Goal: Task Accomplishment & Management: Manage account settings

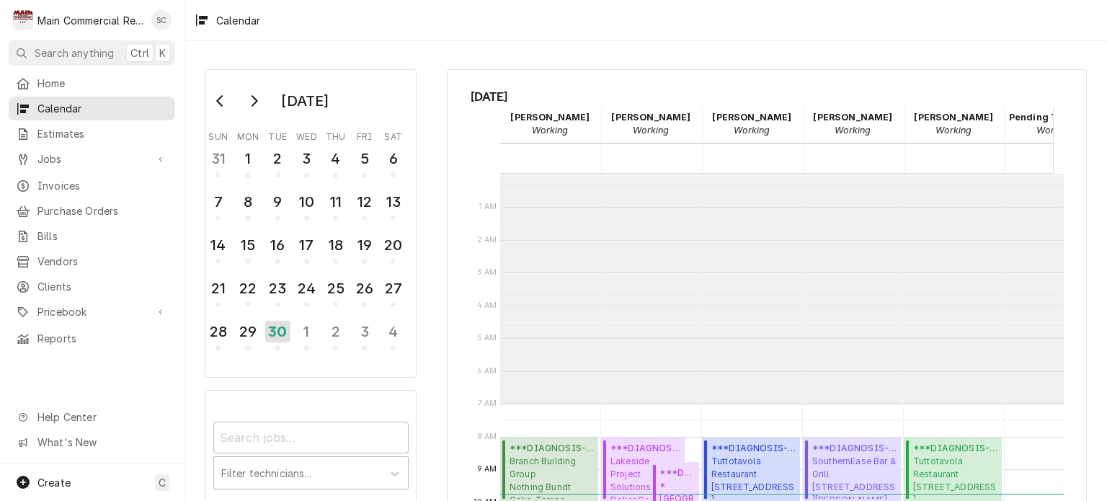
scroll to position [230, 0]
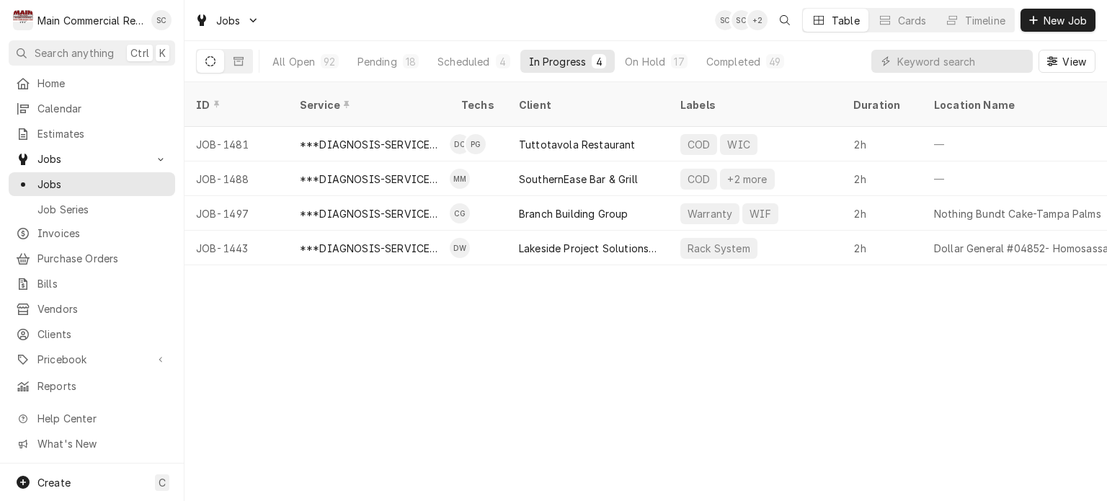
click at [624, 355] on div "ID Service Techs Client Labels Duration Location Name Date Received Status Prio…" at bounding box center [646, 291] width 923 height 419
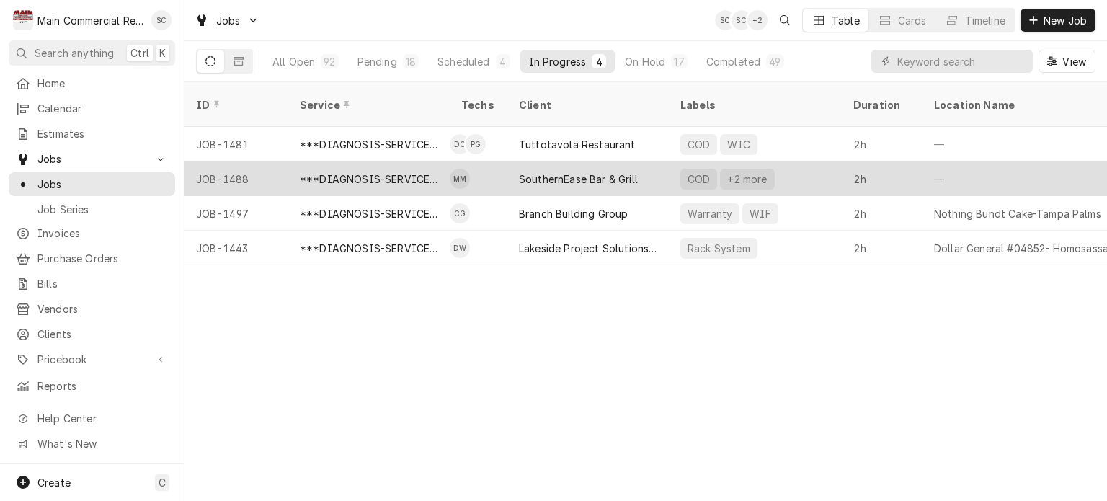
click at [560, 172] on div "SouthernEase Bar & Grill" at bounding box center [578, 179] width 119 height 15
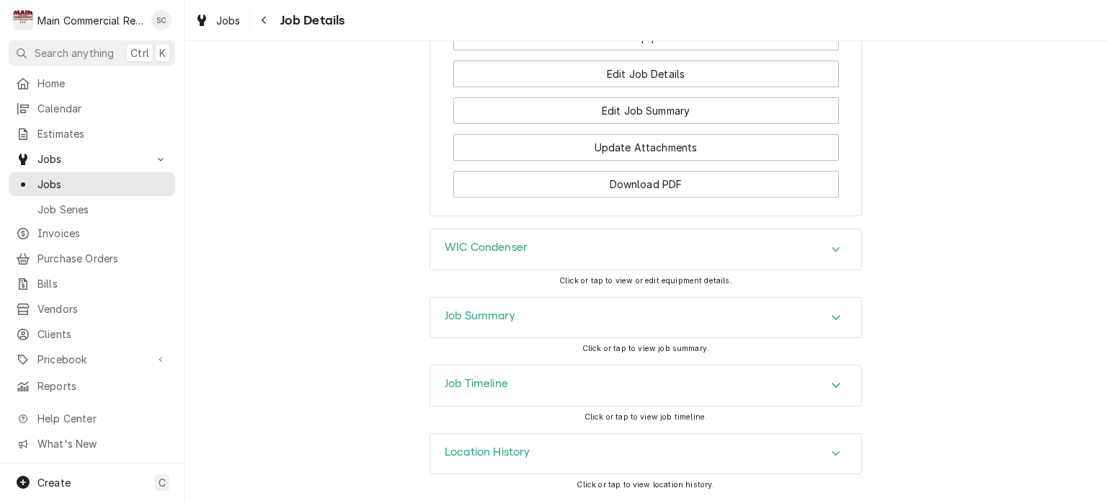
scroll to position [1784, 0]
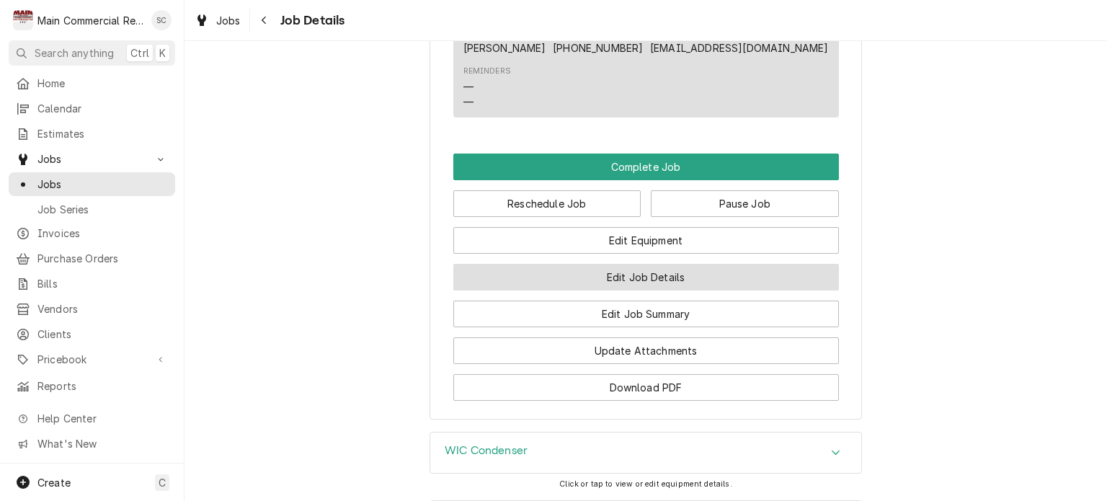
click at [697, 291] on button "Edit Job Details" at bounding box center [646, 277] width 386 height 27
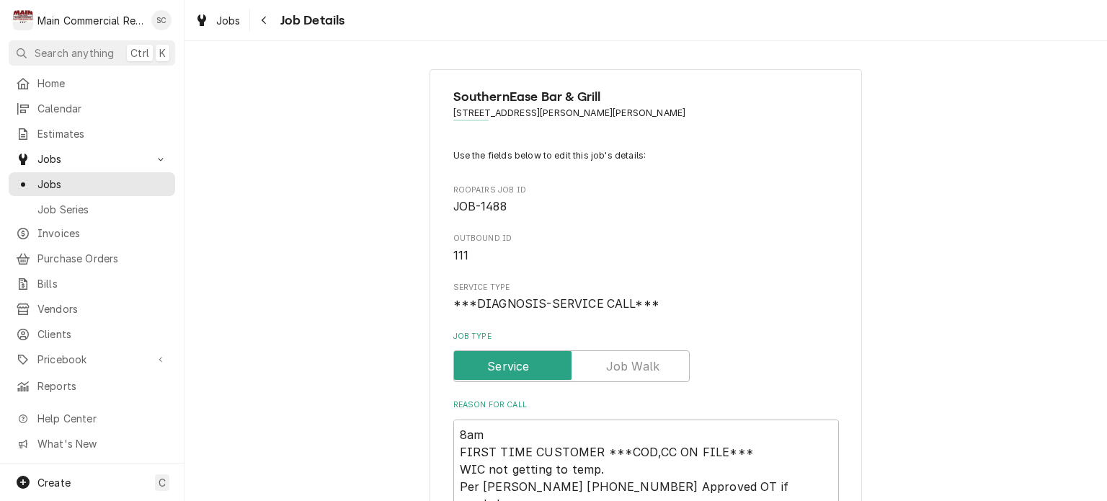
scroll to position [505, 0]
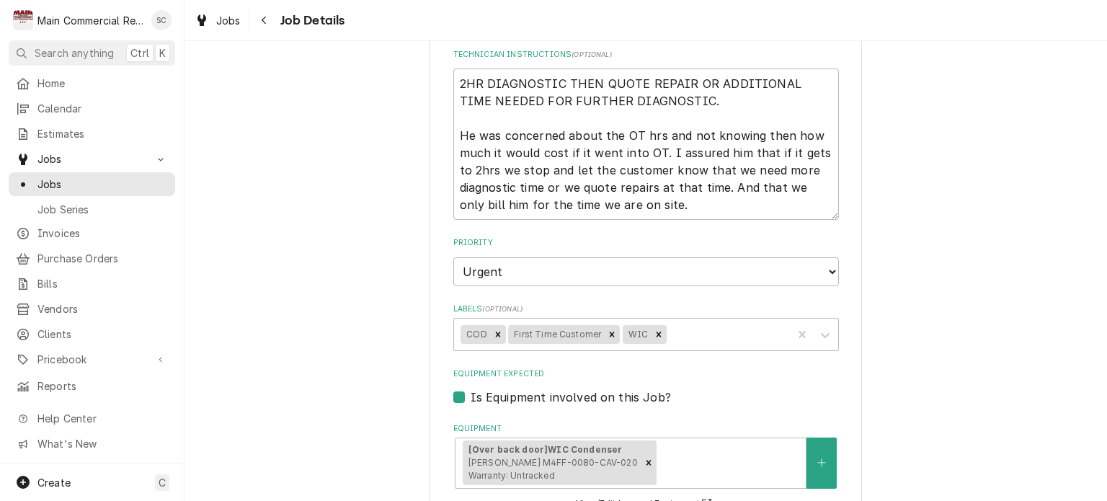
type textarea "x"
click at [712, 328] on div "Labels" at bounding box center [727, 335] width 115 height 26
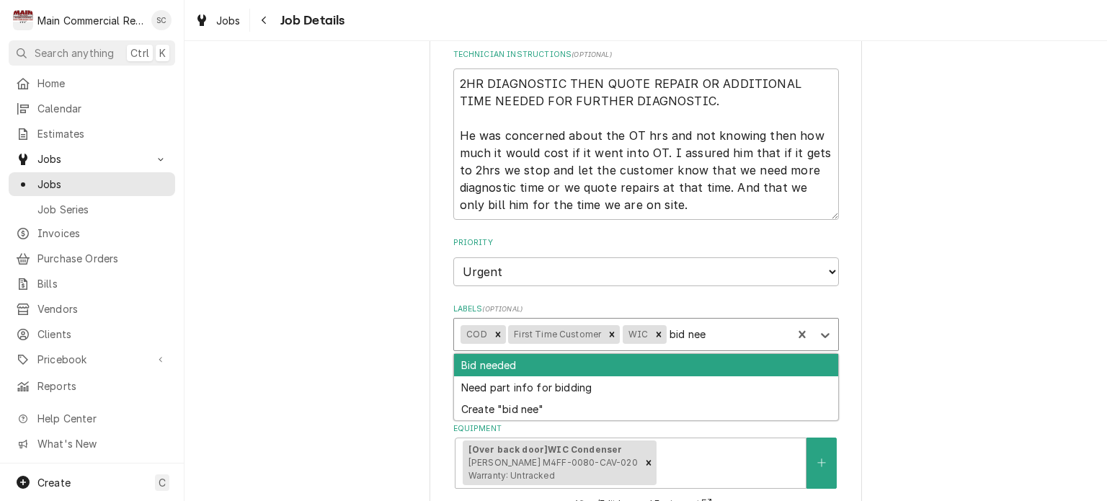
type input "bid need"
click at [588, 369] on div "Bid needed" at bounding box center [646, 365] width 384 height 22
type textarea "x"
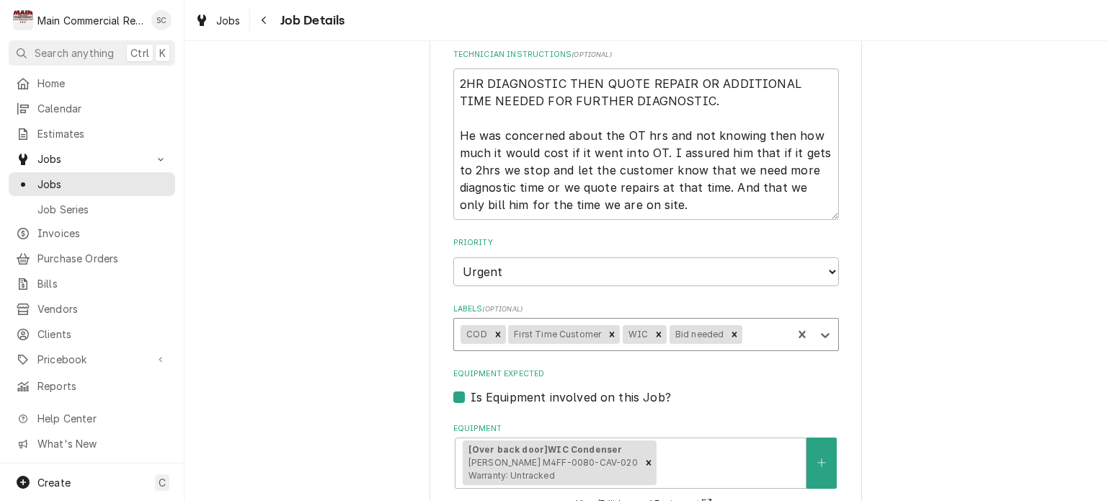
type textarea "x"
click at [754, 333] on div "Labels" at bounding box center [765, 335] width 40 height 26
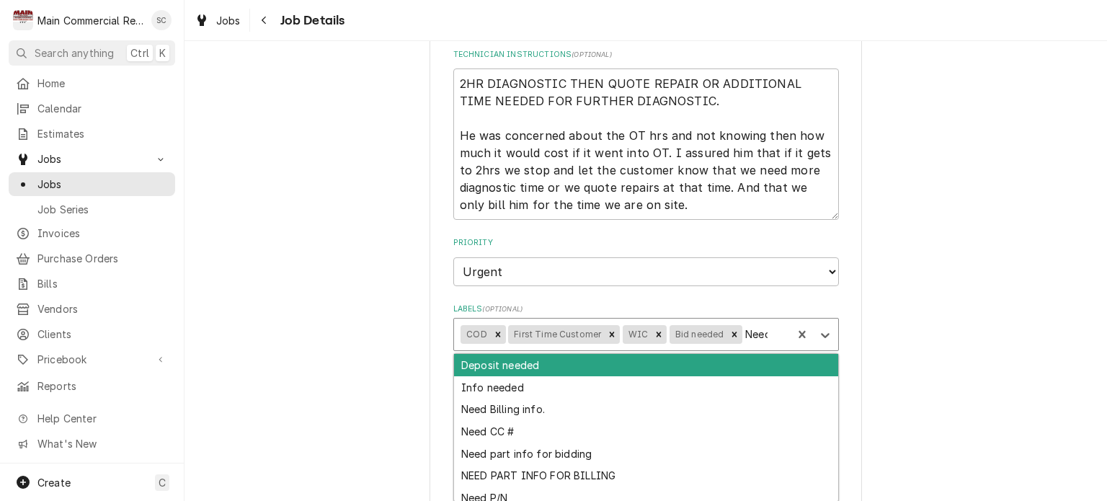
type input "Need"
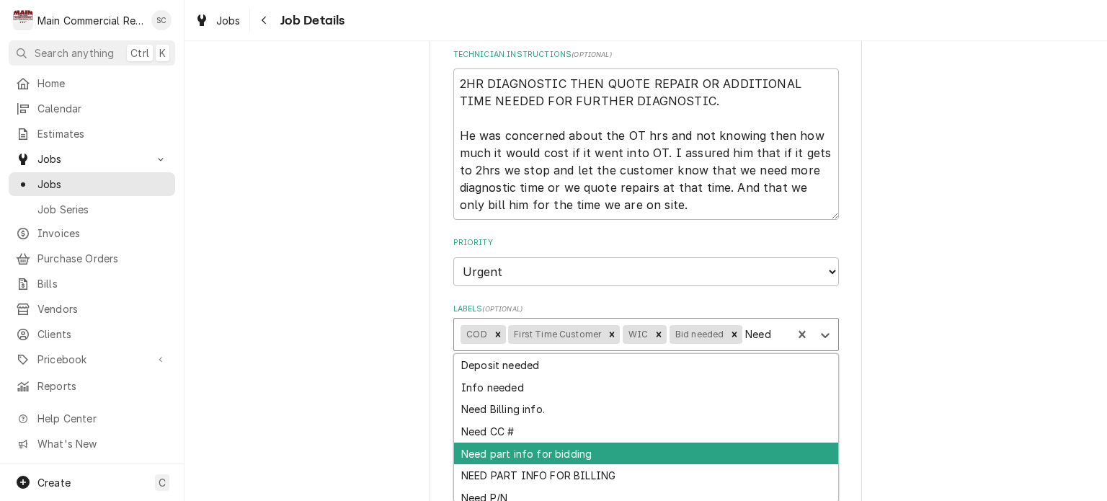
click at [587, 443] on div "Need part info for bidding" at bounding box center [646, 454] width 384 height 22
type textarea "x"
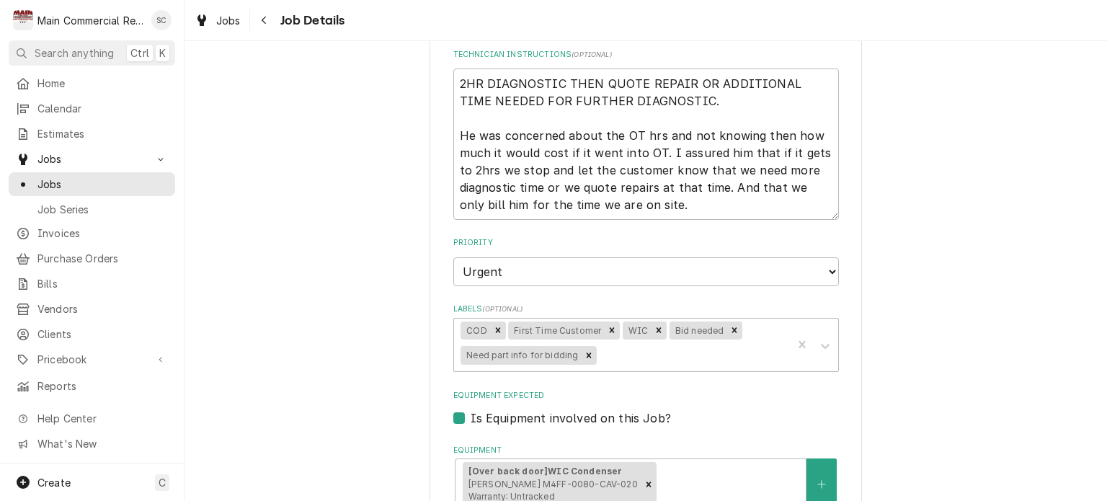
click at [779, 401] on div "Equipment Expected Is Equipment involved on this Job?" at bounding box center [646, 408] width 386 height 37
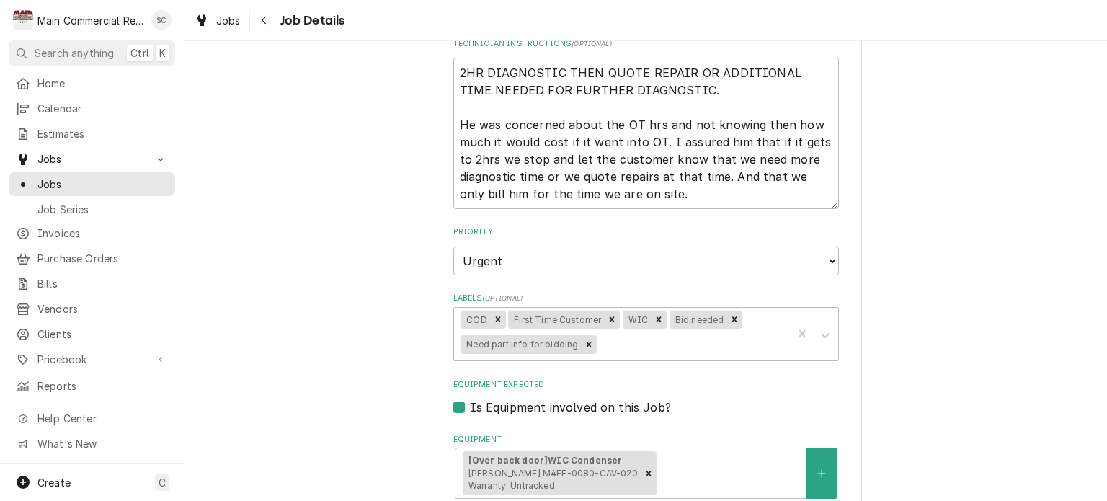
scroll to position [299, 0]
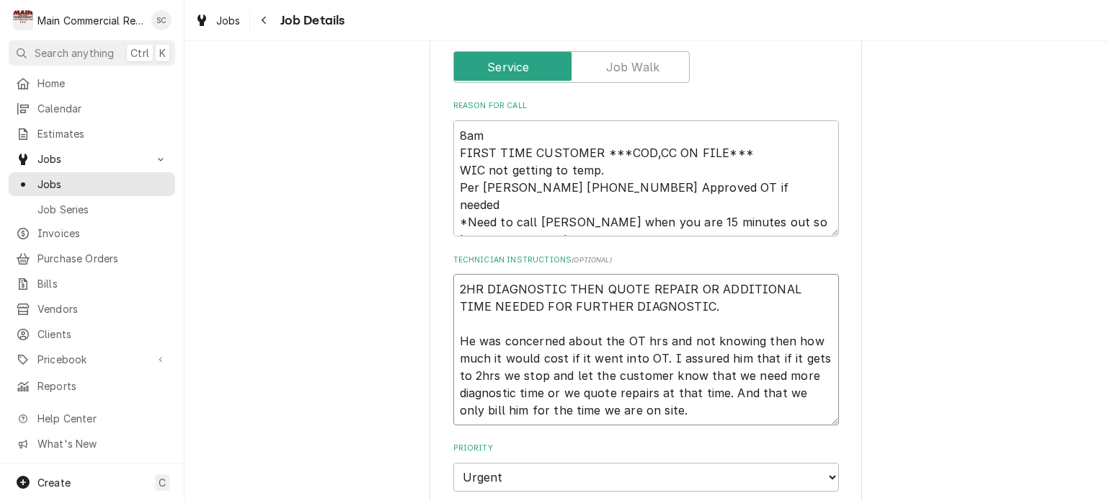
click at [453, 285] on textarea "2HR DIAGNOSTIC THEN QUOTE REPAIR OR ADDITIONAL TIME NEEDED FOR FURTHER DIAGNOST…" at bounding box center [646, 349] width 386 height 151
type textarea "x"
type textarea "2HR DIAGNOSTIC THEN QUOTE REPAIR OR ADDITIONAL TIME NEEDED FOR FURTHER DIAGNOST…"
type textarea "x"
type textarea "2HR DIAGNOSTIC THEN QUOTE REPAIR OR ADDITIONAL TIME NEEDED FOR FURTHER DIAGNOST…"
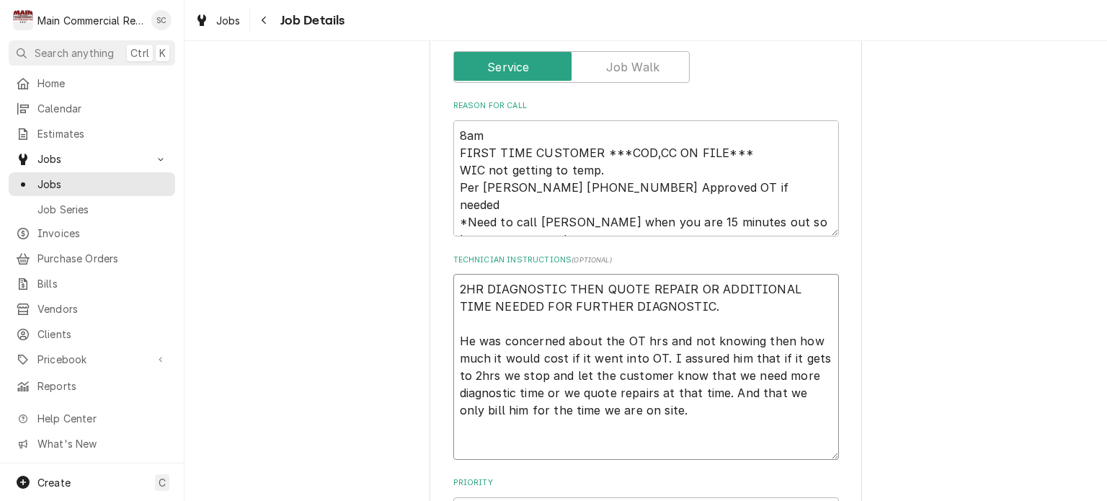
type textarea "x"
type textarea "N 2HR DIAGNOSTIC THEN QUOTE REPAIR OR ADDITIONAL TIME NEEDED FOR FURTHER DIAGNO…"
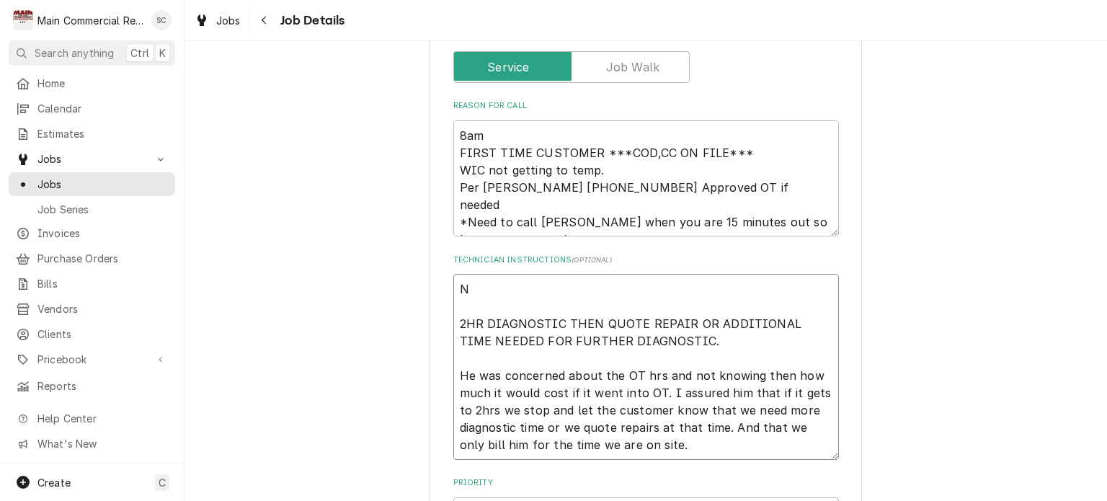
type textarea "x"
type textarea "Ne 2HR DIAGNOSTIC THEN QUOTE REPAIR OR ADDITIONAL TIME NEEDED FOR FURTHER DIAGN…"
type textarea "x"
type textarea "Nee 2HR DIAGNOSTIC THEN QUOTE REPAIR OR ADDITIONAL TIME NEEDED FOR FURTHER DIAG…"
type textarea "x"
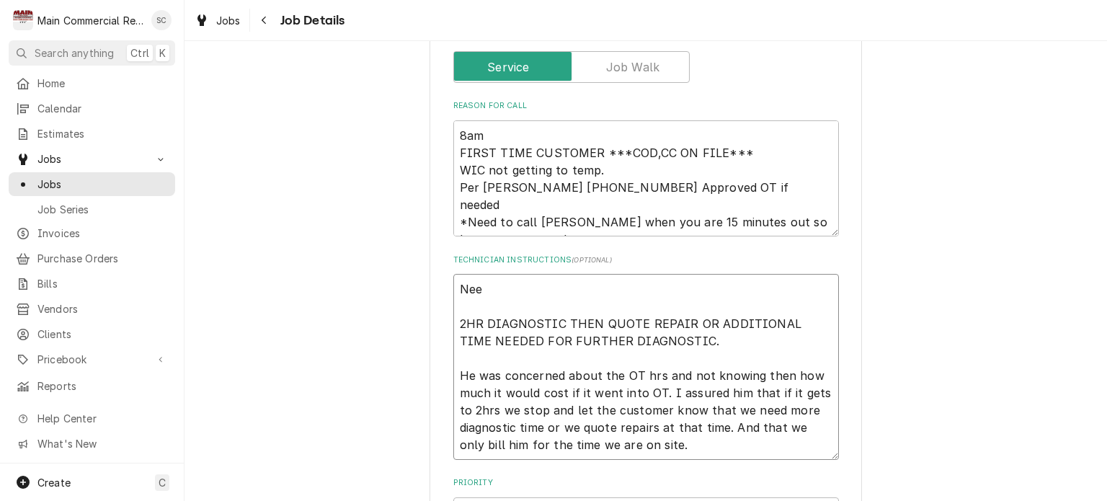
type textarea "Ne 2HR DIAGNOSTIC THEN QUOTE REPAIR OR ADDITIONAL TIME NEEDED FOR FURTHER DIAGN…"
type textarea "x"
type textarea "N 2HR DIAGNOSTIC THEN QUOTE REPAIR OR ADDITIONAL TIME NEEDED FOR FURTHER DIAGNO…"
type textarea "x"
type textarea "2HR DIAGNOSTIC THEN QUOTE REPAIR OR ADDITIONAL TIME NEEDED FOR FURTHER DIAGNOST…"
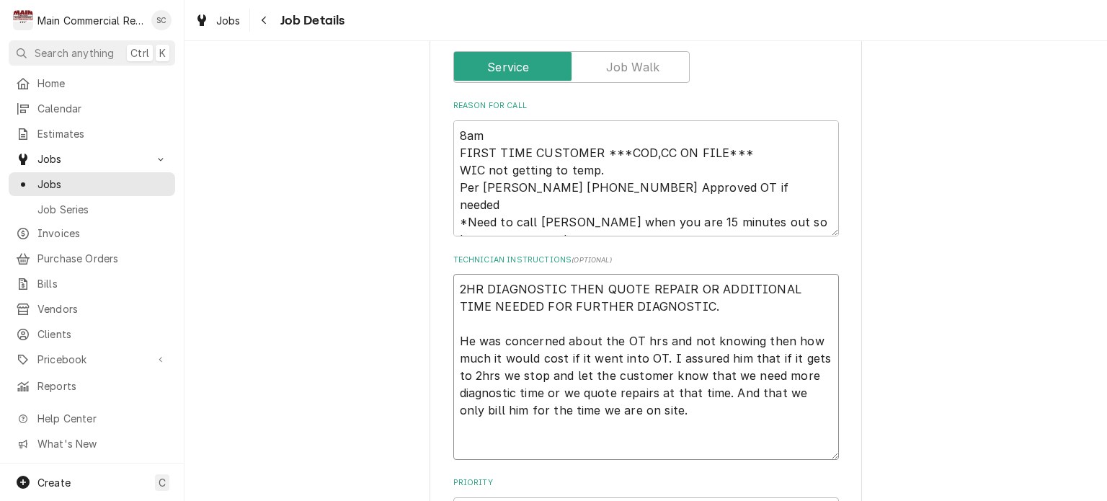
type textarea "x"
type textarea "9 2HR DIAGNOSTIC THEN QUOTE REPAIR OR ADDITIONAL TIME NEEDED FOR FURTHER DIAGNO…"
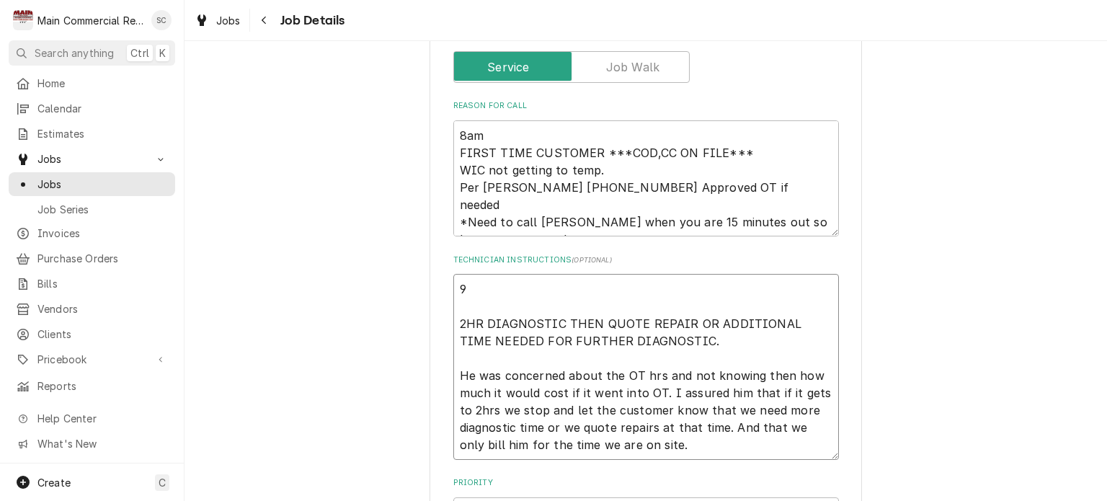
type textarea "x"
type textarea "9/ 2HR DIAGNOSTIC THEN QUOTE REPAIR OR ADDITIONAL TIME NEEDED FOR FURTHER DIAGN…"
type textarea "x"
type textarea "9/3 2HR DIAGNOSTIC THEN QUOTE REPAIR OR ADDITIONAL TIME NEEDED FOR FURTHER DIAG…"
type textarea "x"
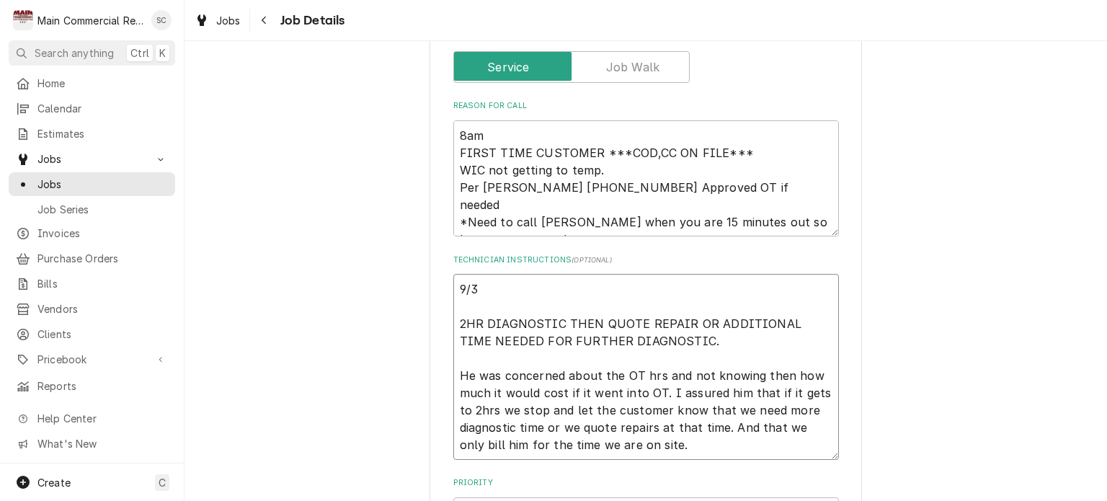
type textarea "9/30 2HR DIAGNOSTIC THEN QUOTE REPAIR OR ADDITIONAL TIME NEEDED FOR FURTHER DIA…"
type textarea "x"
type textarea "9/30/ 2HR DIAGNOSTIC THEN QUOTE REPAIR OR ADDITIONAL TIME NEEDED FOR FURTHER DI…"
type textarea "x"
type textarea "9/30/2 2HR DIAGNOSTIC THEN QUOTE REPAIR OR ADDITIONAL TIME NEEDED FOR FURTHER D…"
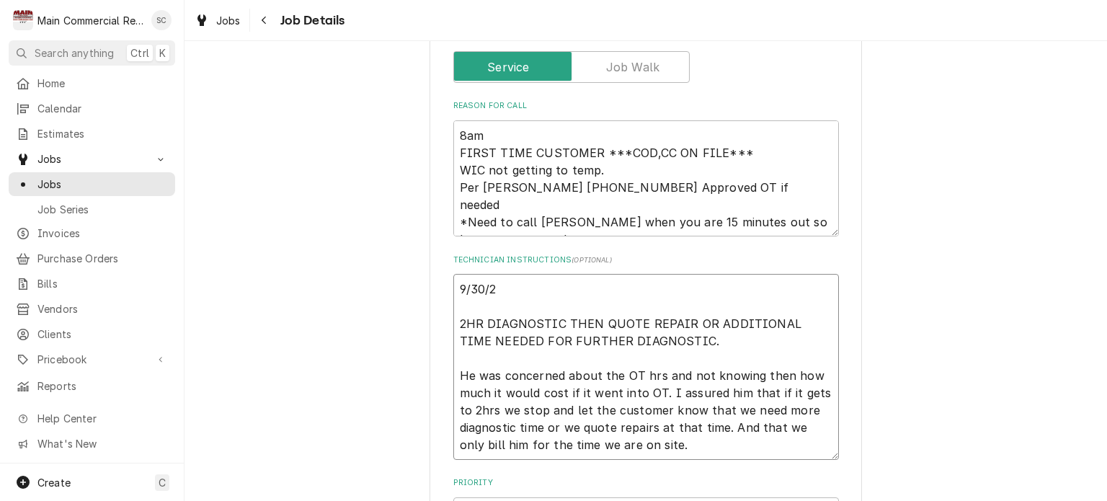
type textarea "x"
type textarea "9/30/25 2HR DIAGNOSTIC THEN QUOTE REPAIR OR ADDITIONAL TIME NEEDED FOR FURTHER …"
type textarea "x"
type textarea "9/30/25: 2HR DIAGNOSTIC THEN QUOTE REPAIR OR ADDITIONAL TIME NEEDED FOR FURTHER…"
type textarea "x"
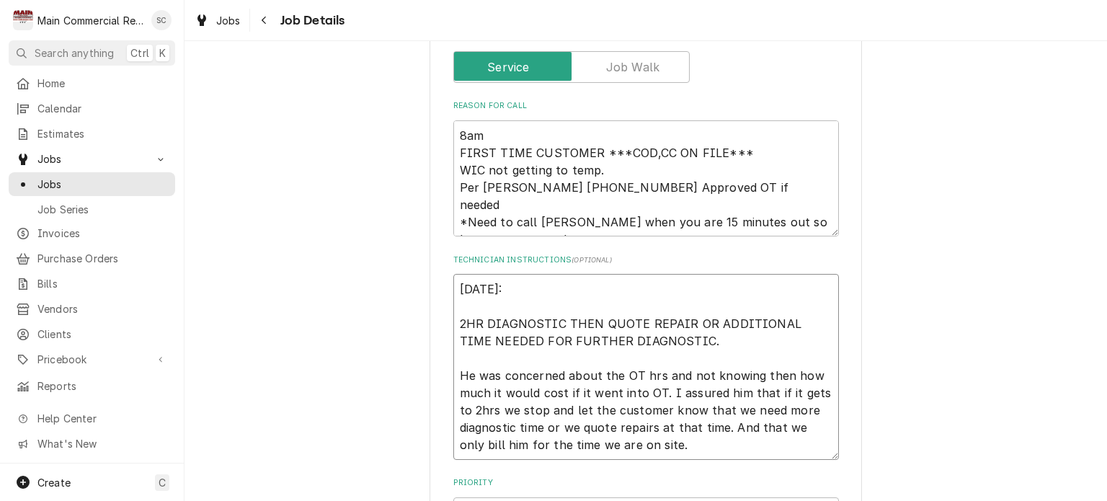
type textarea "9/30/25: 2HR DIAGNOSTIC THEN QUOTE REPAIR OR ADDITIONAL TIME NEEDED FOR FURTHER…"
type textarea "x"
type textarea "9/30/25: N 2HR DIAGNOSTIC THEN QUOTE REPAIR OR ADDITIONAL TIME NEEDED FOR FURTH…"
type textarea "x"
type textarea "9/30/25: Ne 2HR DIAGNOSTIC THEN QUOTE REPAIR OR ADDITIONAL TIME NEEDED FOR FURT…"
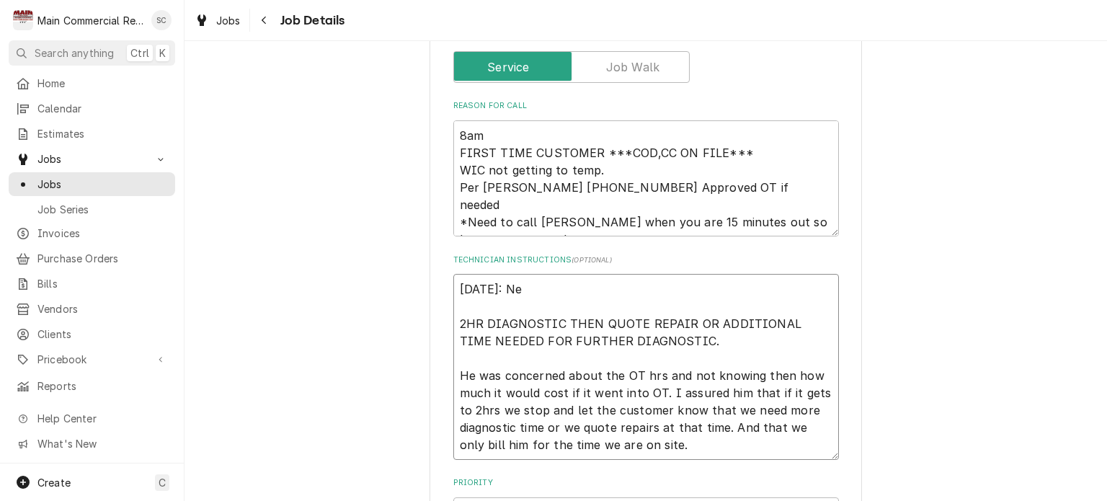
type textarea "x"
type textarea "9/30/25: Nee 2HR DIAGNOSTIC THEN QUOTE REPAIR OR ADDITIONAL TIME NEEDED FOR FUR…"
type textarea "x"
type textarea "9/30/25: Need 2HR DIAGNOSTIC THEN QUOTE REPAIR OR ADDITIONAL TIME NEEDED FOR FU…"
type textarea "x"
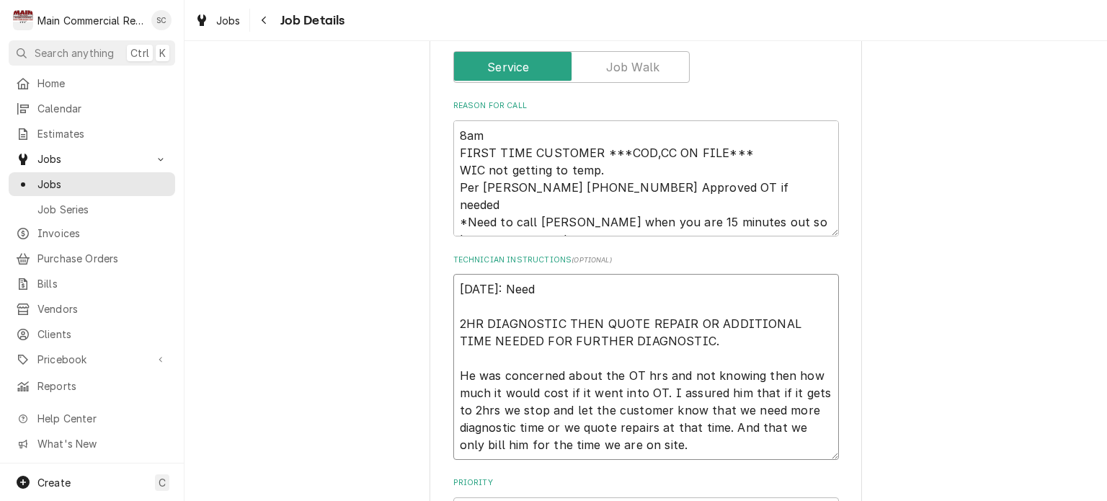
type textarea "9/30/25: Need 2HR DIAGNOSTIC THEN QUOTE REPAIR OR ADDITIONAL TIME NEEDED FOR FU…"
type textarea "x"
type textarea "9/30/25: Need 2HR DIAGNOSTIC THEN QUOTE REPAIR OR ADDITIONAL TIME NEEDED FOR FU…"
type textarea "x"
type textarea "9/30/25: Nee 2HR DIAGNOSTIC THEN QUOTE REPAIR OR ADDITIONAL TIME NEEDED FOR FUR…"
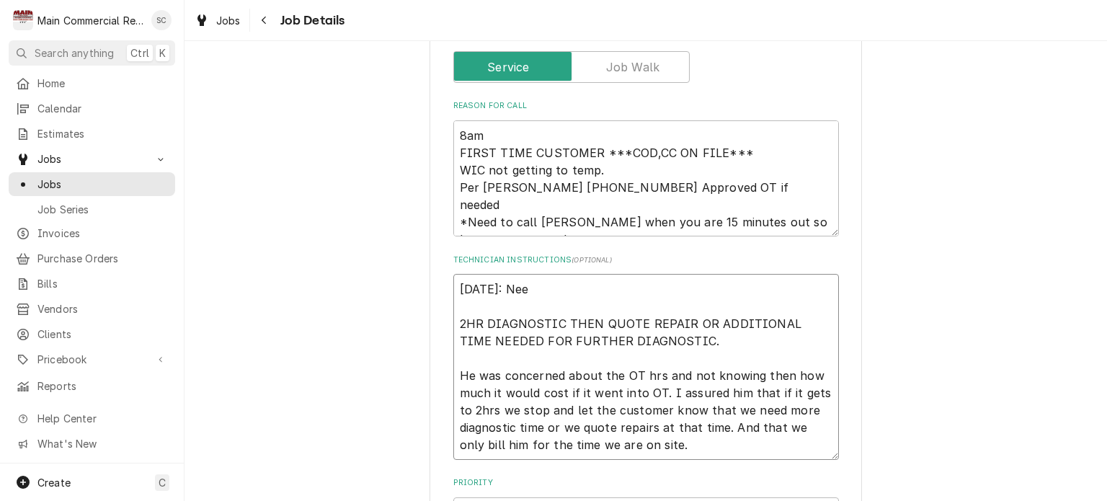
type textarea "x"
type textarea "9/30/25: Ne 2HR DIAGNOSTIC THEN QUOTE REPAIR OR ADDITIONAL TIME NEEDED FOR FURT…"
type textarea "x"
type textarea "9/30/25: N 2HR DIAGNOSTIC THEN QUOTE REPAIR OR ADDITIONAL TIME NEEDED FOR FURTH…"
type textarea "x"
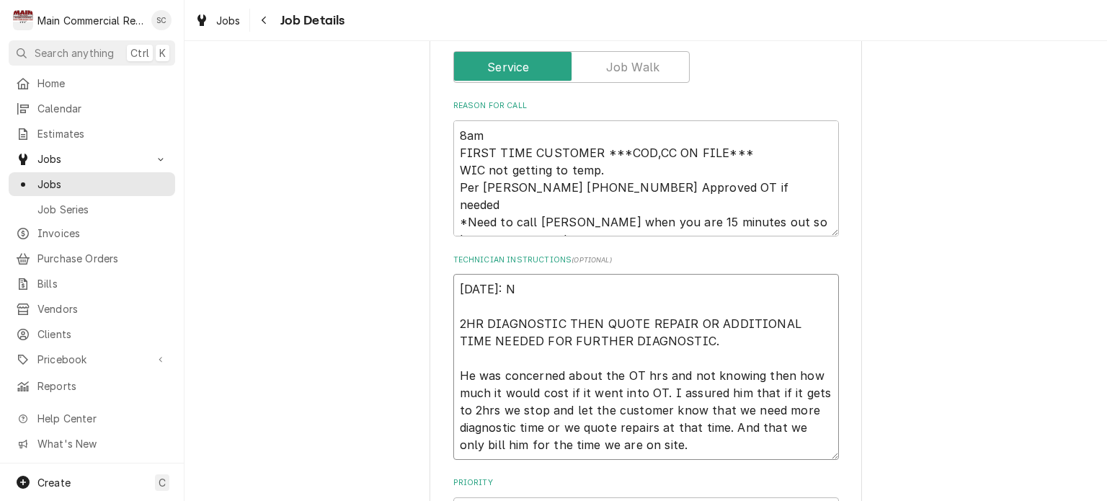
type textarea "9/30/25: 2HR DIAGNOSTIC THEN QUOTE REPAIR OR ADDITIONAL TIME NEEDED FOR FURTHER…"
type textarea "x"
type textarea "9/30/25: C 2HR DIAGNOSTIC THEN QUOTE REPAIR OR ADDITIONAL TIME NEEDED FOR FURTH…"
type textarea "x"
type textarea "9/30/25: Cu 2HR DIAGNOSTIC THEN QUOTE REPAIR OR ADDITIONAL TIME NEEDED FOR FURT…"
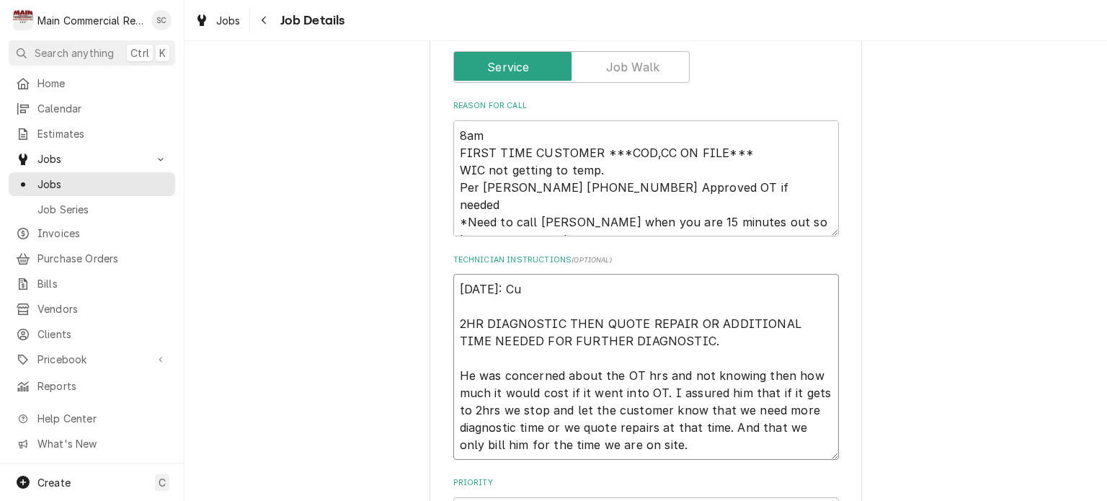
type textarea "x"
type textarea "9/30/25: Cus 2HR DIAGNOSTIC THEN QUOTE REPAIR OR ADDITIONAL TIME NEEDED FOR FUR…"
type textarea "x"
type textarea "9/30/25: Cust 2HR DIAGNOSTIC THEN QUOTE REPAIR OR ADDITIONAL TIME NEEDED FOR FU…"
type textarea "x"
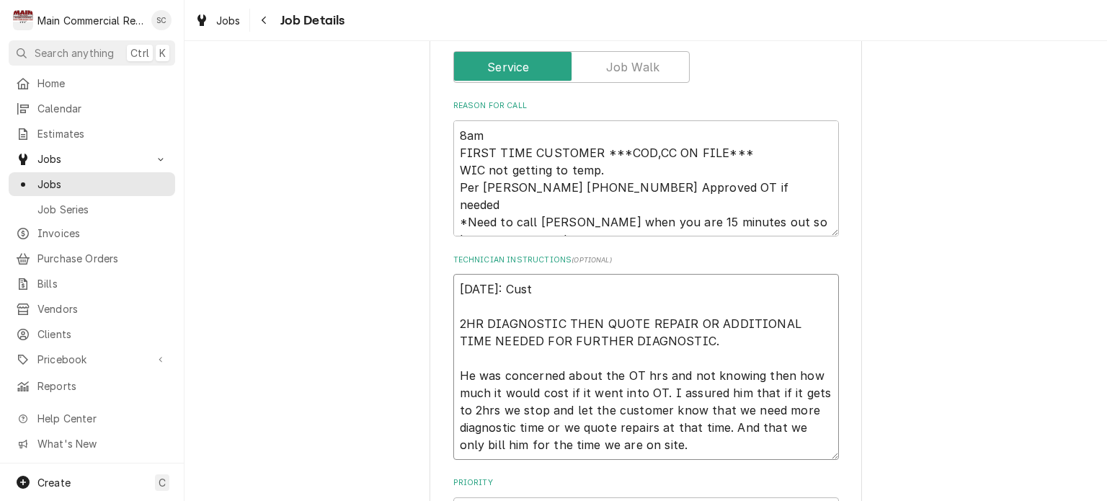
type textarea "9/30/25: Custm 2HR DIAGNOSTIC THEN QUOTE REPAIR OR ADDITIONAL TIME NEEDED FOR F…"
type textarea "x"
type textarea "9/30/25: Custme 2HR DIAGNOSTIC THEN QUOTE REPAIR OR ADDITIONAL TIME NEEDED FOR …"
type textarea "x"
type textarea "9/30/25: Custmer 2HR DIAGNOSTIC THEN QUOTE REPAIR OR ADDITIONAL TIME NEEDED FOR…"
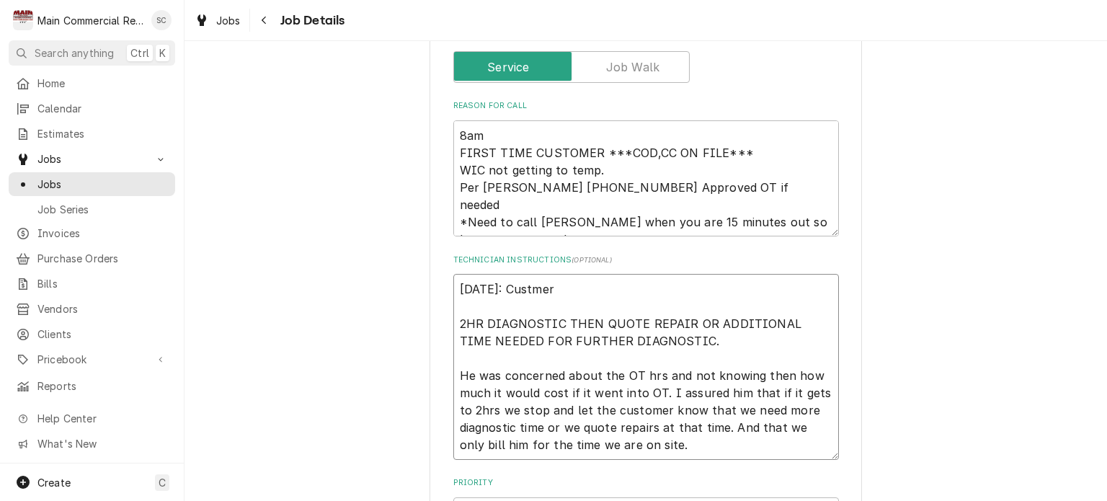
type textarea "x"
type textarea "9/30/25: Custmer 2HR DIAGNOSTIC THEN QUOTE REPAIR OR ADDITIONAL TIME NEEDED FOR…"
type textarea "x"
type textarea "9/30/25: Custmer 2HR DIAGNOSTIC THEN QUOTE REPAIR OR ADDITIONAL TIME NEEDED FOR…"
type textarea "x"
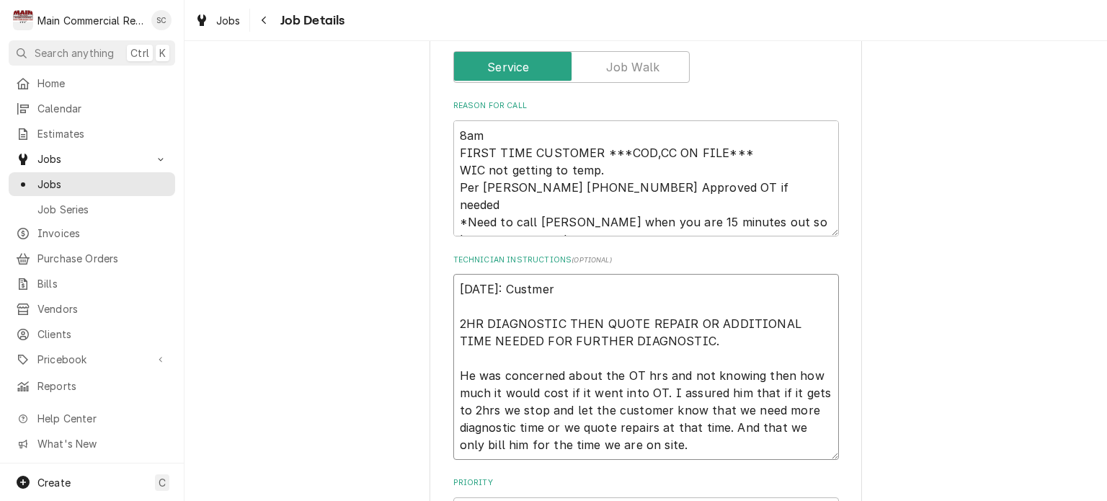
type textarea "9/30/25: Custme 2HR DIAGNOSTIC THEN QUOTE REPAIR OR ADDITIONAL TIME NEEDED FOR …"
type textarea "x"
type textarea "9/30/25: Custm 2HR DIAGNOSTIC THEN QUOTE REPAIR OR ADDITIONAL TIME NEEDED FOR F…"
type textarea "x"
type textarea "9/30/25: Cust 2HR DIAGNOSTIC THEN QUOTE REPAIR OR ADDITIONAL TIME NEEDED FOR FU…"
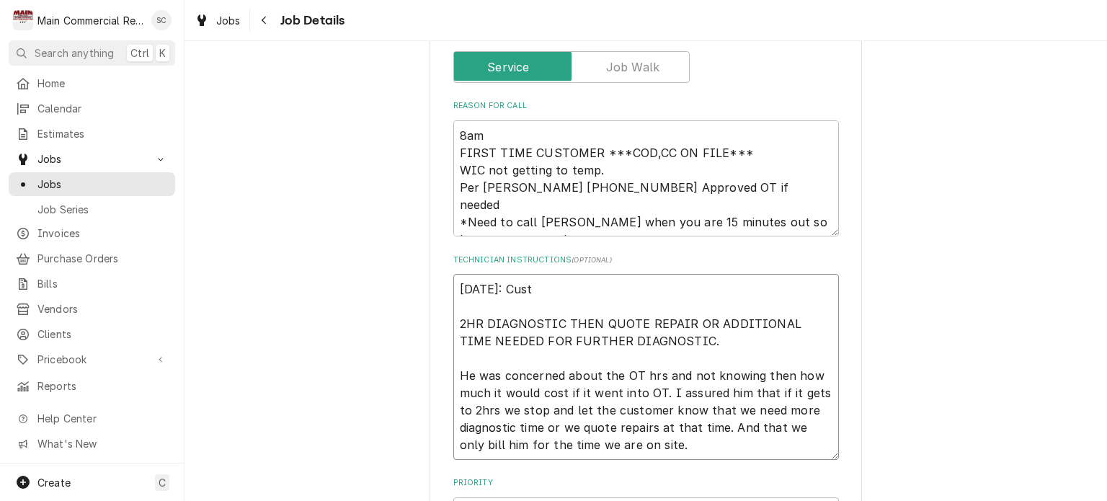
type textarea "x"
type textarea "9/30/25: Custo 2HR DIAGNOSTIC THEN QUOTE REPAIR OR ADDITIONAL TIME NEEDED FOR F…"
type textarea "x"
type textarea "9/30/25: Custom 2HR DIAGNOSTIC THEN QUOTE REPAIR OR ADDITIONAL TIME NEEDED FOR …"
type textarea "x"
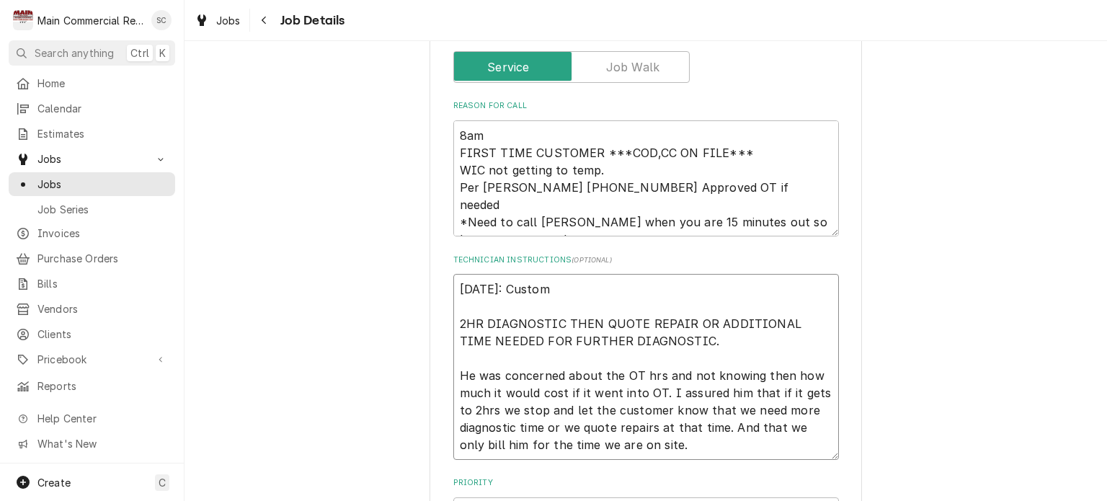
type textarea "9/30/25: Custome 2HR DIAGNOSTIC THEN QUOTE REPAIR OR ADDITIONAL TIME NEEDED FOR…"
type textarea "x"
type textarea "9/30/25: Custome 2HR DIAGNOSTIC THEN QUOTE REPAIR OR ADDITIONAL TIME NEEDED FOR…"
type textarea "x"
type textarea "9/30/25: Custome 2HR DIAGNOSTIC THEN QUOTE REPAIR OR ADDITIONAL TIME NEEDED FOR…"
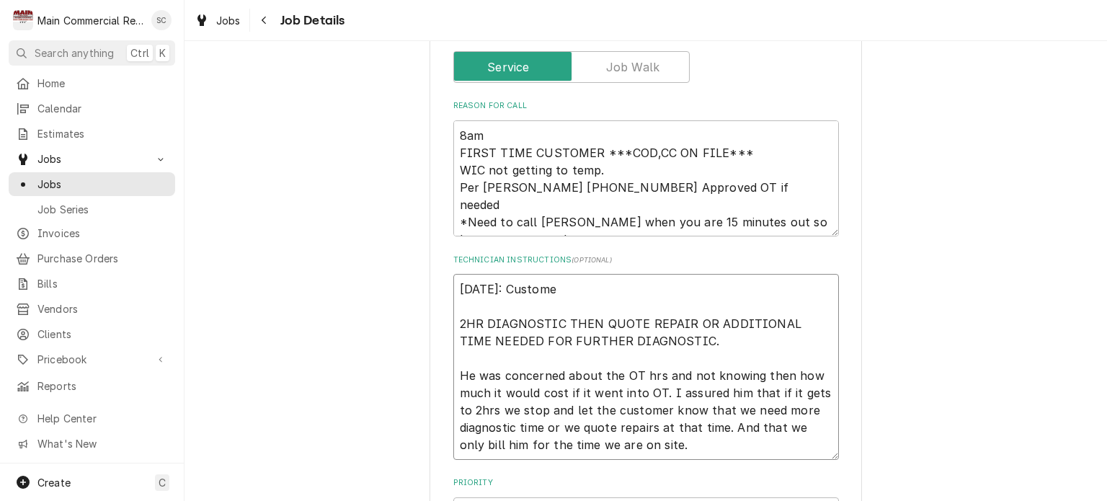
type textarea "x"
type textarea "9/30/25: Customer 2HR DIAGNOSTIC THEN QUOTE REPAIR OR ADDITIONAL TIME NEEDED FO…"
type textarea "x"
type textarea "9/30/25: Customer 2HR DIAGNOSTIC THEN QUOTE REPAIR OR ADDITIONAL TIME NEEDED FO…"
type textarea "x"
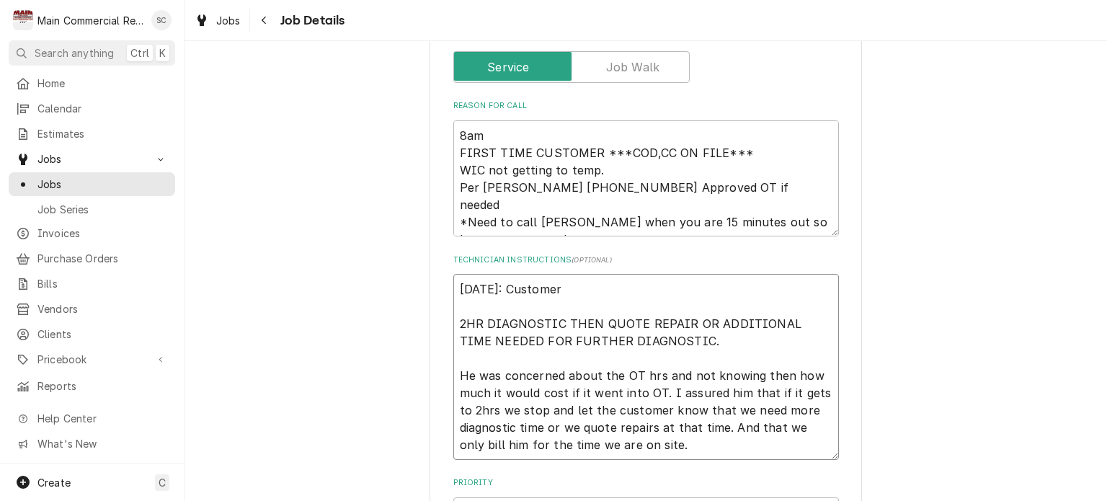
type textarea "9/30/25: Customer w 2HR DIAGNOSTIC THEN QUOTE REPAIR OR ADDITIONAL TIME NEEDED …"
type textarea "x"
type textarea "9/30/25: Customer wa 2HR DIAGNOSTIC THEN QUOTE REPAIR OR ADDITIONAL TIME NEEDED…"
type textarea "x"
type textarea "9/30/25: Customer wan 2HR DIAGNOSTIC THEN QUOTE REPAIR OR ADDITIONAL TIME NEEDE…"
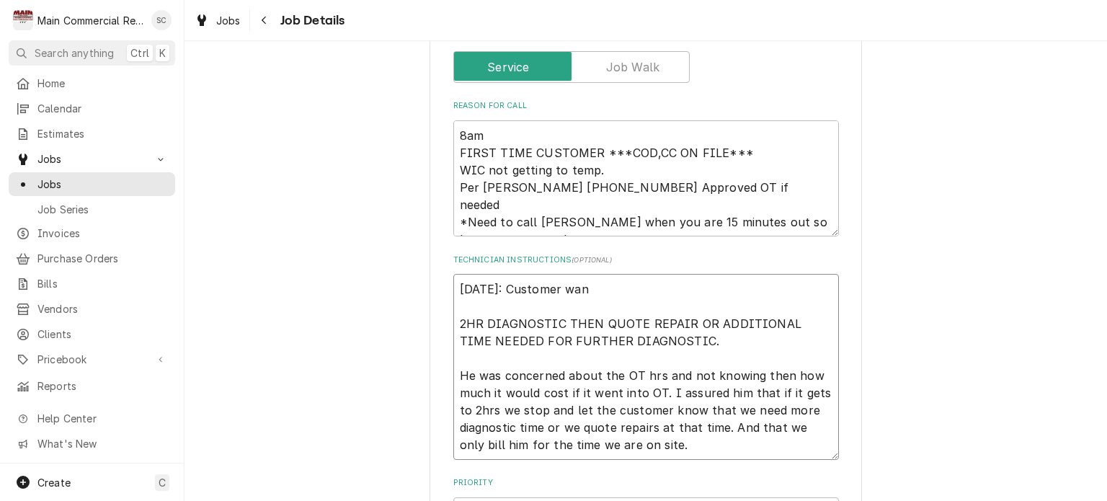
type textarea "x"
type textarea "9/30/25: Customer want 2HR DIAGNOSTIC THEN QUOTE REPAIR OR ADDITIONAL TIME NEED…"
type textarea "x"
type textarea "9/30/25: Customer wants 2HR DIAGNOSTIC THEN QUOTE REPAIR OR ADDITIONAL TIME NEE…"
type textarea "x"
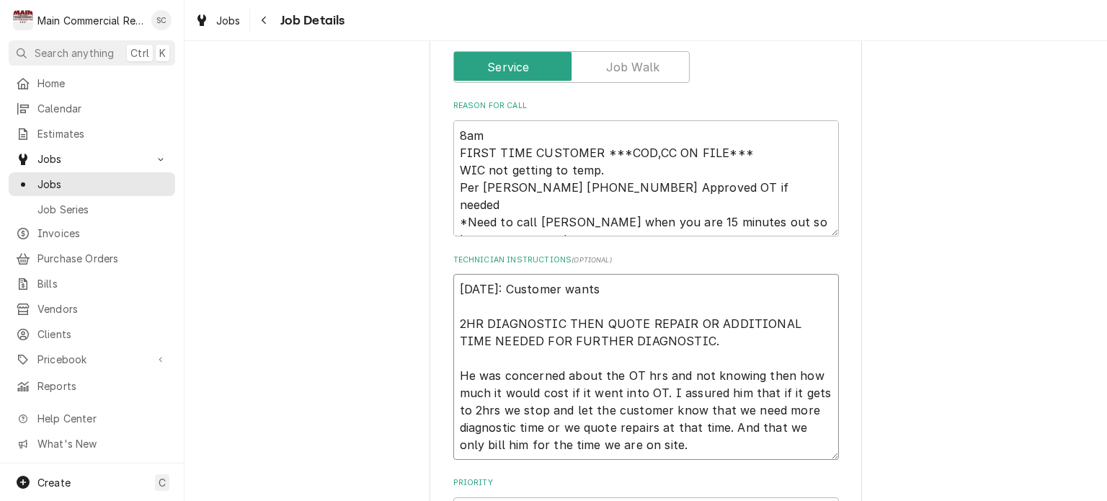
type textarea "9/30/25: Customer wants 2HR DIAGNOSTIC THEN QUOTE REPAIR OR ADDITIONAL TIME NEE…"
type textarea "x"
type textarea "9/30/25: Customer wants t 2HR DIAGNOSTIC THEN QUOTE REPAIR OR ADDITIONAL TIME N…"
type textarea "x"
type textarea "9/30/25: Customer wants to 2HR DIAGNOSTIC THEN QUOTE REPAIR OR ADDITIONAL TIME …"
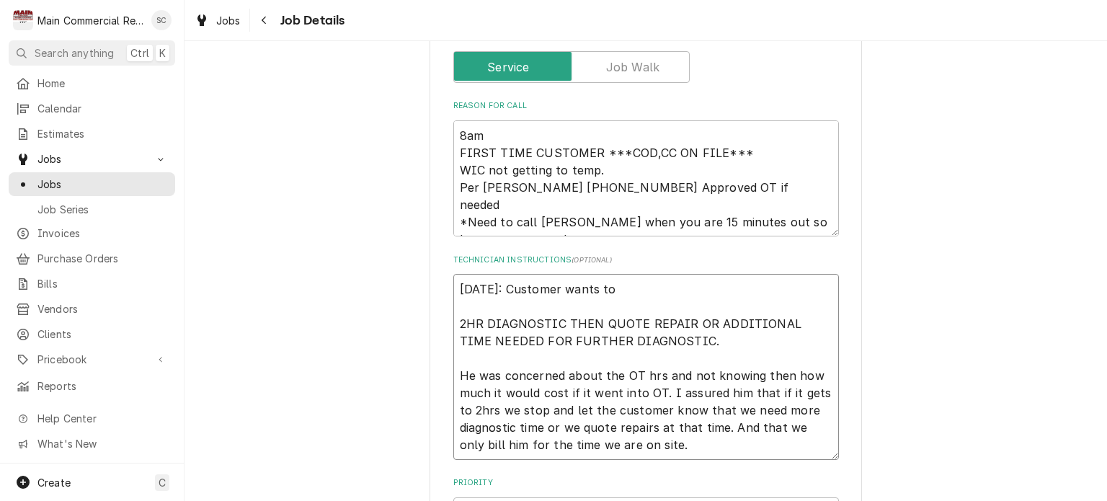
type textarea "x"
type textarea "9/30/25: Customer wants to 2HR DIAGNOSTIC THEN QUOTE REPAIR OR ADDITIONAL TIME …"
type textarea "x"
type textarea "9/30/25: Customer wants to c 2HR DIAGNOSTIC THEN QUOTE REPAIR OR ADDITIONAL TIM…"
type textarea "x"
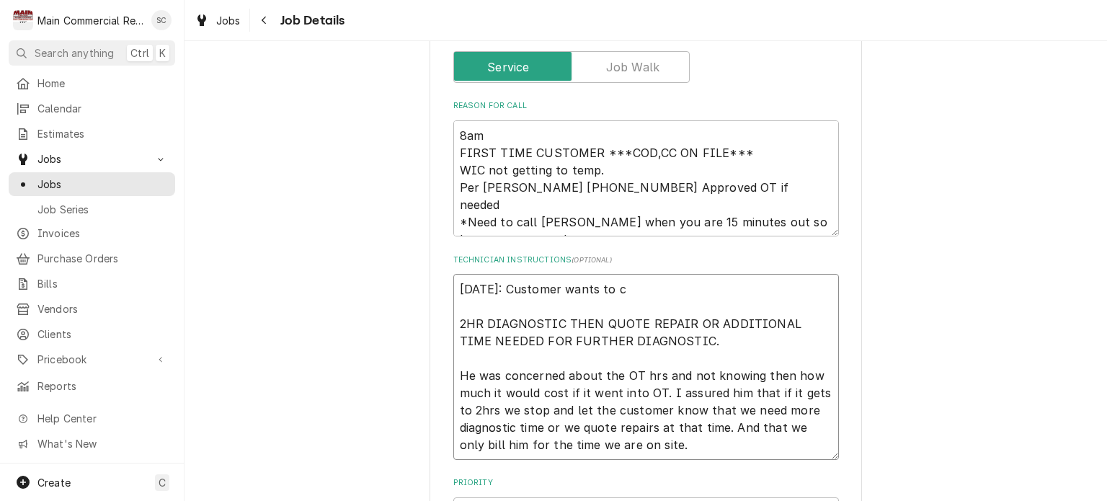
type textarea "9/30/25: Customer wants to cl 2HR DIAGNOSTIC THEN QUOTE REPAIR OR ADDITIONAL TI…"
type textarea "x"
type textarea "9/30/25: Customer wants to clo 2HR DIAGNOSTIC THEN QUOTE REPAIR OR ADDITIONAL T…"
type textarea "x"
type textarea "9/30/25: Customer wants to clos 2HR DIAGNOSTIC THEN QUOTE REPAIR OR ADDITIONAL …"
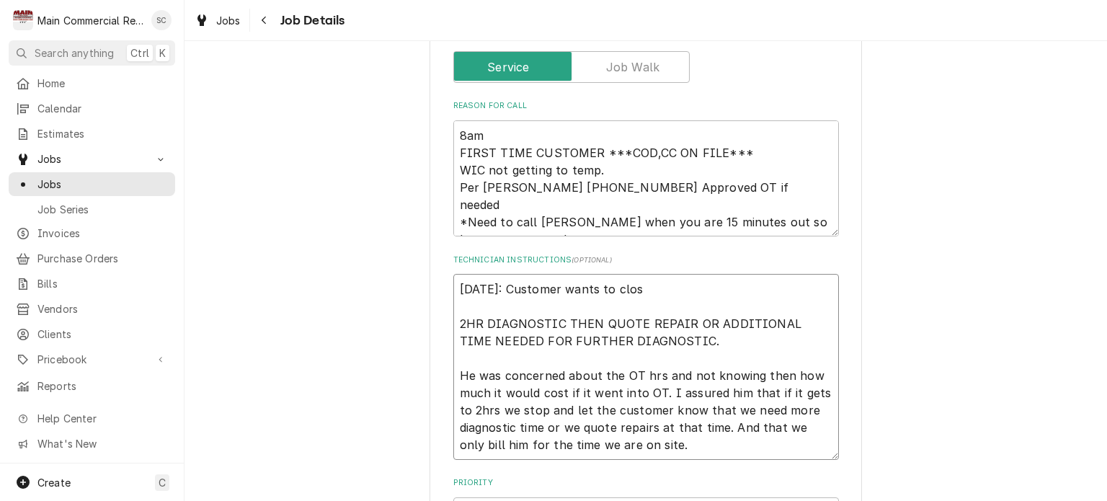
type textarea "x"
type textarea "9/30/25: Customer wants to close 2HR DIAGNOSTIC THEN QUOTE REPAIR OR ADDITIONAL…"
type textarea "x"
type textarea "9/30/25: Customer wants to close 2HR DIAGNOSTIC THEN QUOTE REPAIR OR ADDITIONAL…"
type textarea "x"
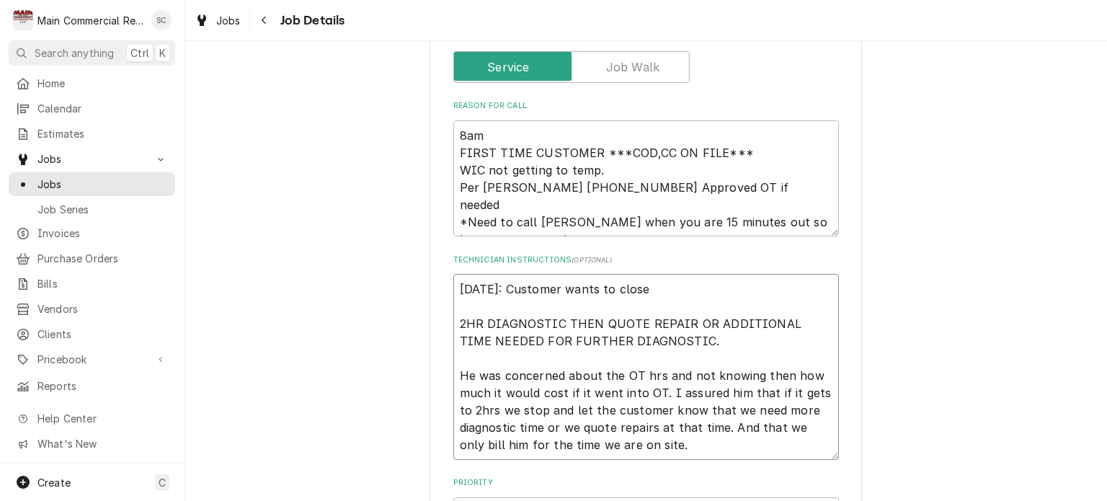
type textarea "9/30/25: Customer wants to close o 2HR DIAGNOSTIC THEN QUOTE REPAIR OR ADDITION…"
type textarea "x"
type textarea "9/30/25: Customer wants to close ou 2HR DIAGNOSTIC THEN QUOTE REPAIR OR ADDITIO…"
type textarea "x"
type textarea "9/30/25: Customer wants to close out 2HR DIAGNOSTIC THEN QUOTE REPAIR OR ADDITI…"
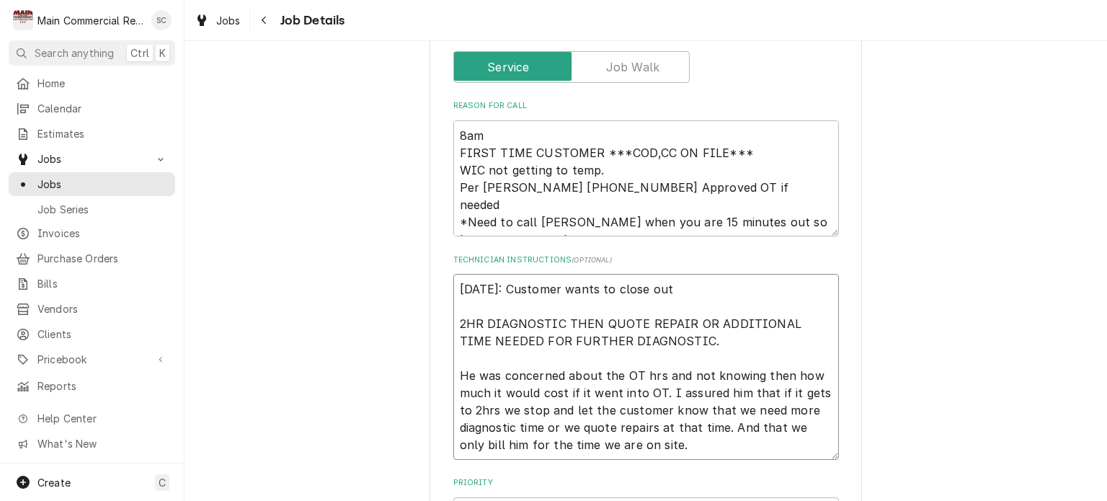
type textarea "x"
type textarea "9/30/25: Customer wants to close out 2HR DIAGNOSTIC THEN QUOTE REPAIR OR ADDITI…"
type textarea "x"
type textarea "9/30/25: Customer wants to close out h 2HR DIAGNOSTIC THEN QUOTE REPAIR OR ADDI…"
type textarea "x"
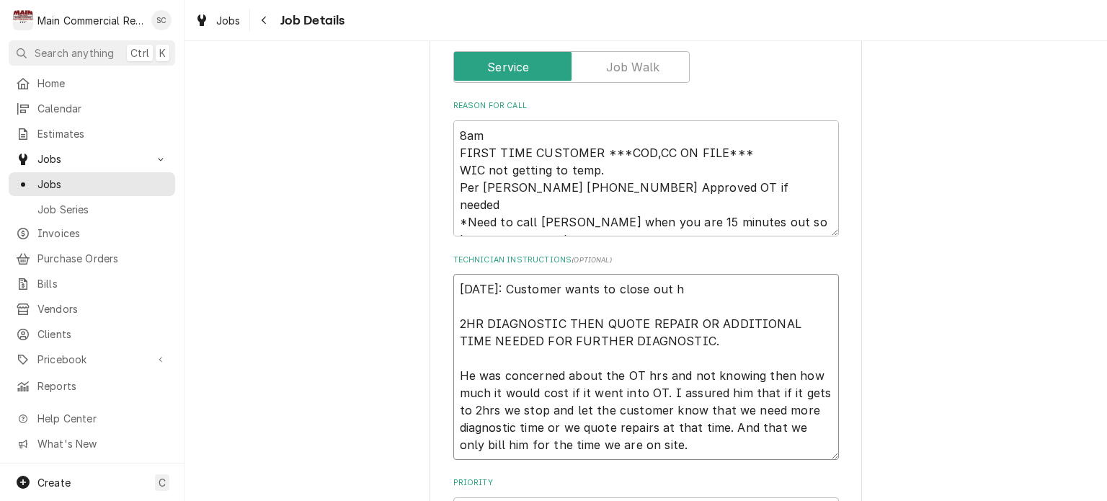
type textarea "9/30/25: Customer wants to close out hi 2HR DIAGNOSTIC THEN QUOTE REPAIR OR ADD…"
type textarea "x"
type textarea "9/30/25: Customer wants to close out his 2HR DIAGNOSTIC THEN QUOTE REPAIR OR AD…"
type textarea "x"
type textarea "9/30/25: Customer wants to close out his 2HR DIAGNOSTIC THEN QUOTE REPAIR OR AD…"
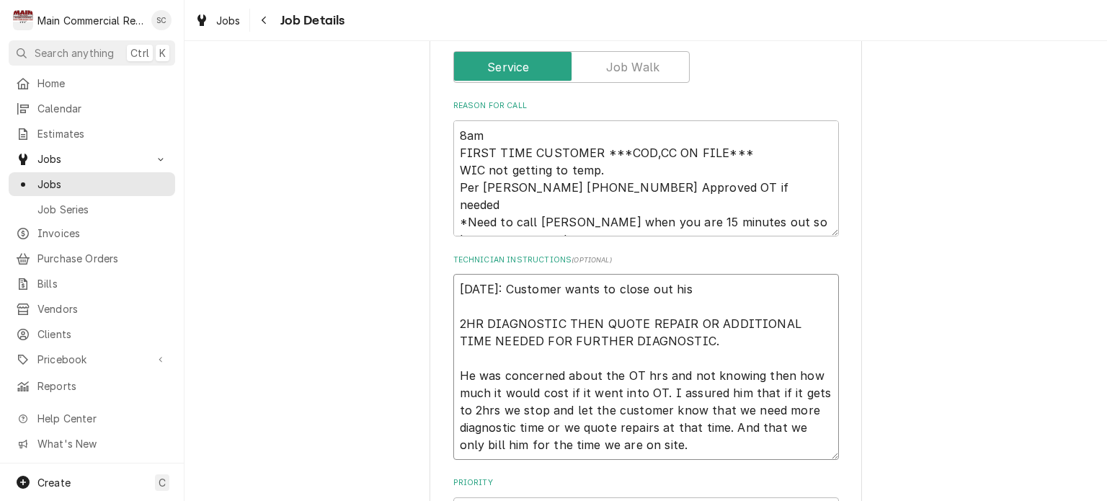
type textarea "x"
type textarea "9/30/25: Customer wants to close out his b 2HR DIAGNOSTIC THEN QUOTE REPAIR OR …"
type textarea "x"
type textarea "9/30/25: Customer wants to close out his bi 2HR DIAGNOSTIC THEN QUOTE REPAIR OR…"
type textarea "x"
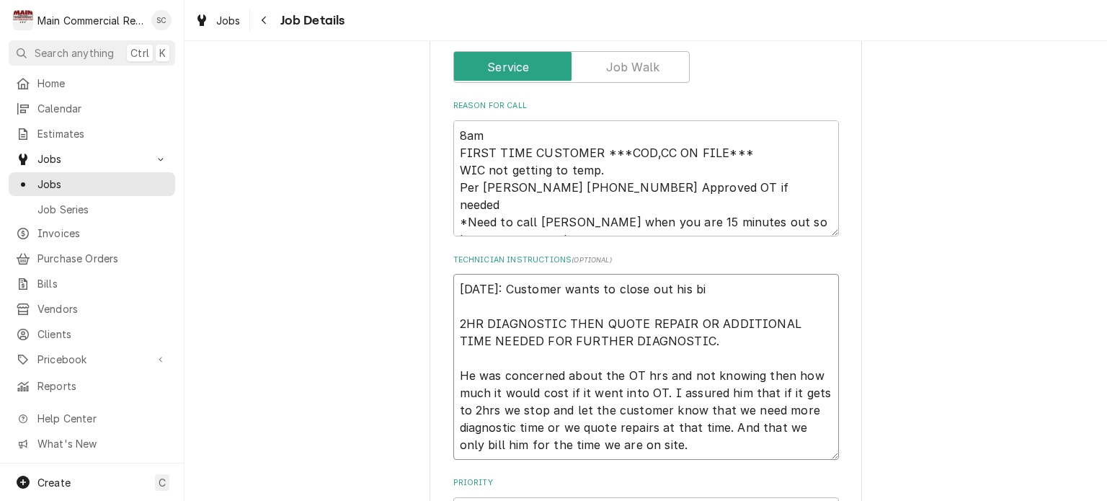
type textarea "9/30/25: Customer wants to close out his bil 2HR DIAGNOSTIC THEN QUOTE REPAIR O…"
type textarea "x"
type textarea "9/30/25: Customer wants to close out his bill 2HR DIAGNOSTIC THEN QUOTE REPAIR …"
type textarea "x"
type textarea "9/30/25: Customer wants to close out his bill 2HR DIAGNOSTIC THEN QUOTE REPAIR …"
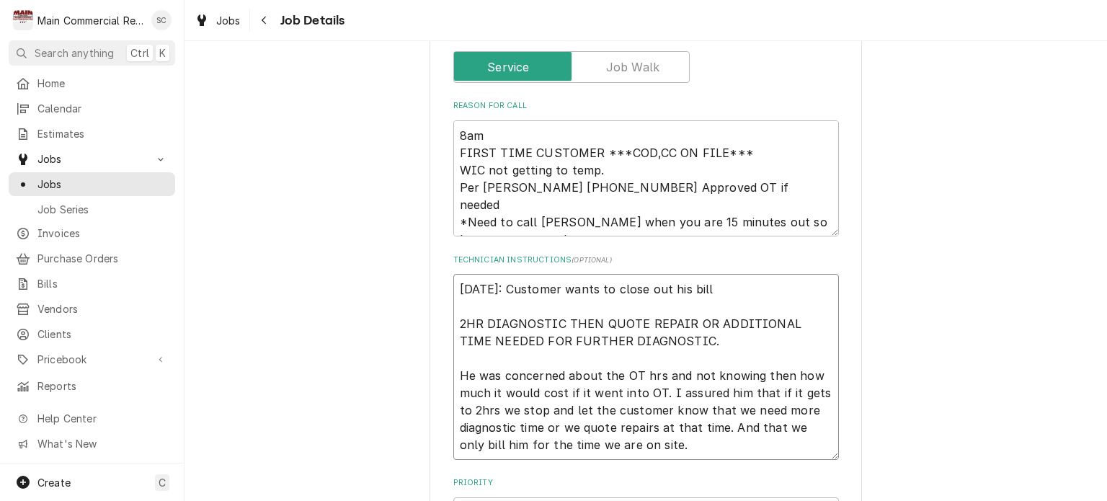
type textarea "x"
type textarea "9/30/25: Customer wants to close out his bill f 2HR DIAGNOSTIC THEN QUOTE REPAI…"
type textarea "x"
type textarea "9/30/25: Customer wants to close out his bill fo 2HR DIAGNOSTIC THEN QUOTE REPA…"
type textarea "x"
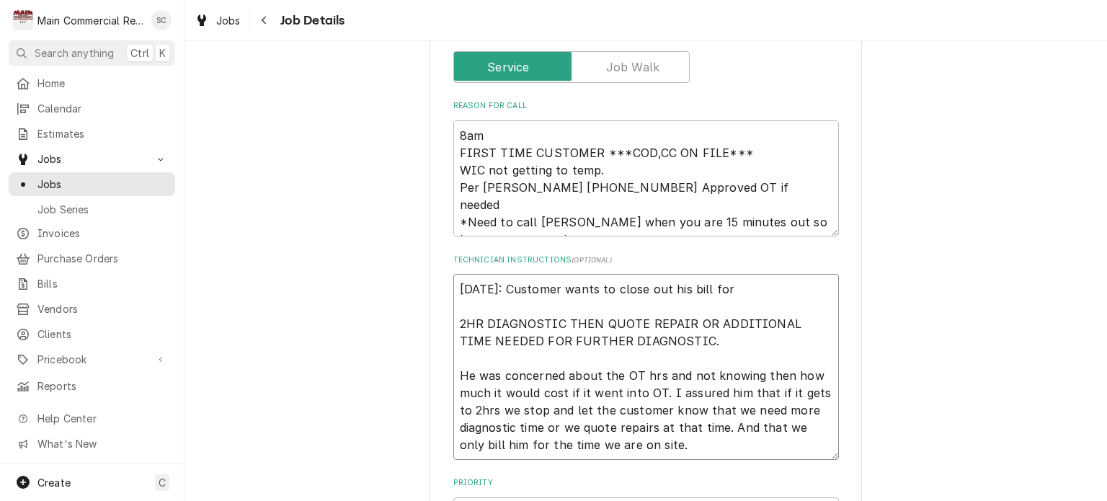
type textarea "9/30/25: Customer wants to close out his bill for 2HR DIAGNOSTIC THEN QUOTE REP…"
type textarea "x"
type textarea "9/30/25: Customer wants to close out his bill for t 2HR DIAGNOSTIC THEN QUOTE R…"
type textarea "x"
type textarea "9/30/25: Customer wants to close out his bill for to 2HR DIAGNOSTIC THEN QUOTE …"
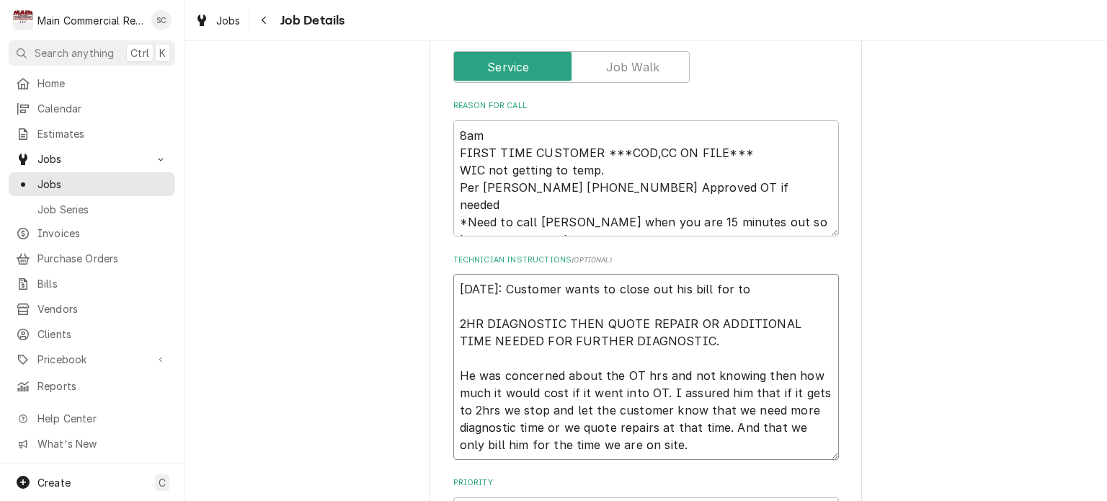
type textarea "x"
type textarea "9/30/25: Customer wants to close out his bill for tod 2HR DIAGNOSTIC THEN QUOTE…"
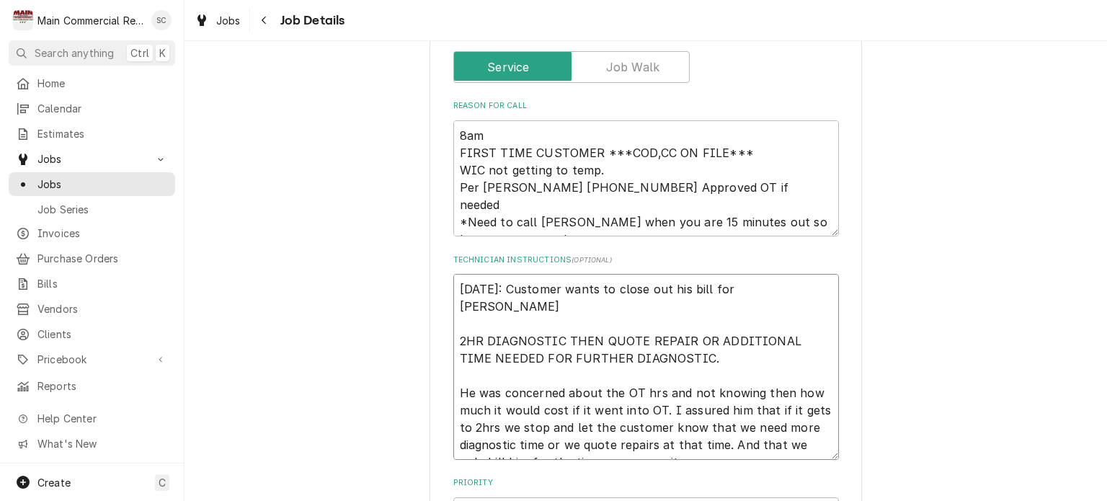
type textarea "x"
type textarea "9/30/25: Customer wants to close out his bill for toda 2HR DIAGNOSTIC THEN QUOT…"
type textarea "x"
type textarea "9/30/25: Customer wants to close out his bill for today 2HR DIAGNOSTIC THEN QUO…"
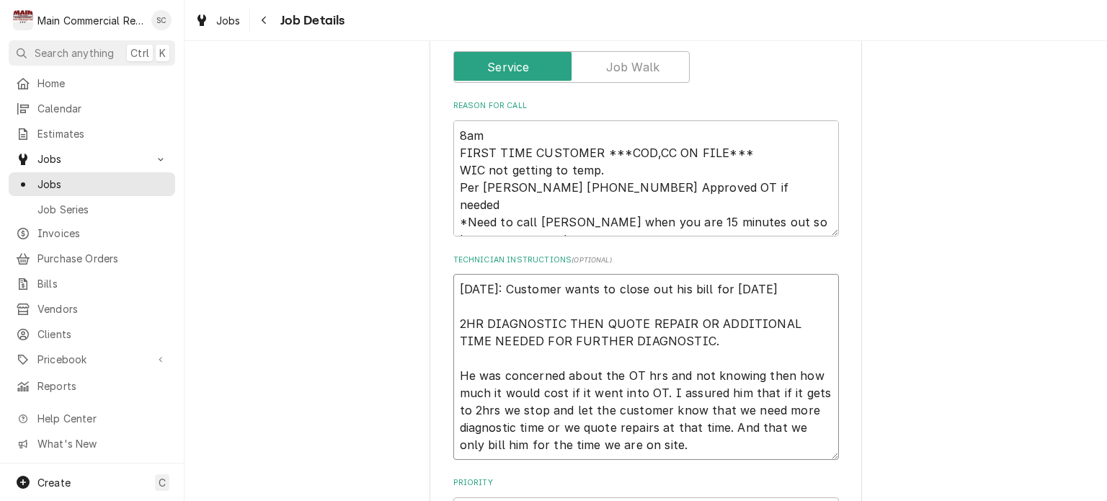
type textarea "x"
type textarea "9/30/25: Customer wants to close out his bill for today 2HR DIAGNOSTIC THEN QUO…"
type textarea "x"
type textarea "9/30/25: Customer wants to close out his bill for today a 2HR DIAGNOSTIC THEN Q…"
type textarea "x"
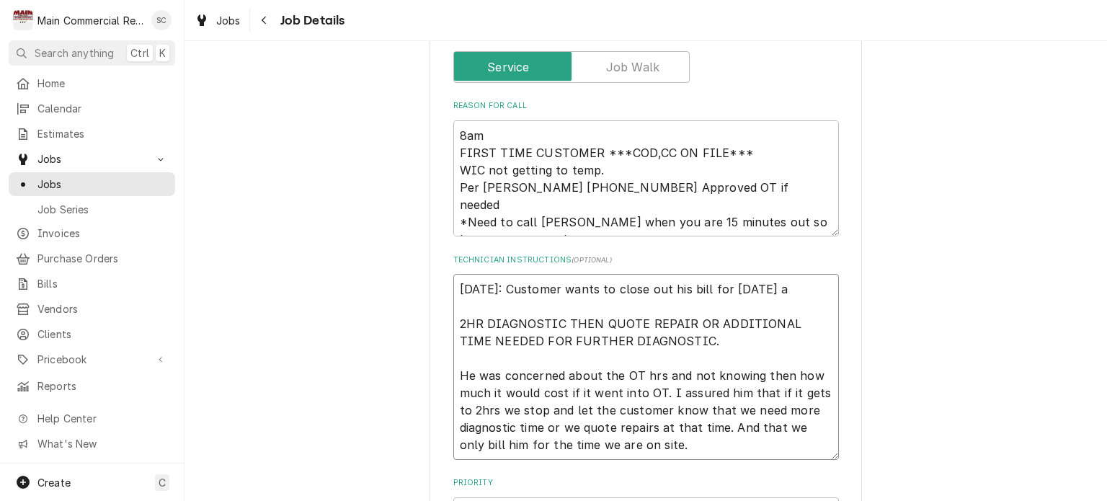
type textarea "9/30/25: Customer wants to close out his bill for today an 2HR DIAGNOSTIC THEN …"
type textarea "x"
type textarea "9/30/25: Customer wants to close out his bill for today and 2HR DIAGNOSTIC THEN…"
type textarea "x"
type textarea "9/30/25: Customer wants to close out his bill for today and 2HR DIAGNOSTIC THEN…"
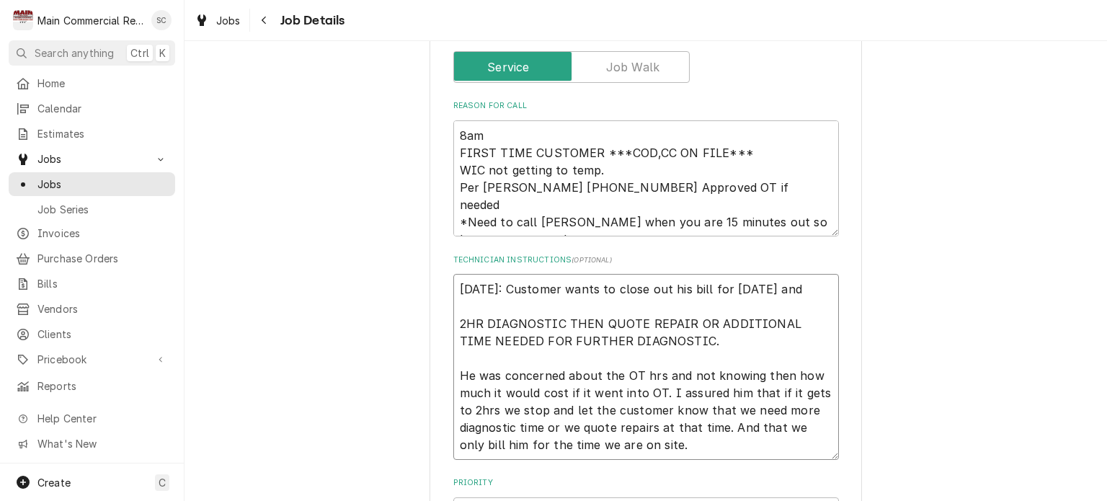
type textarea "x"
type textarea "9/30/25: Customer wants to close out his bill for today and h 2HR DIAGNOSTIC TH…"
type textarea "x"
type textarea "9/30/25: Customer wants to close out his bill for today and ha 2HR DIAGNOSTIC T…"
type textarea "x"
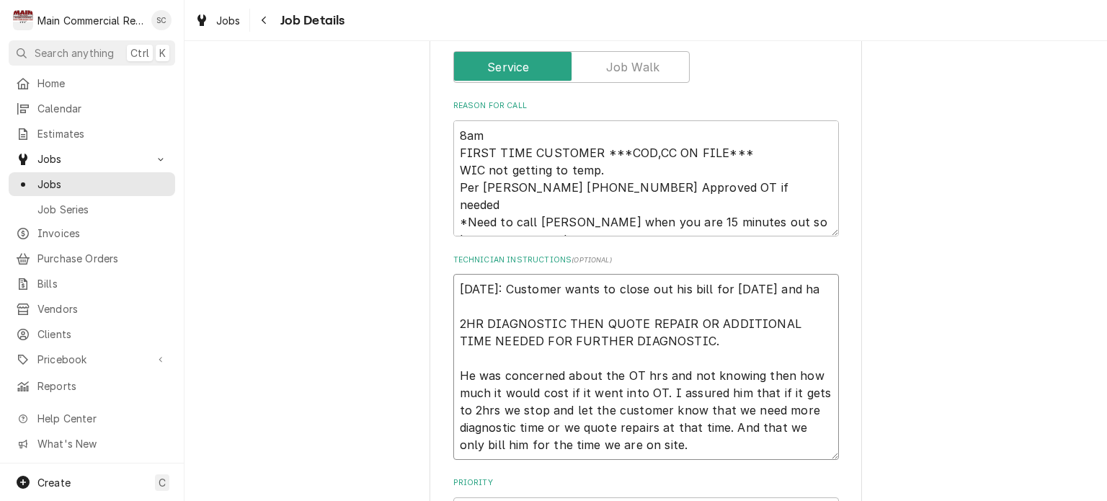
type textarea "9/30/25: Customer wants to close out his bill for today and hav 2HR DIAGNOSTIC …"
type textarea "x"
type textarea "9/30/25: Customer wants to close out his bill for today and have 2HR DIAGNOSTIC…"
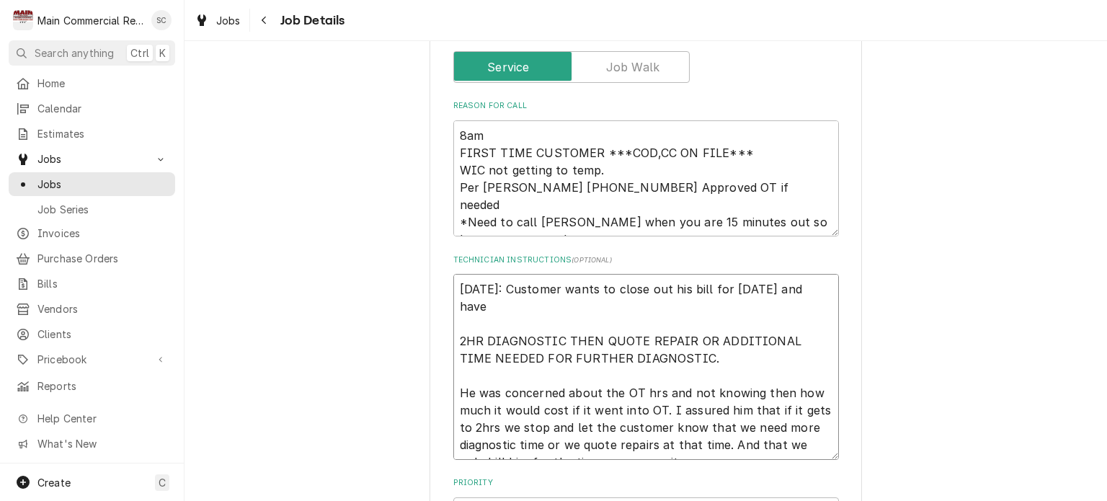
type textarea "x"
type textarea "9/30/25: Customer wants to close out his bill for today and have 2HR DIAGNOSTIC…"
type textarea "x"
type textarea "9/30/25: Customer wants to close out his bill for today and have u 2HR DIAGNOST…"
type textarea "x"
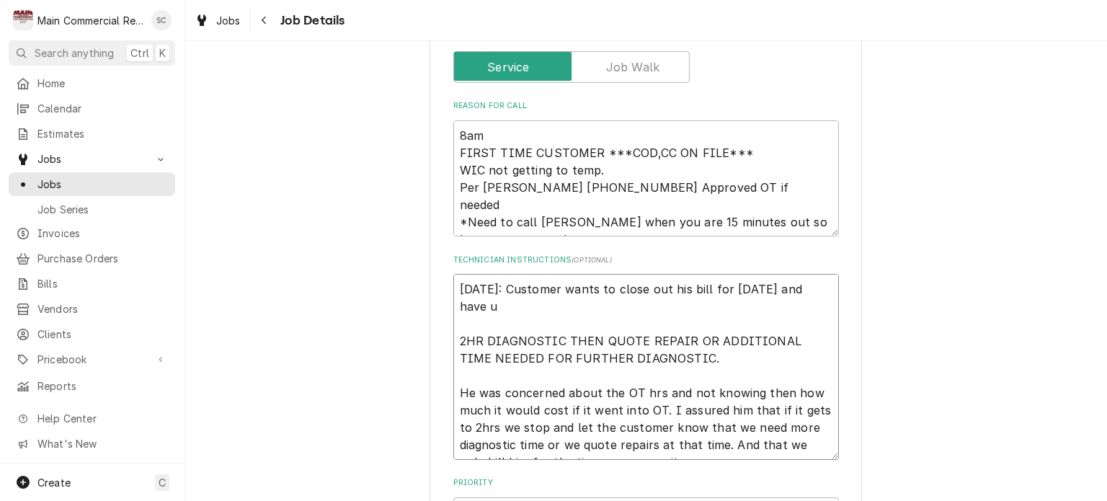
type textarea "9/30/25: Customer wants to close out his bill for today and have us 2HR DIAGNOS…"
type textarea "x"
type textarea "9/30/25: Customer wants to close out his bill for today and have us 2HR DIAGNOS…"
type textarea "x"
type textarea "9/30/25: Customer wants to close out his bill for today and have us s 2HR DIAGN…"
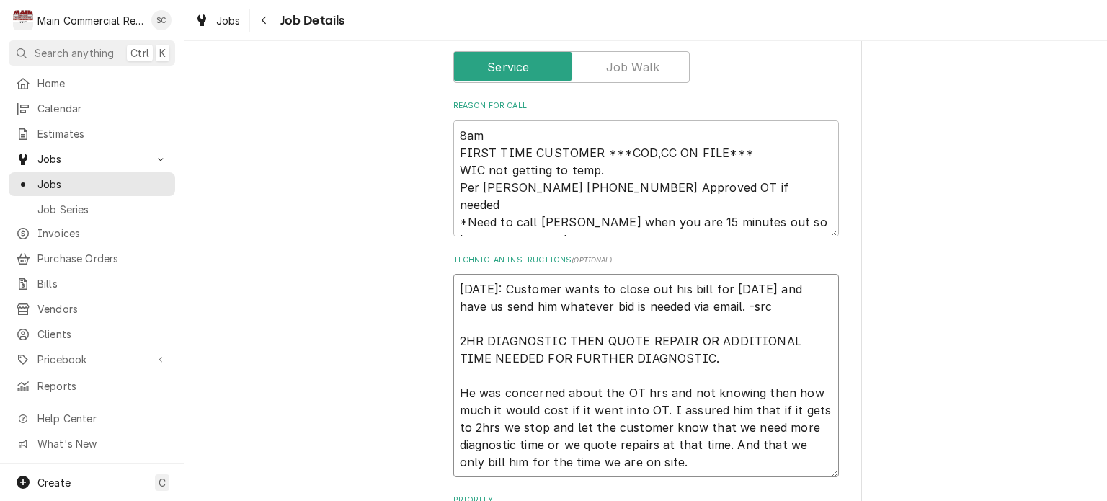
click at [737, 326] on textarea "9/30/25: Customer wants to close out his bill for today and have us send him wh…" at bounding box center [646, 375] width 386 height 203
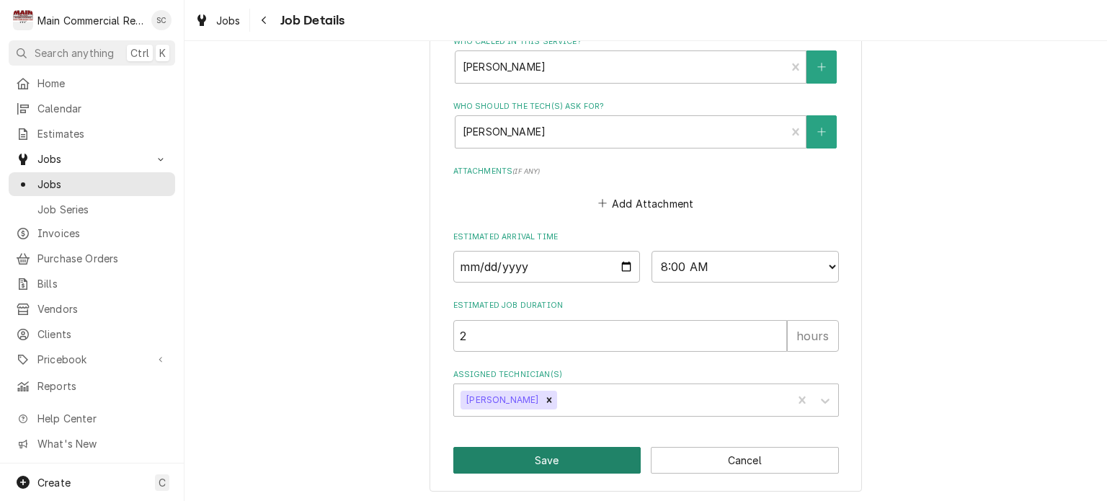
click at [602, 462] on button "Save" at bounding box center [547, 460] width 188 height 27
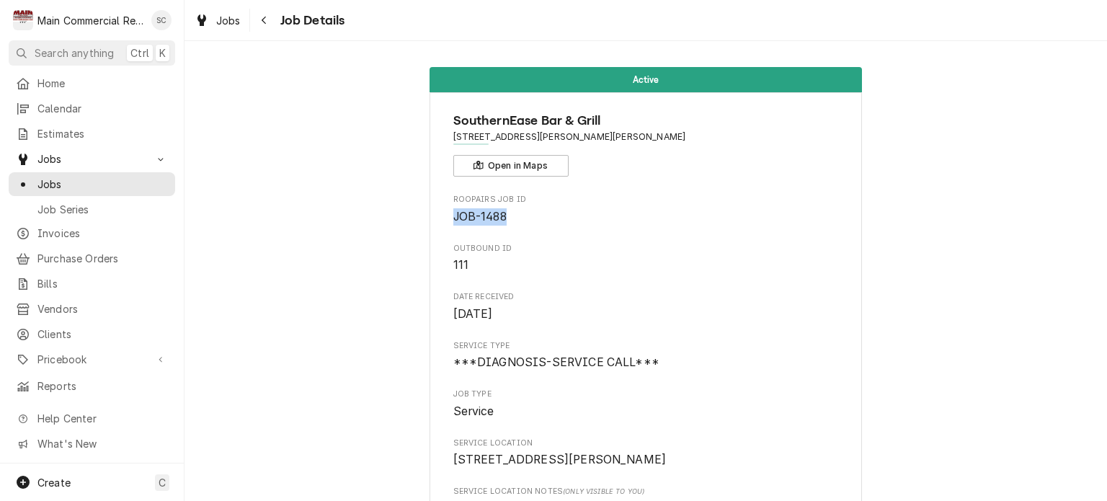
drag, startPoint x: 511, startPoint y: 221, endPoint x: 418, endPoint y: 208, distance: 94.0
copy span "JOB-1488"
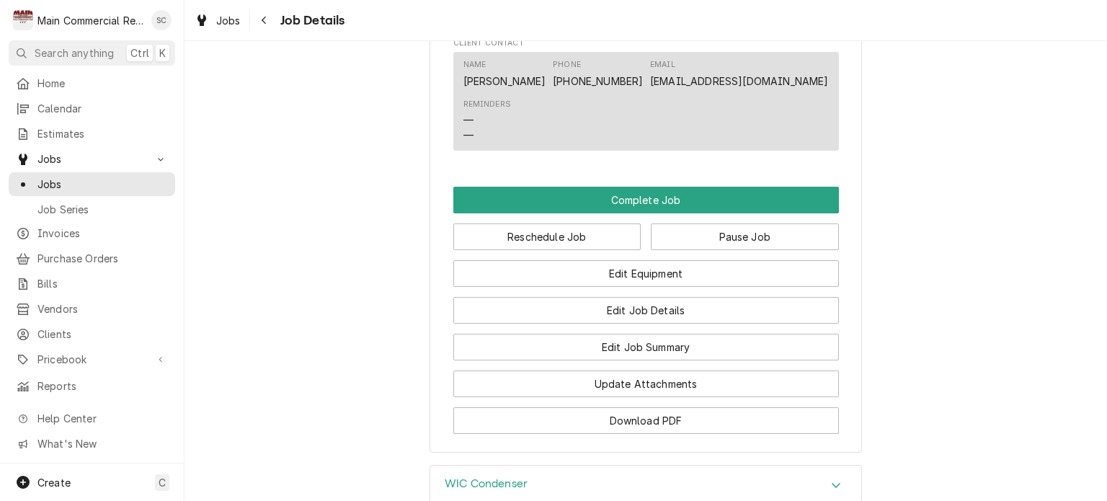
scroll to position [2051, 0]
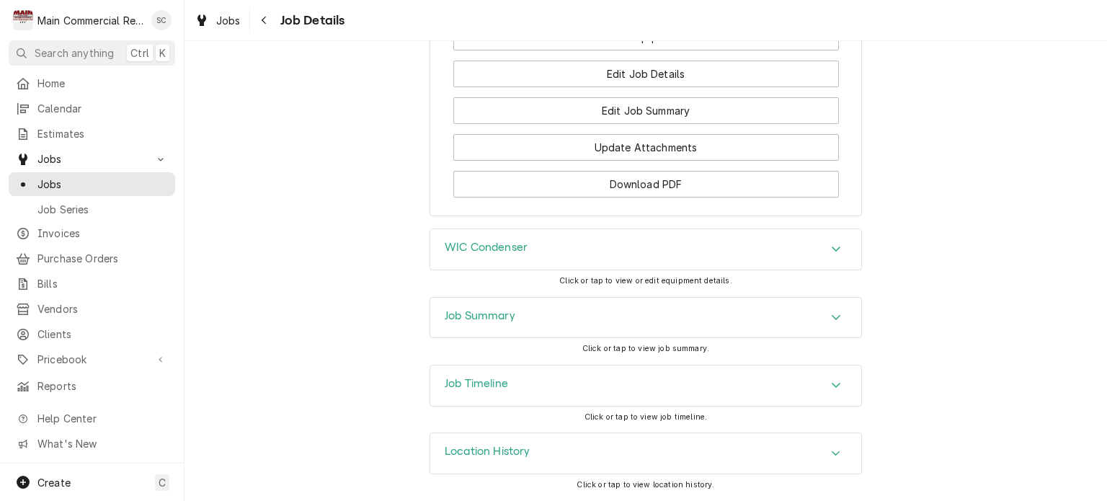
click at [774, 258] on div "WIC Condenser" at bounding box center [645, 249] width 431 height 40
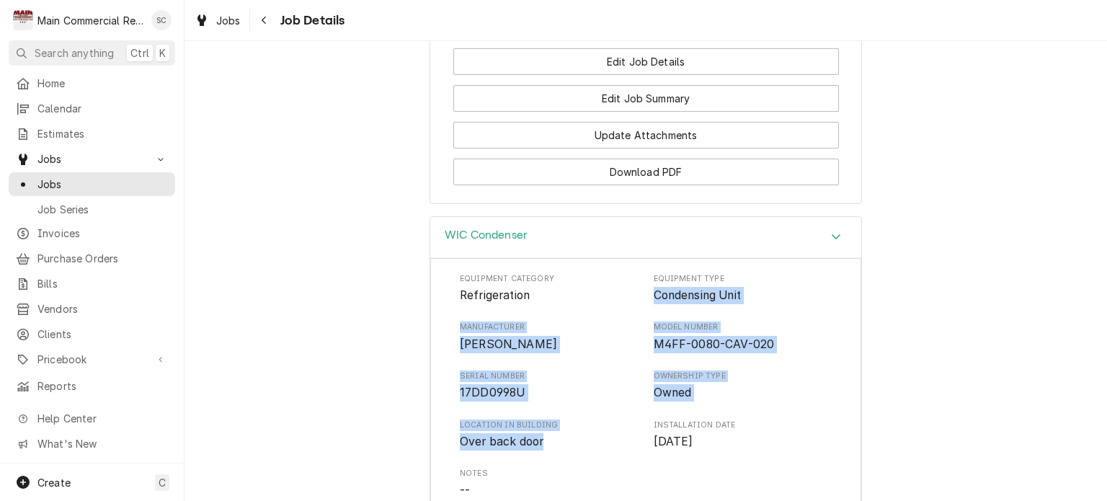
drag, startPoint x: 533, startPoint y: 443, endPoint x: 648, endPoint y: 310, distance: 175.9
click at [648, 310] on div "Equipment Category Refrigeration Equipment Type Condensing Unit Manufacturer Co…" at bounding box center [646, 410] width 372 height 275
copy div "Condensing Unit Manufacturer Copeland Model Number M4FF-0080-CAV-020 Serial Num…"
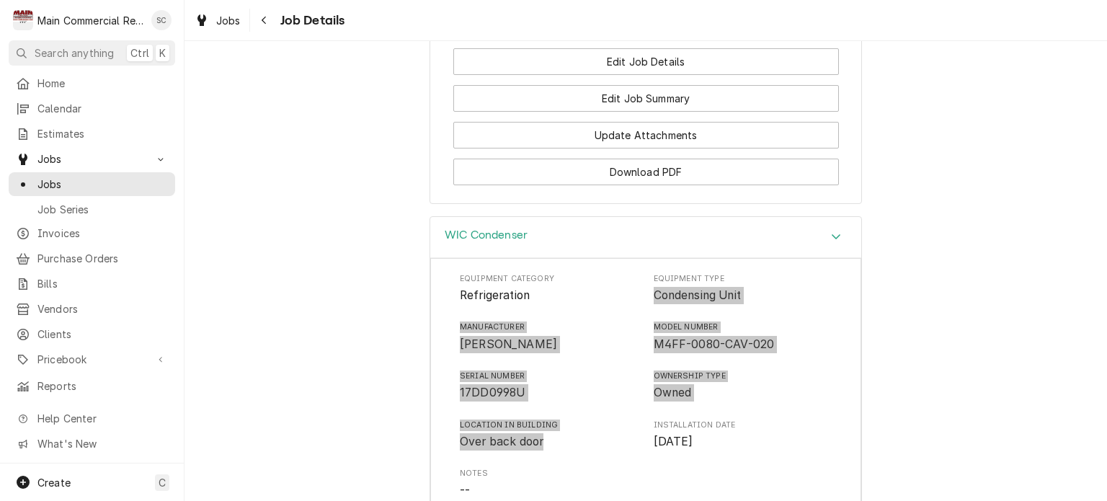
scroll to position [2463, 0]
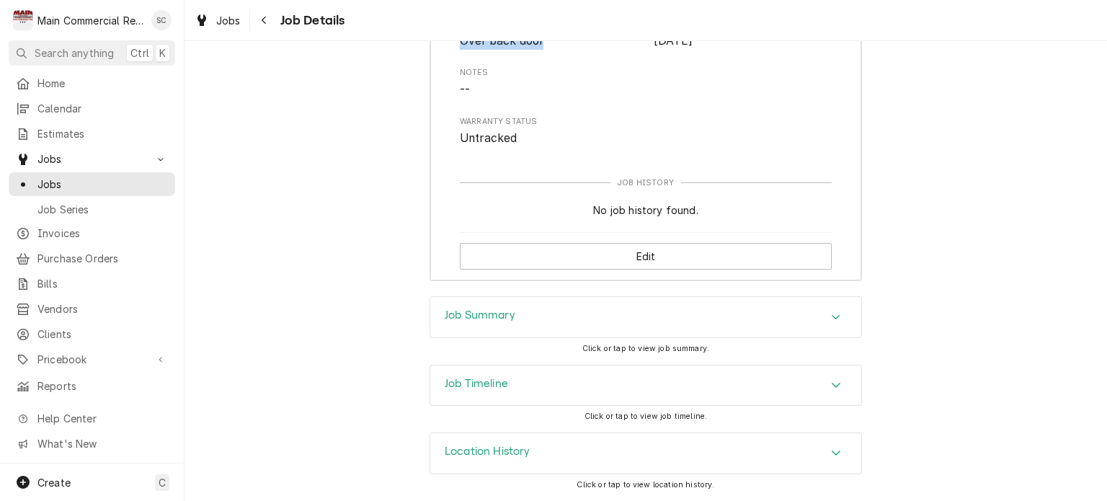
click at [813, 311] on div "Job Summary" at bounding box center [645, 317] width 431 height 40
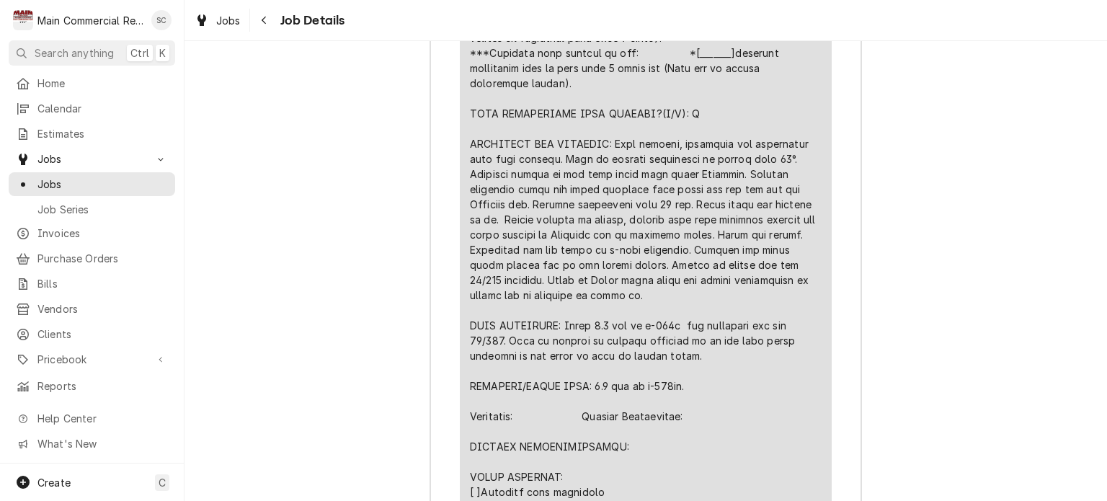
scroll to position [3024, 0]
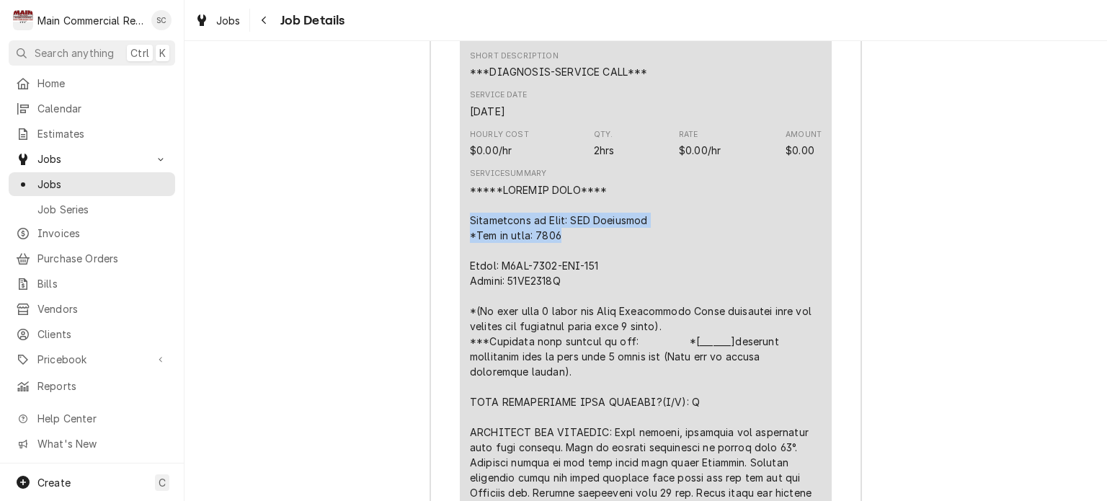
drag, startPoint x: 565, startPoint y: 252, endPoint x: 463, endPoint y: 231, distance: 104.5
copy div "Description of Unit: WIC Condenser *Age of unit: 2017"
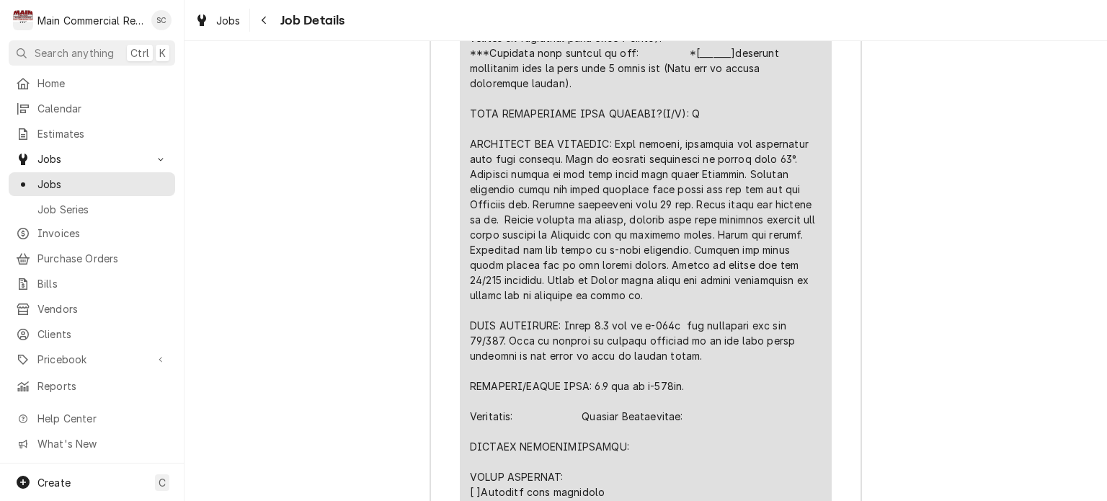
scroll to position [3456, 0]
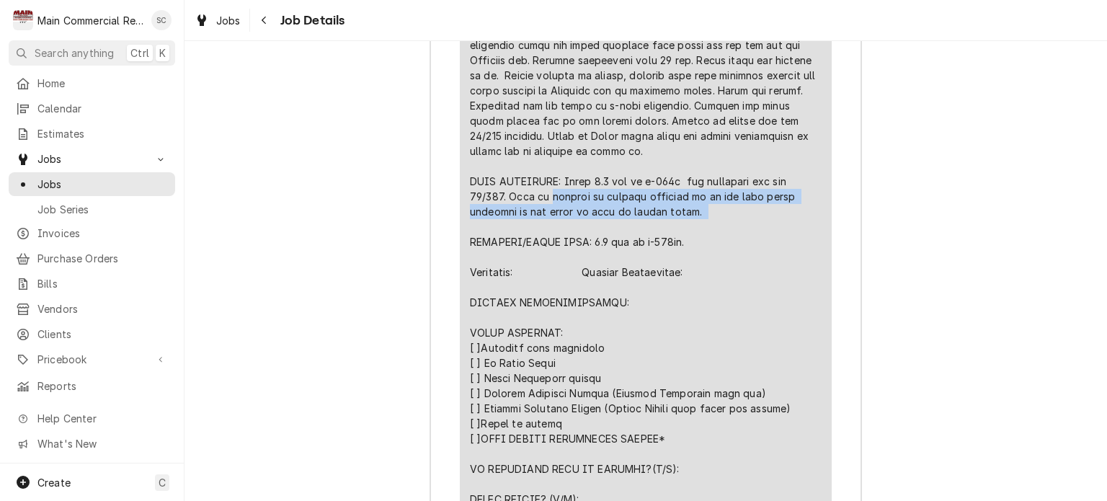
drag, startPoint x: 539, startPoint y: 204, endPoint x: 637, endPoint y: 221, distance: 100.3
click at [637, 221] on div "Line Item" at bounding box center [646, 189] width 352 height 878
copy div "quoting to replace receiver as it has that valve attached as one piece as well …"
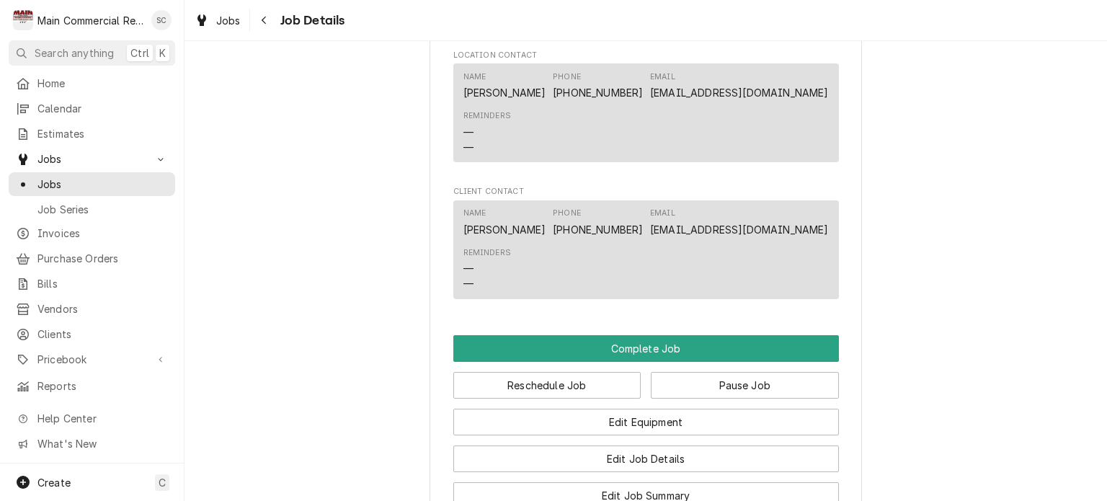
scroll to position [1798, 0]
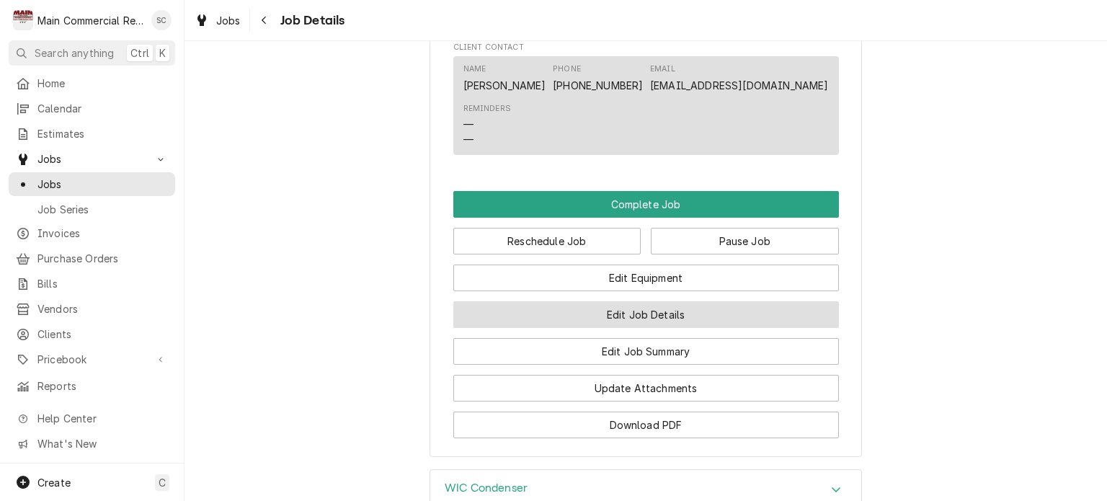
click at [660, 328] on button "Edit Job Details" at bounding box center [646, 314] width 386 height 27
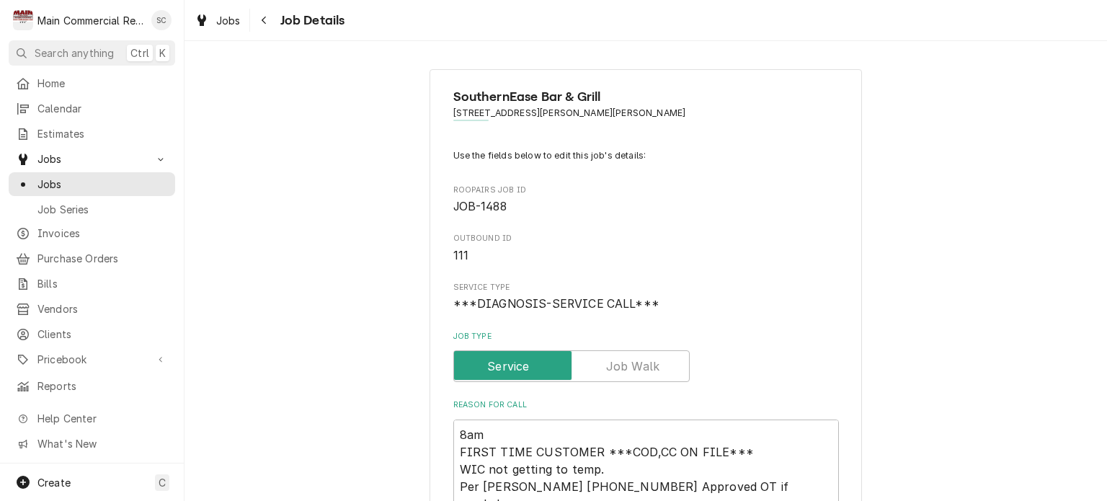
scroll to position [360, 0]
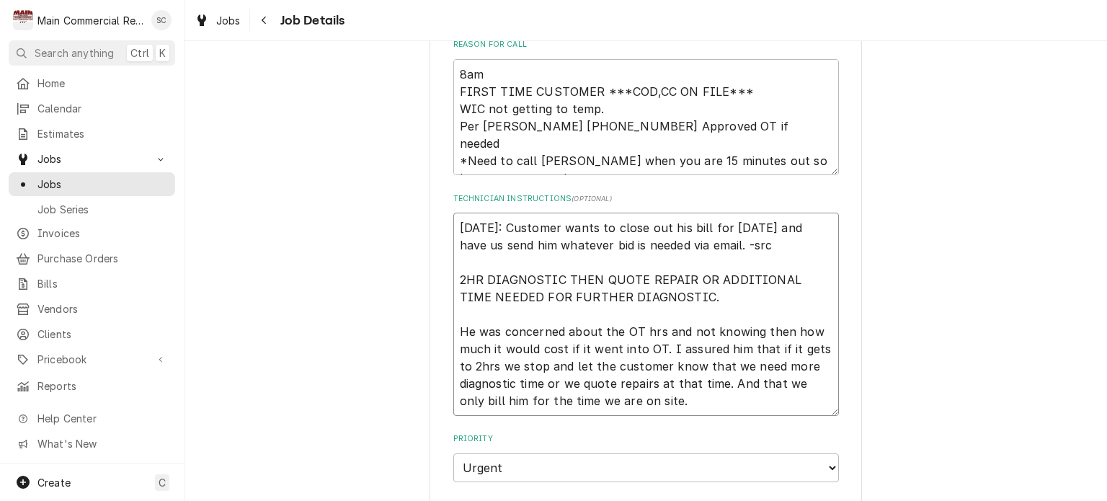
click at [456, 224] on textarea "9/30/25: Customer wants to close out his bill for today and have us send him wh…" at bounding box center [646, 314] width 386 height 203
type textarea "x"
type textarea "9/30/25: Customer wants to close out his bill for today and have us send him wh…"
type textarea "x"
type textarea "i 9/30/25: Customer wants to close out his bill for today and have us send him …"
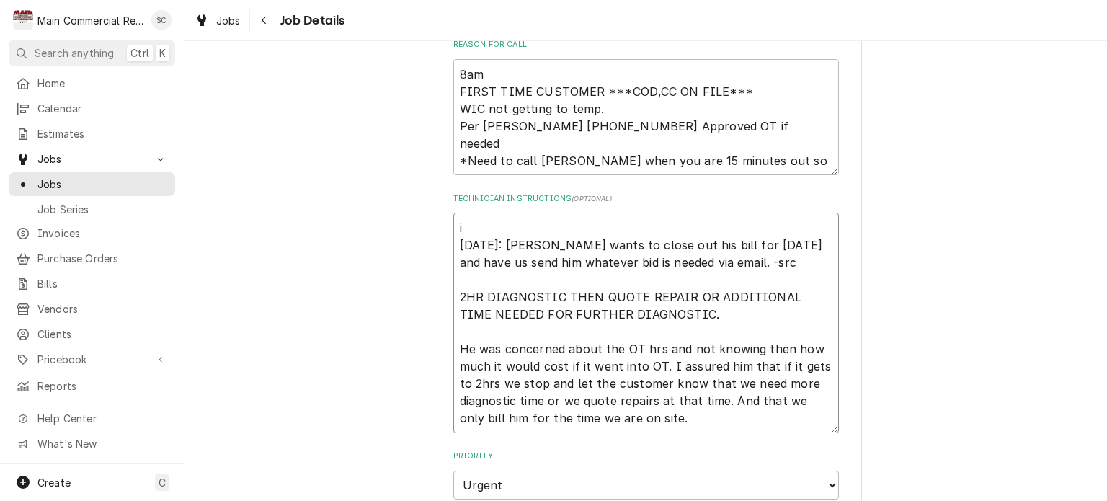
type textarea "x"
type textarea "iN 9/30/25: Customer wants to close out his bill for today and have us send him…"
type textarea "x"
type textarea "iNV 9/30/25: Customer wants to close out his bill for today and have us send hi…"
type textarea "x"
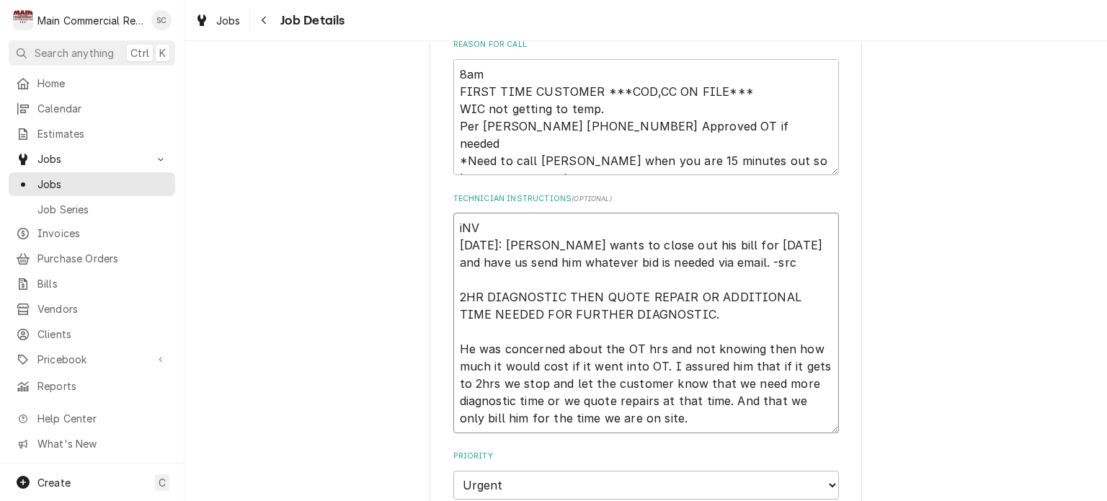
type textarea "iNV# 9/30/25: Customer wants to close out his bill for today and have us send h…"
type textarea "x"
type textarea "iNV#1 9/30/25: Customer wants to close out his bill for today and have us send …"
type textarea "x"
type textarea "iNV#15 9/30/25: Customer wants to close out his bill for today and have us send…"
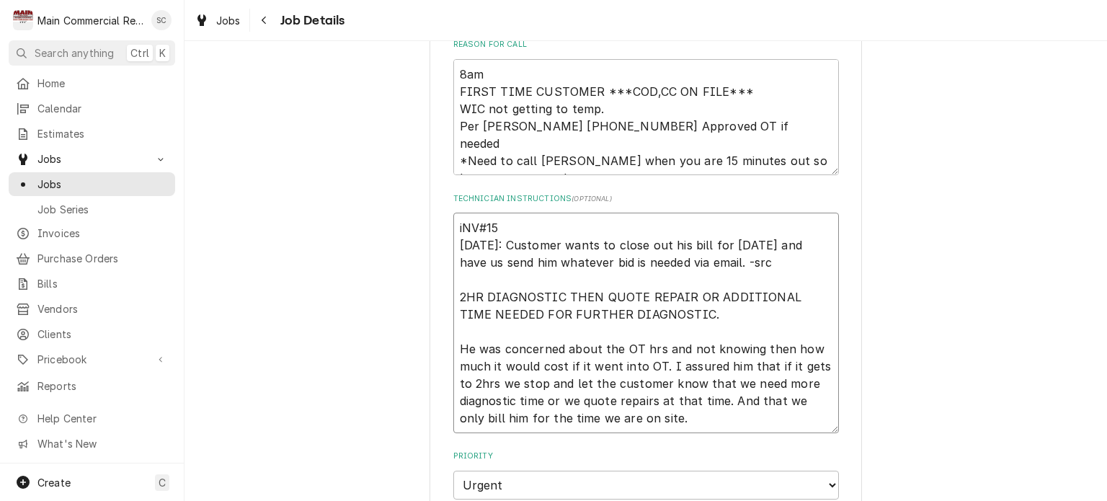
type textarea "x"
type textarea "iNV#152 9/30/25: Customer wants to close out his bill for today and have us sen…"
type textarea "x"
type textarea "iNV#1523 9/30/25: Customer wants to close out his bill for today and have us se…"
type textarea "x"
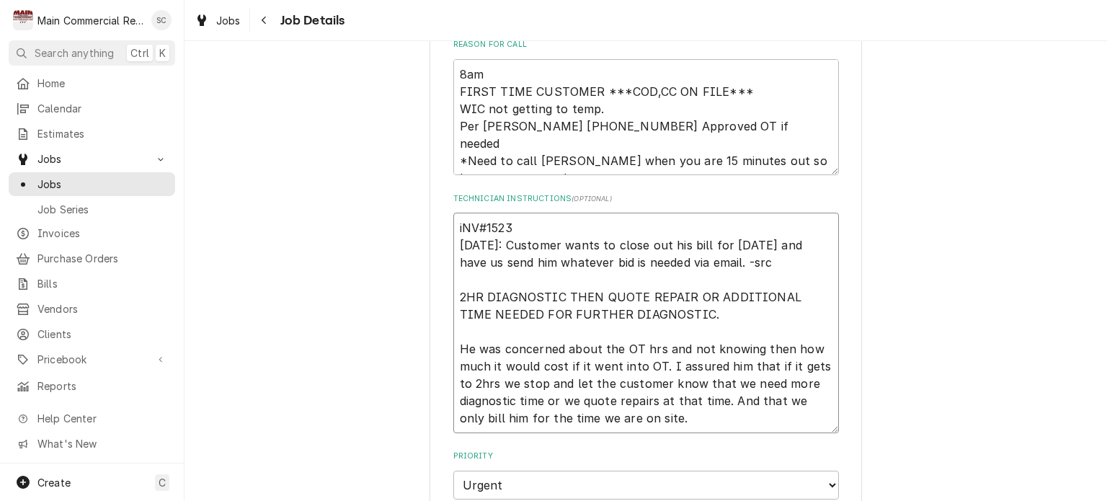
type textarea "iNV#15232 9/30/25: Customer wants to close out his bill for today and have us s…"
type textarea "x"
type textarea "iNV#152322 9/30/25: Customer wants to close out his bill for today and have us …"
type textarea "x"
type textarea "iNV#152322, 9/30/25: Customer wants to close out his bill for today and have us…"
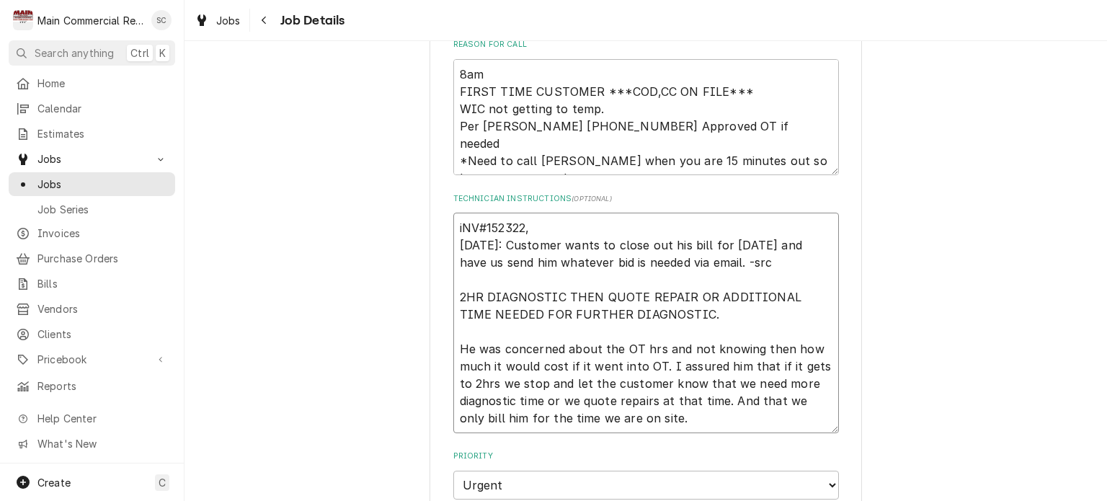
type textarea "x"
type textarea "iNV#152322, 9/30/25: Customer wants to close out his bill for today and have us…"
type textarea "x"
type textarea "iNV#152322, $ 9/30/25: Customer wants to close out his bill for today and have …"
type textarea "x"
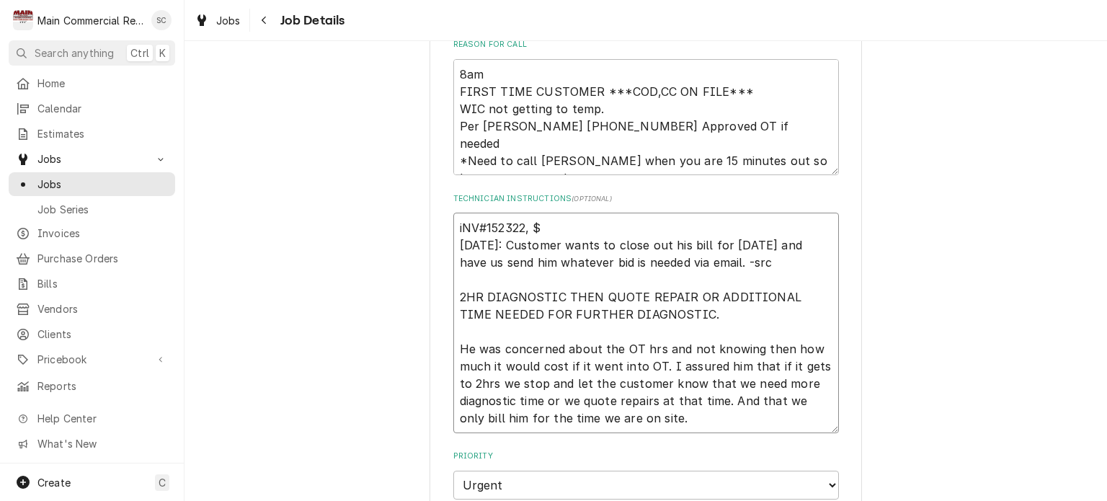
type textarea "iNV#152322, $3 9/30/25: Customer wants to close out his bill for today and have…"
type textarea "x"
type textarea "iNV#152322, $37 9/30/25: Customer wants to close out his bill for today and hav…"
type textarea "x"
type textarea "iNV#152322, $376 9/30/25: Customer wants to close out his bill for today and ha…"
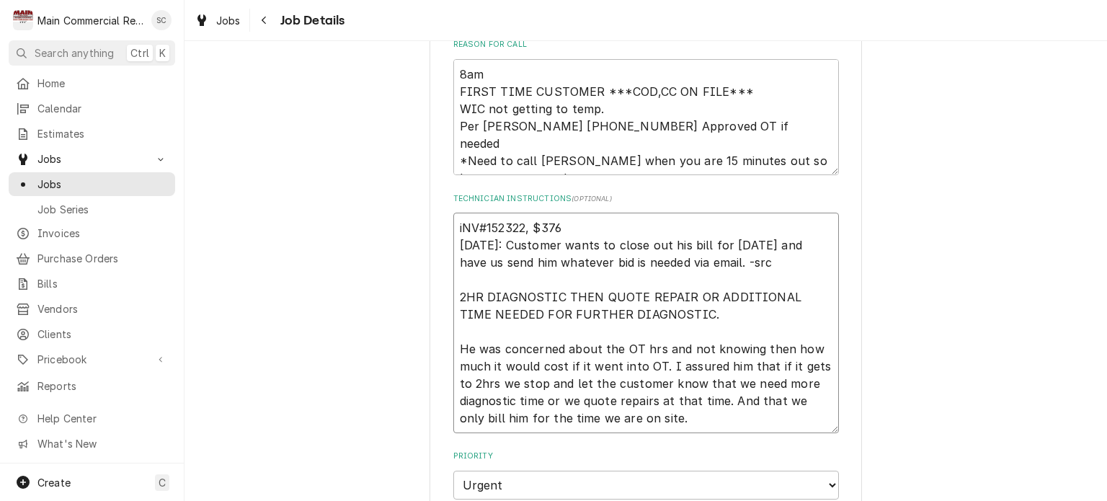
type textarea "x"
type textarea "iNV#152322, $376. 9/30/25: Customer wants to close out his bill for today and h…"
type textarea "x"
type textarea "iNV#152322, $376.3 9/30/25: Customer wants to close out his bill for today and …"
type textarea "x"
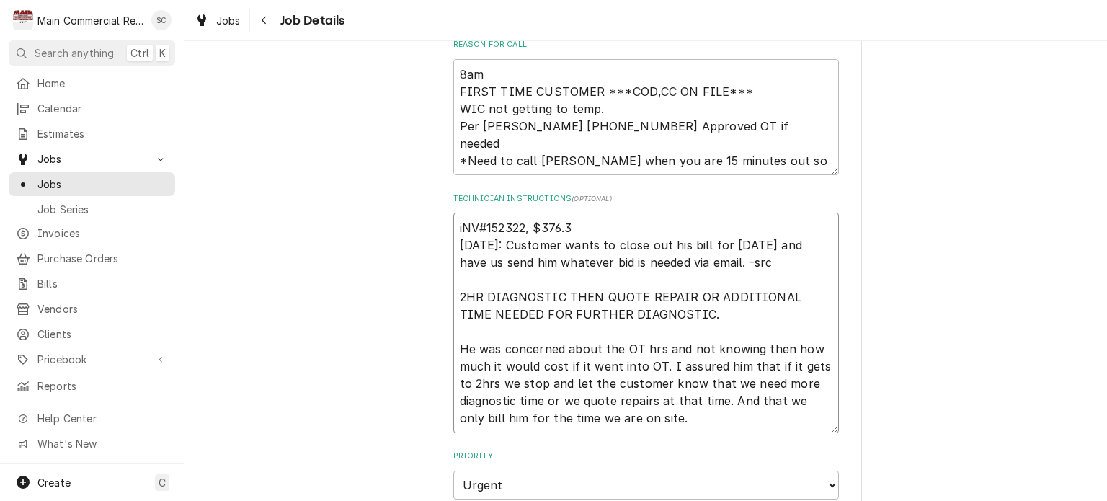
type textarea "iNV#152322, $376.30 9/30/25: Customer wants to close out his bill for today and…"
type textarea "x"
type textarea "iNV#152322, $376.30 9/30/25: Customer wants to close out his bill for today and…"
click at [680, 220] on textarea "iNV#152322, $376.30 9/30/25: Customer wants to close out his bill for today and…" at bounding box center [646, 323] width 386 height 221
type textarea "x"
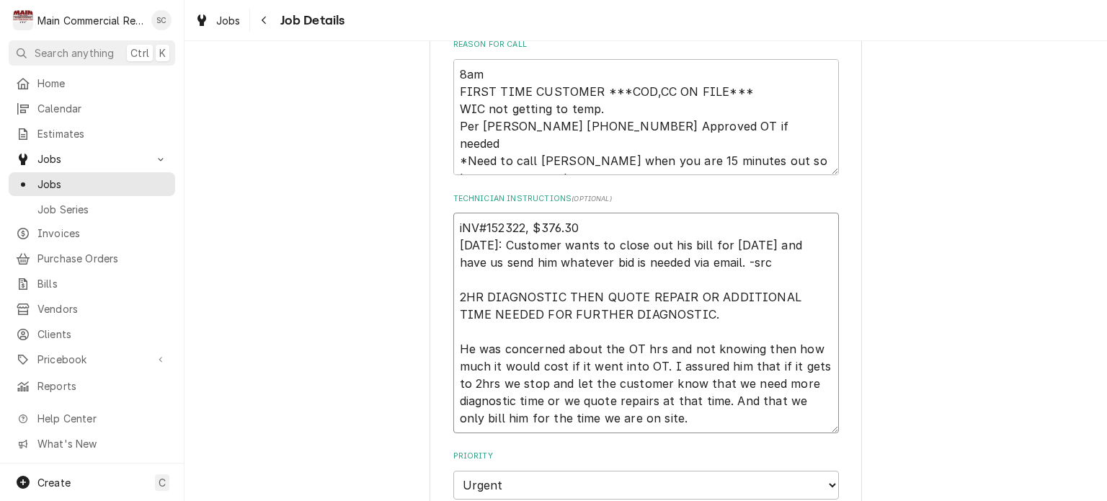
type textarea "iNV#152322, $376.30 9/30/25: Customer wants to close out his bill for today and…"
type textarea "x"
type textarea "iNV#152322, $376.30 C 9/30/25: Customer wants to close out his bill for today a…"
type textarea "x"
type textarea "iNV#152322, $376.30 CO 9/30/25: Customer wants to close out his bill for today …"
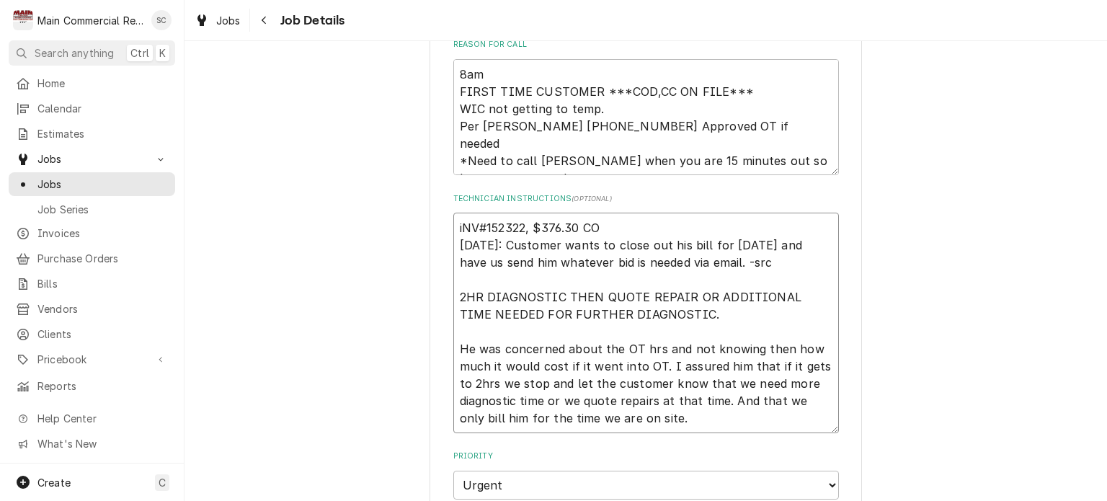
type textarea "x"
type textarea "iNV#152322, $376.30 COL 9/30/25: Customer wants to close out his bill for today…"
type textarea "x"
type textarea "iNV#152322, $376.30 COLL 9/30/25: Customer wants to close out his bill for toda…"
type textarea "x"
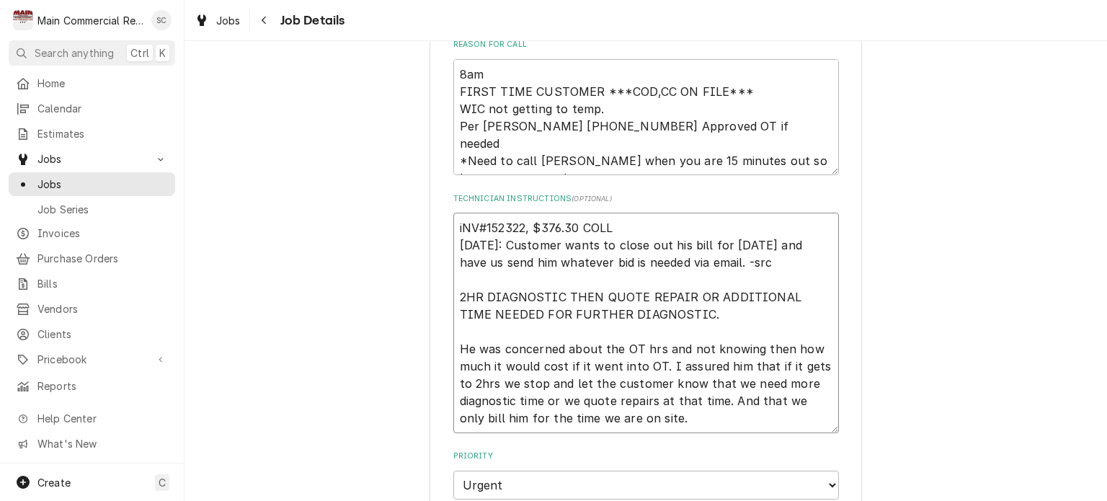
type textarea "iNV#152322, $376.30 COLLE 9/30/25: Customer wants to close out his bill for tod…"
type textarea "x"
type textarea "iNV#152322, $376.30 COLLEC 9/30/25: Customer wants to close out his bill for to…"
type textarea "x"
type textarea "iNV#152322, $376.30 COLLECT 9/30/25: Customer wants to close out his bill for t…"
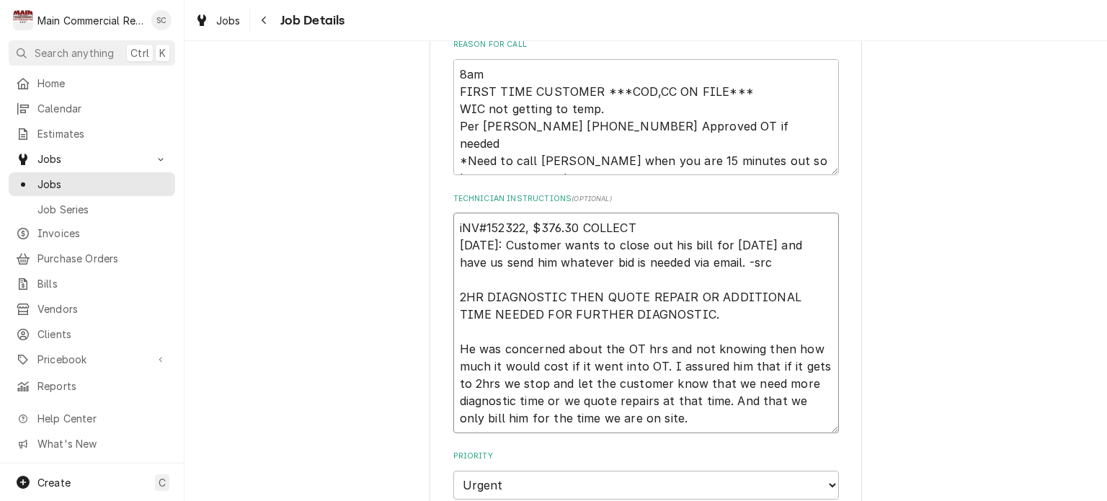
type textarea "x"
type textarea "iNV#152322, $376.30 COLLECTI 9/30/25: Customer wants to close out his bill for …"
type textarea "x"
type textarea "iNV#152322, $376.30 COLLECTIN 9/30/25: Customer wants to close out his bill for…"
type textarea "x"
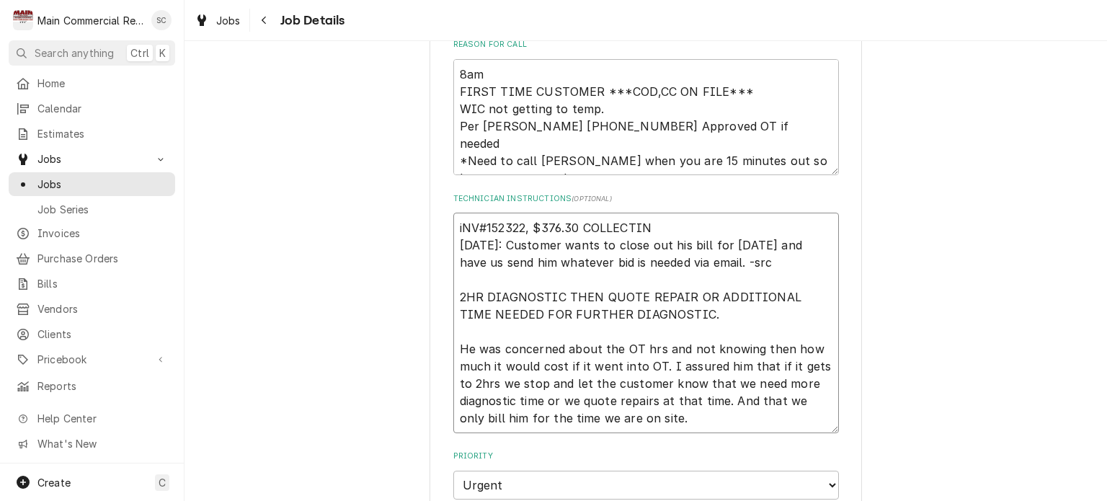
type textarea "iNV#152322, $376.30 COLLECTING 9/30/25: Customer wants to close out his bill fo…"
type textarea "x"
type textarea "iNV#152322, $376.30 COLLECTING 9/30/25: Customer wants to close out his bill fo…"
type textarea "x"
type textarea "iNV#152322, $376.30 COLLECTING O 9/30/25: Customer wants to close out his bill …"
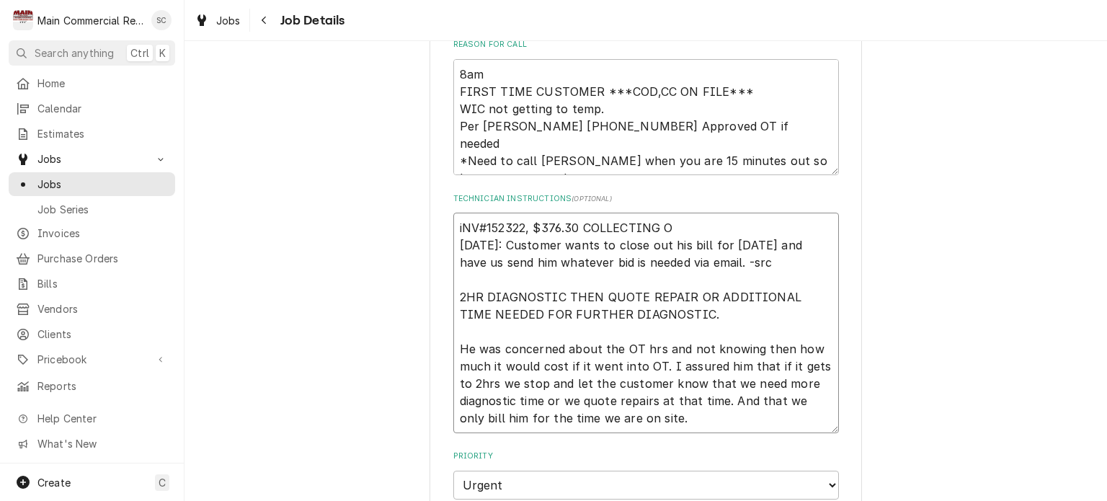
type textarea "x"
type textarea "iNV#152322, $376.30 COLLECTING ON 9/30/25: Customer wants to close out his bill…"
type textarea "x"
type textarea "iNV#152322, $376.30 COLLECTING ONS 9/30/25: Customer wants to close out his bil…"
type textarea "x"
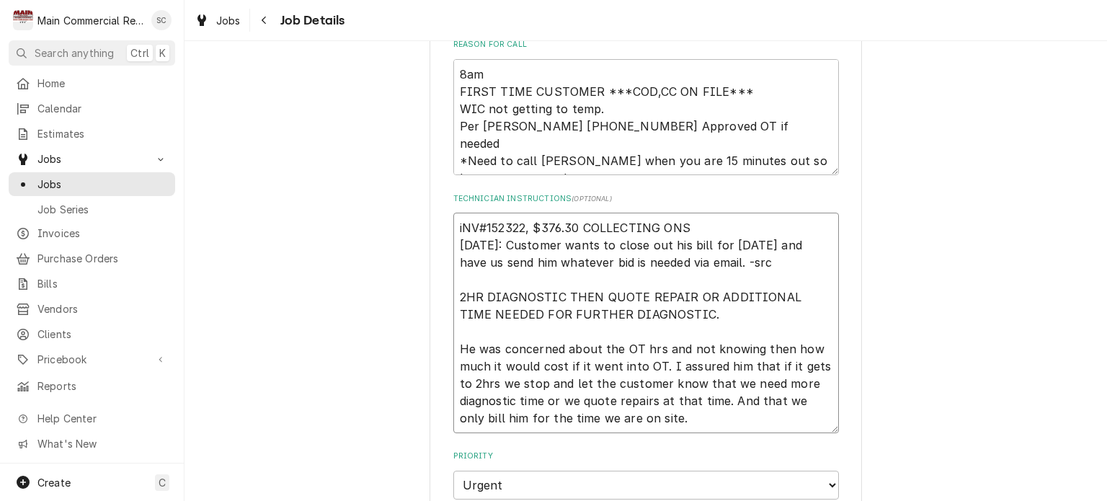
type textarea "iNV#152322, $376.30 COLLECTING ONSI 9/30/25: Customer wants to close out his bi…"
type textarea "x"
type textarea "iNV#152322, $376.30 COLLECTING ONSIT 9/30/25: Customer wants to close out his b…"
type textarea "x"
type textarea "iNV#152322, $376.30 COLLECTING ONSITE 9/30/25: Customer wants to close out his …"
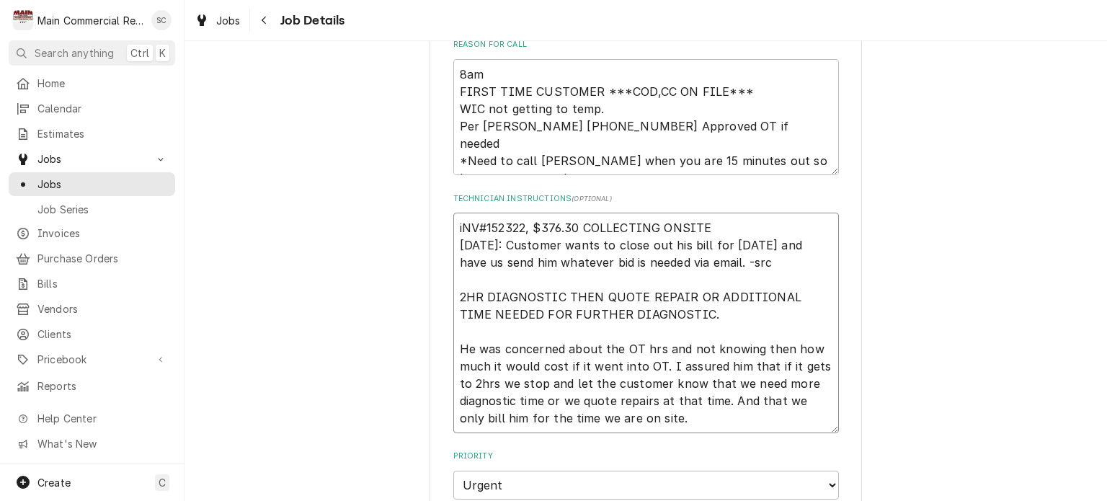
type textarea "x"
type textarea "iNV#152322, $376.30 COLLECTING ONSITE. 9/30/25: Customer wants to close out his…"
type textarea "x"
type textarea "iNV#152322, $376.30 COLLECTING ONSITE. 9/30/25: Customer wants to close out his…"
type textarea "x"
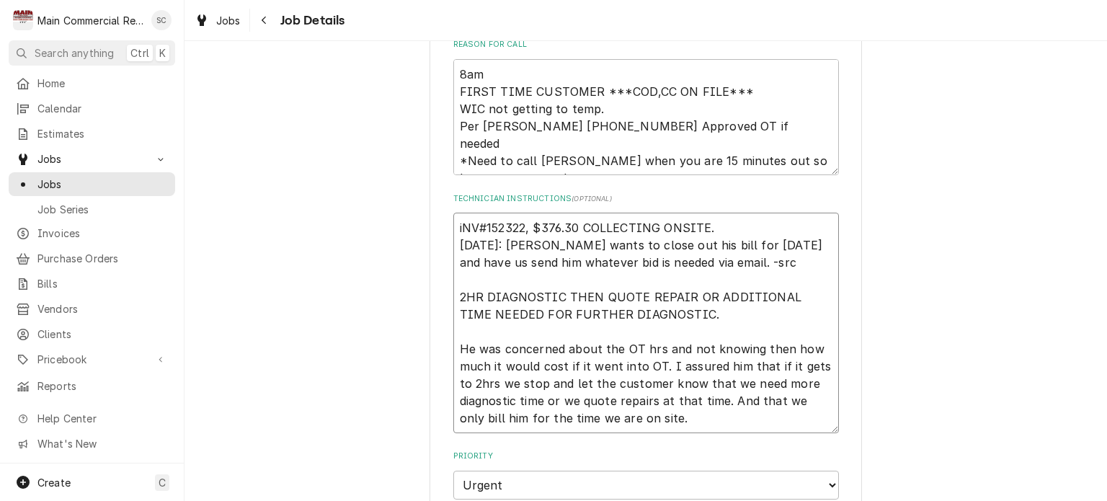
type textarea "iNV#152322, $376.30 COLLECTING ONSITE. - 9/30/25: Customer wants to close out h…"
type textarea "x"
type textarea "iNV#152322, $376.30 COLLECTING ONSITE. -S 9/30/25: Customer wants to close out …"
type textarea "x"
type textarea "iNV#152322, $376.30 COLLECTING ONSITE. -SR 9/30/25: Customer wants to close out…"
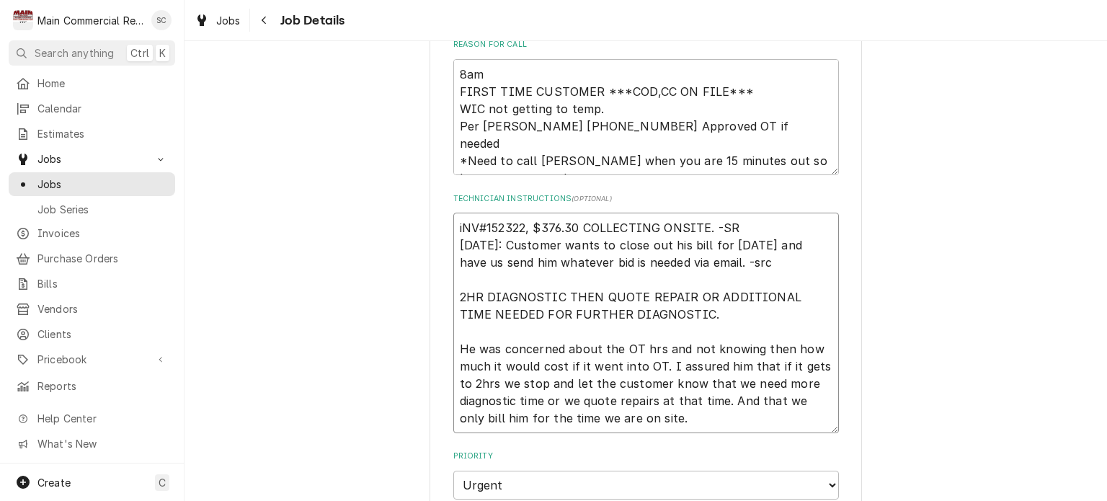
type textarea "x"
type textarea "iNV#152322, $376.30 COLLECTING ONSITE. -SRC 9/30/25: Customer wants to close ou…"
type textarea "x"
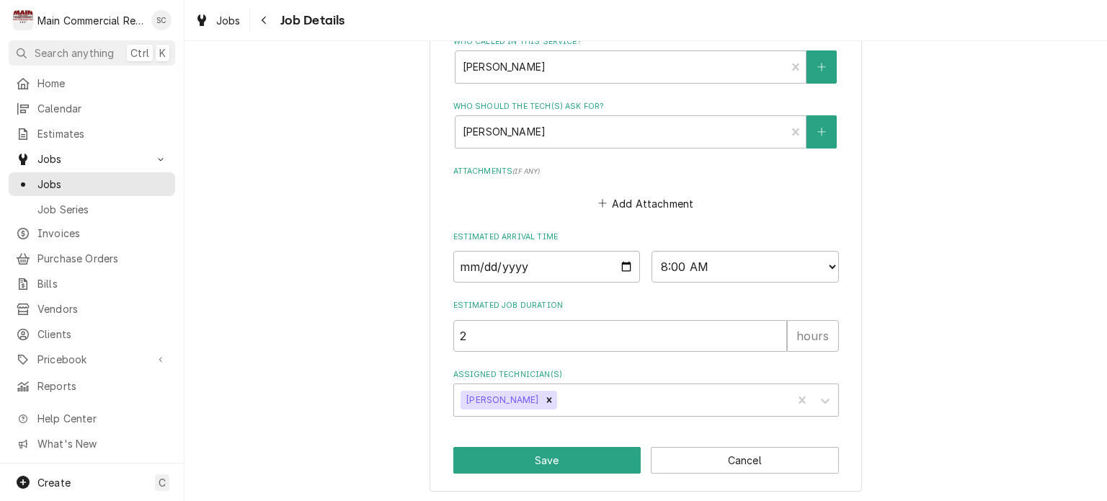
type textarea "iNV#152322, $376.30 COLLECTING ONSITE. -SRC 9/30/25: Customer wants to close ou…"
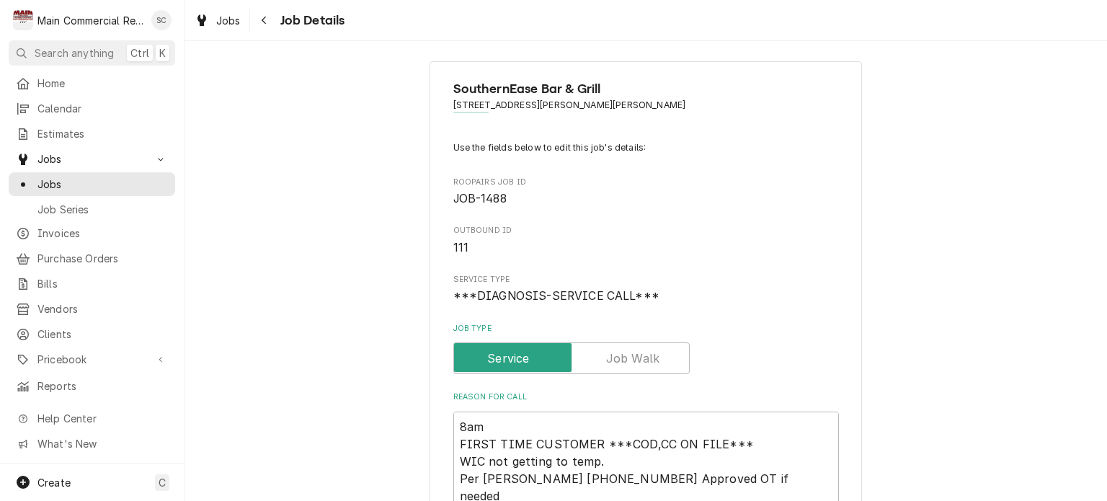
scroll to position [440, 0]
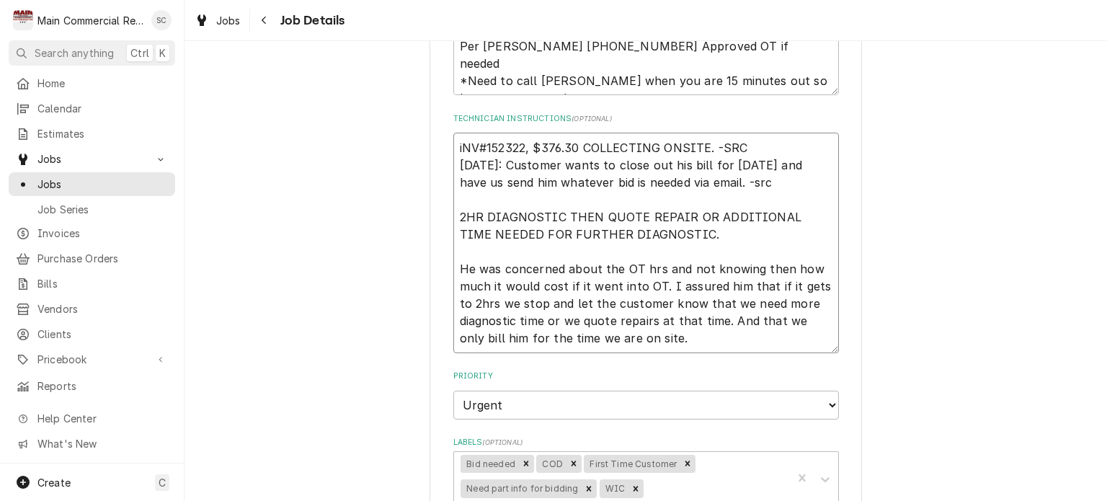
click at [729, 198] on textarea "iNV#152322, $376.30 COLLECTING ONSITE. -SRC 9/30/25: Customer wants to close ou…" at bounding box center [646, 243] width 386 height 221
type textarea "x"
type textarea "iNV#152322, $376.30 COLLECTING ONSITE. -SRC 9/30/25: Customer wants to close ou…"
type textarea "x"
type textarea "iNV#152322, $376.30 COLLECTING ONSITE. -SRC 9/30/25: Customer wants to close ou…"
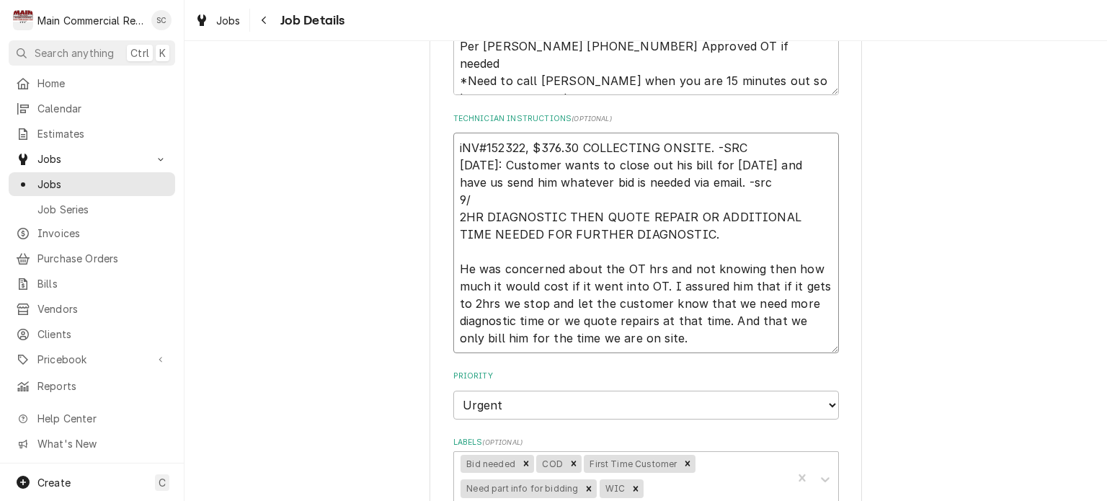
type textarea "x"
type textarea "iNV#152322, $376.30 COLLECTING ONSITE. -SRC 9/30/25: Customer wants to close ou…"
type textarea "x"
type textarea "iNV#152322, $376.30 COLLECTING ONSITE. -SRC 9/30/25: Customer wants to close ou…"
type textarea "x"
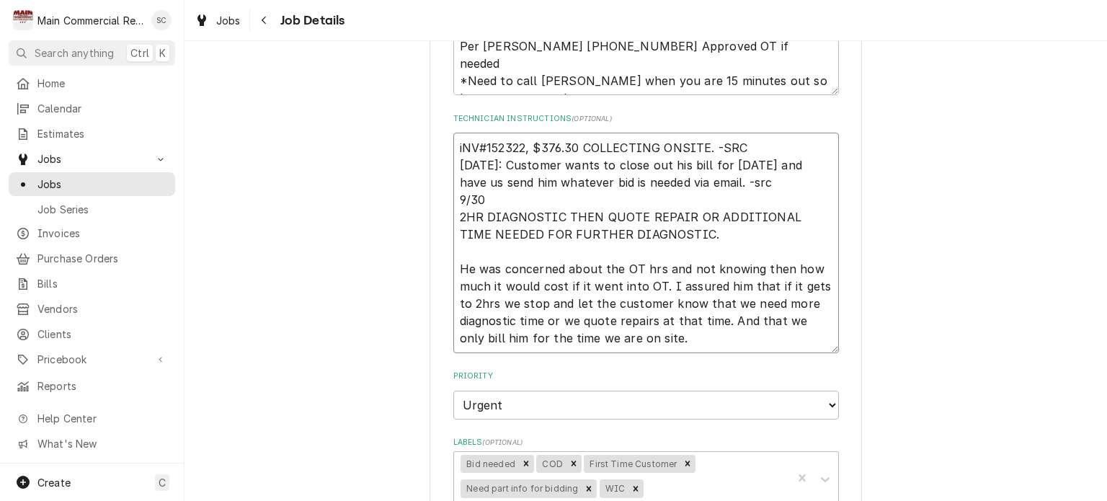
type textarea "iNV#152322, $376.30 COLLECTING ONSITE. -SRC 9/30/25: Customer wants to close ou…"
type textarea "x"
type textarea "iNV#152322, $376.30 COLLECTING ONSITE. -SRC 9/30/25: Customer wants to close ou…"
type textarea "x"
type textarea "iNV#152322, $376.30 COLLECTING ONSITE. -SRC 9/30/25: Customer wants to close ou…"
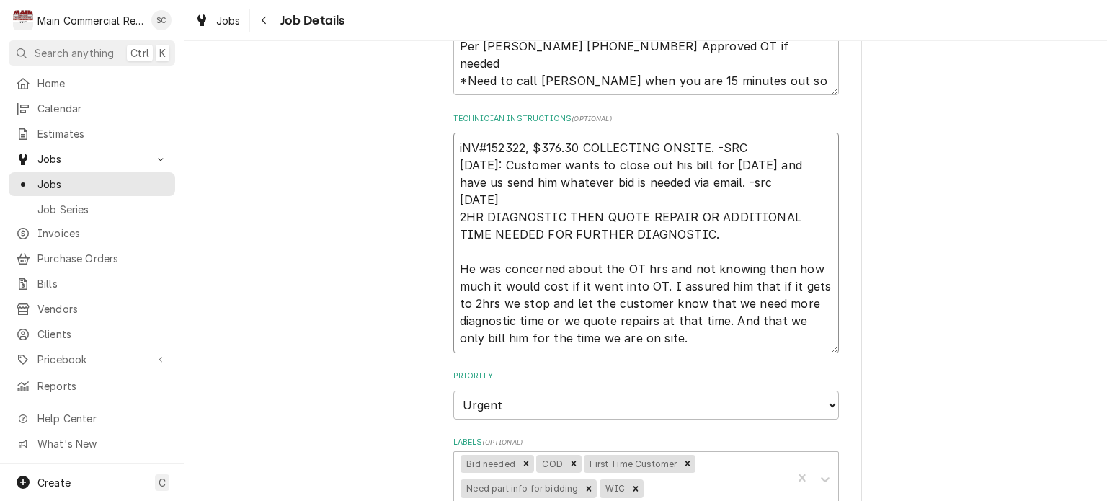
type textarea "x"
type textarea "iNV#152322, $376.30 COLLECTING ONSITE. -SRC 9/30/25: Customer wants to close ou…"
type textarea "x"
type textarea "iNV#152322, $376.30 COLLECTING ONSITE. -SRC 9/30/25: Customer wants to close ou…"
type textarea "x"
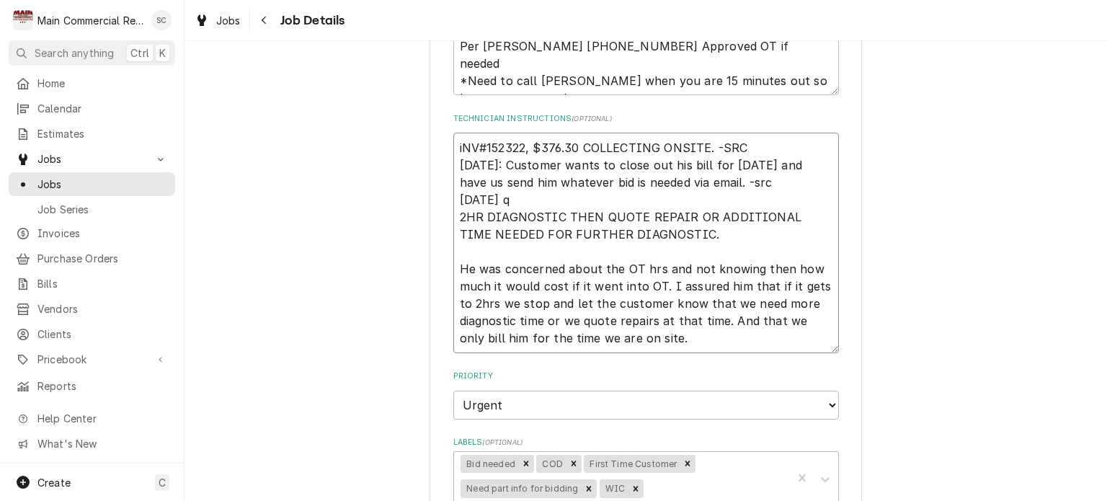
type textarea "iNV#152322, $376.30 COLLECTING ONSITE. -SRC 9/30/25: Customer wants to close ou…"
type textarea "x"
type textarea "iNV#152322, $376.30 COLLECTING ONSITE. -SRC 9/30/25: Customer wants to close ou…"
type textarea "x"
type textarea "iNV#152322, $376.30 COLLECTING ONSITE. -SRC 9/30/25: Customer wants to close ou…"
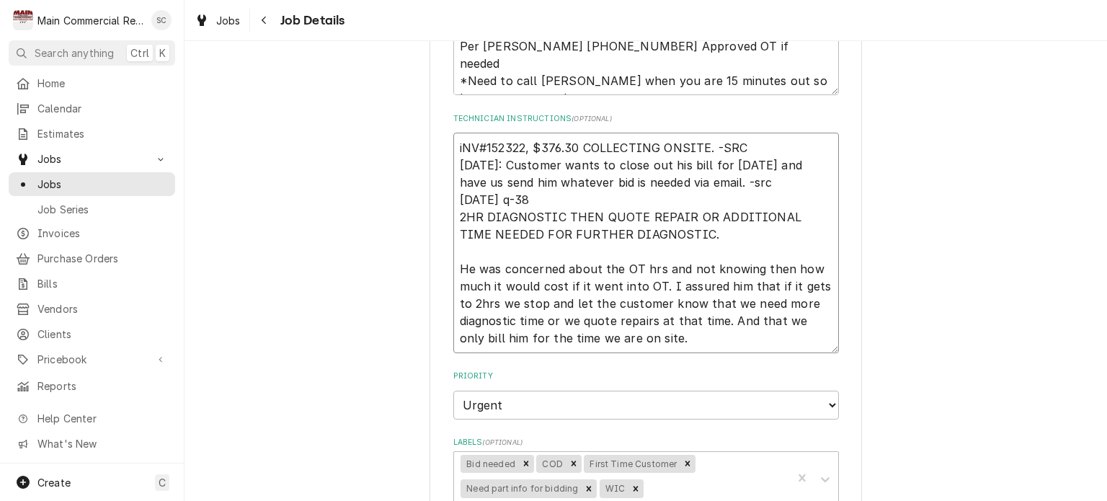
type textarea "x"
type textarea "iNV#152322, $376.30 COLLECTING ONSITE. -SRC 9/30/25: Customer wants to close ou…"
type textarea "x"
type textarea "iNV#152322, $376.30 COLLECTING ONSITE. -SRC 9/30/25: Customer wants to close ou…"
type textarea "x"
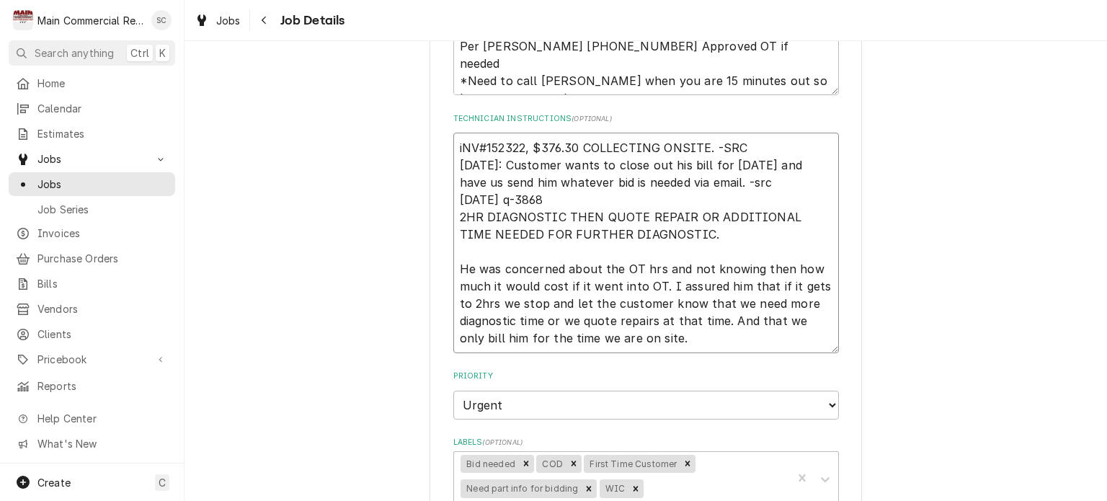
type textarea "iNV#152322, $376.30 COLLECTING ONSITE. -SRC 9/30/25: Customer wants to close ou…"
type textarea "x"
type textarea "iNV#152322, $376.30 COLLECTING ONSITE. -SRC 9/30/25: Customer wants to close ou…"
type textarea "x"
type textarea "iNV#152322, $376.30 COLLECTING ONSITE. -SRC 9/30/25: Customer wants to close ou…"
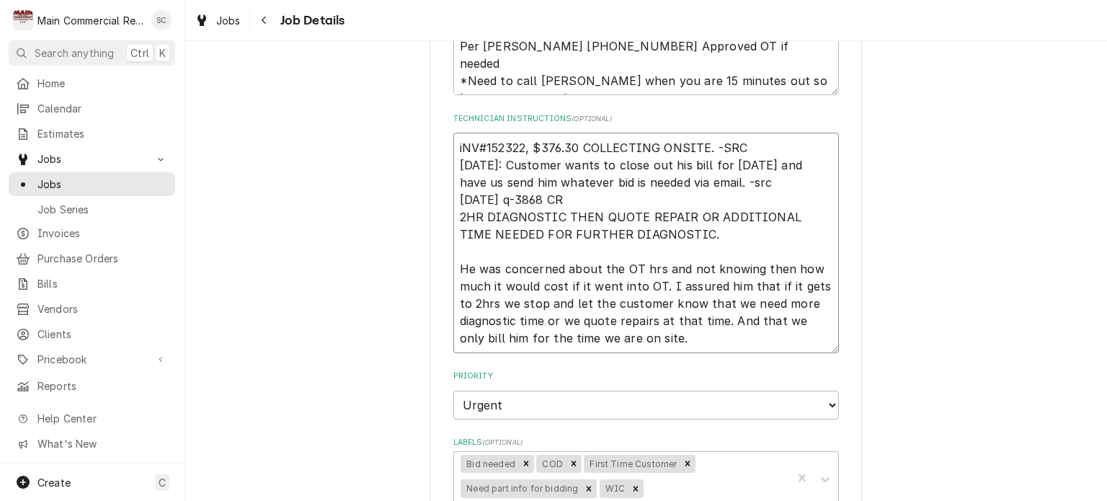
type textarea "x"
type textarea "iNV#152322, $376.30 COLLECTING ONSITE. -SRC 9/30/25: Customer wants to close ou…"
type textarea "x"
type textarea "iNV#152322, $376.30 COLLECTING ONSITE. -SRC 9/30/25: Customer wants to close ou…"
type textarea "x"
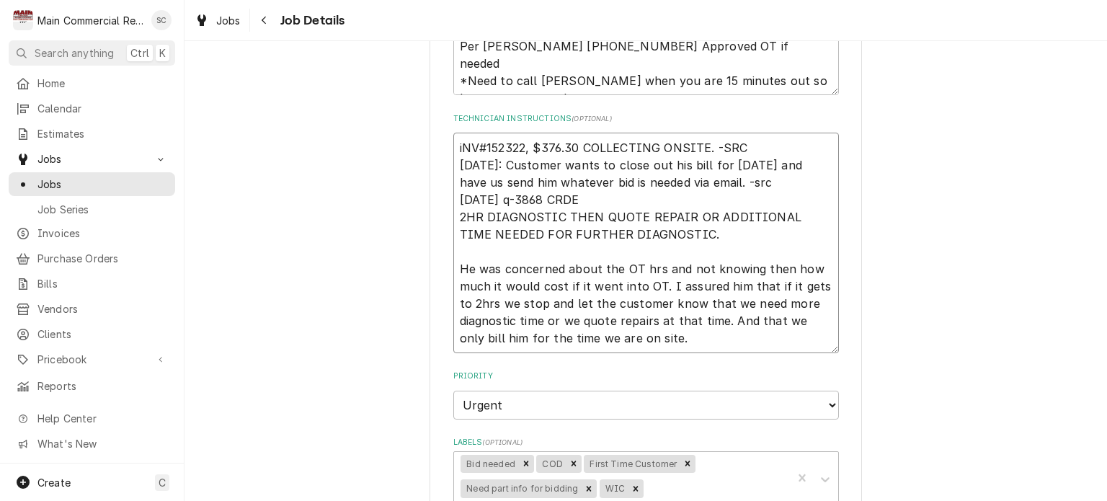
type textarea "iNV#152322, $376.30 COLLECTING ONSITE. -SRC 9/30/25: Customer wants to close ou…"
type textarea "x"
type textarea "iNV#152322, $376.30 COLLECTING ONSITE. -SRC 9/30/25: Customer wants to close ou…"
type textarea "x"
type textarea "iNV#152322, $376.30 COLLECTING ONSITE. -SRC 9/30/25: Customer wants to close ou…"
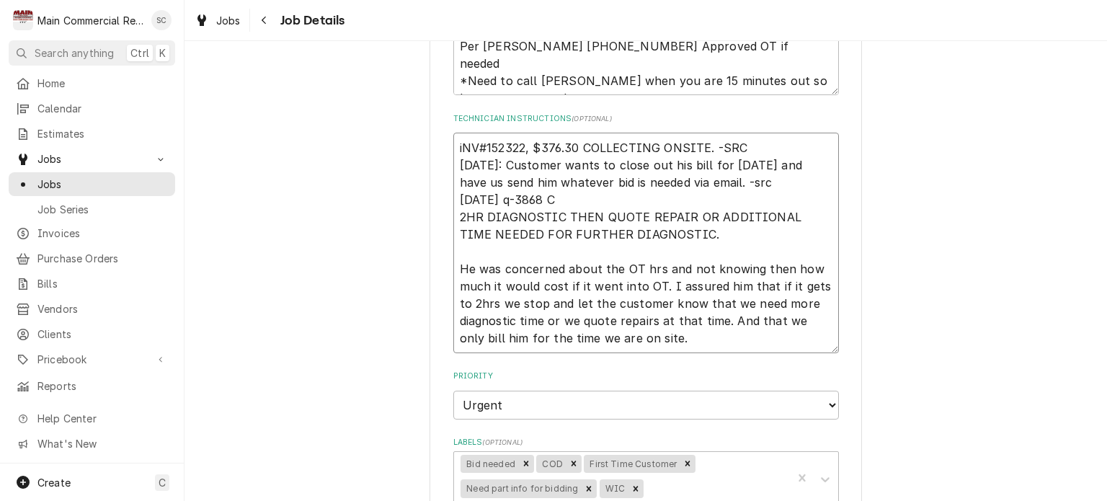
type textarea "x"
type textarea "iNV#152322, $376.30 COLLECTING ONSITE. -SRC 9/30/25: Customer wants to close ou…"
type textarea "x"
type textarea "iNV#152322, $376.30 COLLECTING ONSITE. -SRC 9/30/25: Customer wants to close ou…"
type textarea "x"
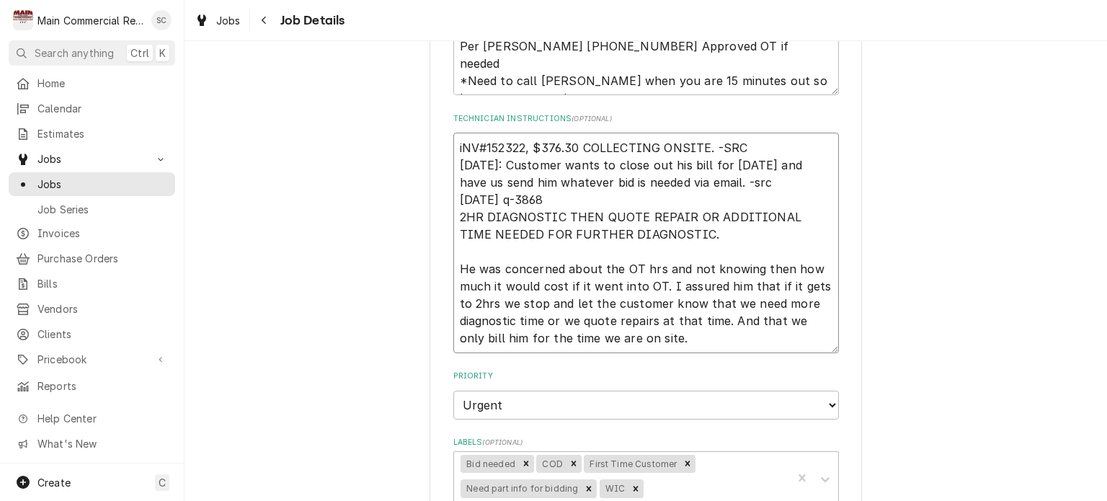
type textarea "iNV#152322, $376.30 COLLECTING ONSITE. -SRC 9/30/25: Customer wants to close ou…"
type textarea "x"
type textarea "iNV#152322, $376.30 COLLECTING ONSITE. -SRC 9/30/25: Customer wants to close ou…"
type textarea "x"
type textarea "iNV#152322, $376.30 COLLECTING ONSITE. -SRC 9/30/25: Customer wants to close ou…"
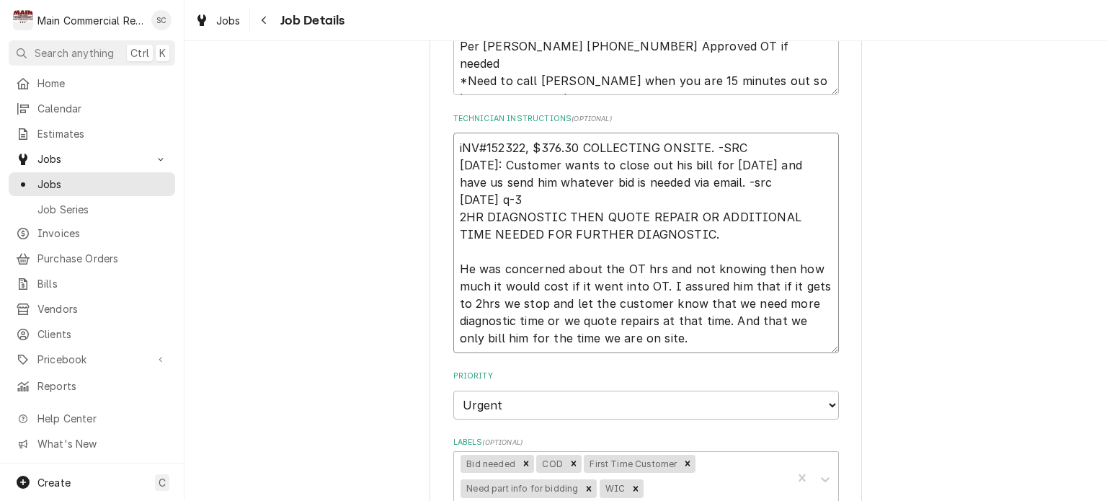
type textarea "x"
type textarea "iNV#152322, $376.30 COLLECTING ONSITE. -SRC 9/30/25: Customer wants to close ou…"
type textarea "x"
type textarea "iNV#152322, $376.30 COLLECTING ONSITE. -SRC 9/30/25: Customer wants to close ou…"
type textarea "x"
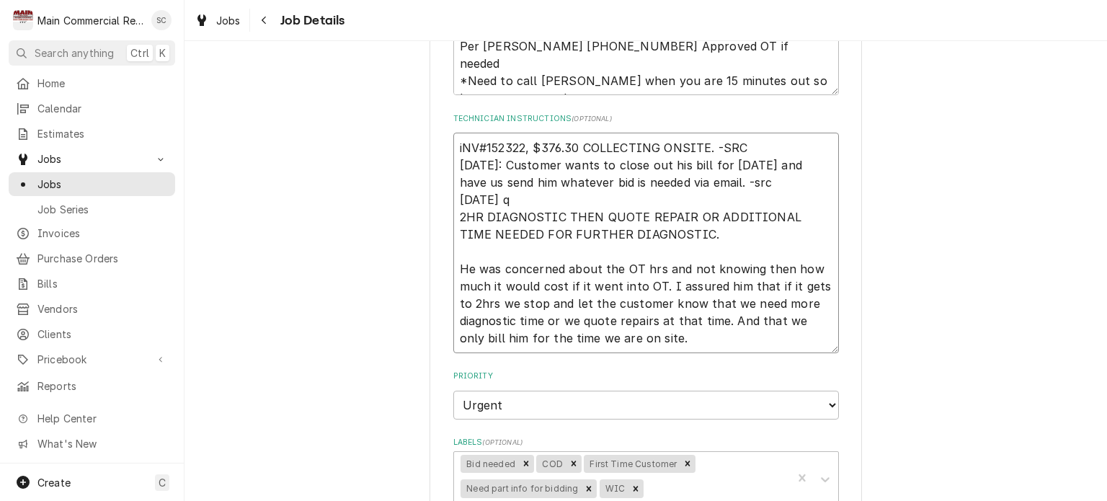
type textarea "iNV#152322, $376.30 COLLECTING ONSITE. -SRC 9/30/25: Customer wants to close ou…"
type textarea "x"
type textarea "iNV#152322, $376.30 COLLECTING ONSITE. -SRC 9/30/25: Customer wants to close ou…"
type textarea "x"
type textarea "iNV#152322, $376.30 COLLECTING ONSITE. -SRC 9/30/25: Customer wants to close ou…"
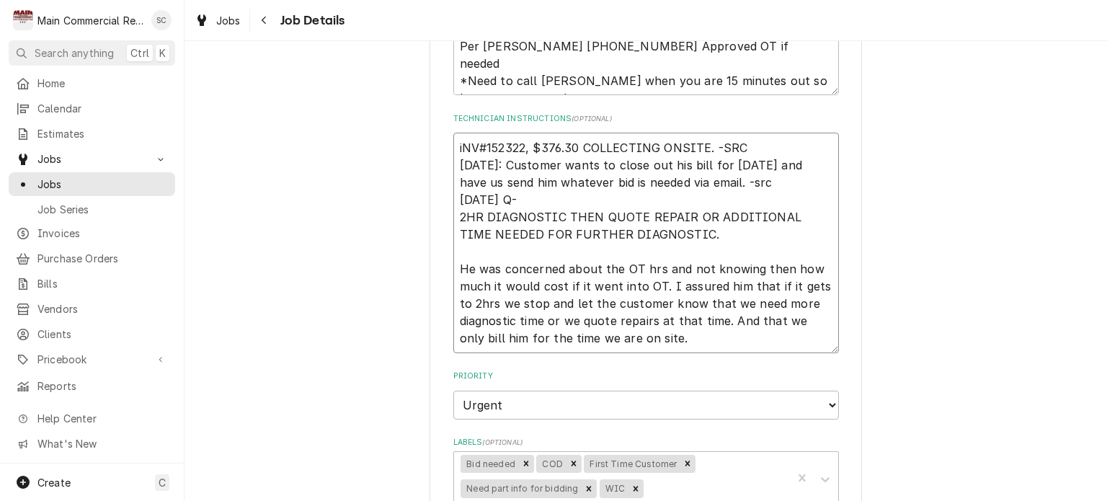
type textarea "x"
type textarea "iNV#152322, $376.30 COLLECTING ONSITE. -SRC 9/30/25: Customer wants to close ou…"
type textarea "x"
type textarea "iNV#152322, $376.30 COLLECTING ONSITE. -SRC 9/30/25: Customer wants to close ou…"
type textarea "x"
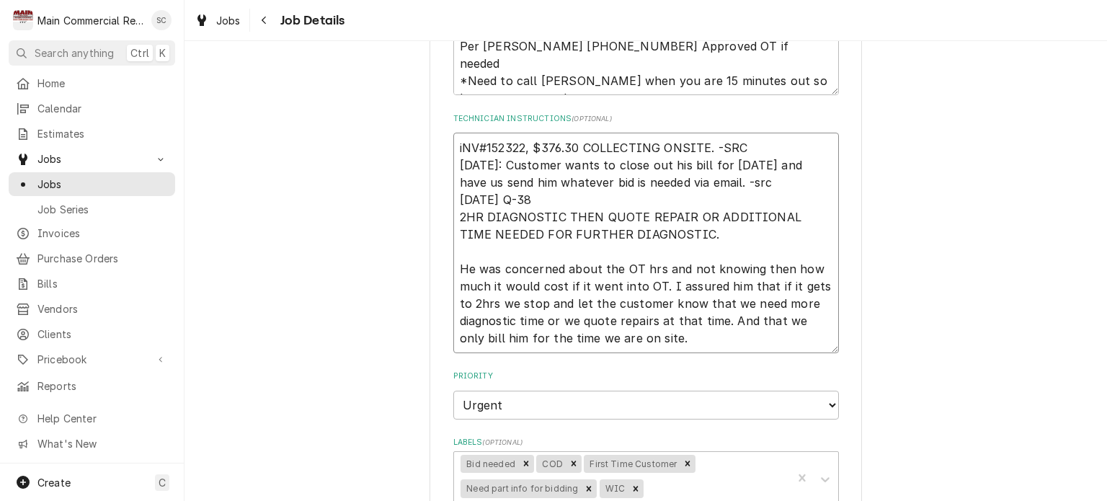
type textarea "iNV#152322, $376.30 COLLECTING ONSITE. -SRC 9/30/25: Customer wants to close ou…"
type textarea "x"
type textarea "iNV#152322, $376.30 COLLECTING ONSITE. -SRC 9/30/25: Customer wants to close ou…"
type textarea "x"
type textarea "iNV#152322, $376.30 COLLECTING ONSITE. -SRC 9/30/25: Customer wants to close ou…"
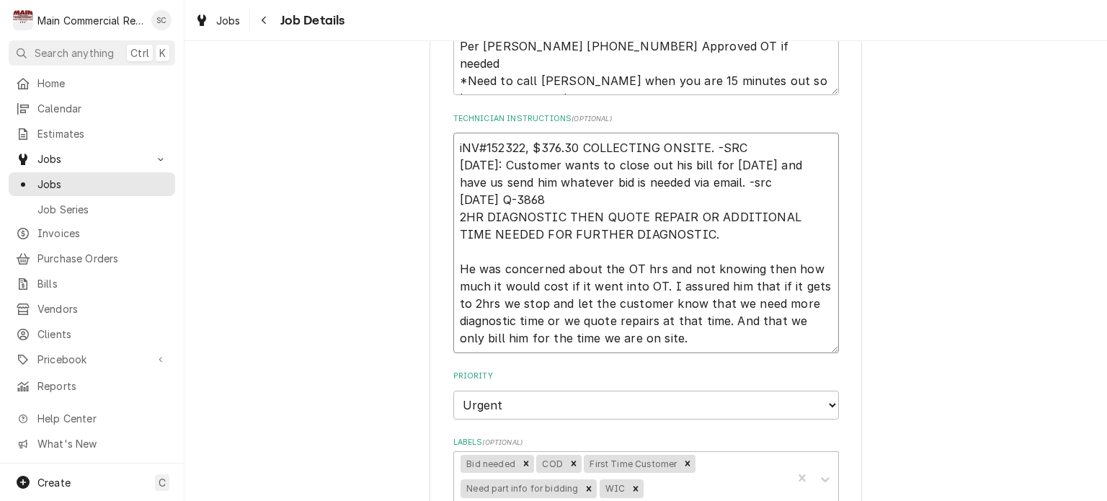
type textarea "x"
type textarea "iNV#152322, $376.30 COLLECTING ONSITE. -SRC 9/30/25: Customer wants to close ou…"
type textarea "x"
type textarea "iNV#152322, $376.30 COLLECTING ONSITE. -SRC 9/30/25: Customer wants to close ou…"
type textarea "x"
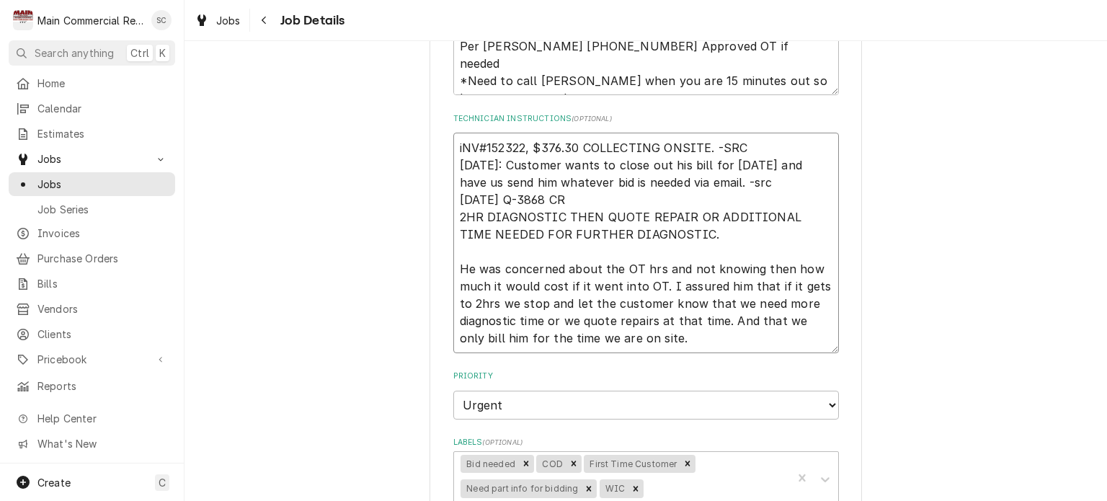
type textarea "iNV#152322, $376.30 COLLECTING ONSITE. -SRC 9/30/25: Customer wants to close ou…"
type textarea "x"
type textarea "iNV#152322, $376.30 COLLECTING ONSITE. -SRC 9/30/25: Customer wants to close ou…"
type textarea "x"
type textarea "iNV#152322, $376.30 COLLECTING ONSITE. -SRC 9/30/25: Customer wants to close ou…"
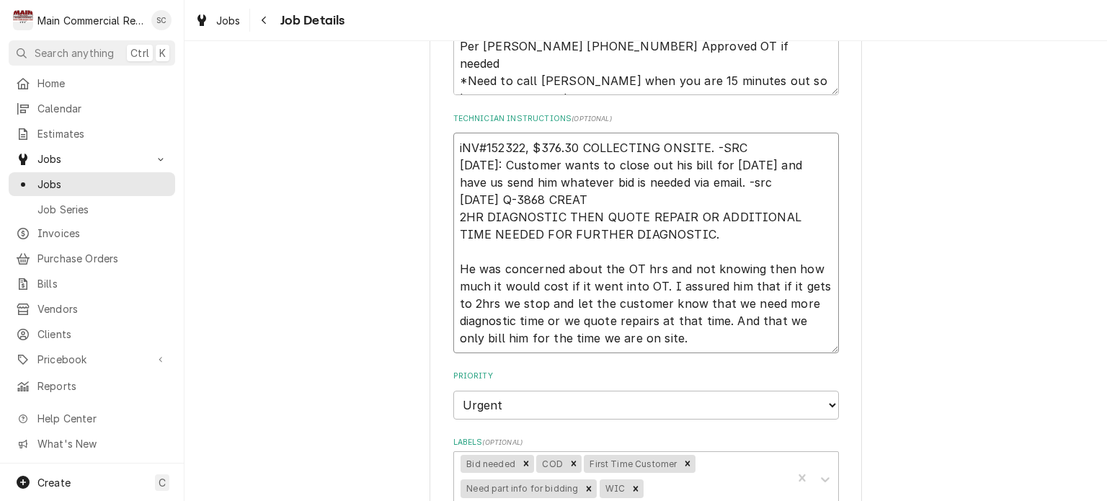
type textarea "x"
type textarea "iNV#152322, $376.30 COLLECTING ONSITE. -SRC 9/30/25: Customer wants to close ou…"
type textarea "x"
type textarea "iNV#152322, $376.30 COLLECTING ONSITE. -SRC 9/30/25: Customer wants to close ou…"
type textarea "x"
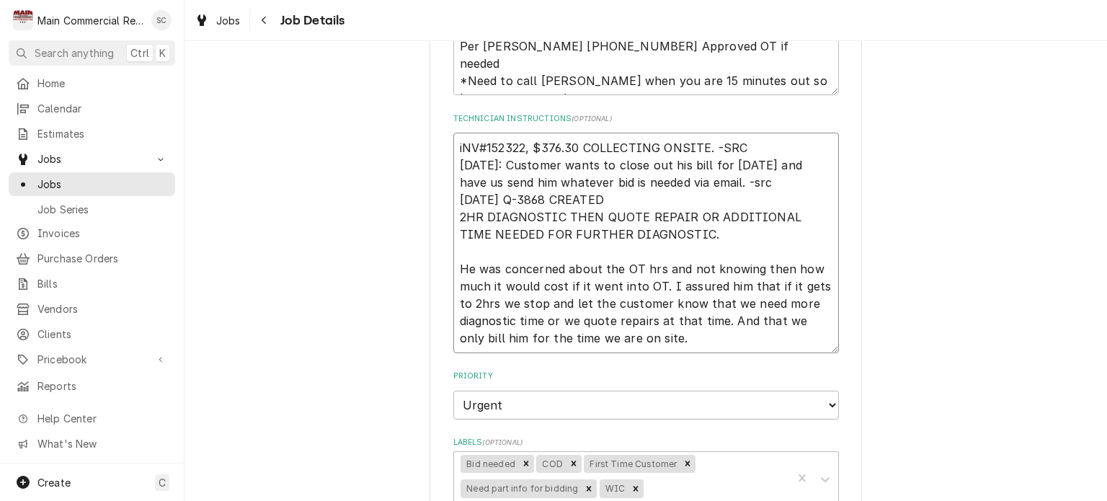
type textarea "iNV#152322, $376.30 COLLECTING ONSITE. -SRC 9/30/25: Customer wants to close ou…"
type textarea "x"
type textarea "iNV#152322, $376.30 COLLECTING ONSITE. -SRC 9/30/25: Customer wants to close ou…"
type textarea "x"
type textarea "iNV#152322, $376.30 COLLECTING ONSITE. -SRC 9/30/25: Customer wants to close ou…"
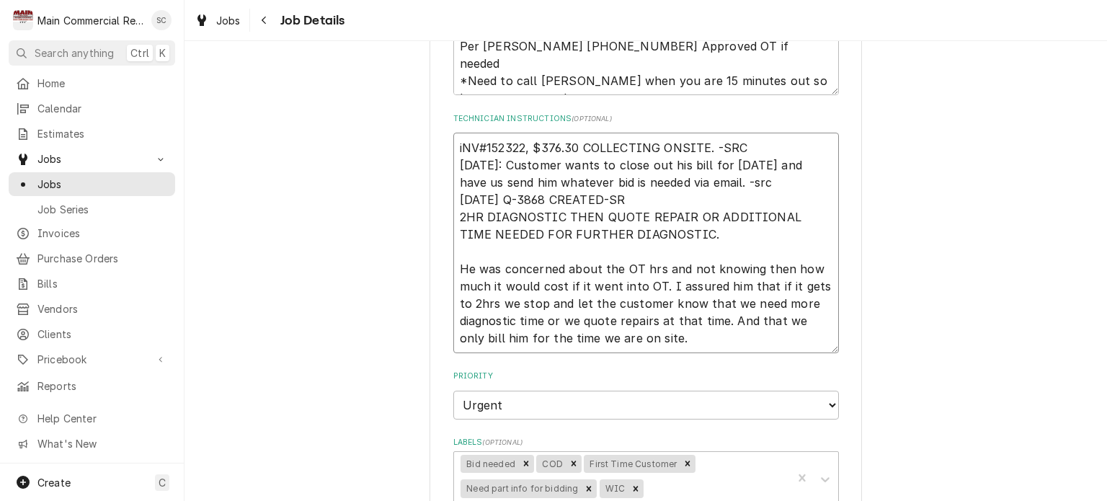
type textarea "x"
type textarea "iNV#152322, $376.30 COLLECTING ONSITE. -SRC 9/30/25: Customer wants to close ou…"
type textarea "x"
type textarea "iNV#152322, $376.30 COLLECTING ONSITE. -SRC 9/30/25: Customer wants to close ou…"
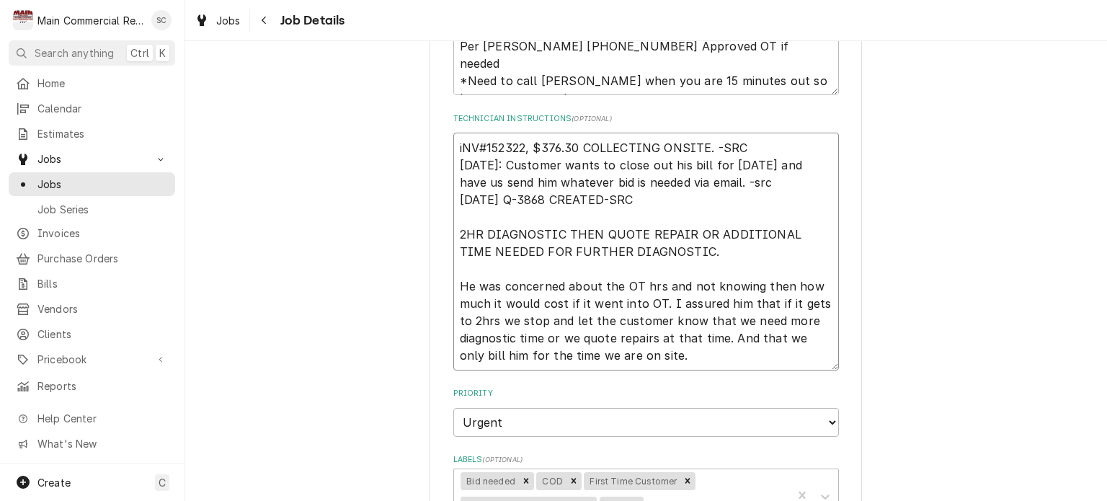
type textarea "x"
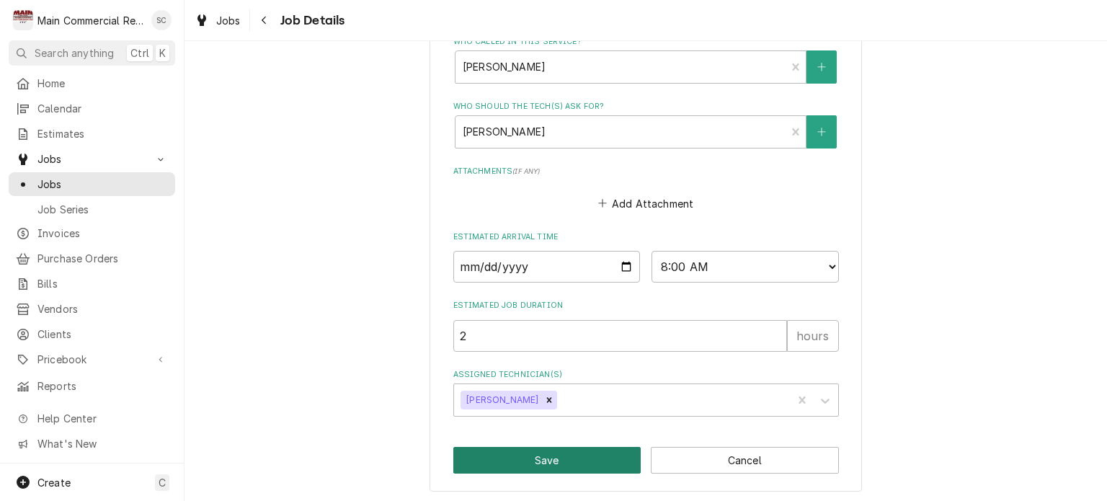
type textarea "iNV#152322, $376.30 COLLECTING ONSITE. -SRC 9/30/25: Customer wants to close ou…"
click at [620, 462] on button "Save" at bounding box center [547, 460] width 188 height 27
type textarea "x"
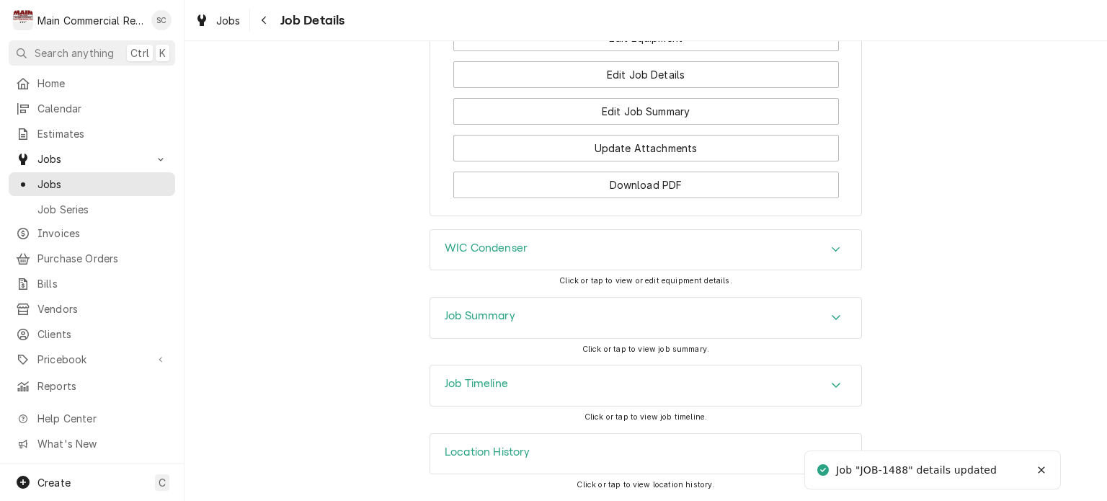
scroll to position [1869, 0]
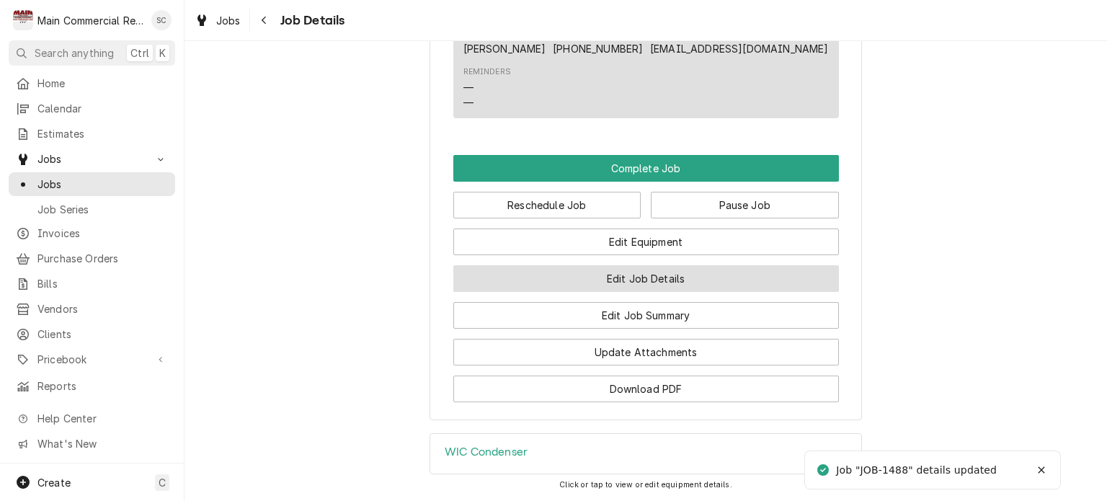
click at [660, 292] on button "Edit Job Details" at bounding box center [646, 278] width 386 height 27
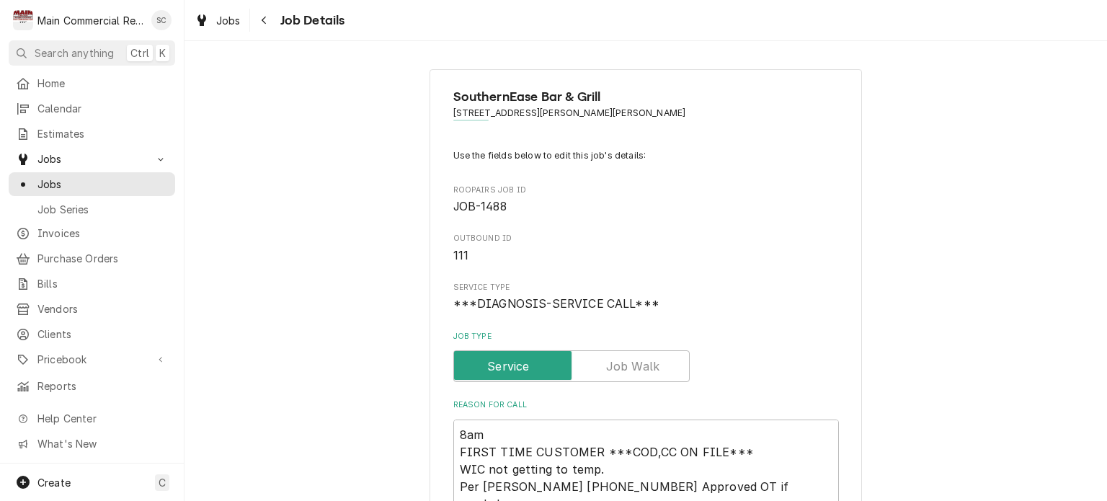
type textarea "x"
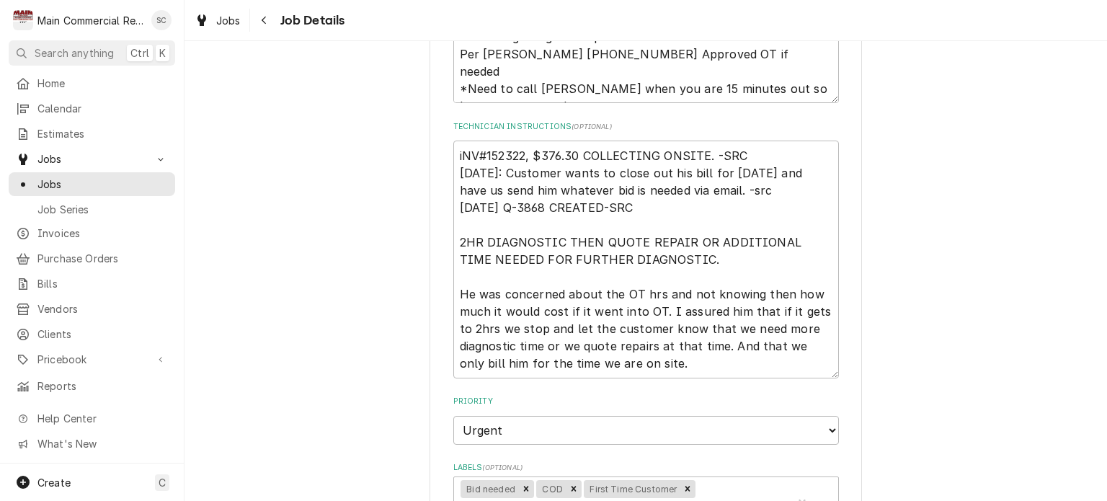
scroll to position [649, 0]
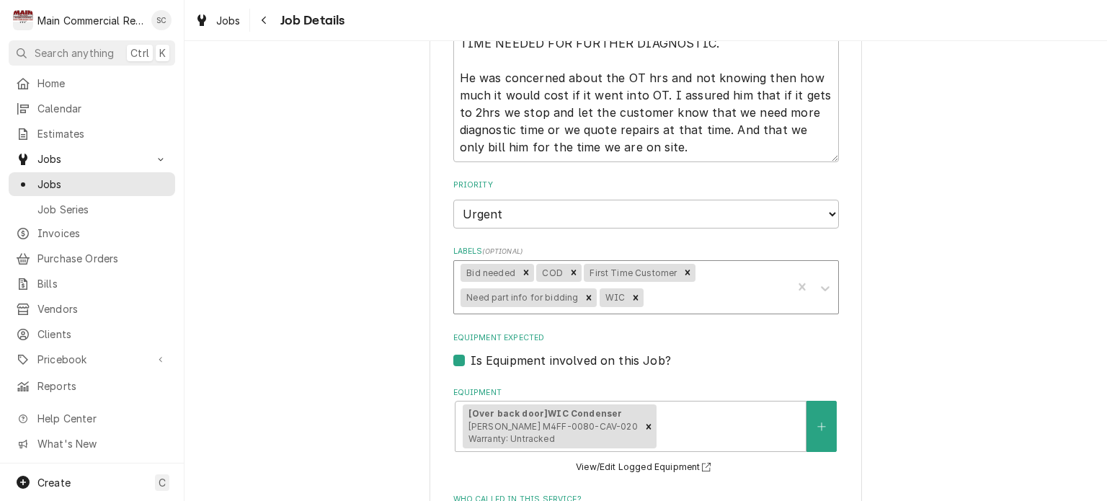
click at [722, 298] on div "Labels" at bounding box center [716, 298] width 138 height 26
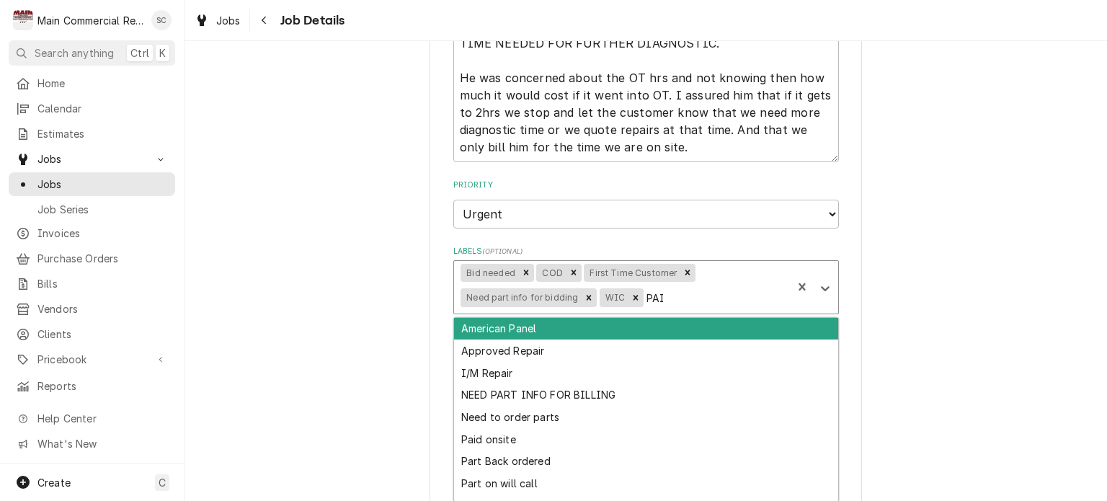
type input "PAID"
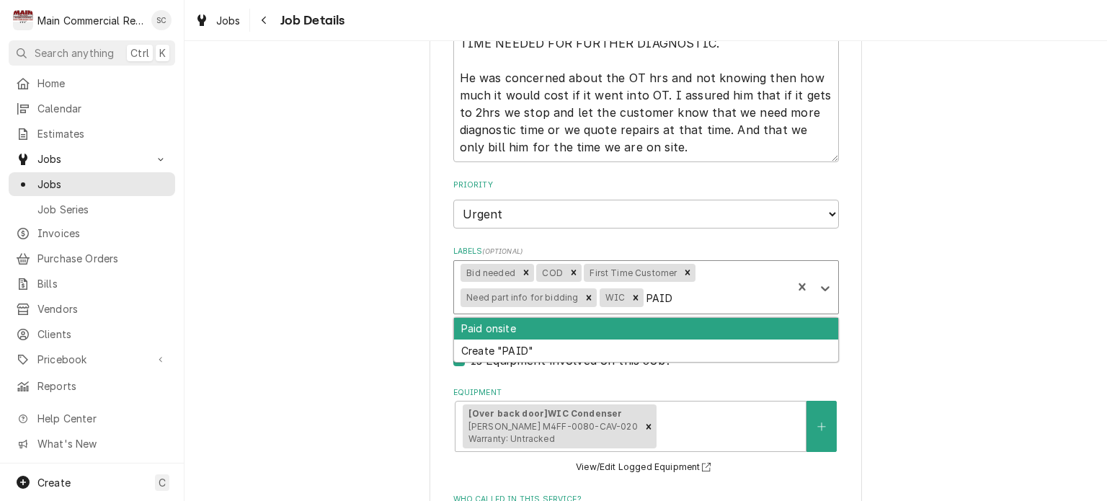
click at [695, 324] on div "Paid onsite" at bounding box center [646, 329] width 384 height 22
type textarea "x"
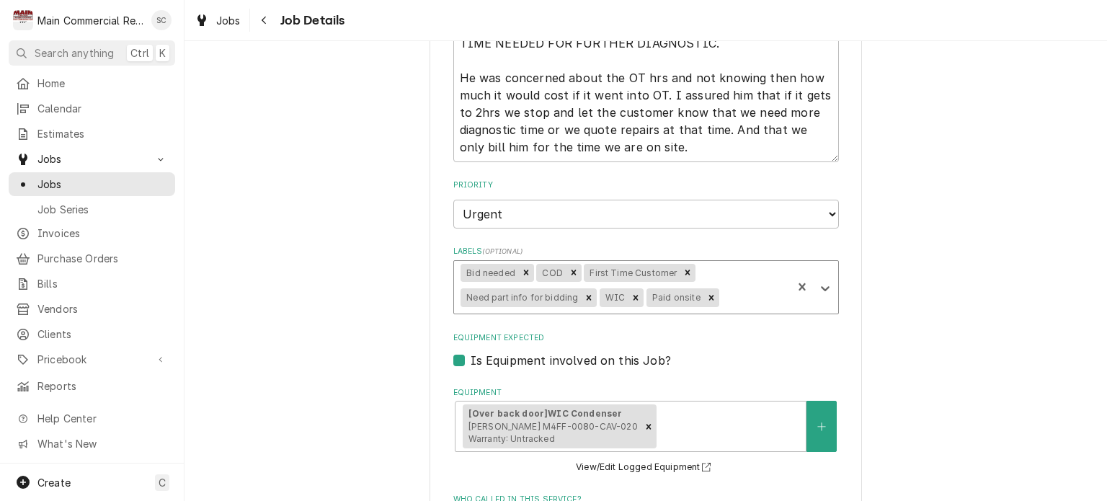
type textarea "x"
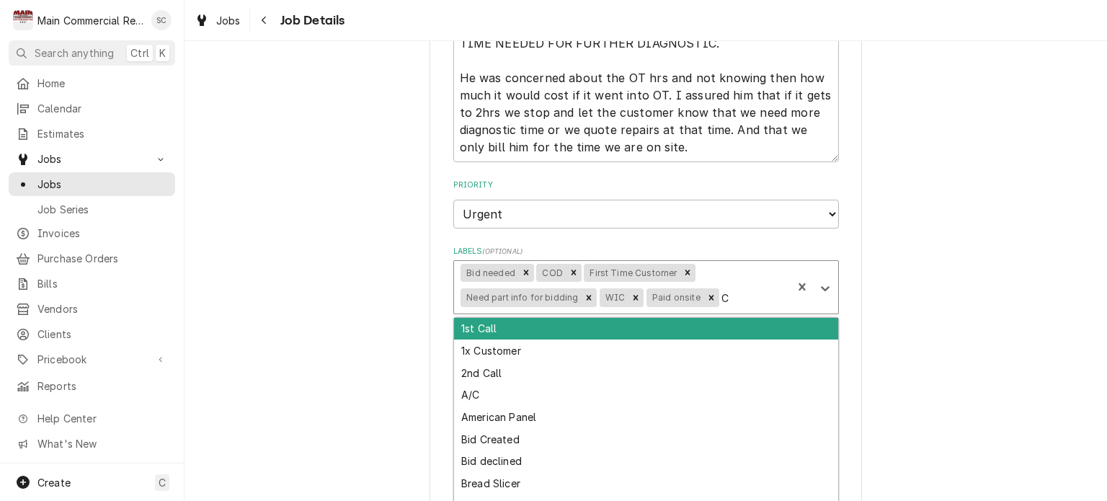
type input "CC"
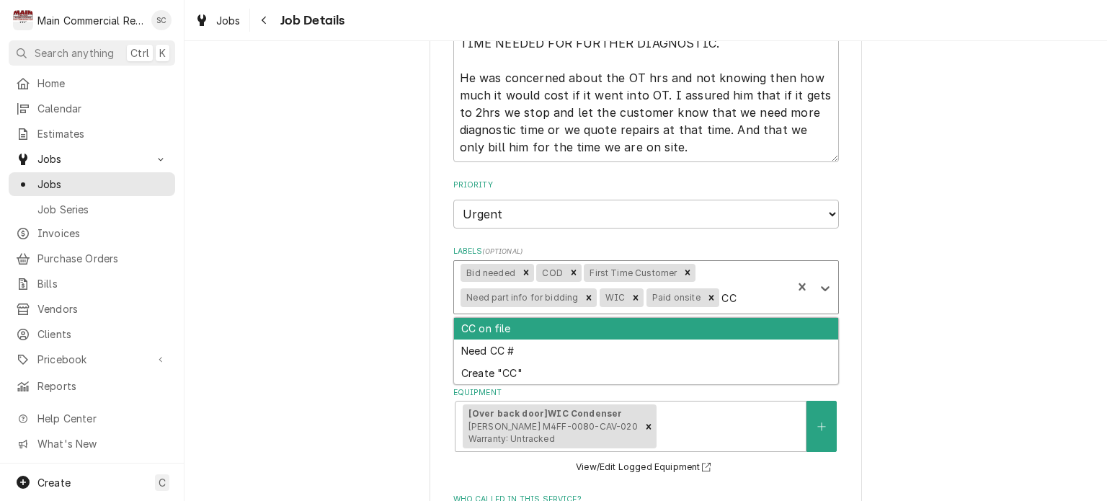
click at [593, 331] on div "CC on file" at bounding box center [646, 329] width 384 height 22
type textarea "x"
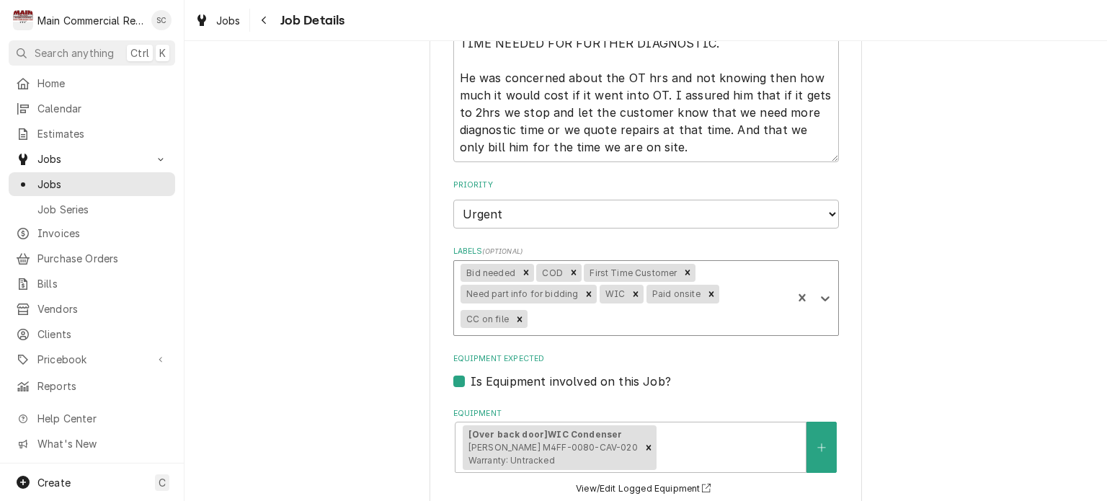
scroll to position [1107, 0]
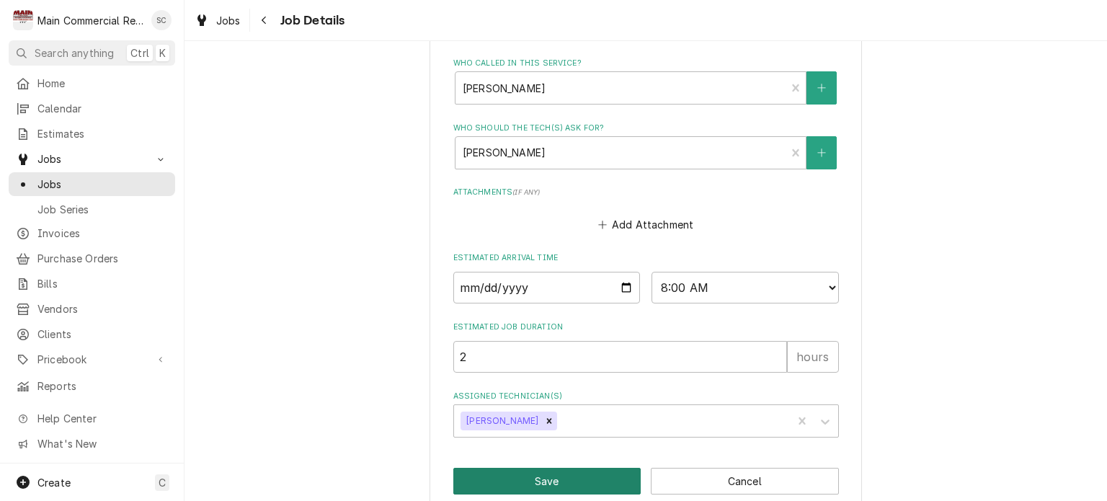
click at [554, 468] on button "Save" at bounding box center [547, 481] width 188 height 27
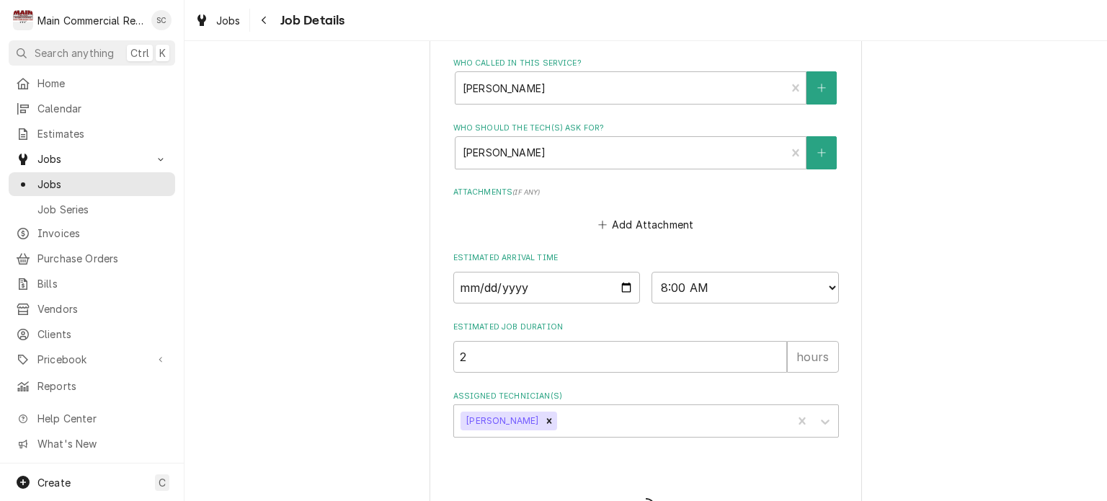
type textarea "x"
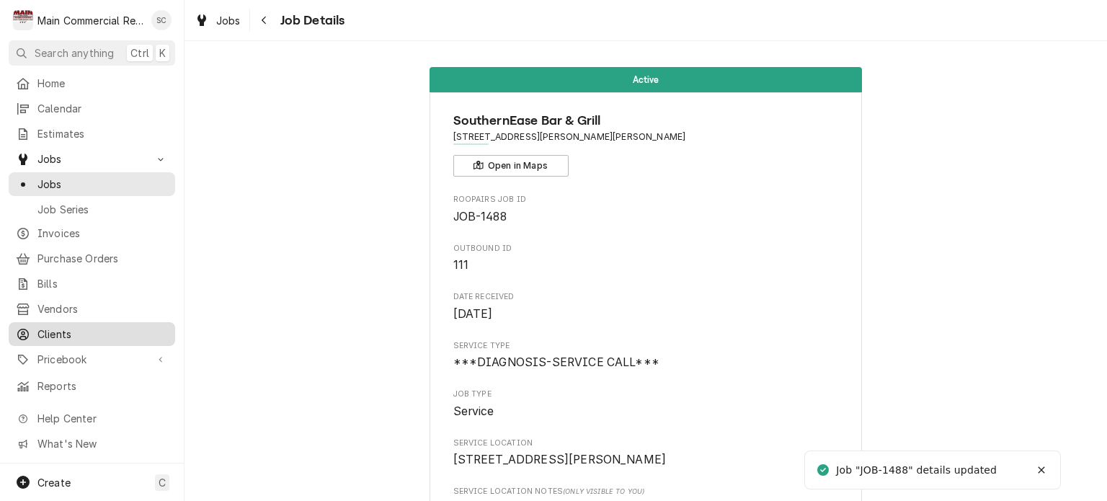
click at [74, 327] on span "Clients" at bounding box center [102, 334] width 130 height 15
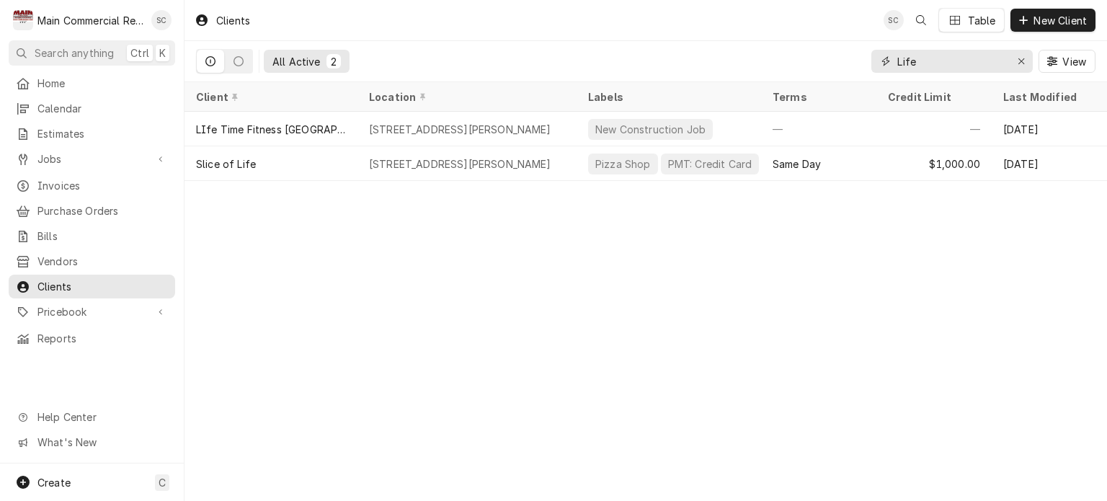
drag, startPoint x: 944, startPoint y: 62, endPoint x: 878, endPoint y: 63, distance: 66.3
click at [878, 63] on div "Life" at bounding box center [952, 61] width 161 height 23
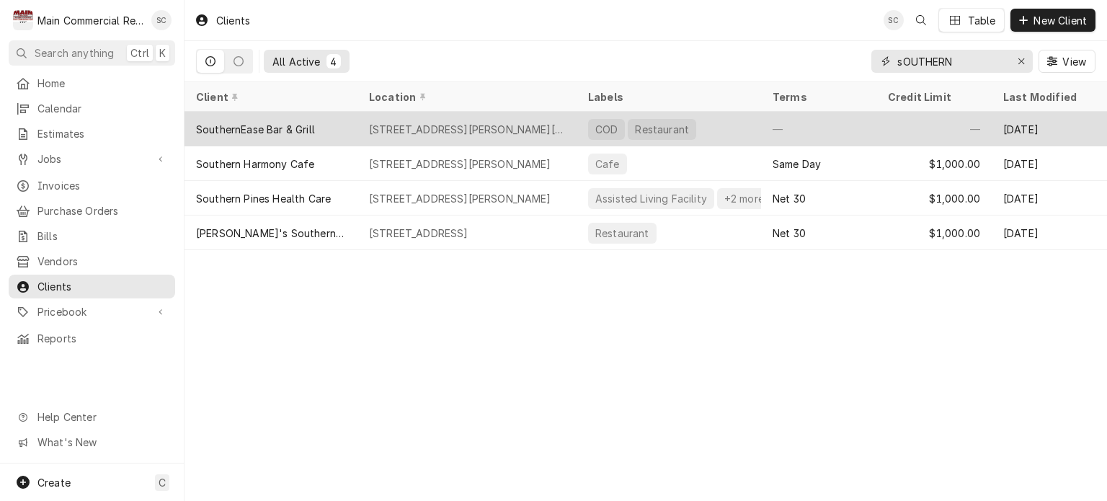
type input "sOUTHERN"
click at [340, 133] on div "SouthernEase Bar & Grill" at bounding box center [271, 129] width 173 height 35
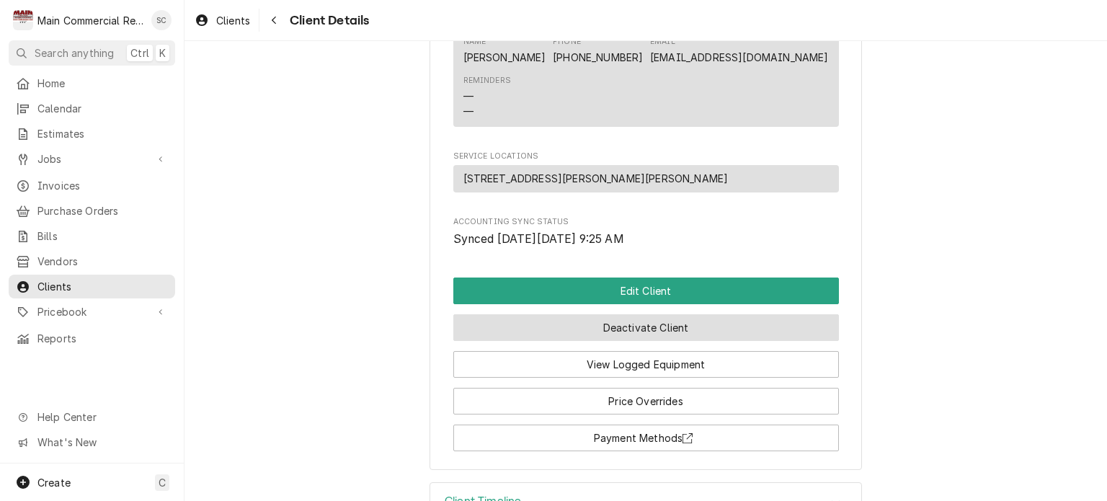
scroll to position [640, 0]
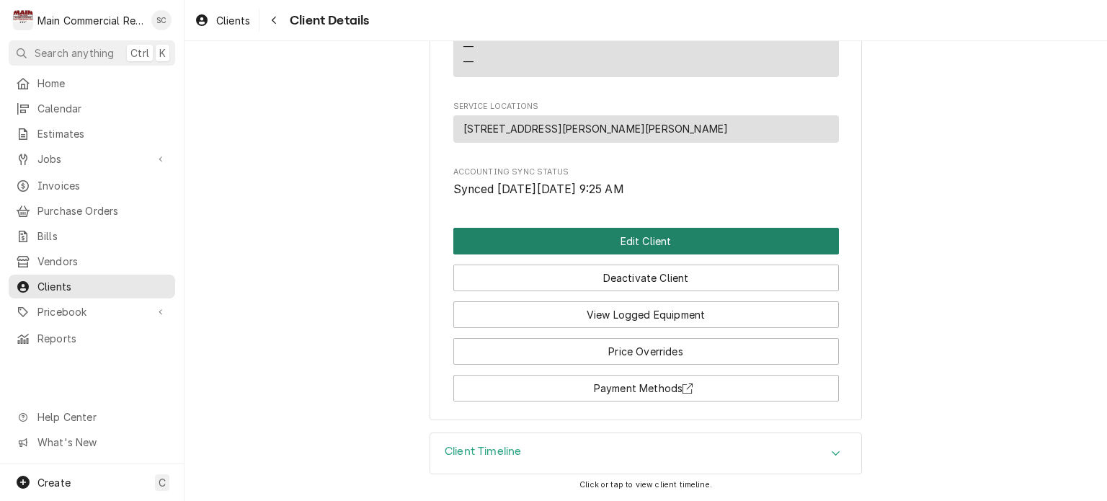
click at [690, 240] on button "Edit Client" at bounding box center [646, 241] width 386 height 27
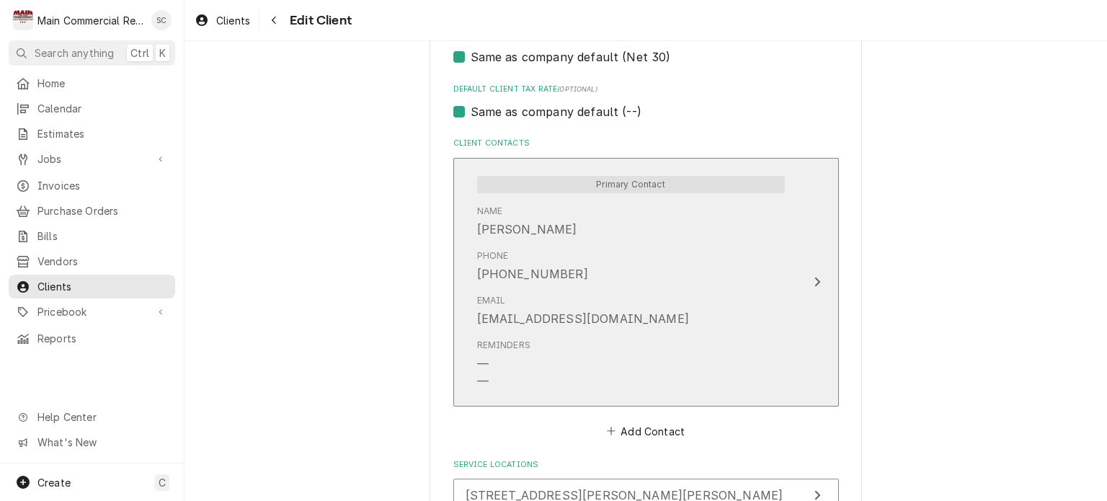
scroll to position [1068, 0]
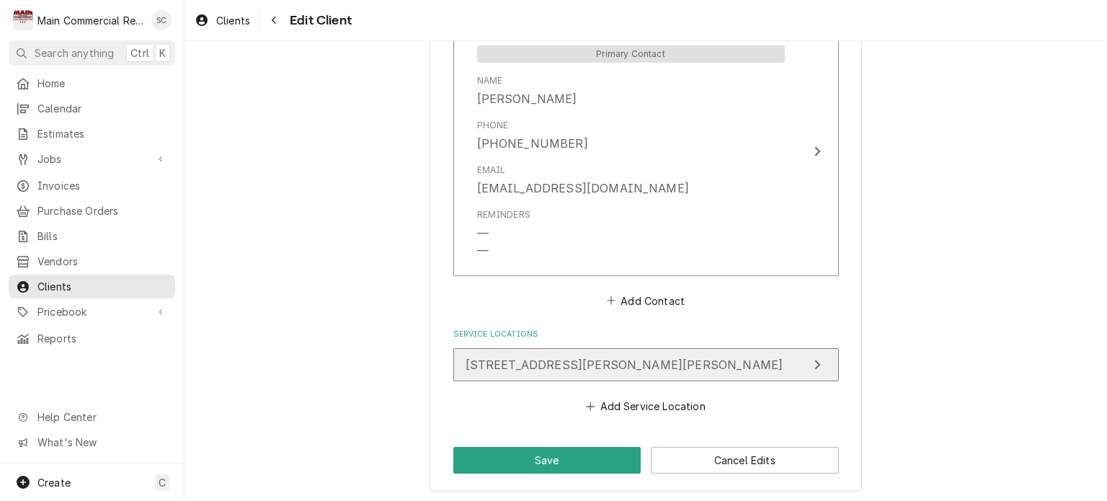
click at [689, 364] on button "18430 Livingston Ave, Lutz, FL 33559" at bounding box center [646, 364] width 386 height 33
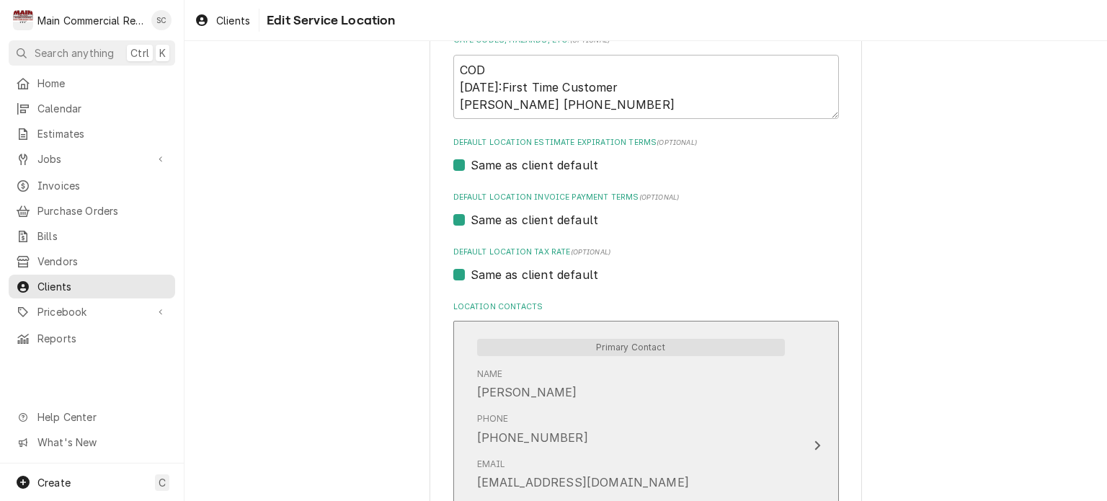
scroll to position [695, 0]
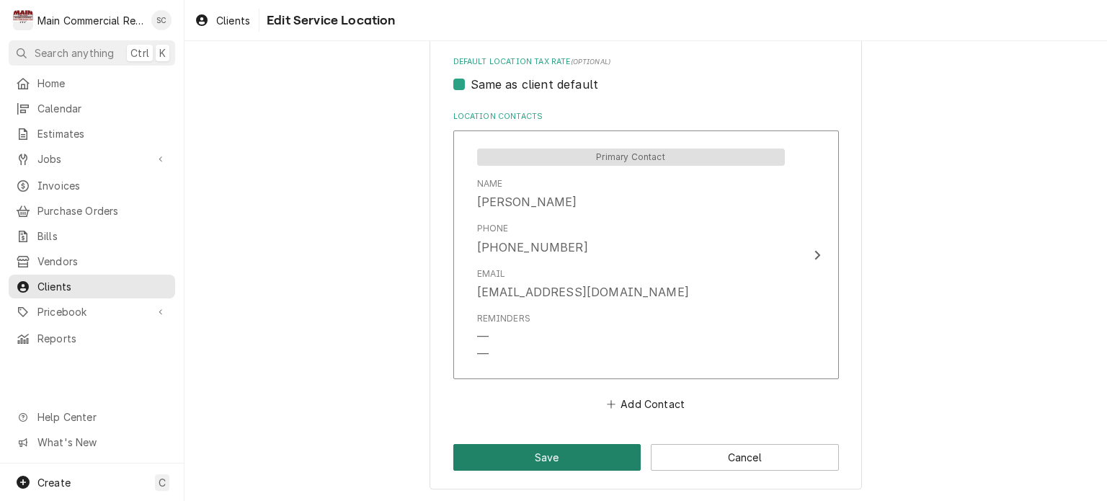
click at [593, 461] on button "Save" at bounding box center [547, 457] width 188 height 27
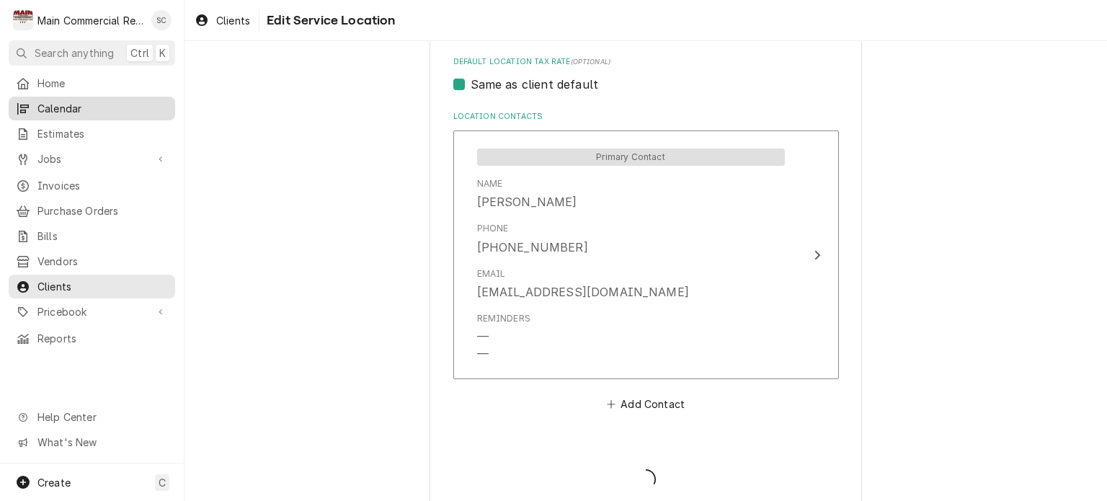
type textarea "x"
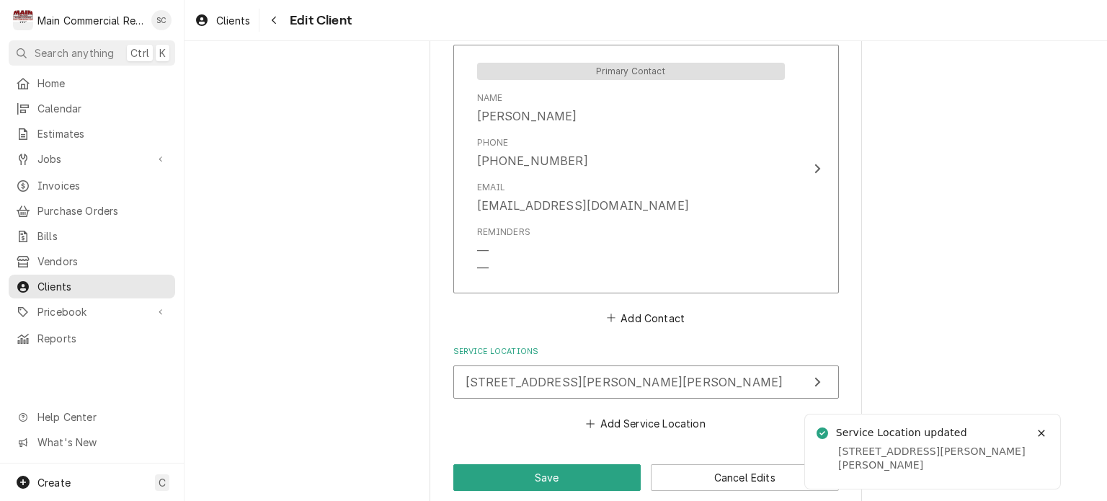
click at [73, 167] on div "Jobs Jobs Job Series" at bounding box center [92, 159] width 167 height 25
click at [73, 156] on span "Jobs" at bounding box center [91, 158] width 109 height 15
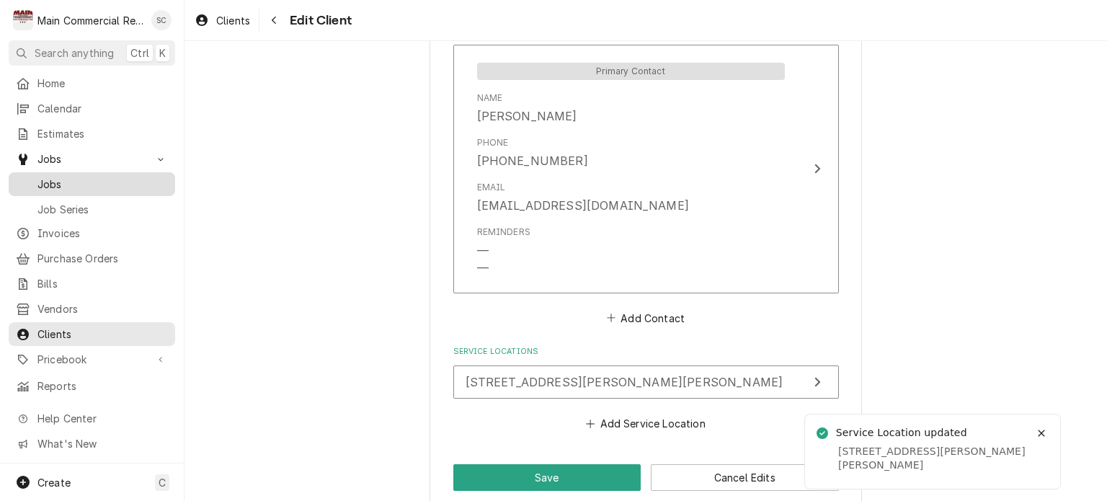
click at [72, 183] on span "Jobs" at bounding box center [102, 184] width 130 height 15
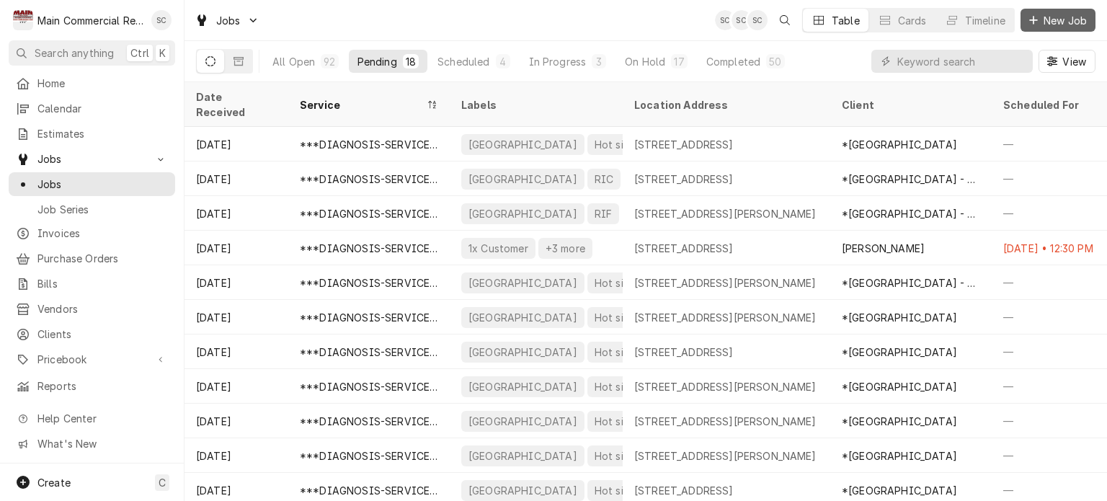
click at [1051, 21] on span "New Job" at bounding box center [1065, 20] width 49 height 15
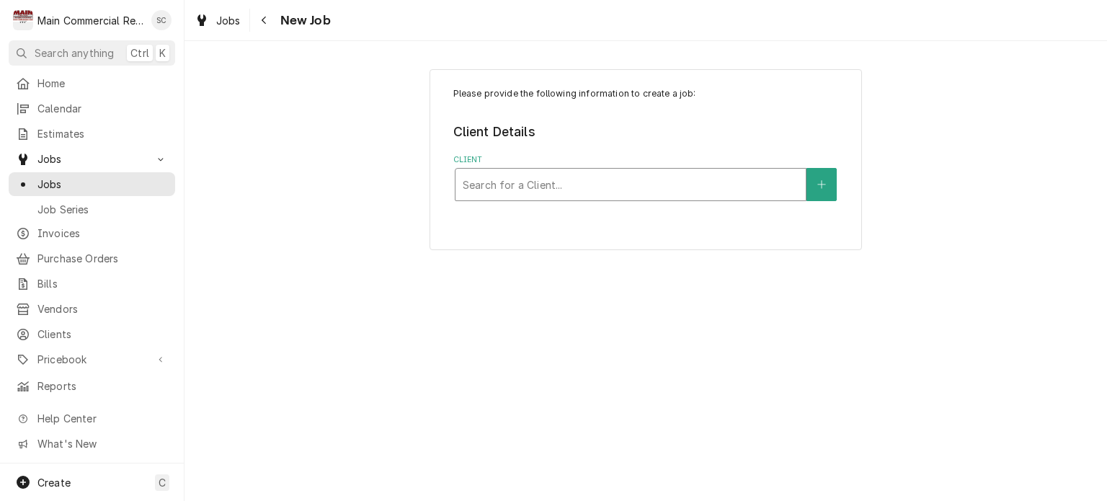
click at [544, 181] on div "Client" at bounding box center [631, 185] width 336 height 26
type input "t"
type input "TERRACE OAKS"
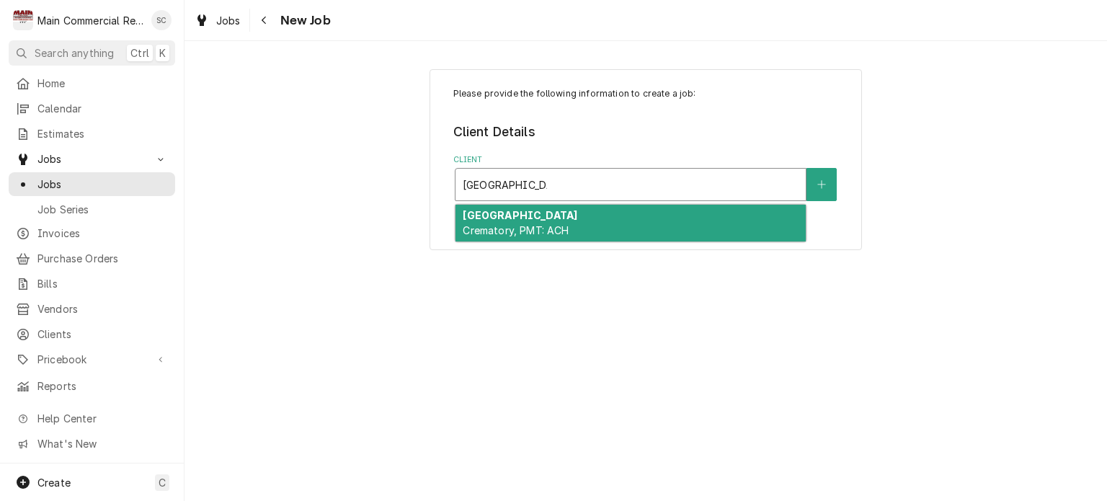
click at [528, 231] on span "Crematory, PMT: ACH" at bounding box center [516, 230] width 106 height 12
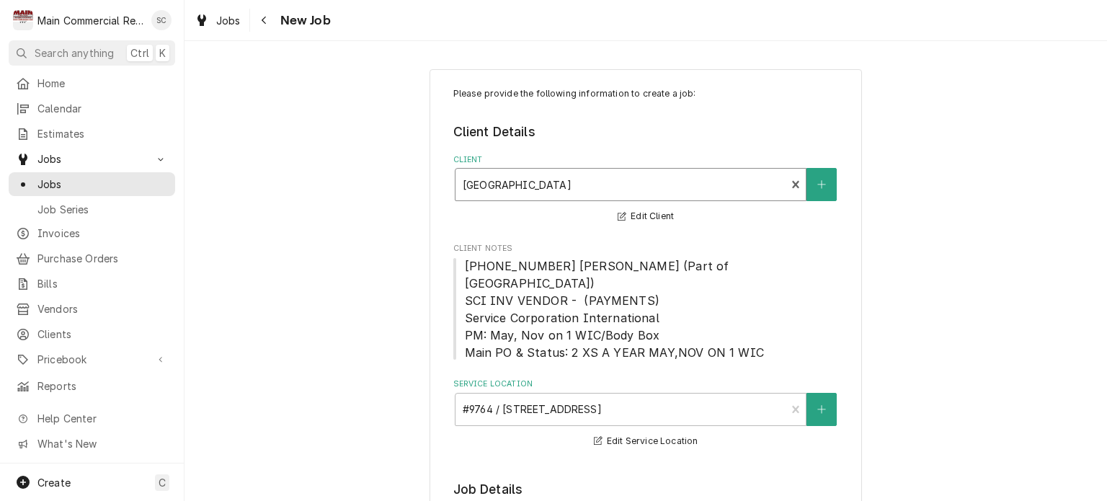
scroll to position [288, 0]
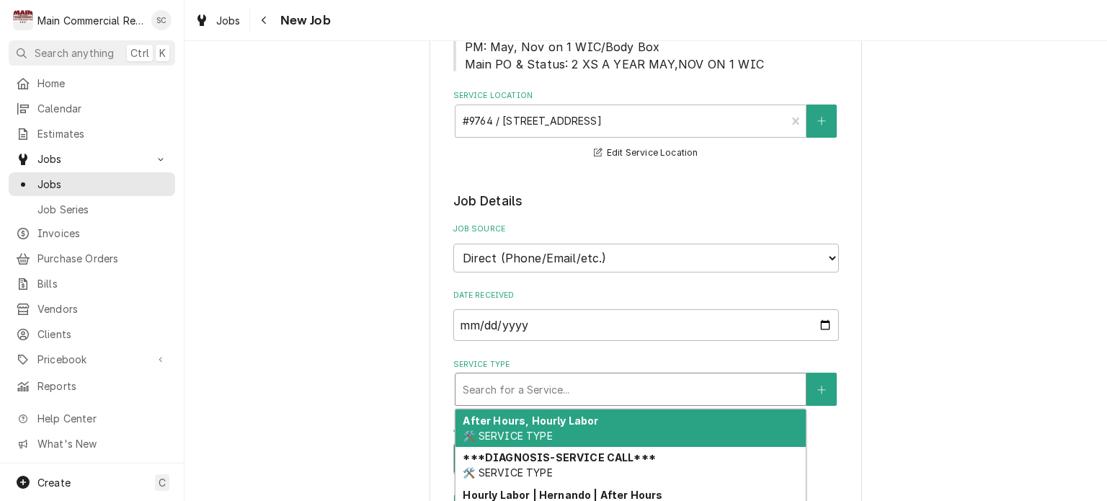
click at [538, 376] on div "Service Type" at bounding box center [631, 389] width 336 height 26
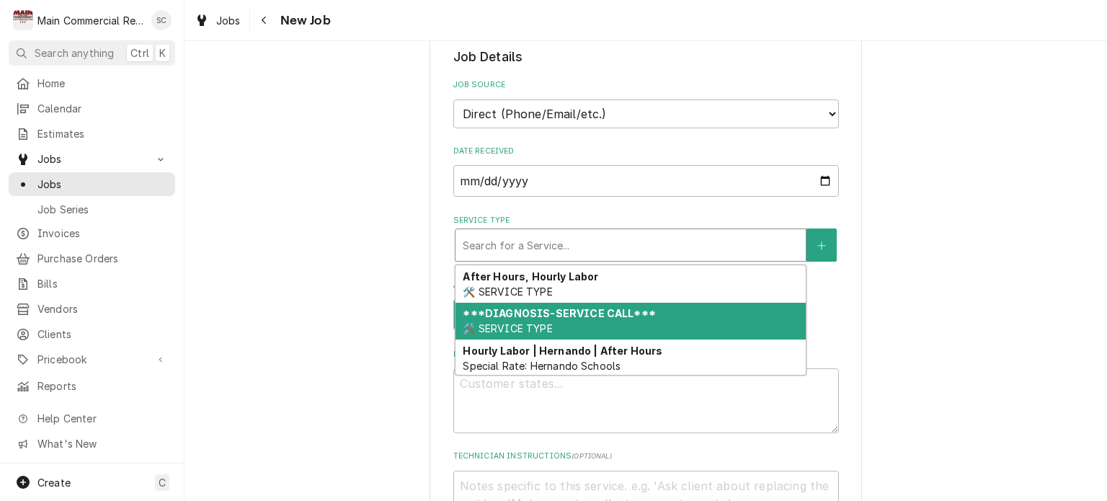
click at [557, 303] on div "***DIAGNOSIS-SERVICE CALL*** 🛠️ SERVICE TYPE" at bounding box center [631, 321] width 350 height 37
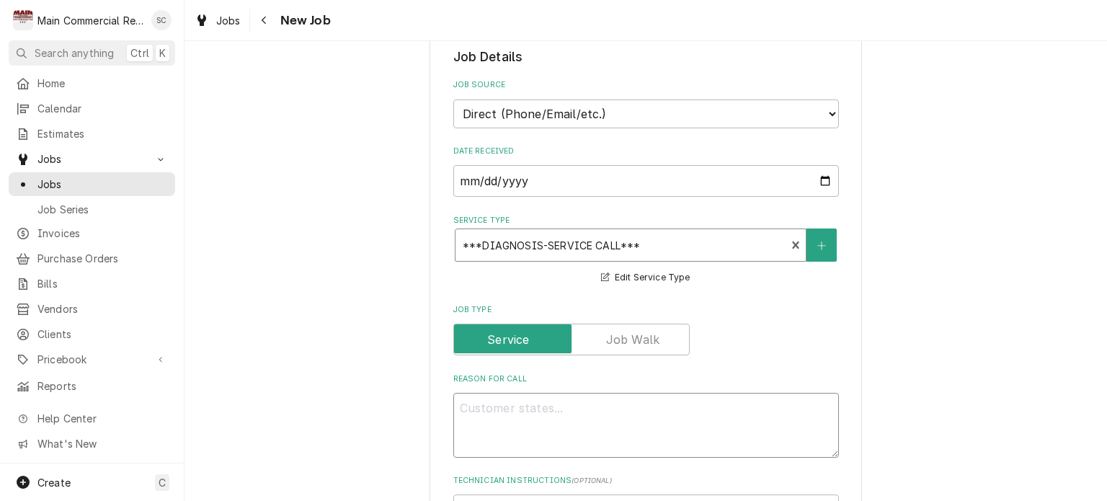
click at [564, 393] on textarea "Reason For Call" at bounding box center [646, 425] width 386 height 65
type textarea "x"
type textarea "K"
type textarea "x"
type textarea "KA"
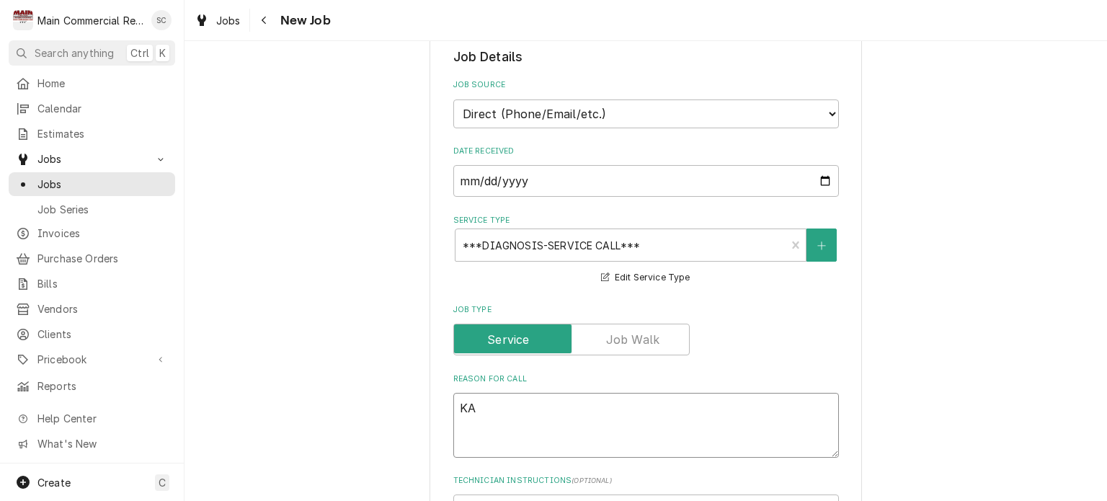
type textarea "x"
type textarea "KAR"
type textarea "x"
type textarea "KARO"
type textarea "x"
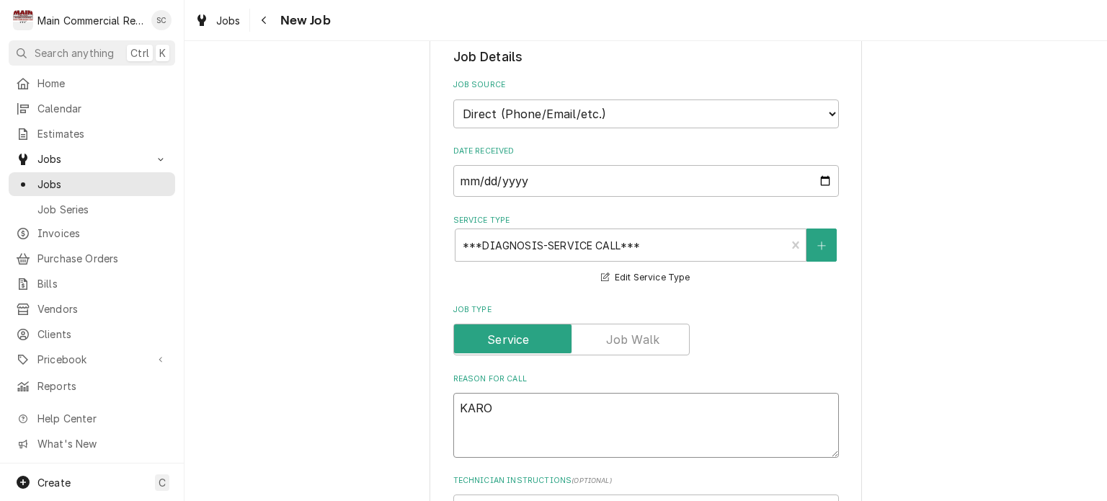
type textarea "KAROL"
type textarea "x"
type textarea "KARO"
type textarea "x"
type textarea "KAR"
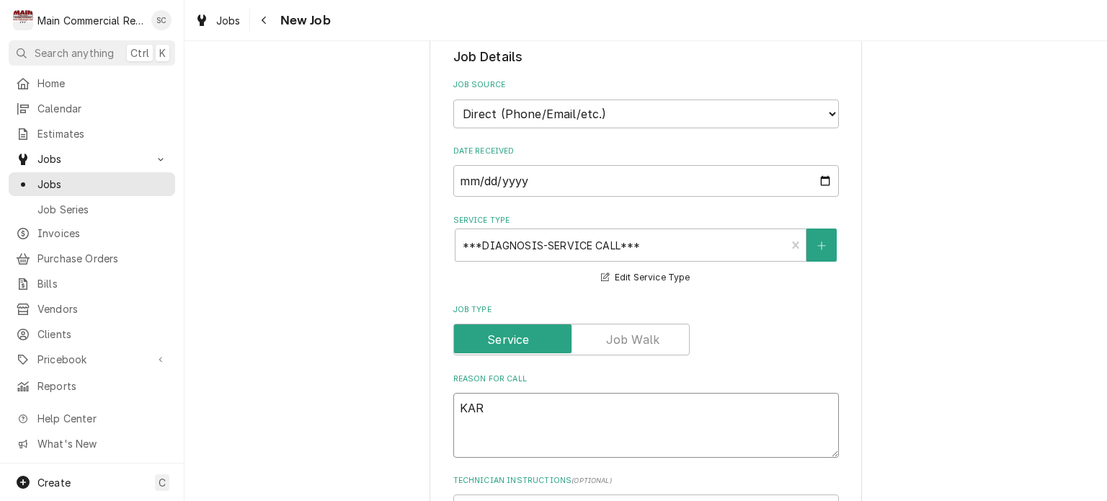
type textarea "x"
type textarea "KA"
type textarea "x"
type textarea "K"
type textarea "x"
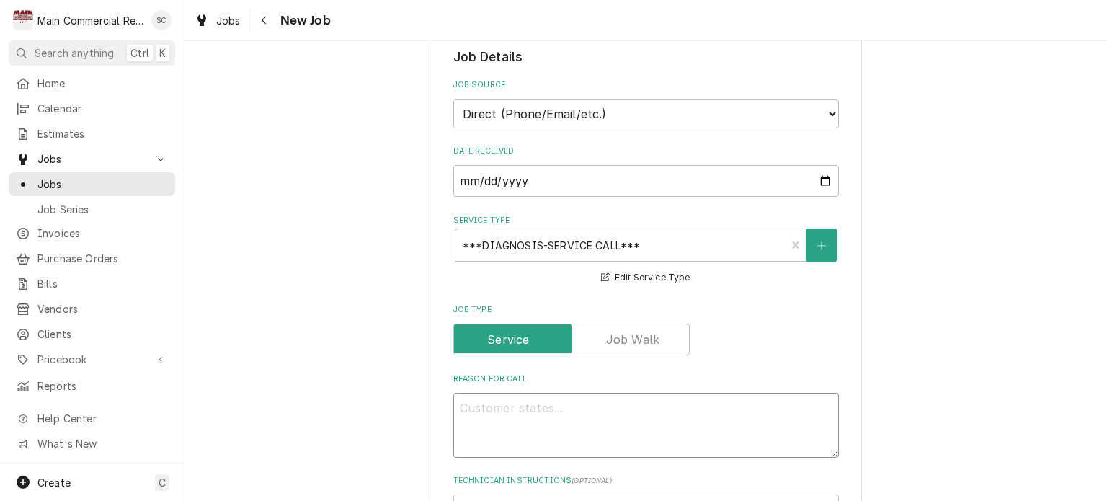
type textarea "x"
type textarea "W"
type textarea "x"
type textarea "WI"
type textarea "x"
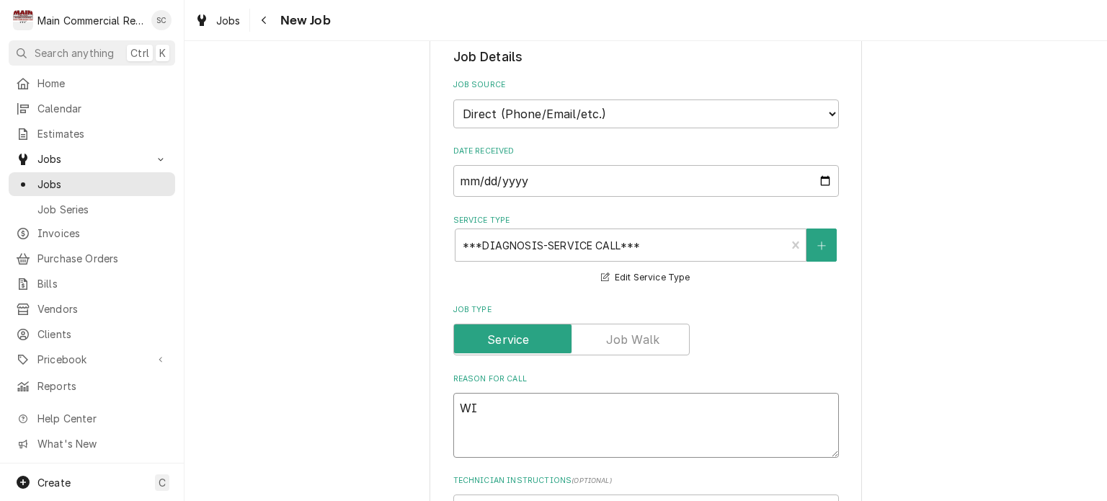
type textarea "WIC"
type textarea "x"
type textarea "WIC"
type textarea "x"
type textarea "WIC I"
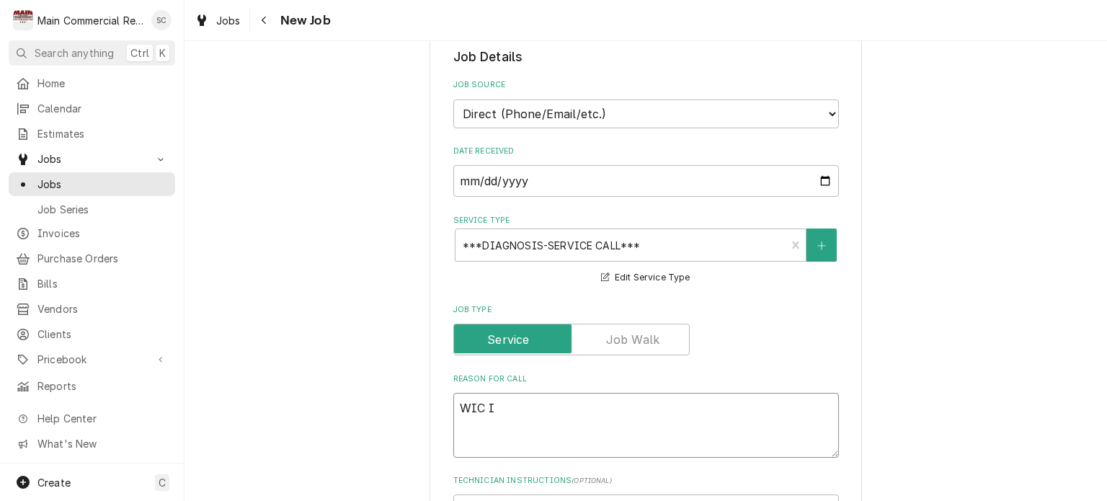
type textarea "x"
type textarea "WIC IS"
type textarea "x"
type textarea "WIC IS"
type textarea "x"
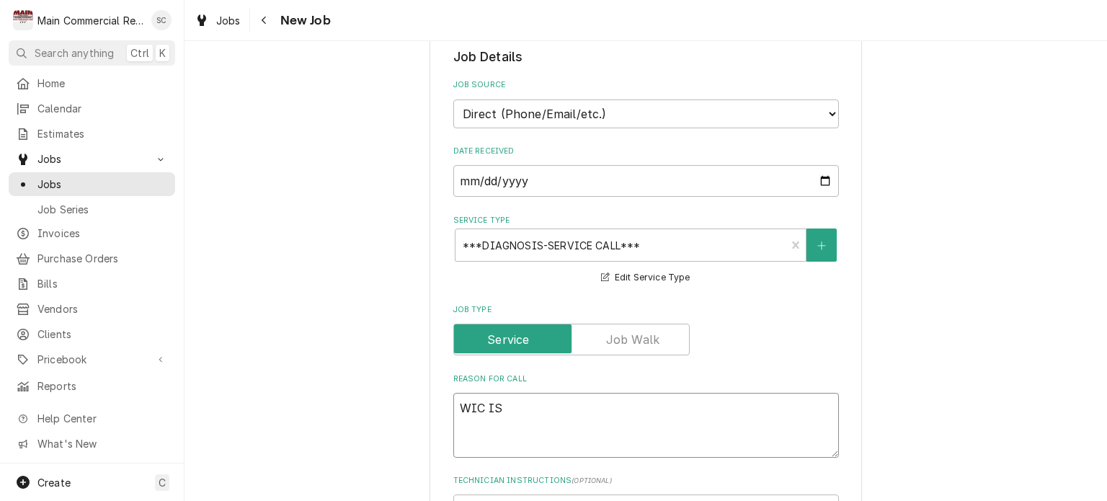
type textarea "WIC IS G"
type textarea "x"
type textarea "WIC IS GE"
type textarea "x"
type textarea "WIC IS GET"
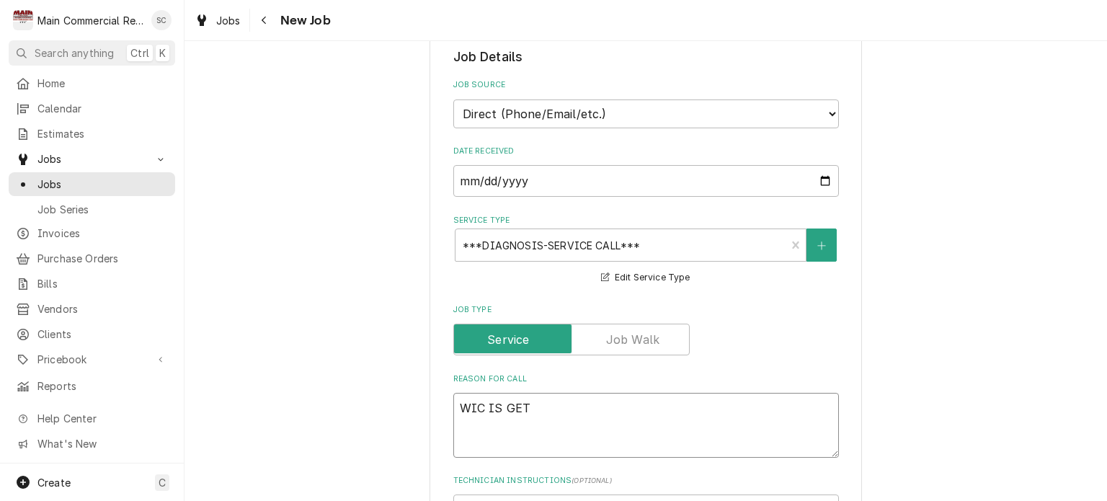
type textarea "x"
type textarea "WIC IS GETT"
type textarea "x"
type textarea "WIC IS GETTI"
type textarea "x"
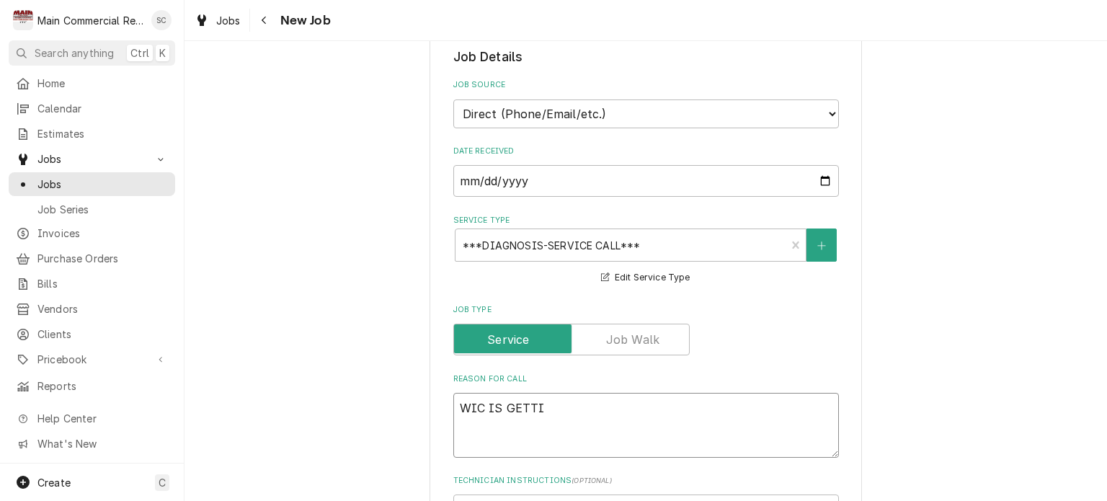
type textarea "WIC IS GETTIN"
type textarea "x"
type textarea "WIC IS GETTING"
type textarea "x"
type textarea "WIC IS GETTING"
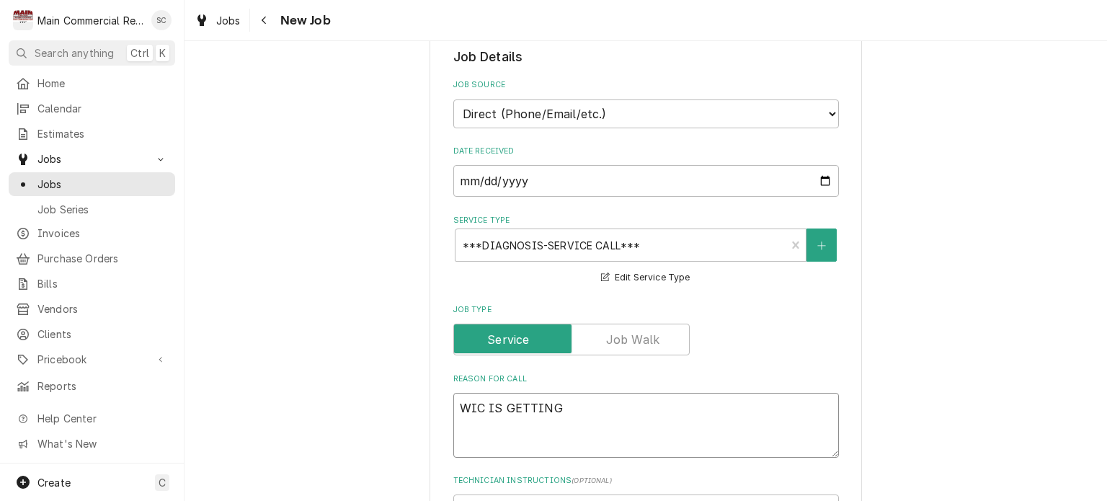
type textarea "x"
type textarea "WIC IS GETTING W"
type textarea "x"
type textarea "WIC IS GETTING WA"
type textarea "x"
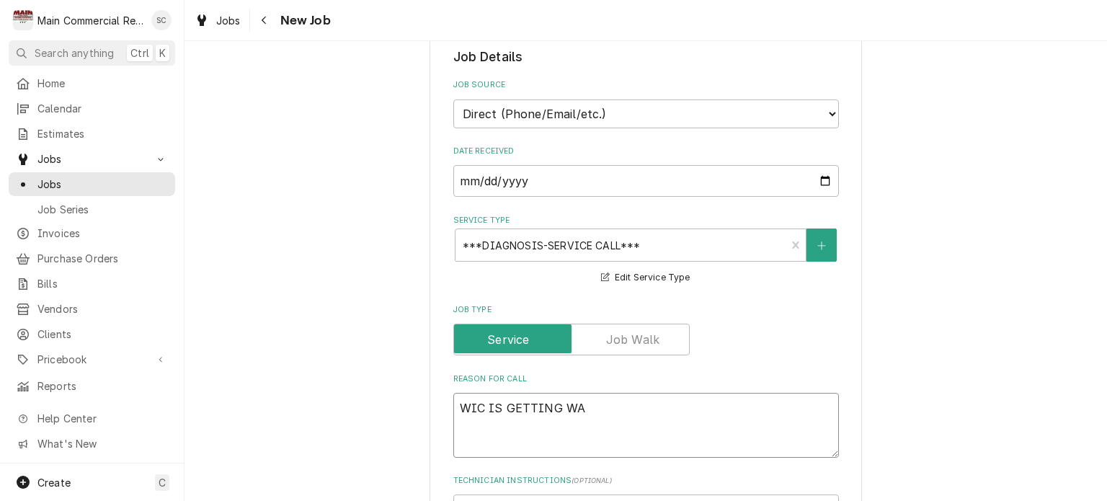
type textarea "WIC IS GETTING WAR"
type textarea "x"
type textarea "WIC IS GETTING WARM"
type textarea "x"
type textarea "WIC IS GETTING WARM"
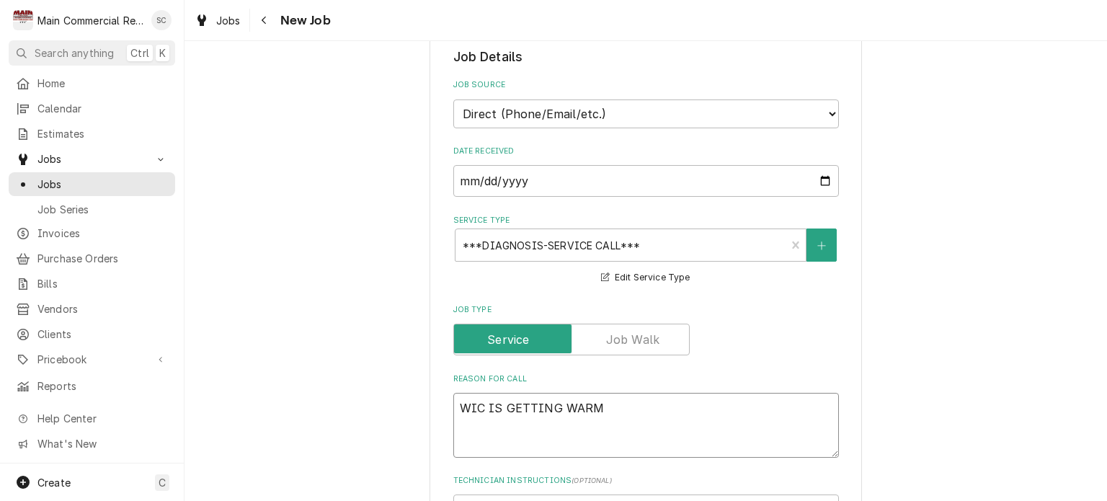
type textarea "x"
type textarea "WIC IS GETTING WARM P"
type textarea "x"
type textarea "WIC IS GETTING WARM PE"
type textarea "x"
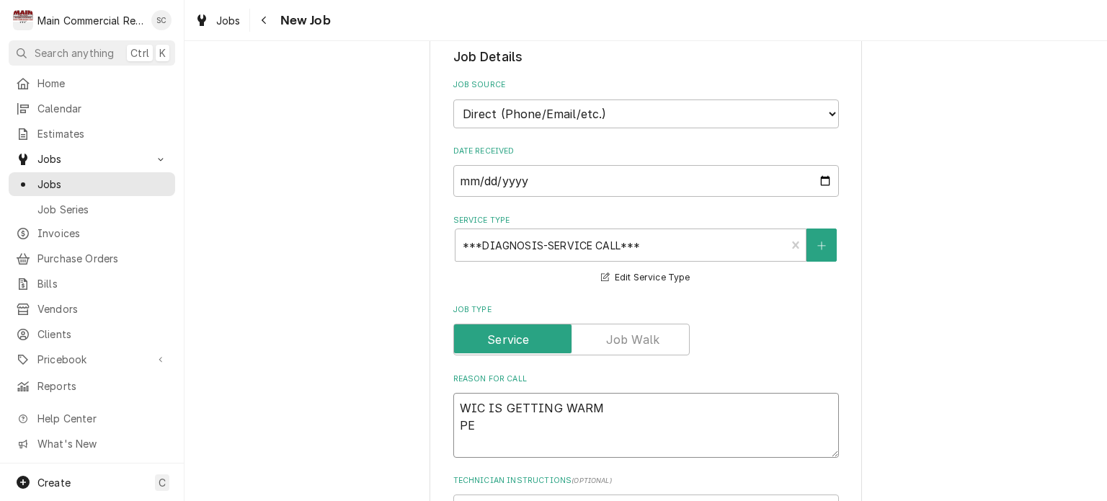
type textarea "WIC IS GETTING WARM PER"
type textarea "x"
type textarea "WIC IS GETTING WARM PER"
type textarea "x"
type textarea "WIC IS GETTING WARM PER k"
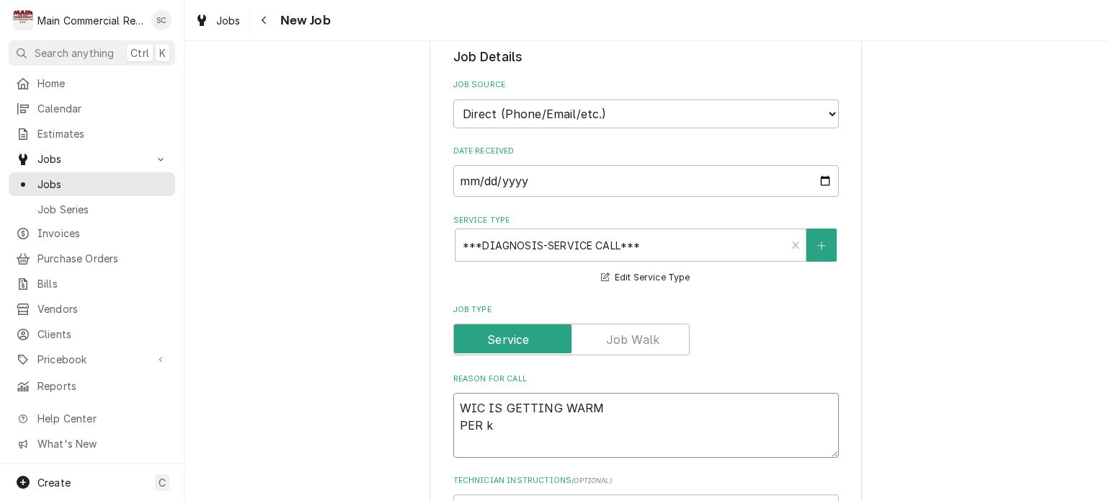
type textarea "x"
type textarea "WIC IS GETTING WARM PER kA"
type textarea "x"
type textarea "WIC IS GETTING WARM PER k"
type textarea "x"
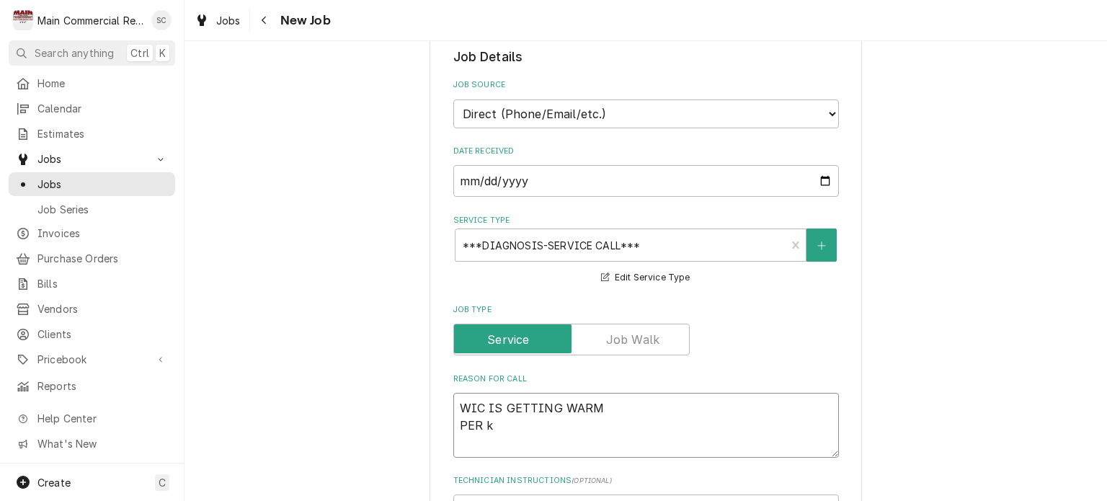
type textarea "WIC IS GETTING WARM PER"
type textarea "x"
type textarea "WIC IS GETTING WARM PER K"
type textarea "x"
type textarea "WIC IS GETTING WARM PER KA"
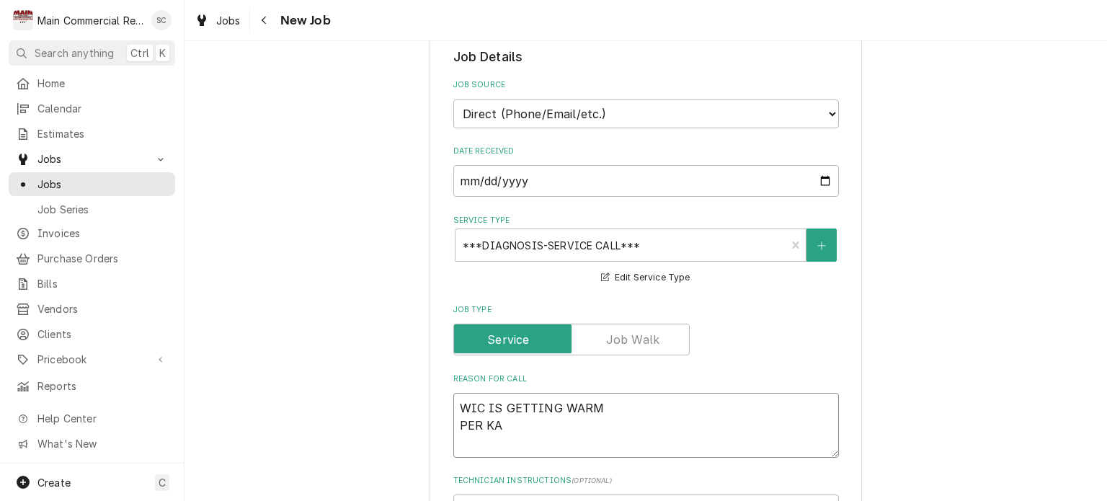
type textarea "x"
type textarea "WIC IS GETTING WARM PER KAR"
type textarea "x"
type textarea "WIC IS GETTING WARM PER KARO"
type textarea "x"
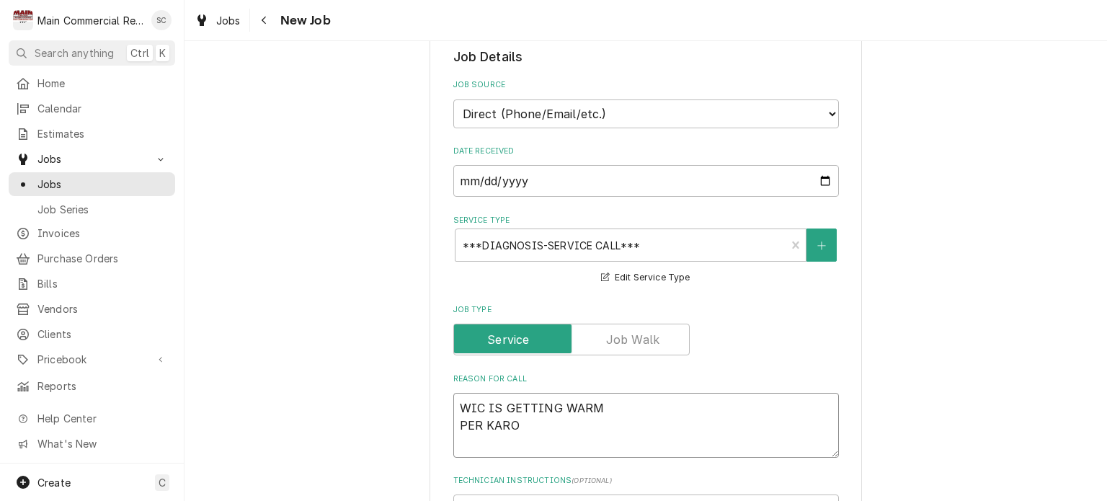
type textarea "WIC IS GETTING WARM PER KAROL"
type textarea "x"
type textarea "WIC IS GETTING WARM PER KAROL"
type textarea "x"
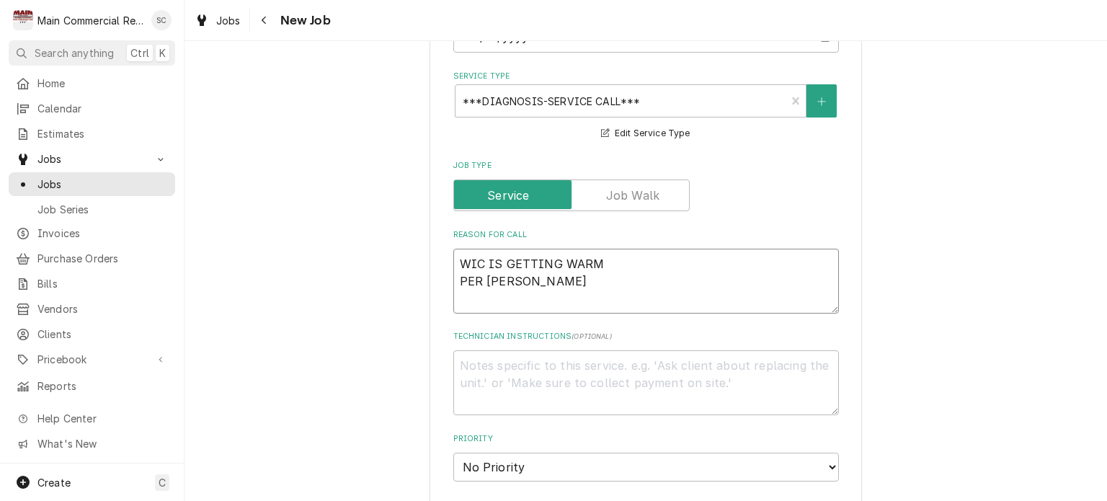
scroll to position [721, 0]
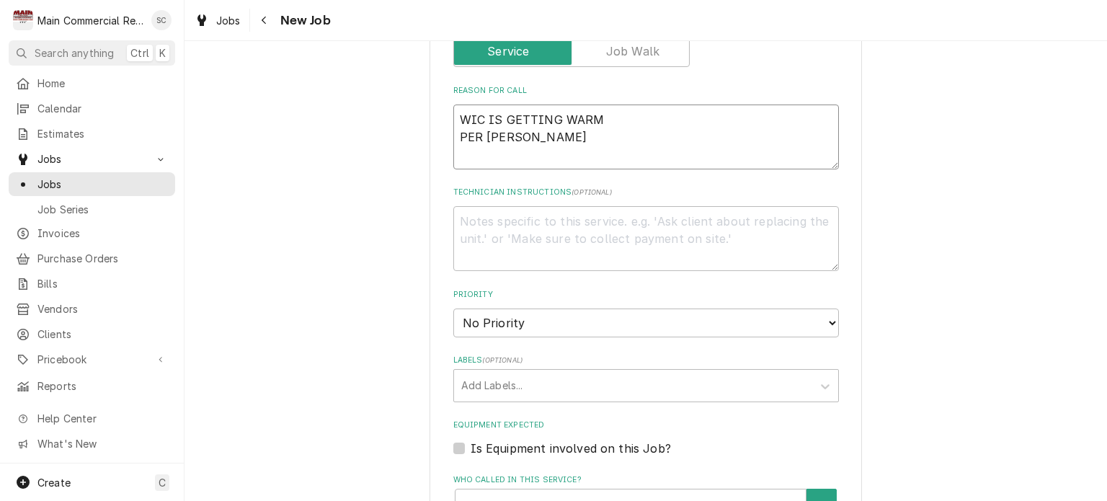
type textarea "WIC IS GETTING WARM PER KAROL"
click at [598, 309] on select "No Priority Urgent High Medium Low" at bounding box center [646, 323] width 386 height 29
select select "2"
click at [453, 309] on select "No Priority Urgent High Medium Low" at bounding box center [646, 323] width 386 height 29
type textarea "x"
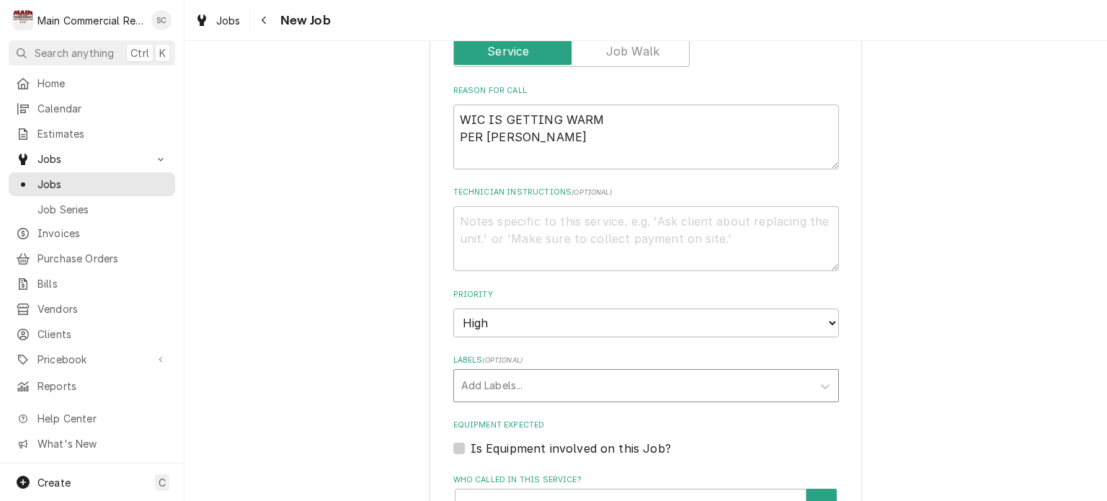
click at [559, 373] on div "Labels" at bounding box center [633, 386] width 344 height 26
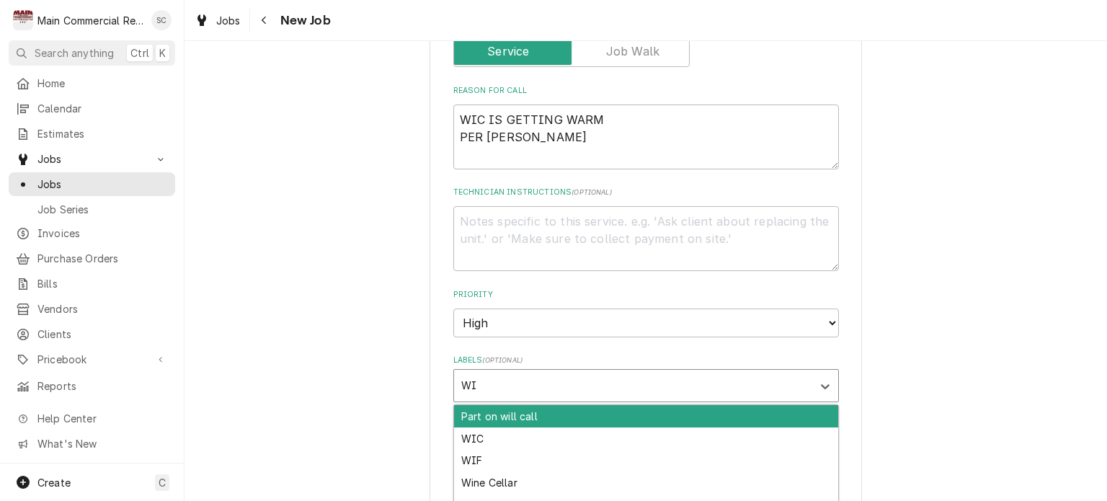
type input "WIC"
click at [567, 405] on div "WIC" at bounding box center [646, 416] width 384 height 22
type textarea "x"
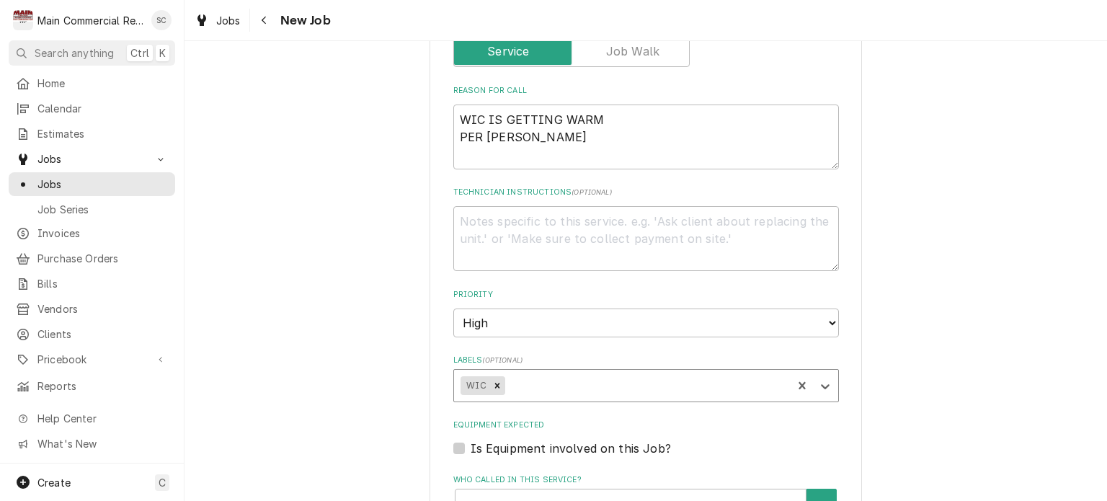
scroll to position [865, 0]
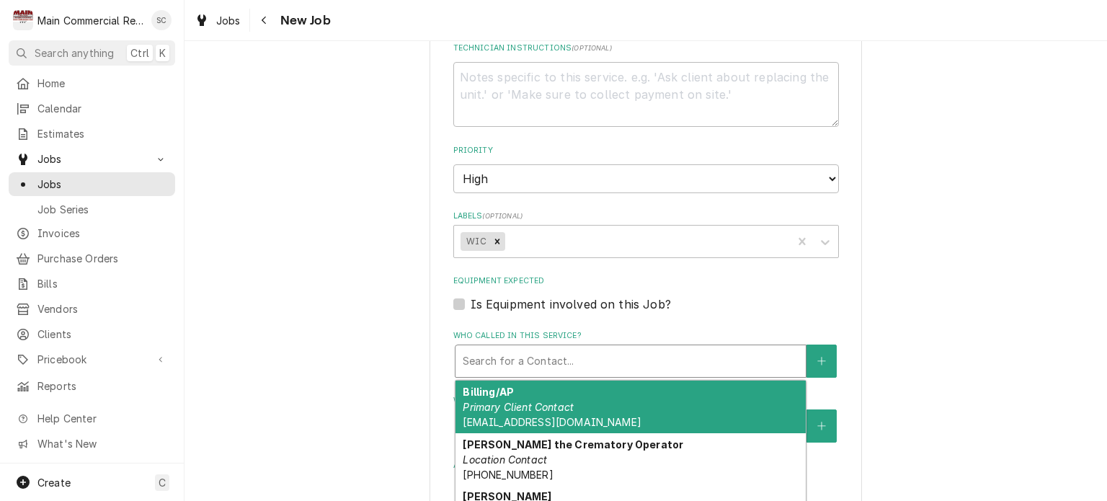
click at [574, 348] on div "Who called in this service?" at bounding box center [631, 361] width 336 height 26
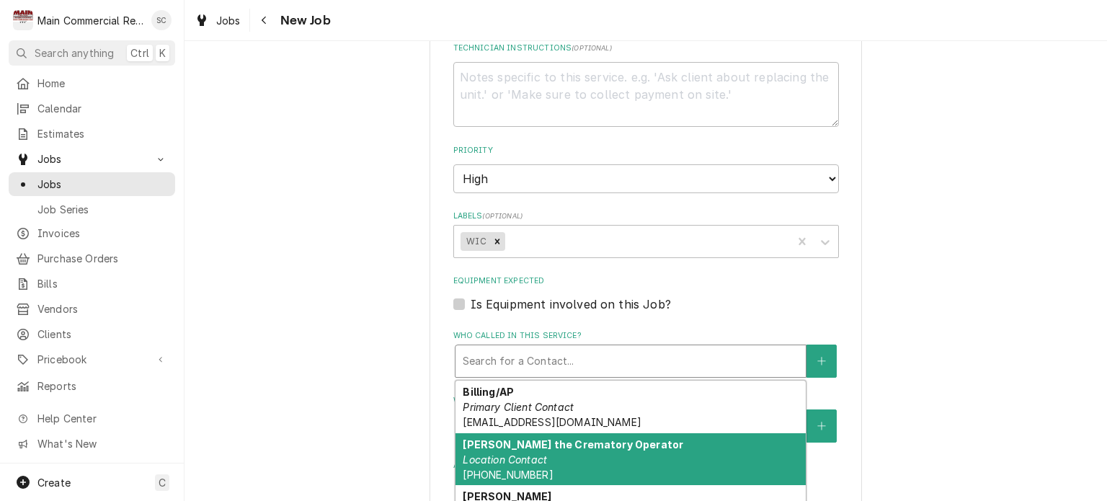
click at [584, 438] on strong "Carol the Crematory Operator" at bounding box center [573, 444] width 221 height 12
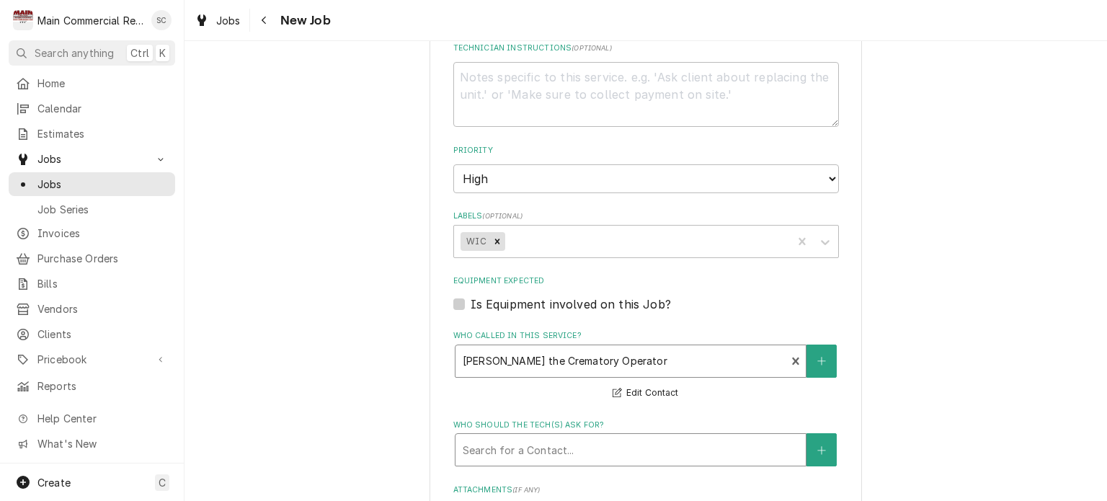
click at [636, 439] on div "Who should the tech(s) ask for?" at bounding box center [631, 450] width 336 height 26
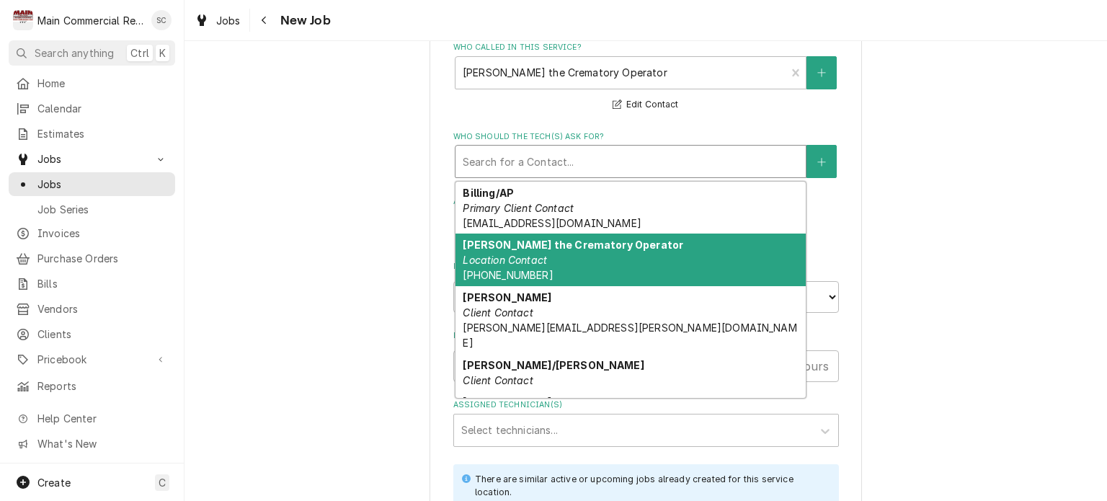
click at [586, 246] on div "Carol the Crematory Operator Location Contact (863) 899-0007" at bounding box center [631, 260] width 350 height 53
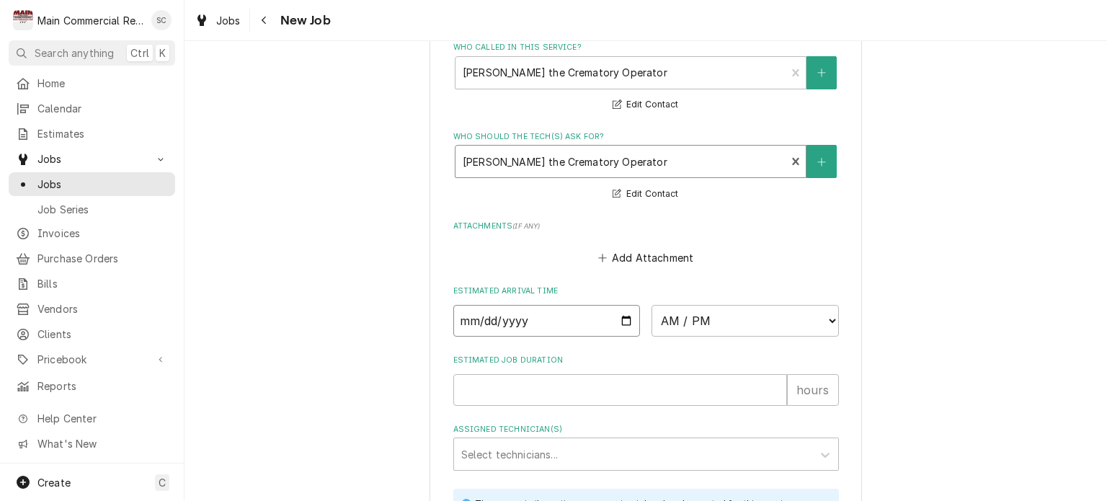
click at [621, 305] on input "Date" at bounding box center [546, 321] width 187 height 32
type textarea "x"
type input "2025-09-30"
type textarea "x"
click at [728, 305] on select "AM / PM 6:00 AM 6:15 AM 6:30 AM 6:45 AM 7:00 AM 7:15 AM 7:30 AM 7:45 AM 8:00 AM…" at bounding box center [745, 321] width 187 height 32
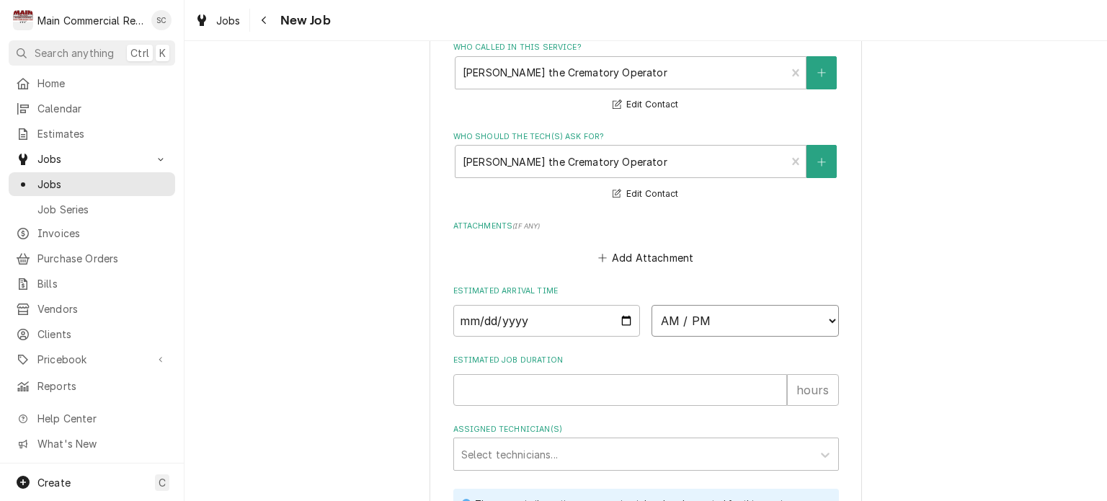
select select "10:30:00"
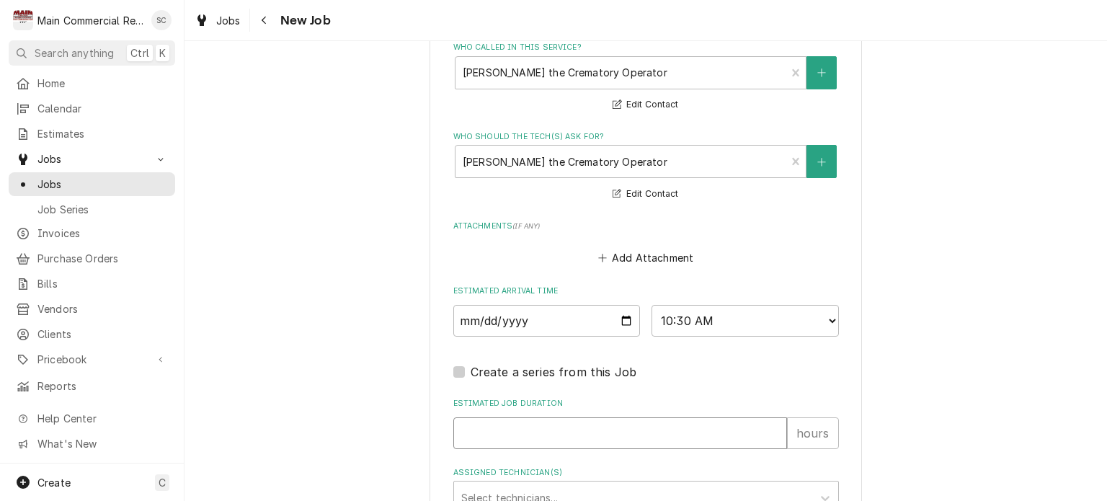
click at [564, 417] on input "Estimated Job Duration" at bounding box center [620, 433] width 334 height 32
type textarea "x"
type input "2"
type textarea "x"
type input "2"
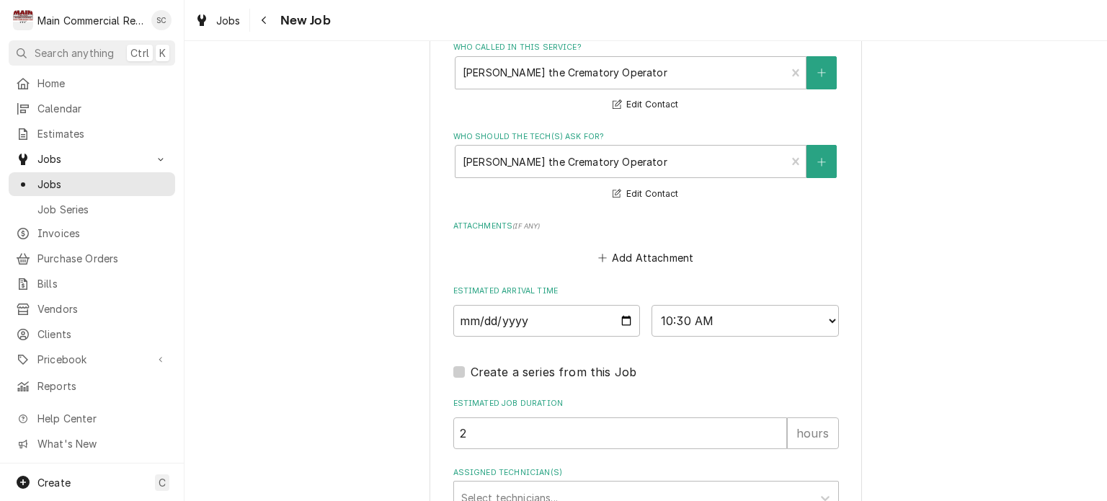
scroll to position [1401, 0]
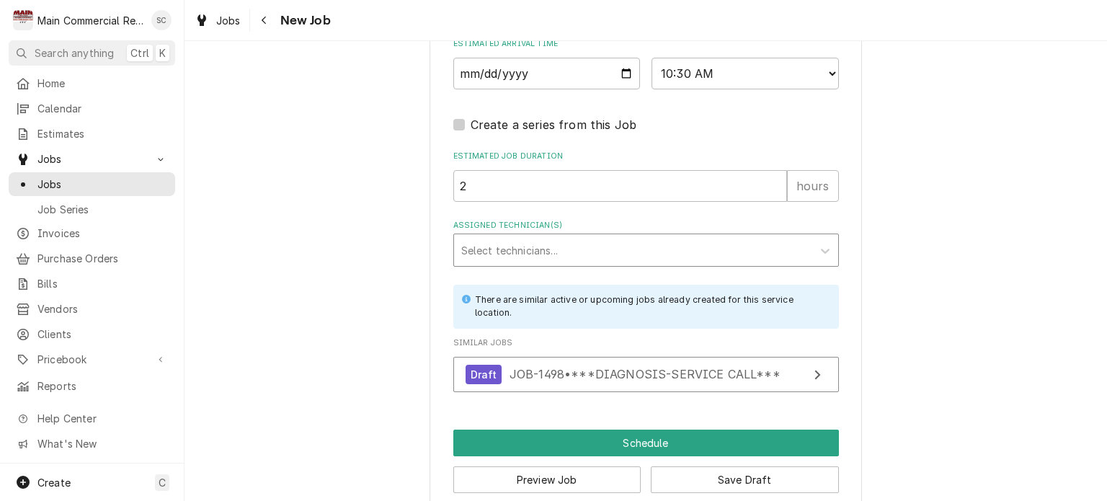
click at [566, 237] on div "Assigned Technician(s)" at bounding box center [633, 250] width 344 height 26
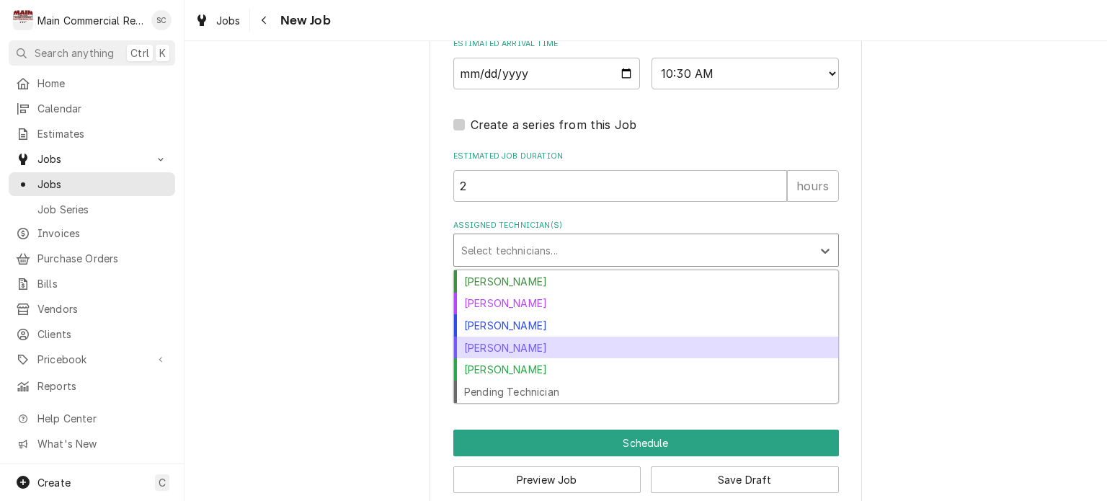
click at [533, 337] on div "Mike Marchese" at bounding box center [646, 348] width 384 height 22
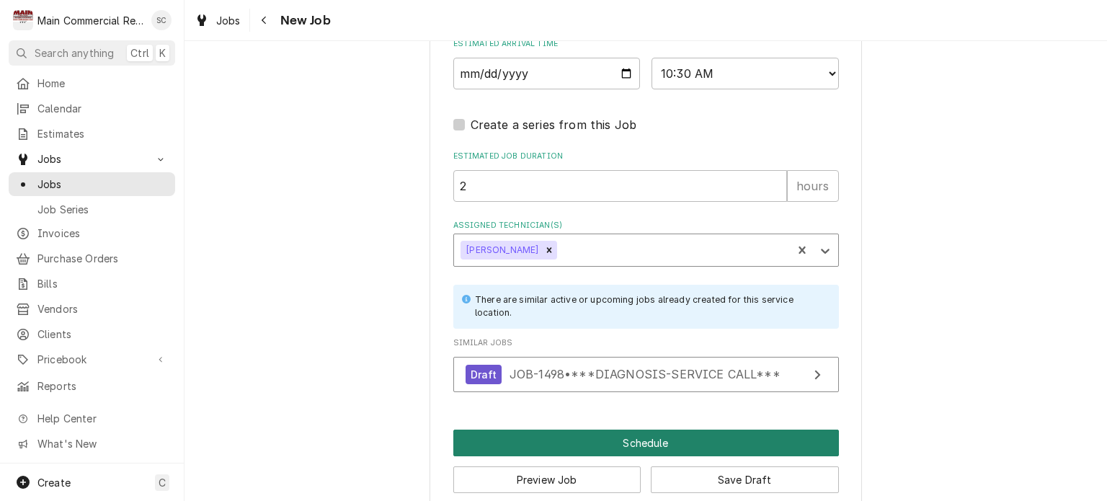
click at [642, 430] on button "Schedule" at bounding box center [646, 443] width 386 height 27
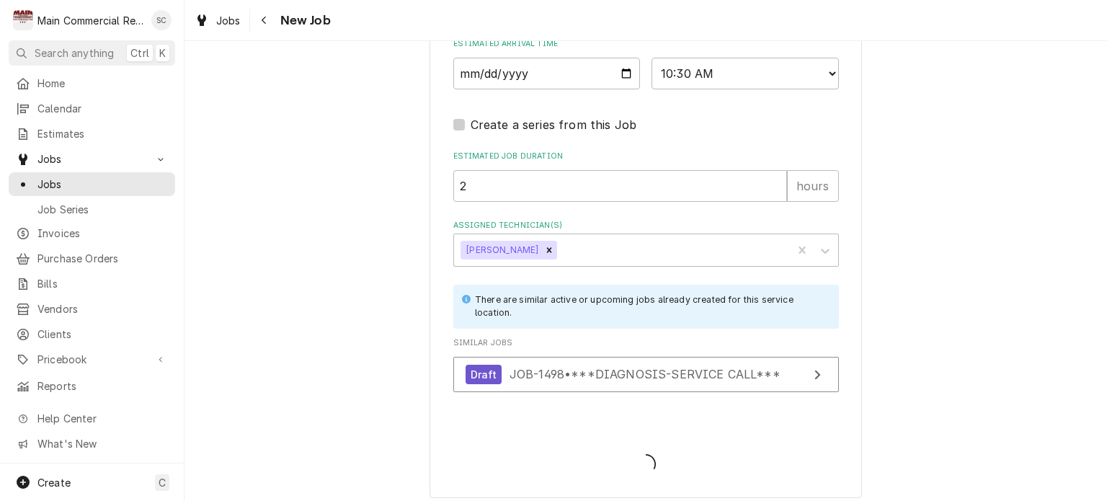
scroll to position [1388, 0]
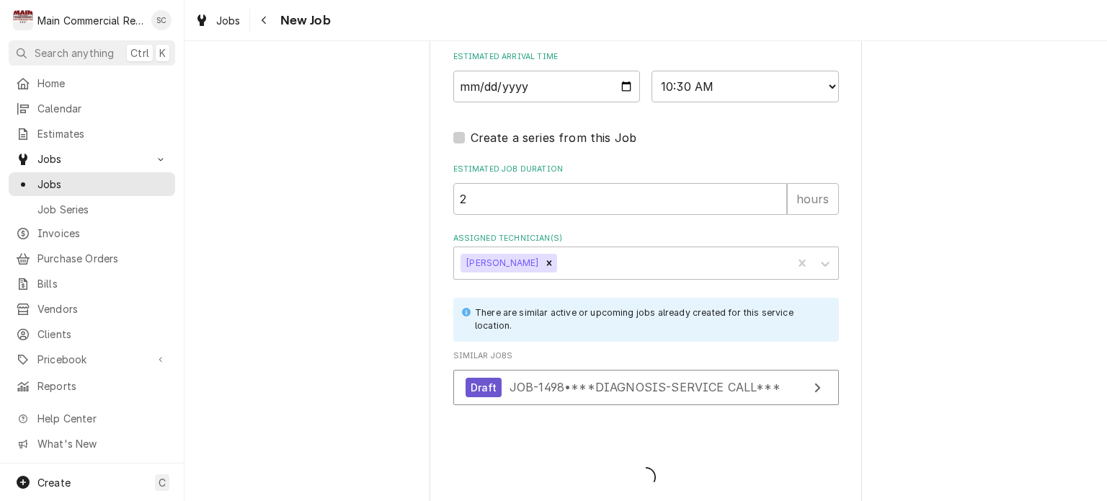
type textarea "x"
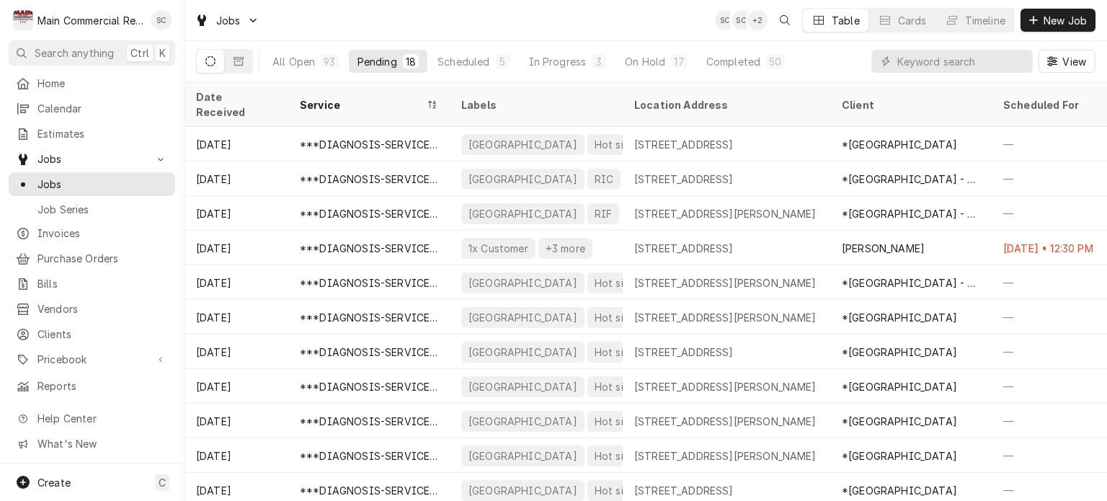
click at [648, 17] on div "Jobs SC SC + 2 Table Cards Timeline New Job" at bounding box center [646, 20] width 923 height 40
click at [484, 60] on div "Scheduled" at bounding box center [464, 61] width 52 height 15
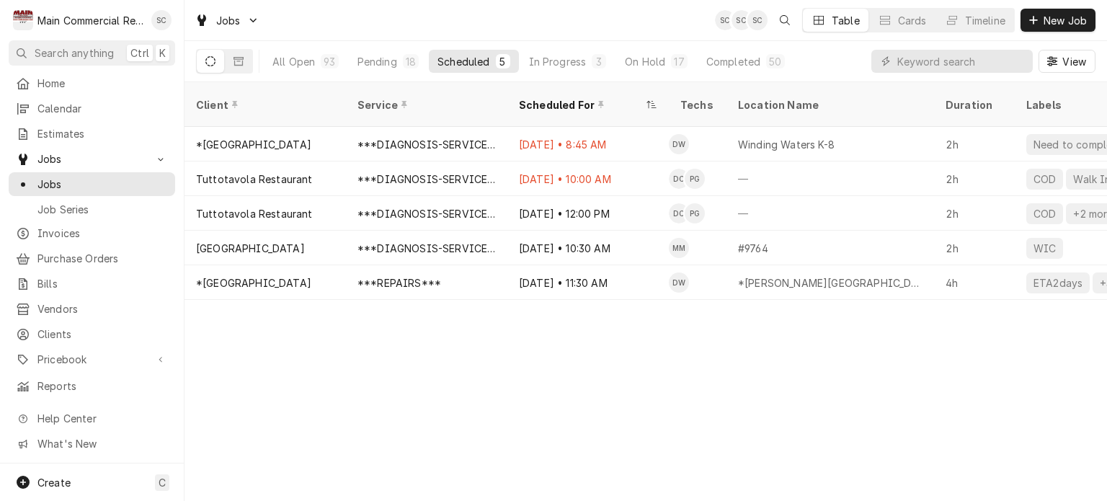
click at [652, 436] on div "Client Service Scheduled For Techs Location Name Duration Labels Status ID Prio…" at bounding box center [646, 291] width 923 height 419
click at [647, 430] on div "Client Service Scheduled For Techs Location Name Duration Labels Status ID Prio…" at bounding box center [646, 291] width 923 height 419
click at [559, 57] on div "In Progress" at bounding box center [558, 61] width 58 height 15
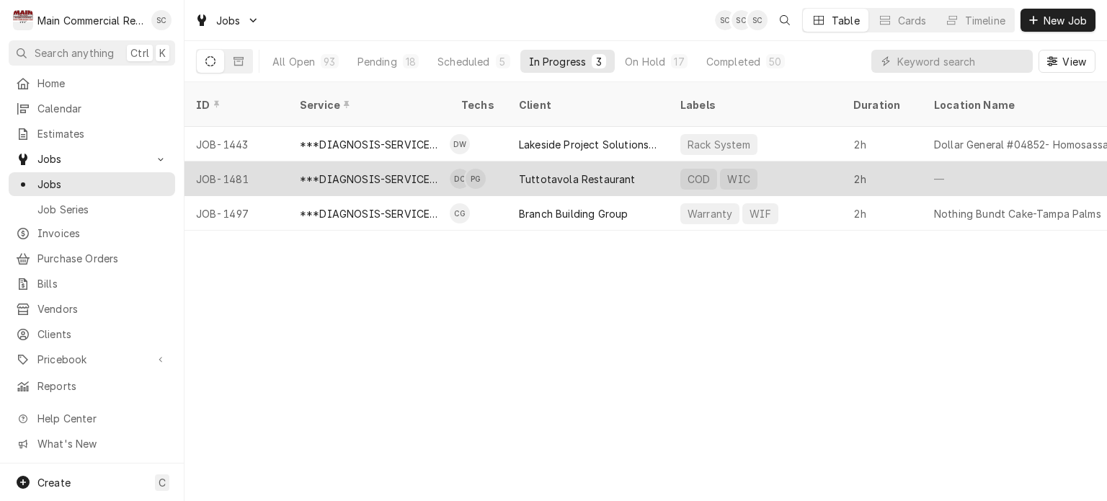
click at [589, 172] on div "Tuttotavola Restaurant" at bounding box center [577, 179] width 117 height 15
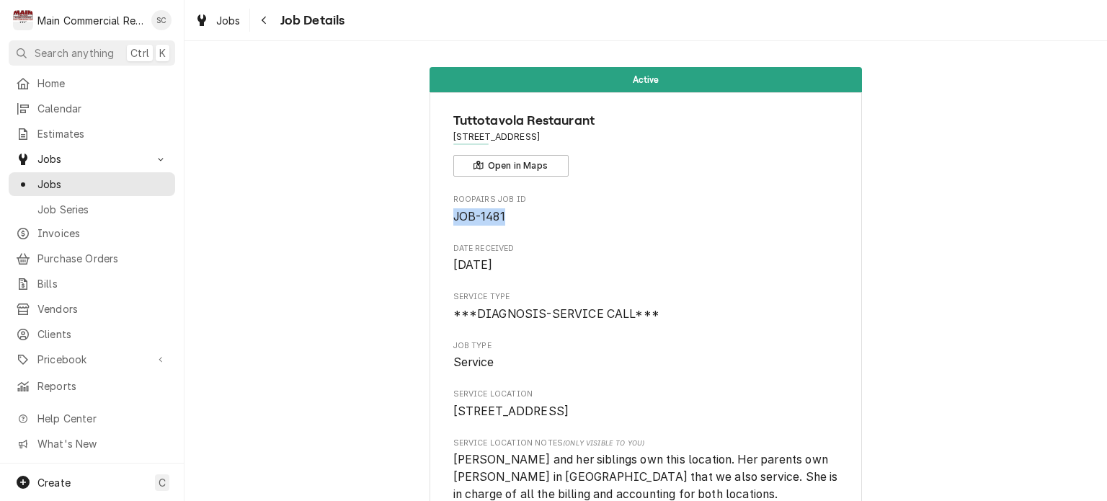
drag, startPoint x: 510, startPoint y: 221, endPoint x: 445, endPoint y: 210, distance: 65.8
copy span "JOB-1481"
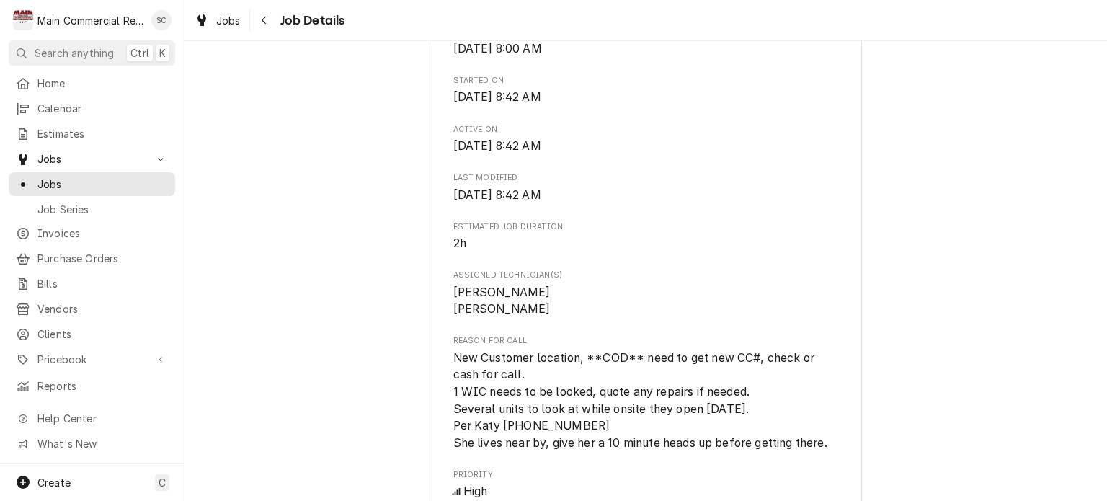
scroll to position [649, 0]
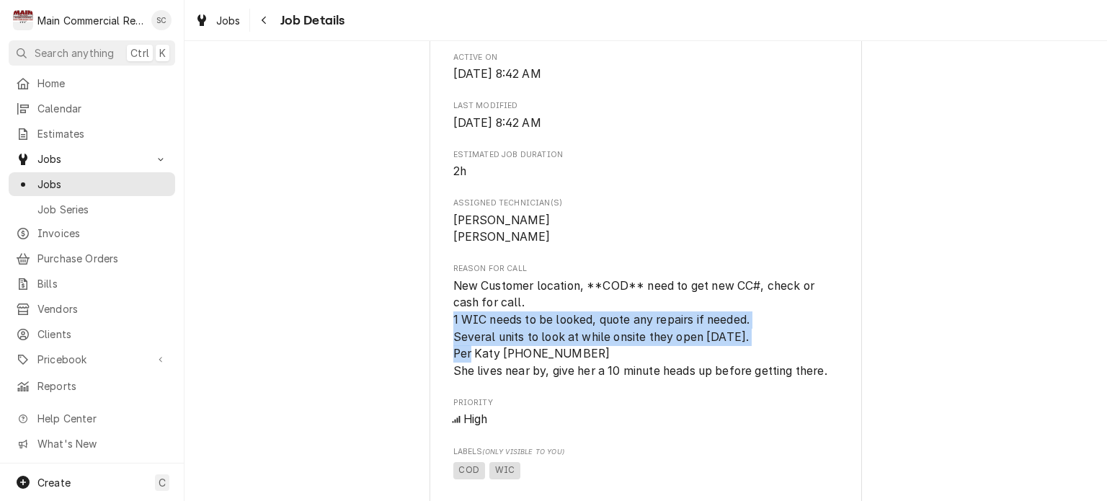
drag, startPoint x: 769, startPoint y: 356, endPoint x: 450, endPoint y: 334, distance: 320.1
click at [453, 334] on span "New Customer location, **COD** need to get new CC#, check or cash for call. 1 W…" at bounding box center [646, 329] width 386 height 102
copy span "1 WIC needs to be looked, quote any repairs if needed. Several units to look at…"
click at [235, 22] on span "Jobs" at bounding box center [228, 20] width 25 height 15
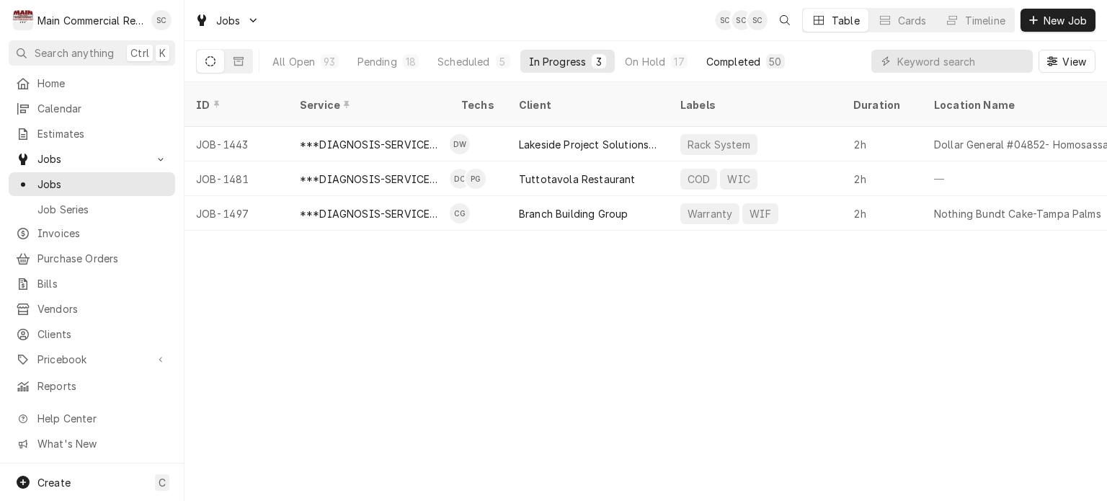
click at [717, 61] on div "Completed" at bounding box center [734, 61] width 54 height 15
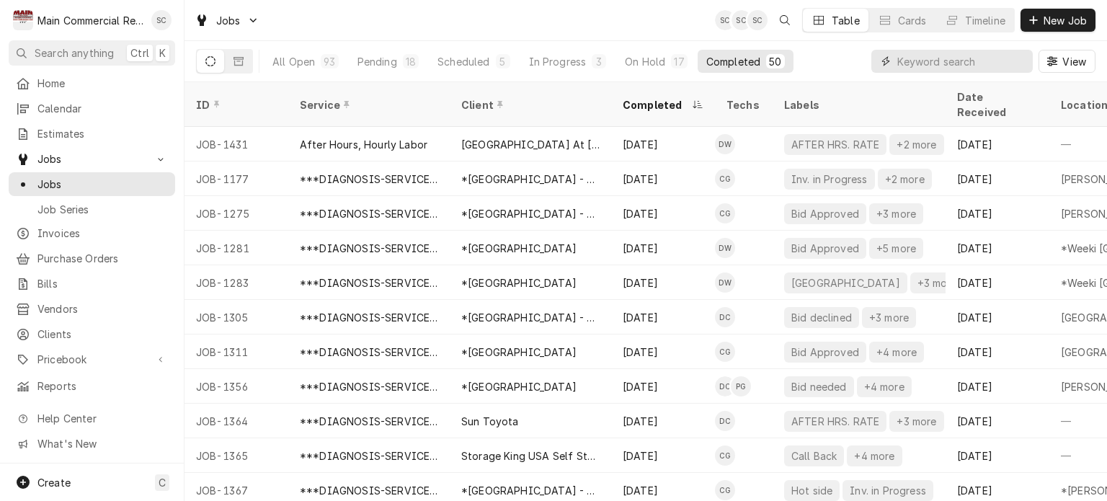
click at [905, 61] on input "Dynamic Content Wrapper" at bounding box center [962, 61] width 128 height 23
type input "cod"
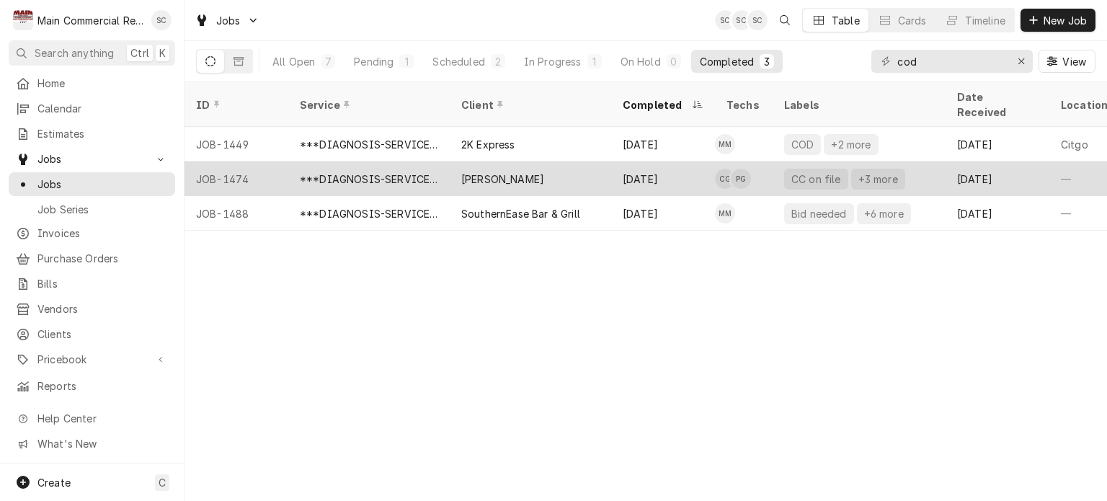
click at [534, 161] on div "[PERSON_NAME]" at bounding box center [530, 178] width 161 height 35
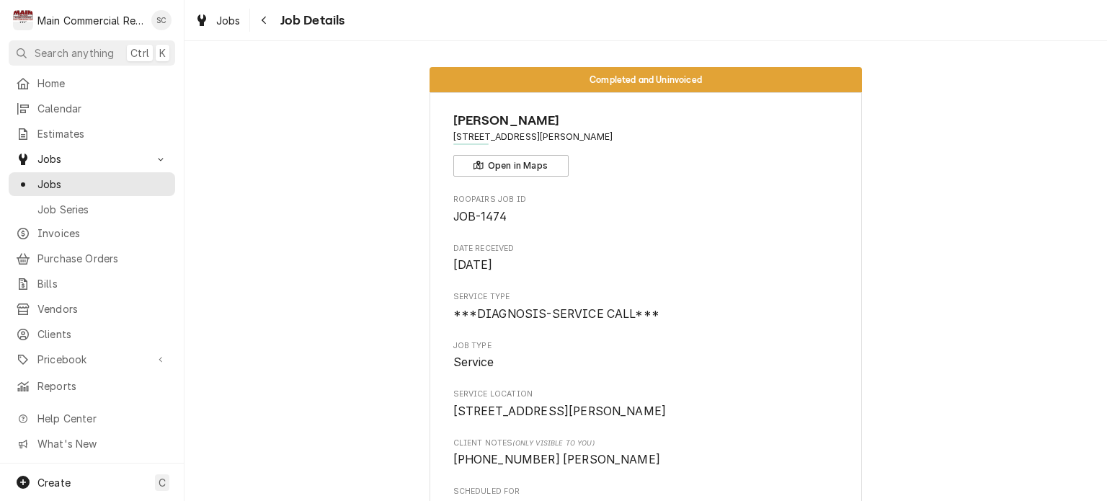
click at [914, 42] on div "Completed and Uninvoiced [PERSON_NAME] [STREET_ADDRESS][PERSON_NAME] Open in Ma…" at bounding box center [646, 271] width 923 height 460
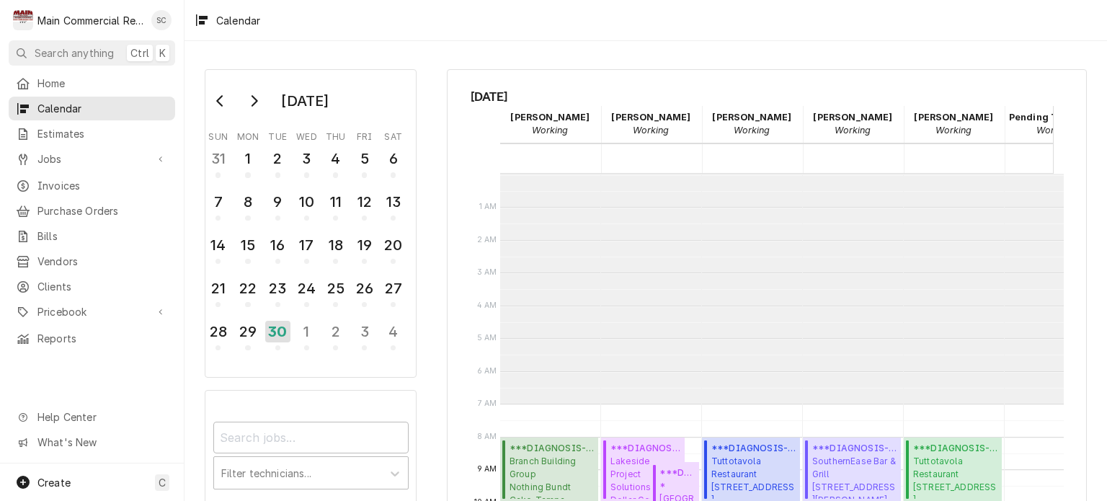
scroll to position [230, 0]
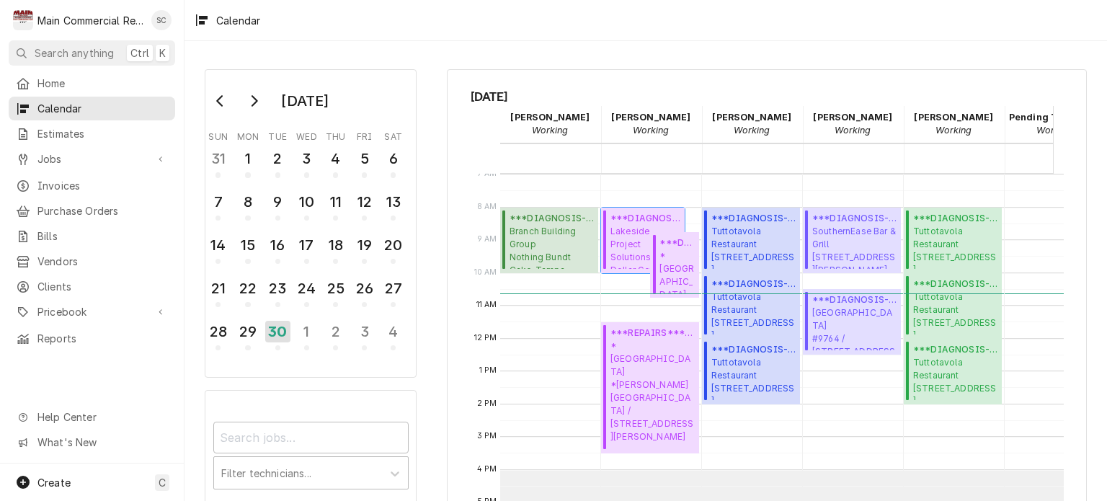
click at [637, 254] on span "Lakeside Project Solutions, LLC Dollar General #04852- Homosassa / 3795 S Sunco…" at bounding box center [646, 247] width 70 height 44
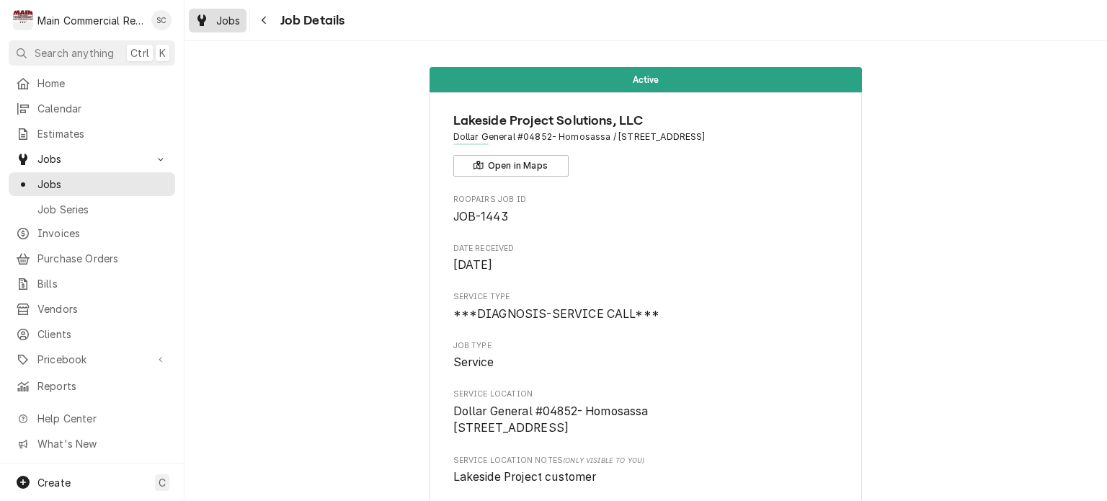
click at [233, 19] on span "Jobs" at bounding box center [228, 20] width 25 height 15
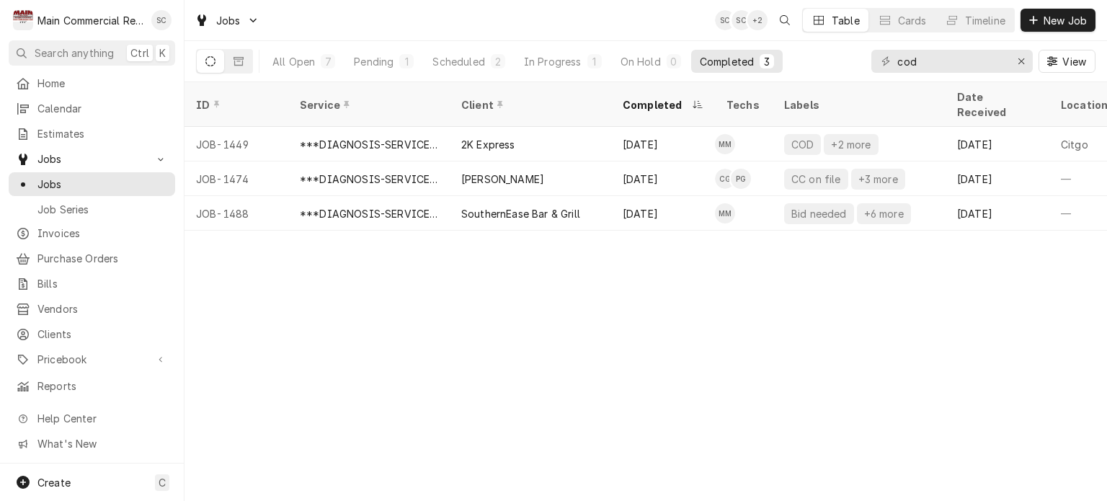
click at [579, 377] on div "ID Service Client Completed Techs Labels Date Received Location Name Location A…" at bounding box center [646, 291] width 923 height 419
click at [709, 357] on div "ID Service Client Completed Techs Labels Date Received Location Name Location A…" at bounding box center [646, 291] width 923 height 419
click at [507, 344] on div "ID Service Client Completed Techs Labels Date Received Location Name Location A…" at bounding box center [646, 291] width 923 height 419
click at [781, 358] on div "ID Service Client Completed Techs Labels Date Received Location Name Location A…" at bounding box center [646, 291] width 923 height 419
click at [732, 366] on div "ID Service Client Completed Techs Labels Date Received Location Name Location A…" at bounding box center [646, 291] width 923 height 419
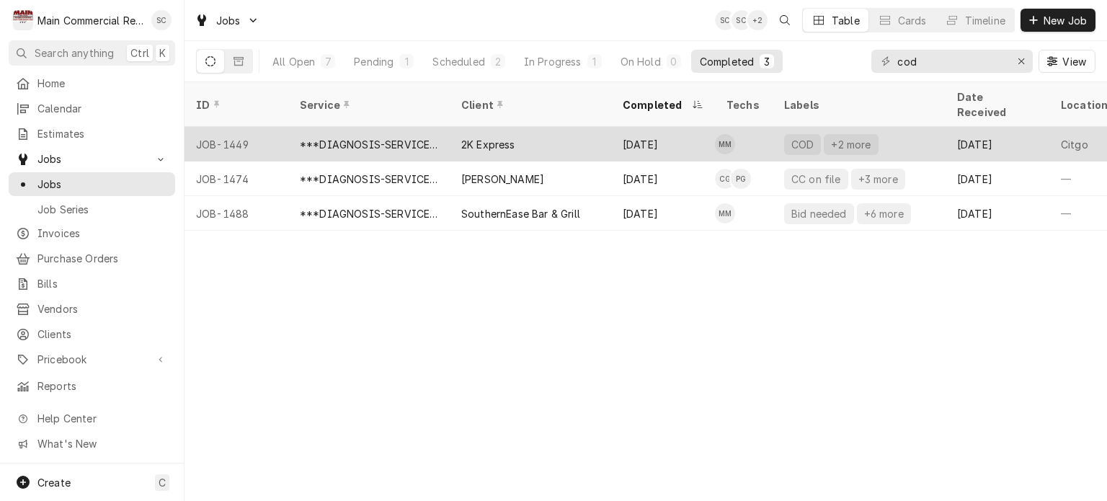
click at [580, 127] on div "2K Express" at bounding box center [530, 144] width 161 height 35
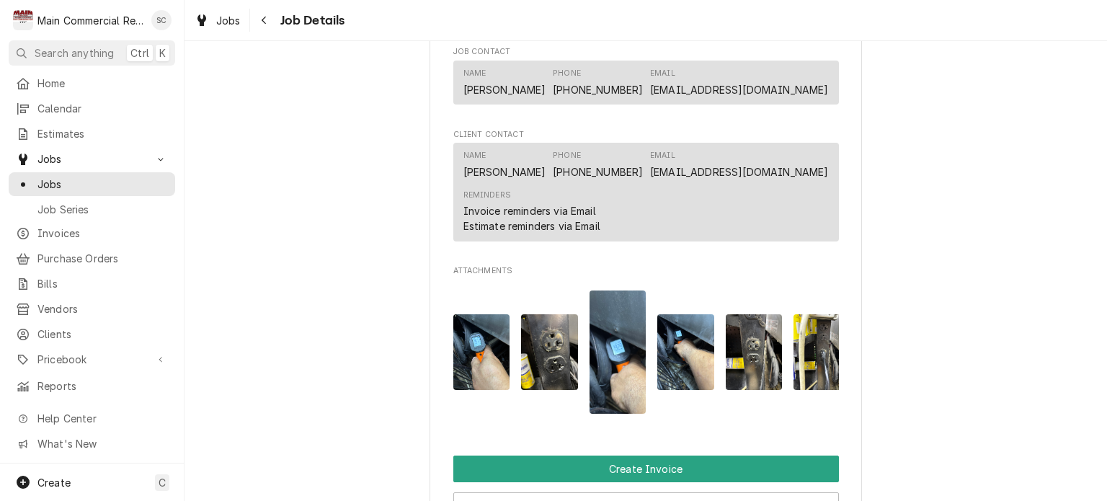
scroll to position [1298, 0]
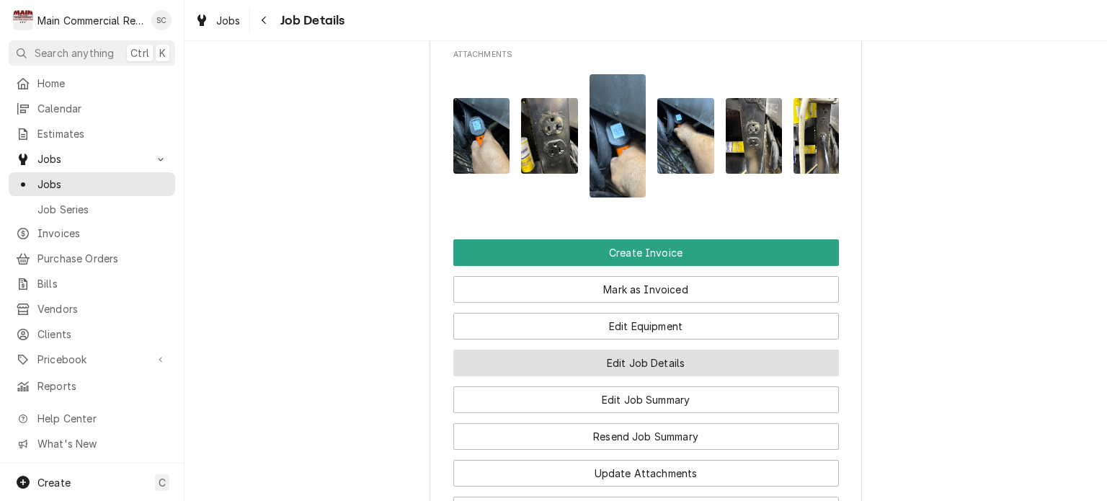
click at [681, 376] on button "Edit Job Details" at bounding box center [646, 363] width 386 height 27
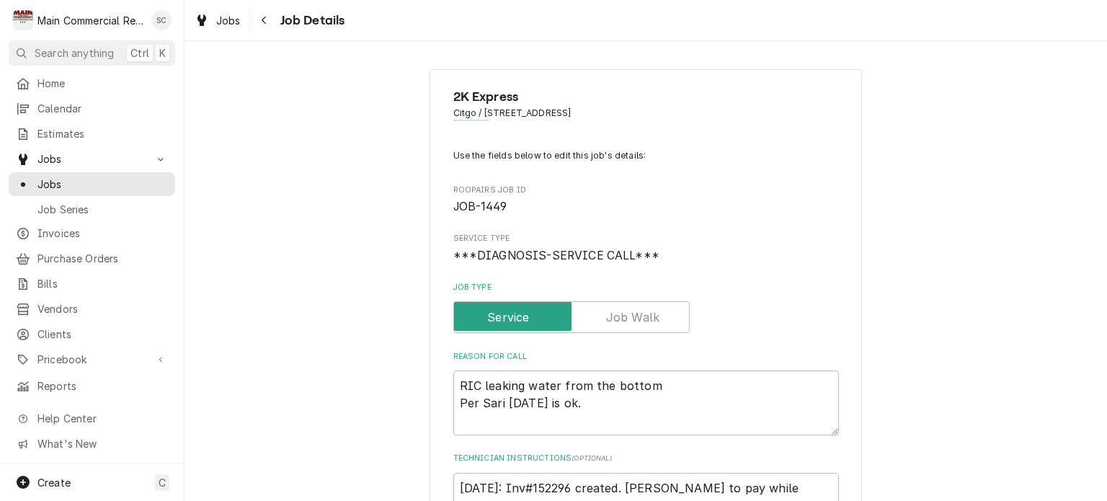
type textarea "x"
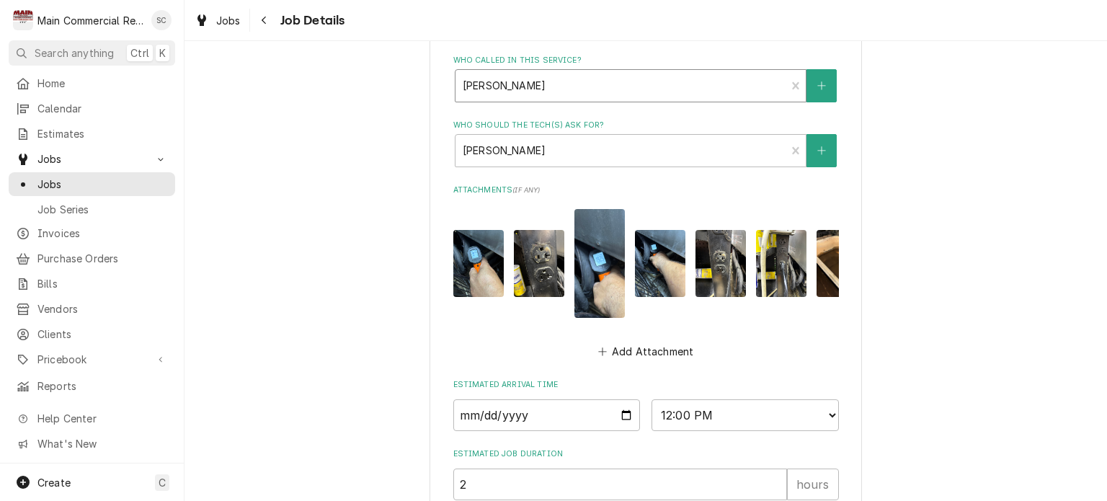
scroll to position [577, 0]
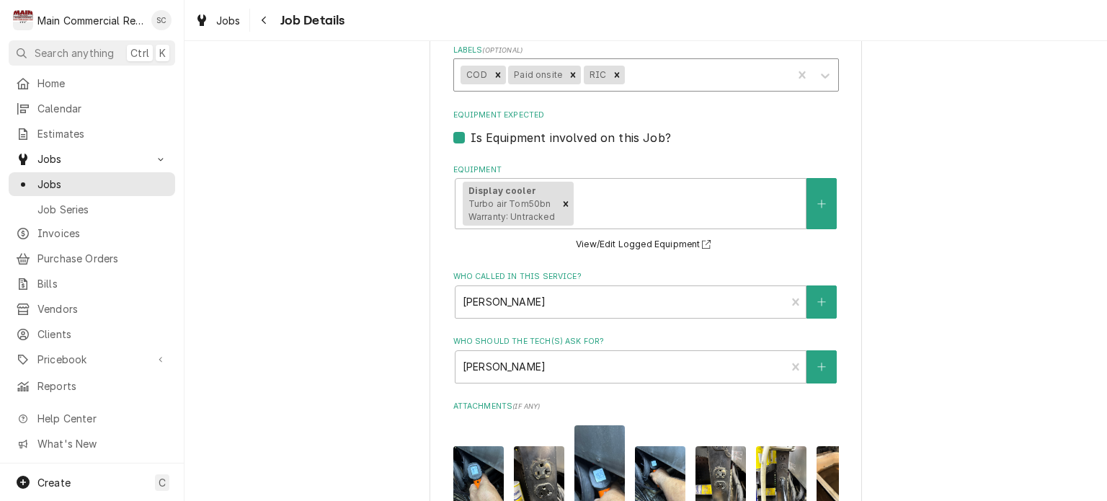
click at [657, 71] on div "Labels" at bounding box center [707, 75] width 158 height 26
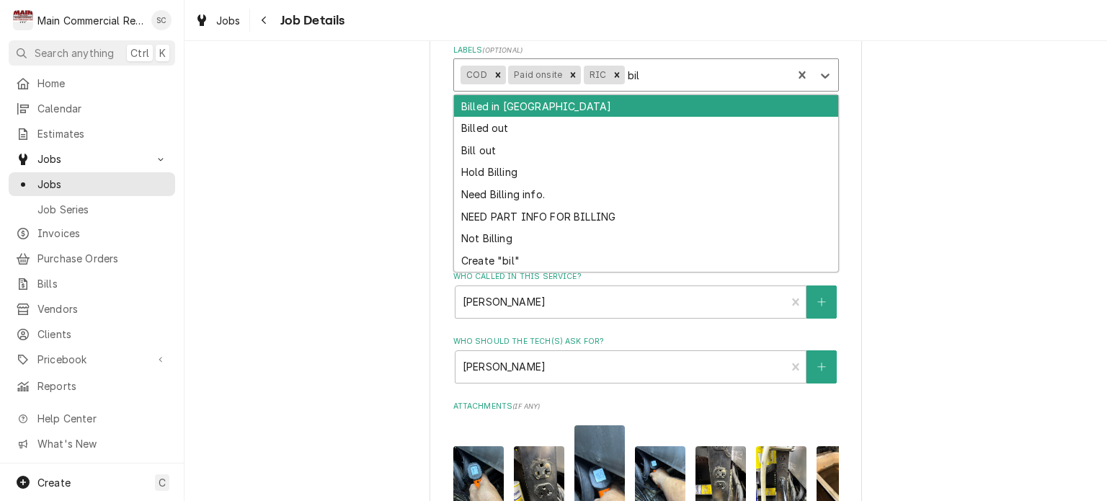
type input "bill"
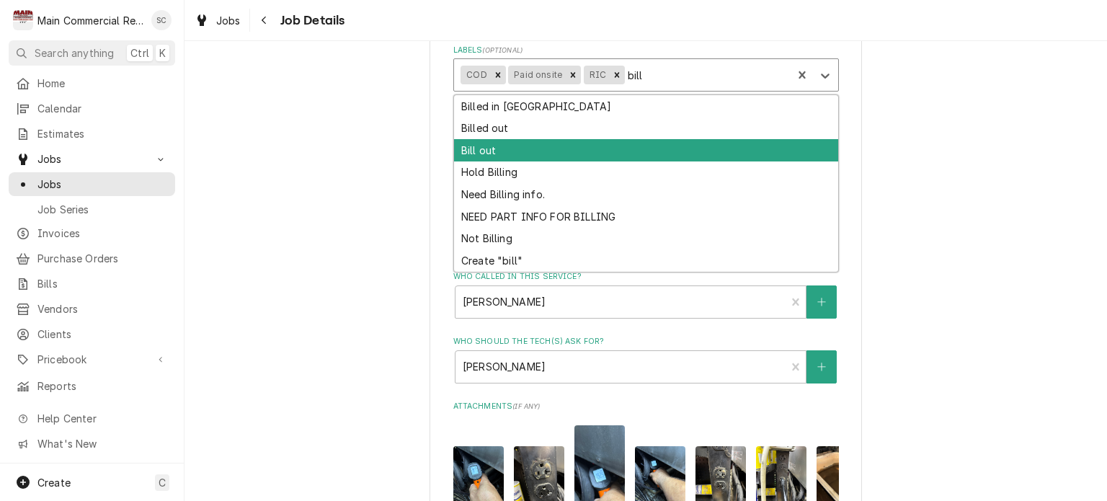
click at [566, 151] on div "Bill out" at bounding box center [646, 150] width 384 height 22
type textarea "x"
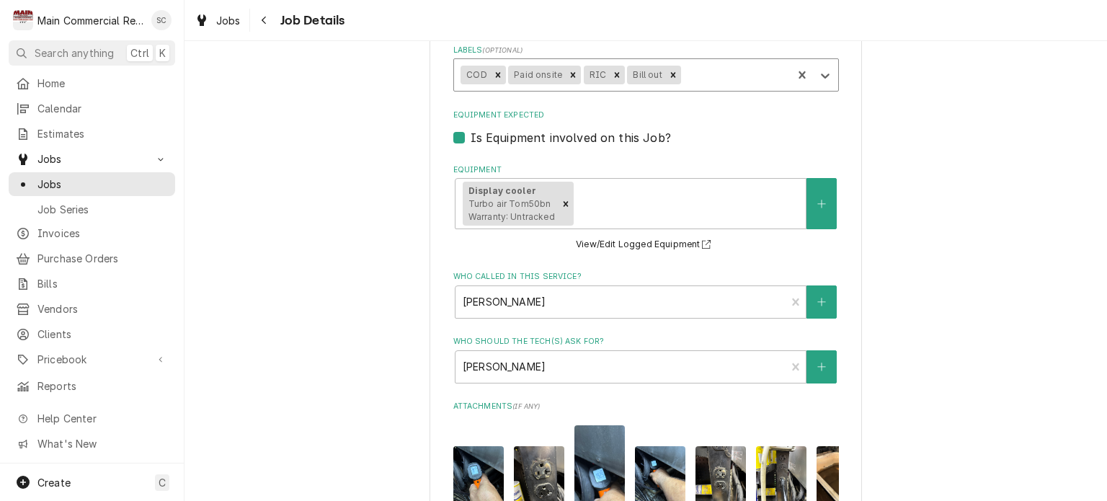
click at [960, 153] on div "2K Express Citgo / 6202 N 40th, Tampa, FL 33610 Use the fields below to edit th…" at bounding box center [646, 174] width 923 height 1390
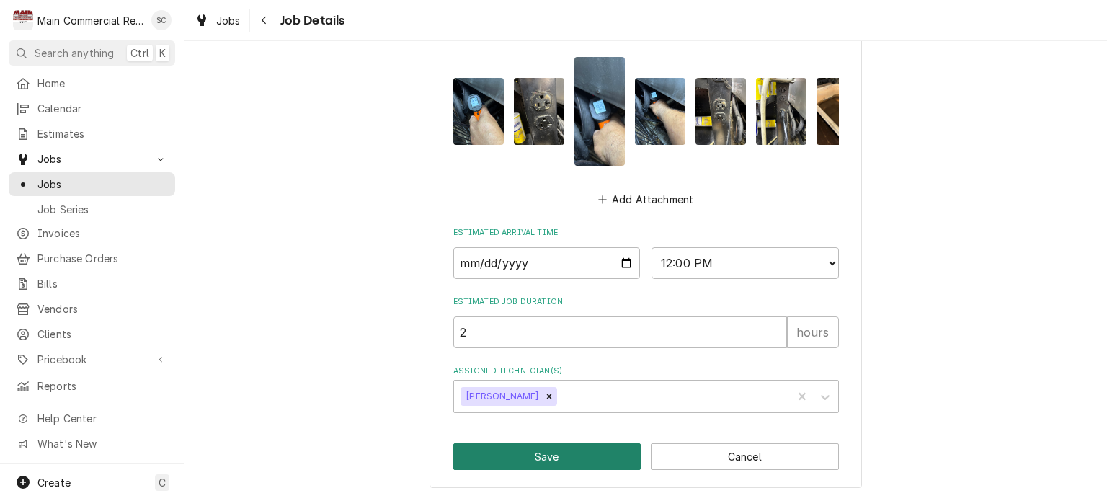
click at [588, 460] on button "Save" at bounding box center [547, 456] width 188 height 27
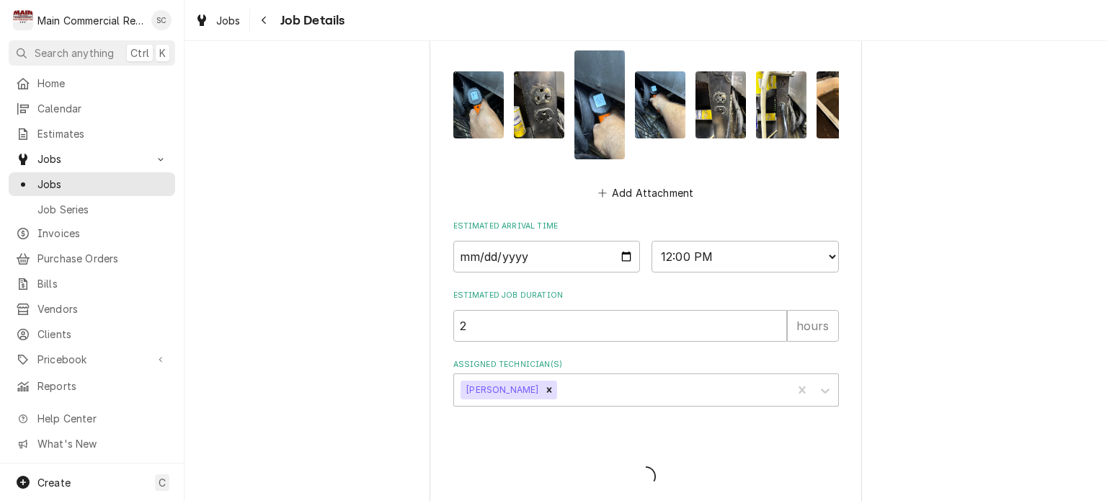
type textarea "x"
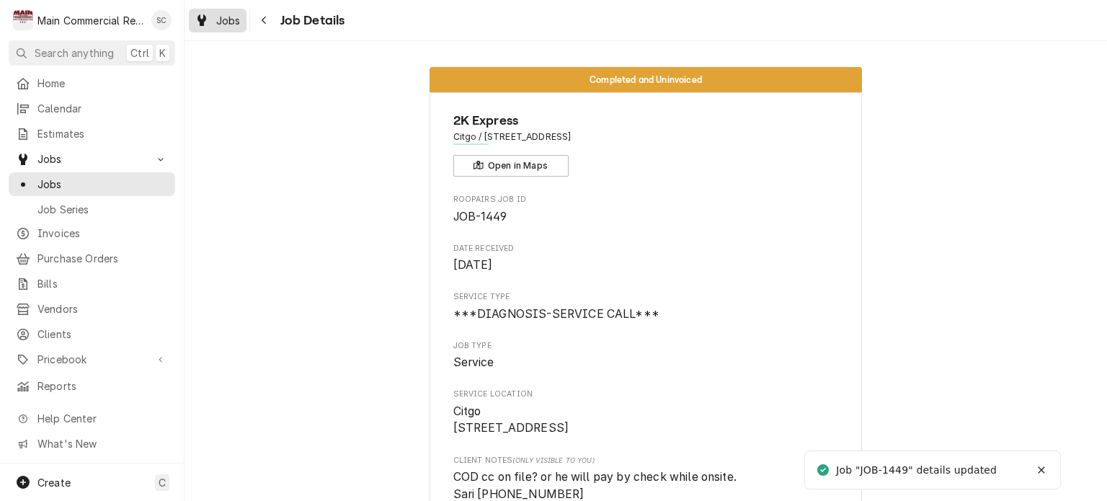
click at [231, 25] on span "Jobs" at bounding box center [228, 20] width 25 height 15
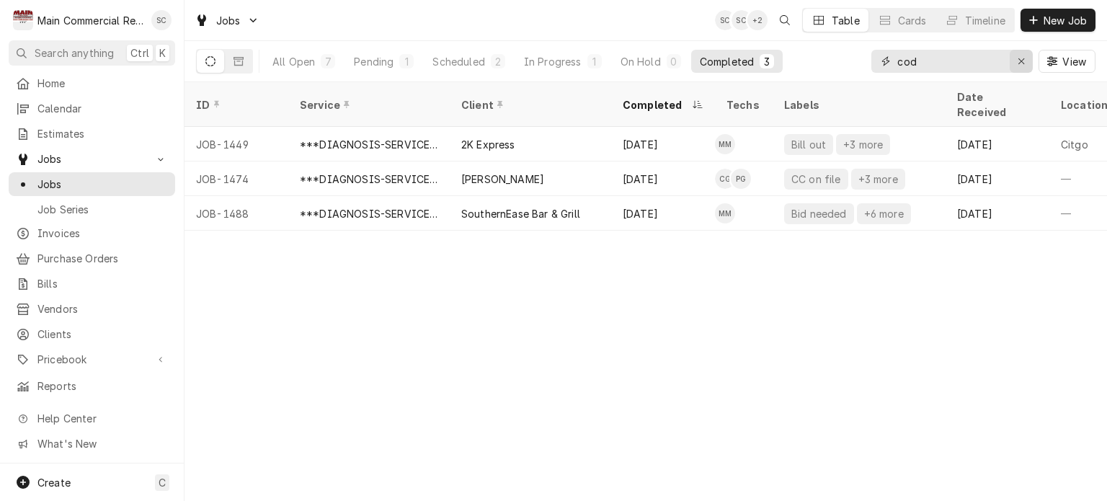
click at [1024, 62] on icon "Erase input" at bounding box center [1022, 61] width 8 height 10
click at [995, 60] on input "Dynamic Content Wrapper" at bounding box center [966, 61] width 136 height 23
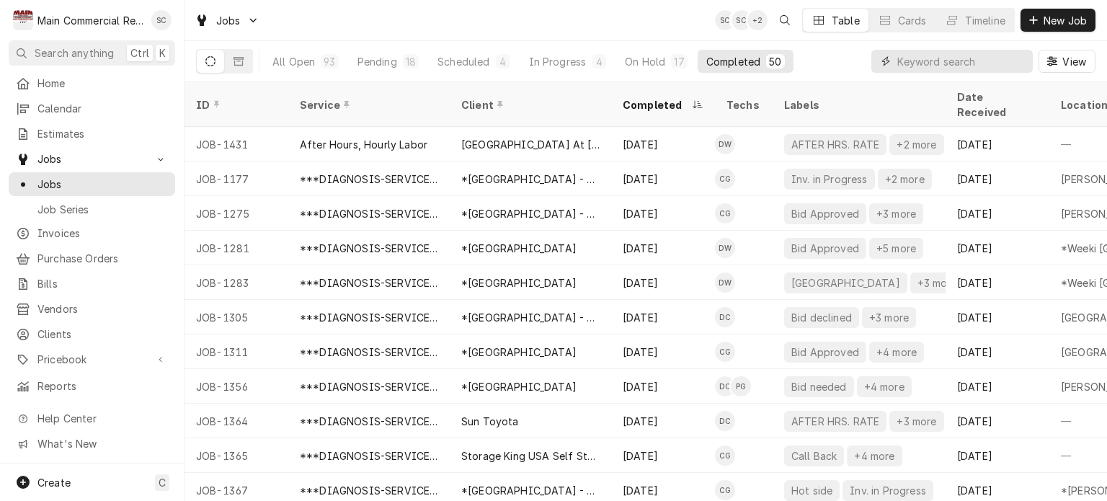
click at [948, 63] on input "Dynamic Content Wrapper" at bounding box center [962, 61] width 128 height 23
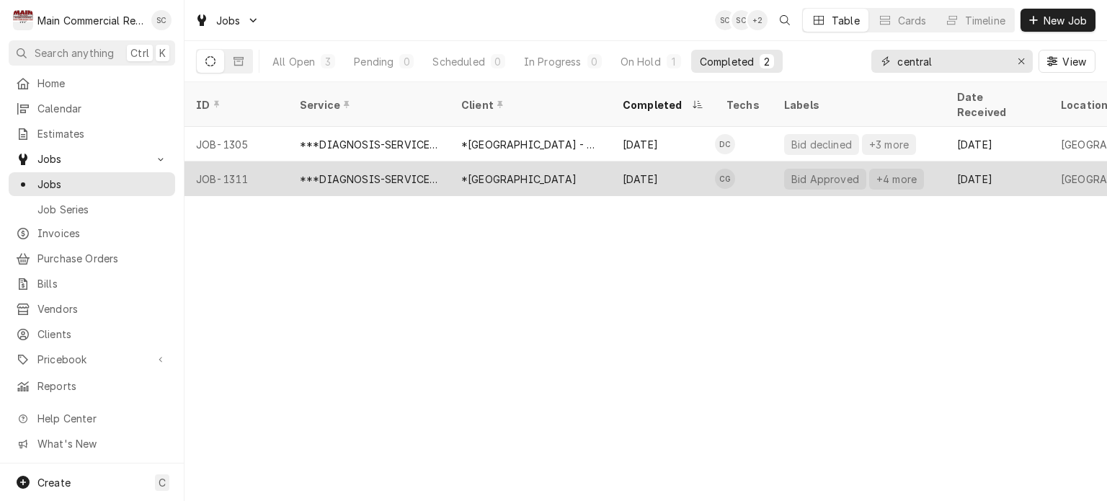
type input "central"
click at [552, 172] on div "*[GEOGRAPHIC_DATA]" at bounding box center [518, 179] width 115 height 15
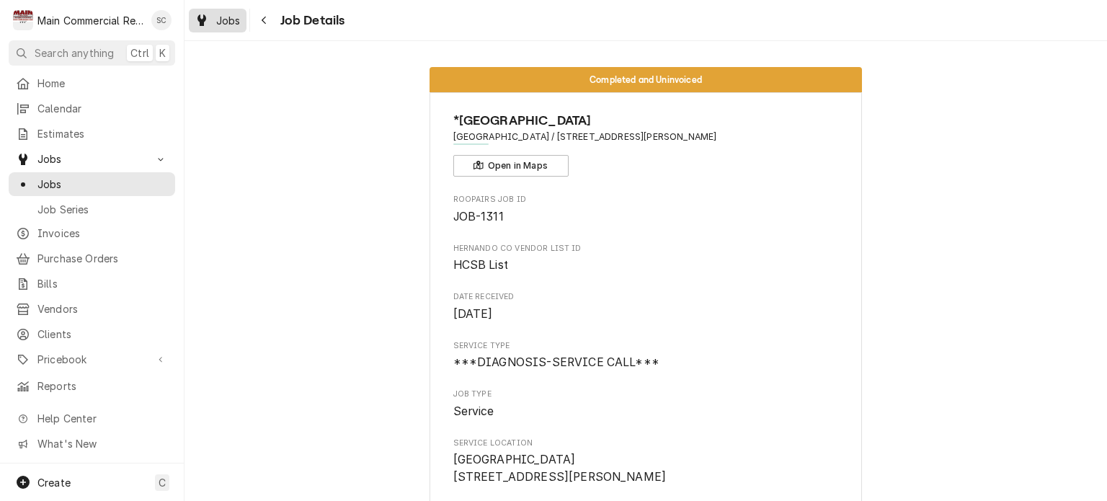
click at [231, 22] on span "Jobs" at bounding box center [228, 20] width 25 height 15
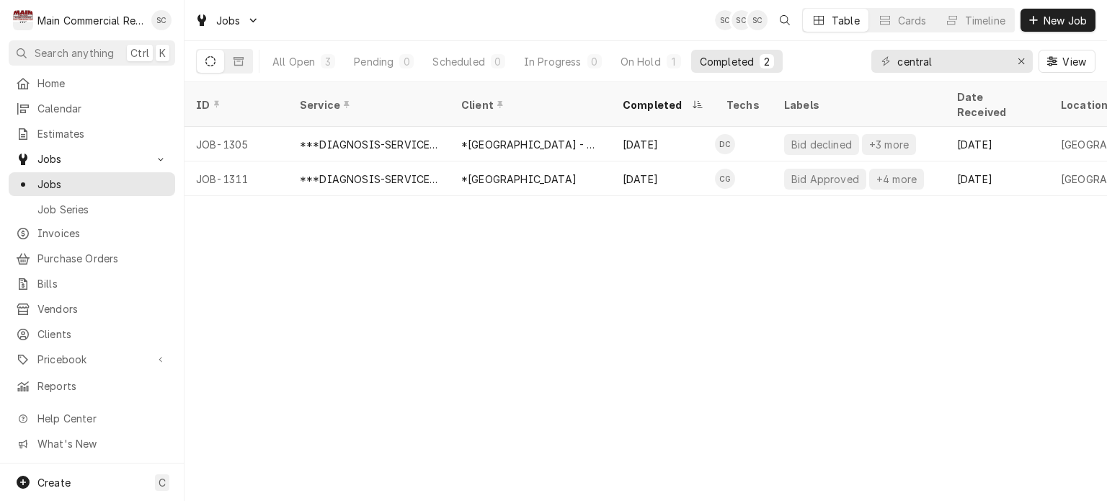
click at [887, 247] on div "ID Service Client Completed Techs Labels Date Received Location Name Location A…" at bounding box center [646, 291] width 923 height 419
click at [668, 250] on div "ID Service Client Completed Techs Labels Date Received Location Name Location A…" at bounding box center [646, 291] width 923 height 419
click at [655, 60] on div "On Hold" at bounding box center [641, 61] width 40 height 15
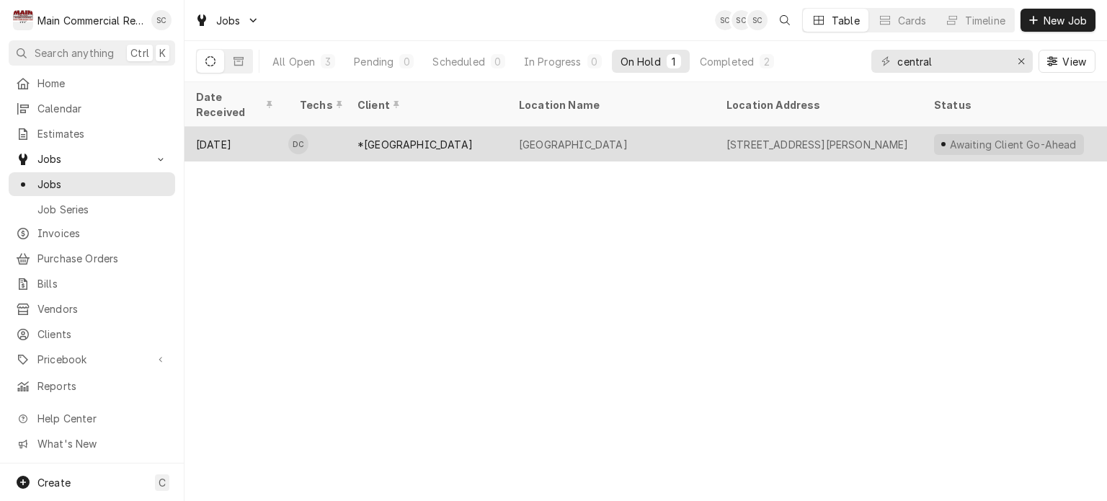
click at [637, 127] on div "[GEOGRAPHIC_DATA]" at bounding box center [612, 144] width 208 height 35
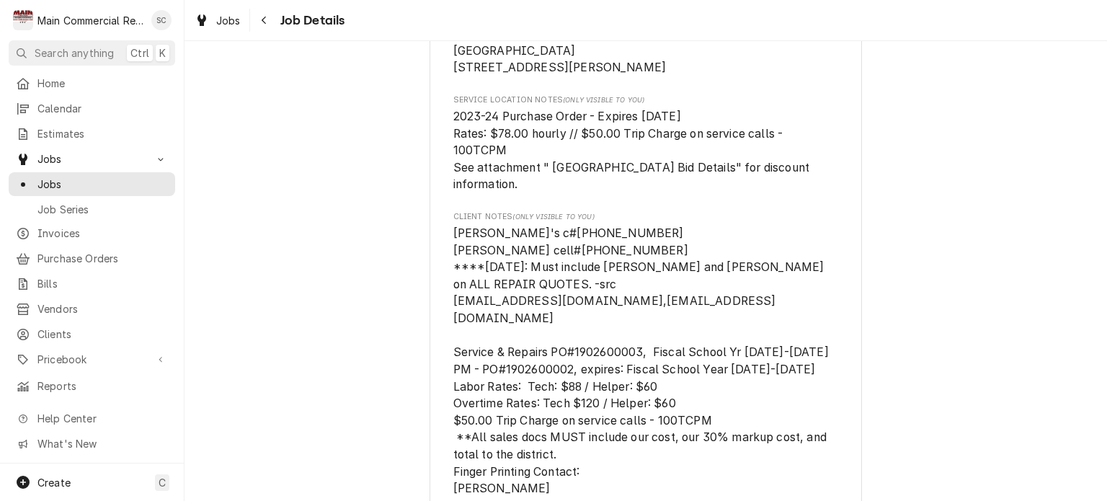
scroll to position [144, 0]
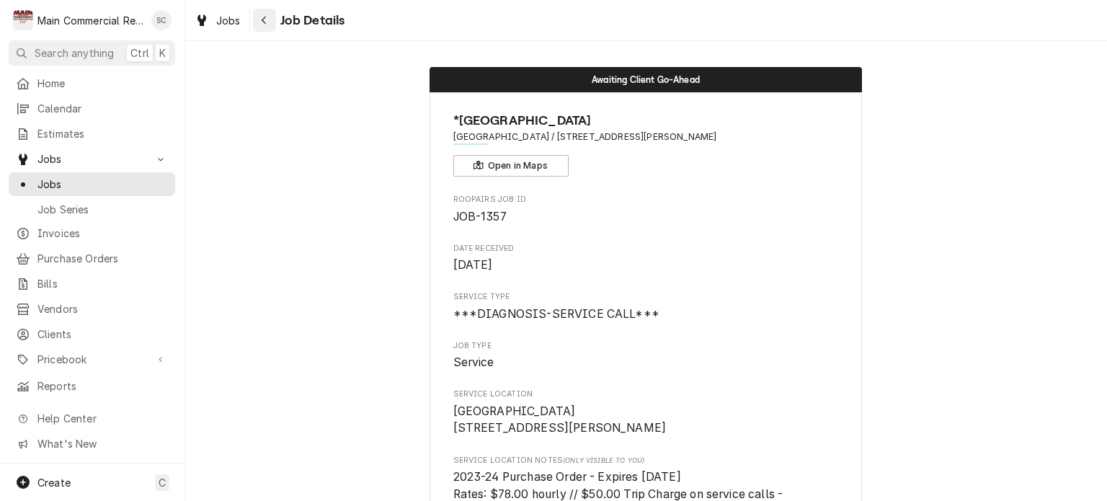
click at [262, 25] on div "Navigate back" at bounding box center [264, 20] width 14 height 14
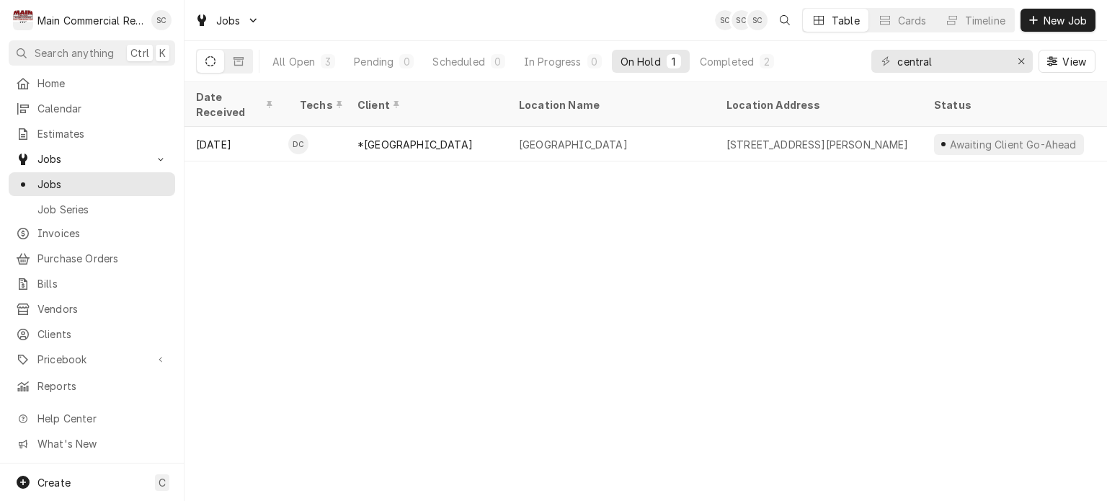
click at [647, 309] on div "Date Received Techs Client Location Name Location Address Status Labels Service…" at bounding box center [646, 291] width 923 height 419
click at [1022, 68] on div "Erase input" at bounding box center [1021, 61] width 14 height 14
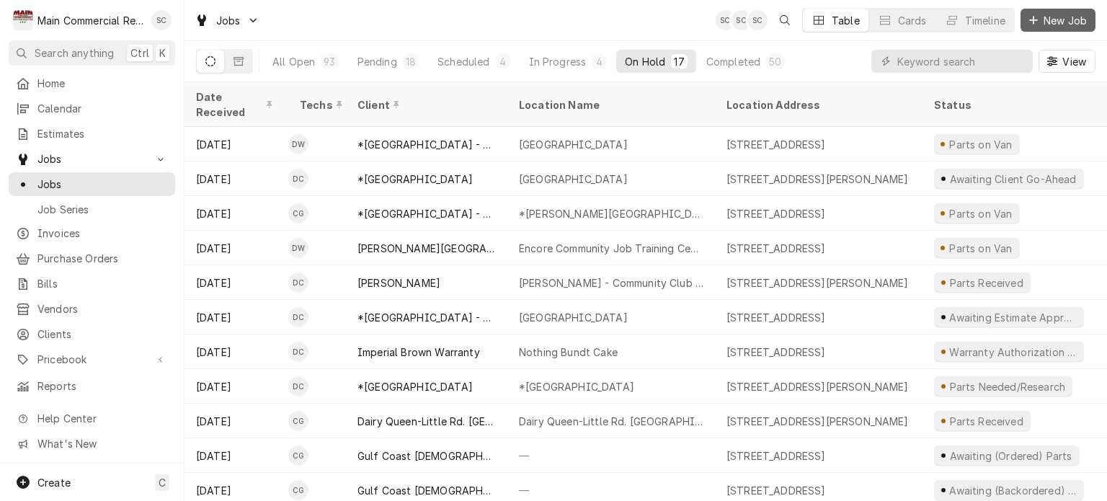
click at [1054, 22] on span "New Job" at bounding box center [1065, 20] width 49 height 15
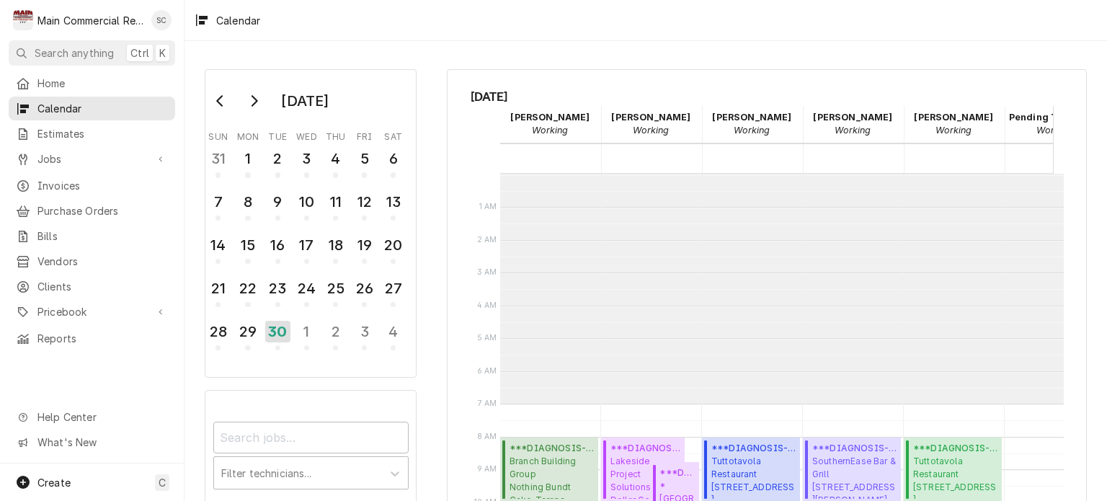
scroll to position [230, 0]
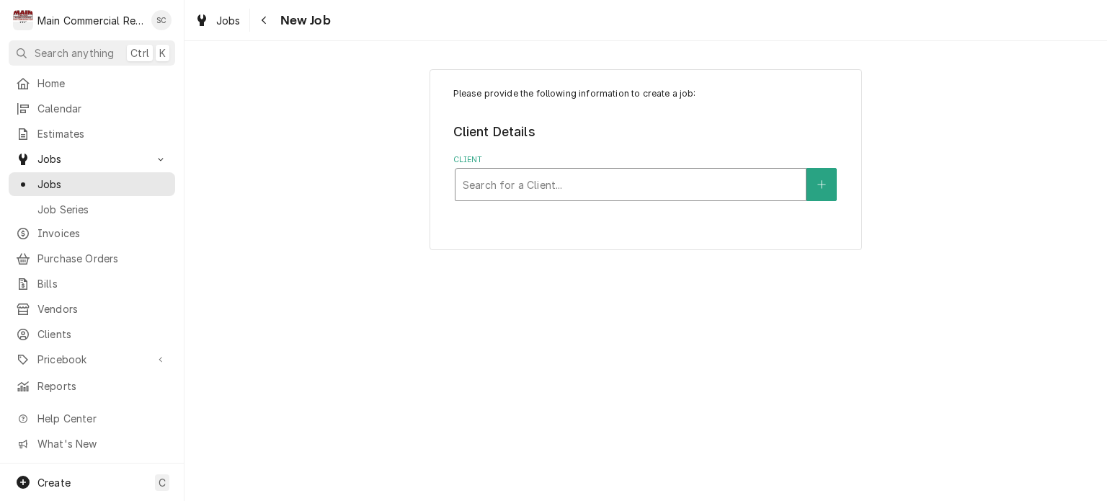
click at [640, 187] on div "Client" at bounding box center [631, 185] width 336 height 26
type input "Salterra"
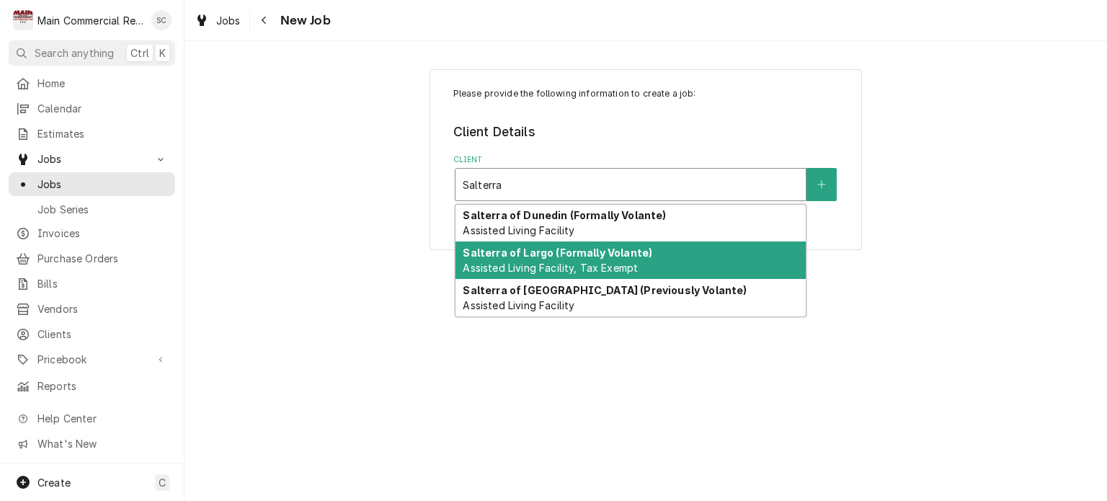
click at [495, 257] on strong "Salterra of Largo (Formally Volante)" at bounding box center [558, 253] width 190 height 12
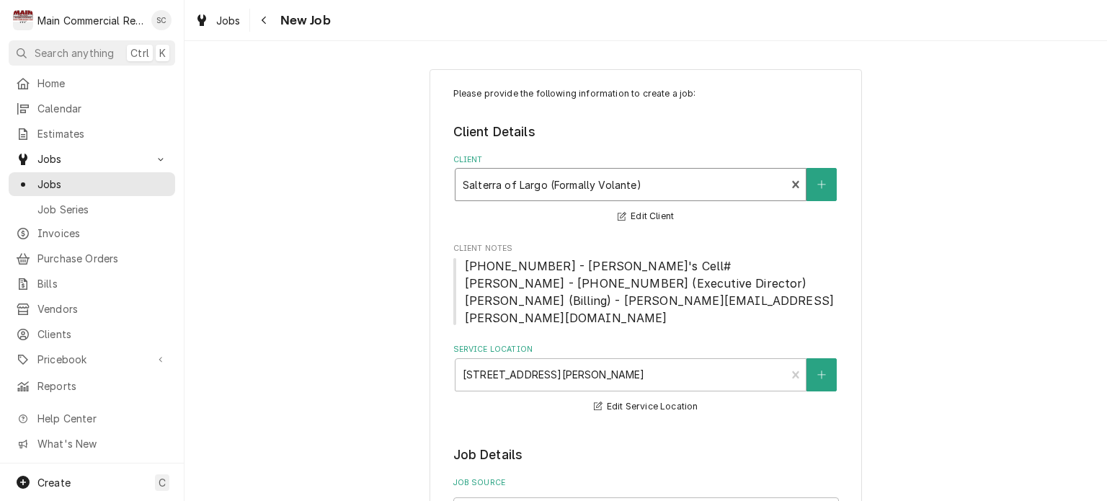
scroll to position [216, 0]
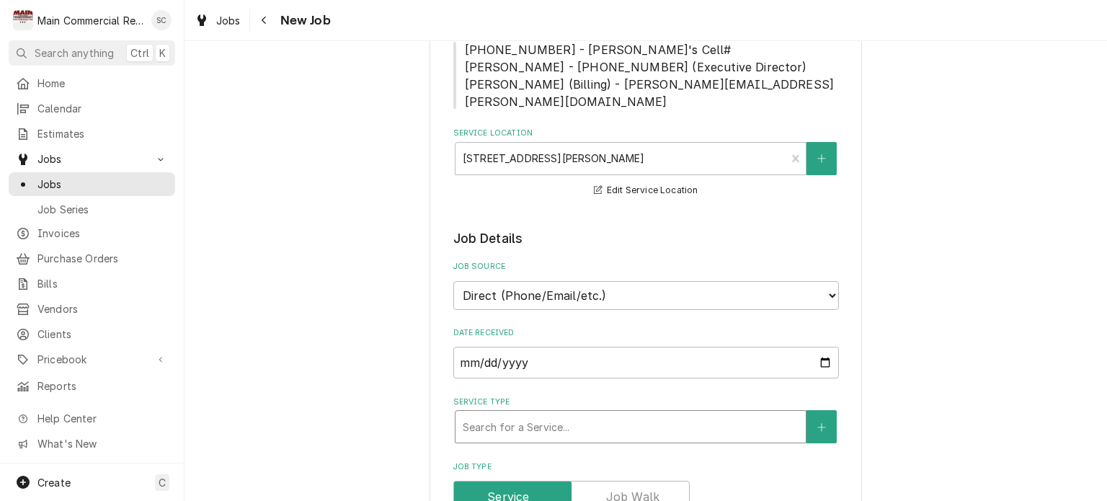
click at [571, 414] on div "Service Type" at bounding box center [631, 427] width 336 height 26
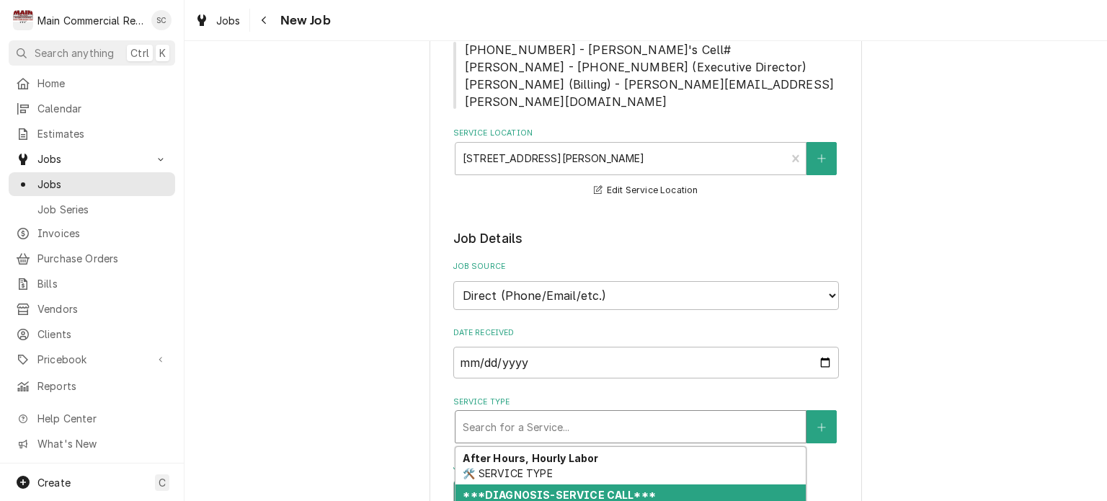
click at [550, 489] on strong "***DIAGNOSIS-SERVICE CALL***" at bounding box center [559, 495] width 192 height 12
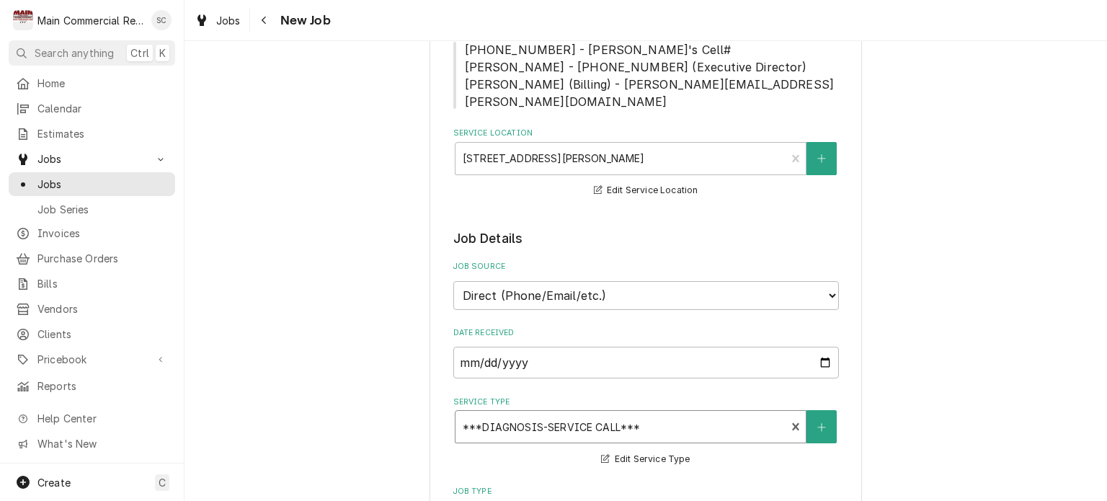
scroll to position [433, 0]
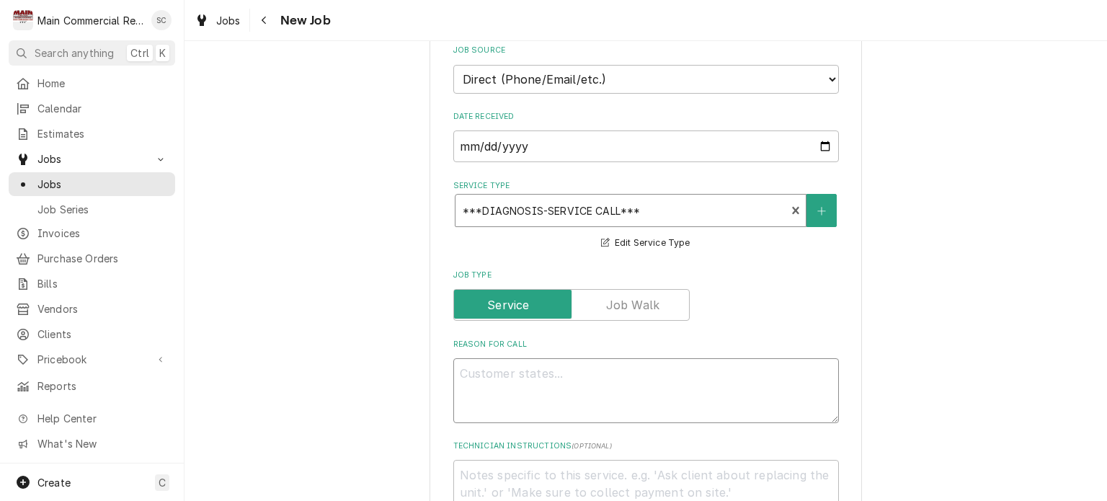
click at [610, 358] on textarea "Reason For Call" at bounding box center [646, 390] width 386 height 65
type textarea "x"
type textarea "W"
type textarea "x"
type textarea "Wa"
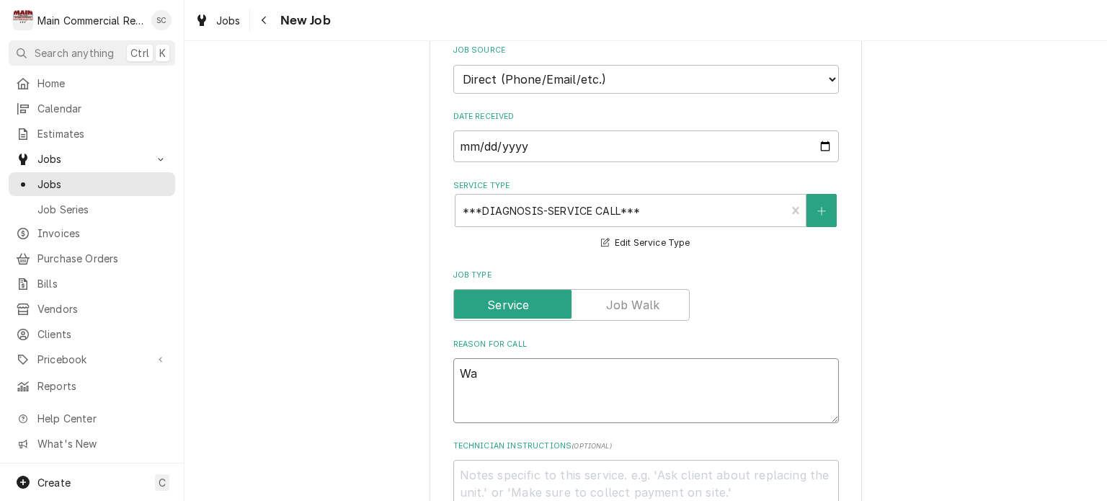
type textarea "x"
type textarea "Wal"
type textarea "x"
type textarea "Walk"
type textarea "x"
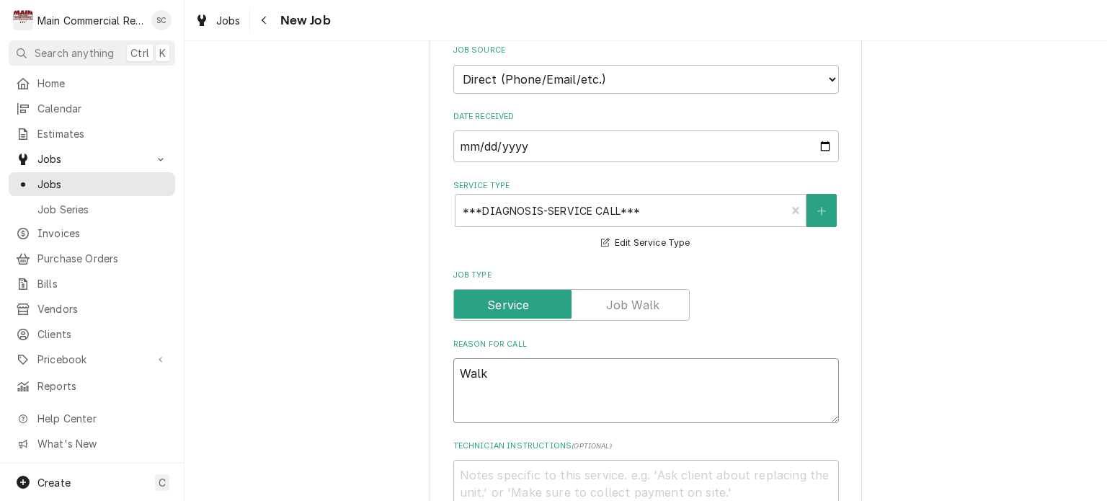
type textarea "Walk"
type textarea "x"
type textarea "Walk I"
type textarea "x"
type textarea "Walk In"
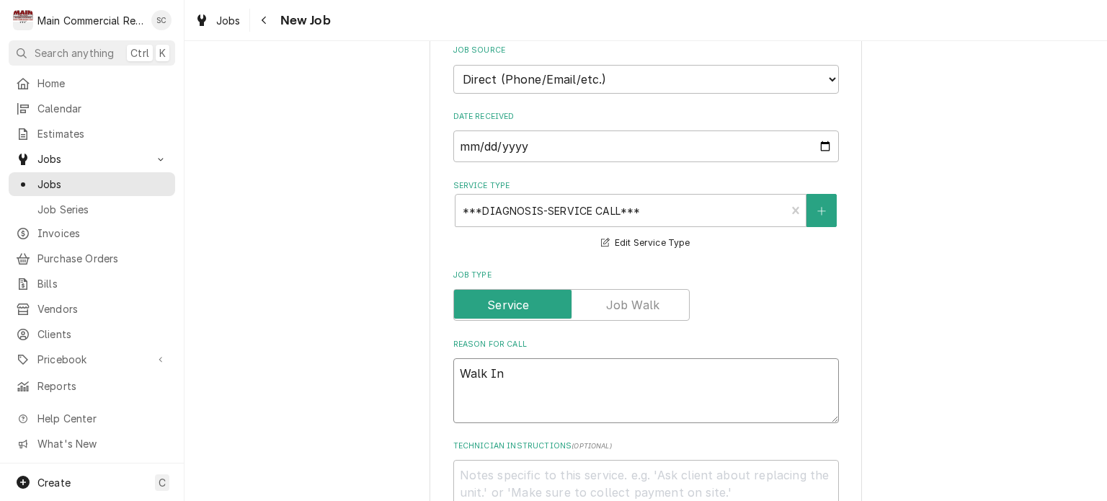
type textarea "x"
type textarea "Walk In"
type textarea "x"
type textarea "Walk In C"
type textarea "x"
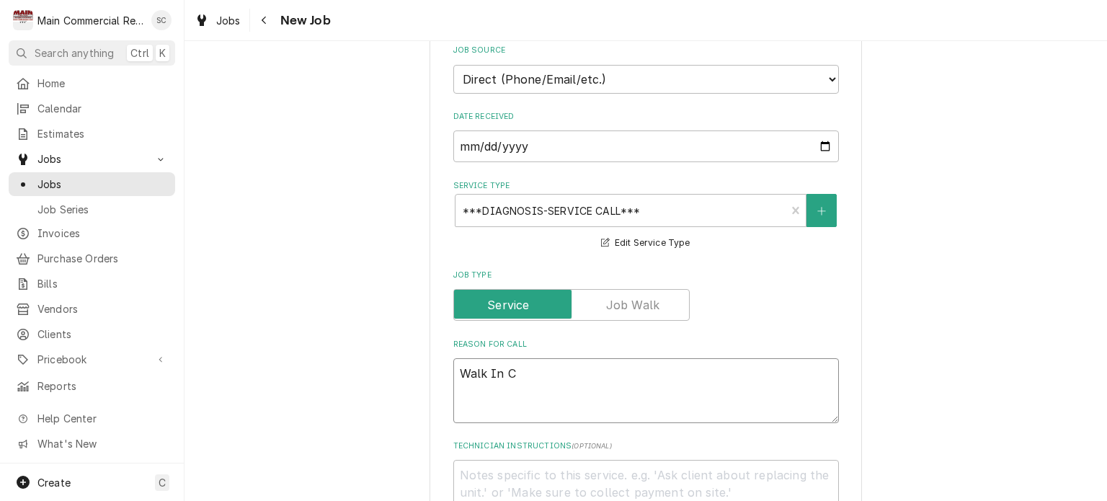
type textarea "Walk In Co"
type textarea "x"
type textarea "Walk In Coo"
type textarea "x"
type textarea "Walk In Cool"
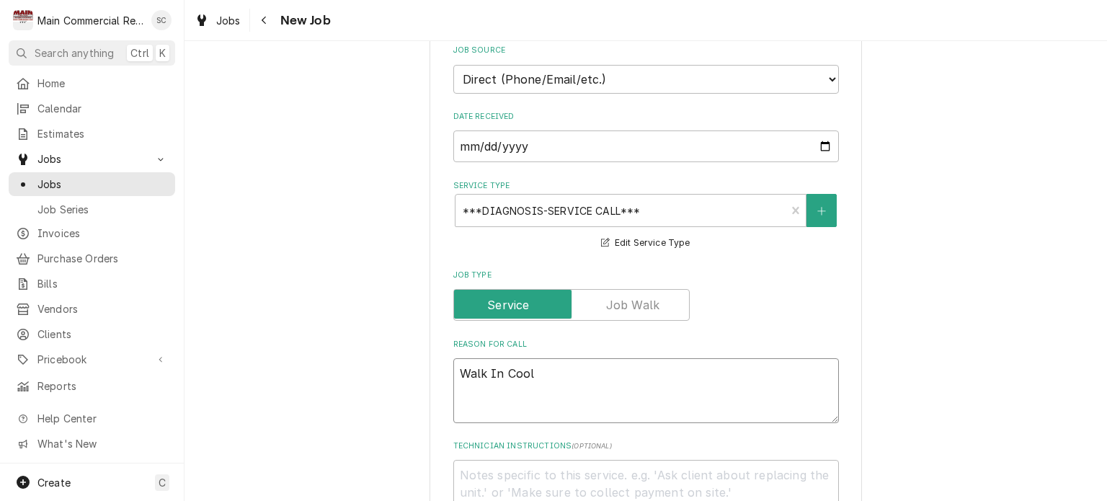
type textarea "x"
type textarea "Walk In Coole"
type textarea "x"
type textarea "Walk In Cooler"
type textarea "x"
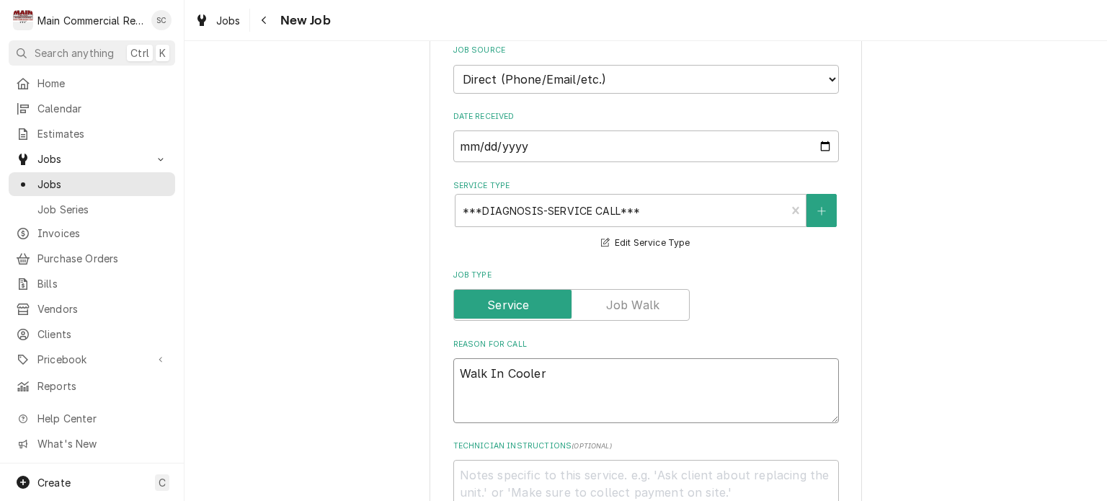
type textarea "Walk In Cooler"
type textarea "x"
type textarea "Walk In Cooler h"
type textarea "x"
type textarea "Walk In Cooler ha"
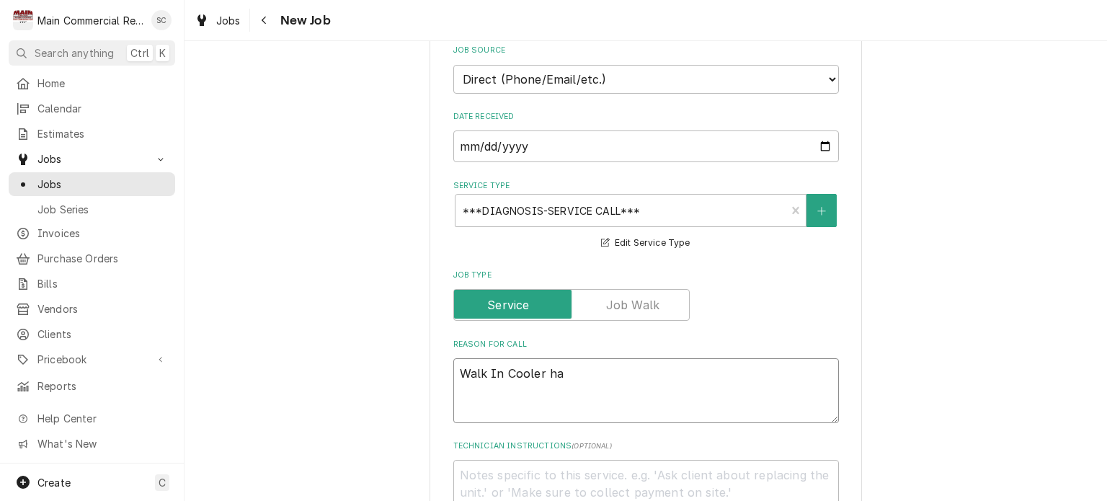
type textarea "x"
type textarea "Walk In Cooler han"
type textarea "x"
type textarea "Walk In Cooler hand"
type textarea "x"
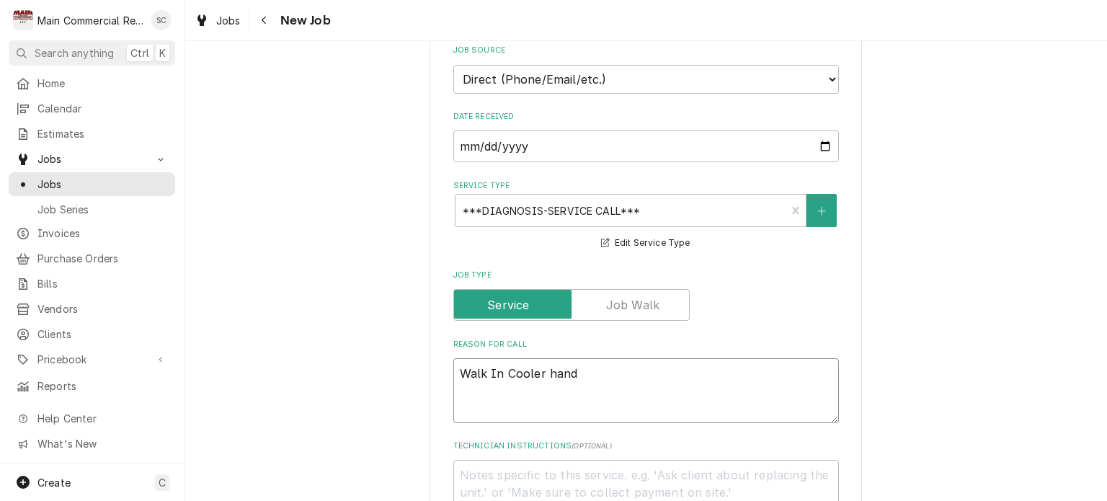
type textarea "Walk In Cooler handl"
type textarea "x"
type textarea "Walk In Cooler handle"
type textarea "x"
type textarea "Walk In Cooler handle"
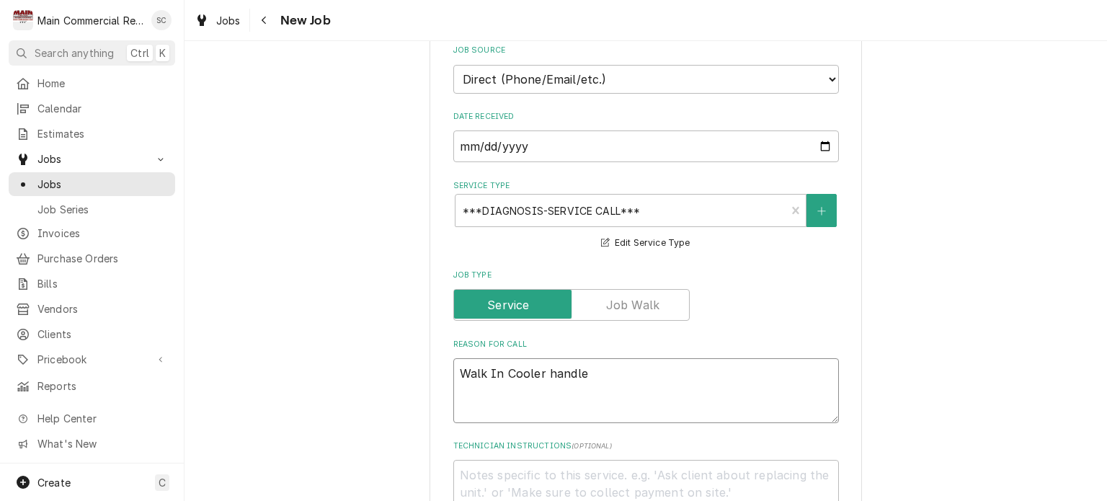
type textarea "x"
type textarea "Walk In Cooler handle b"
type textarea "x"
type textarea "Walk In Cooler handle br"
type textarea "x"
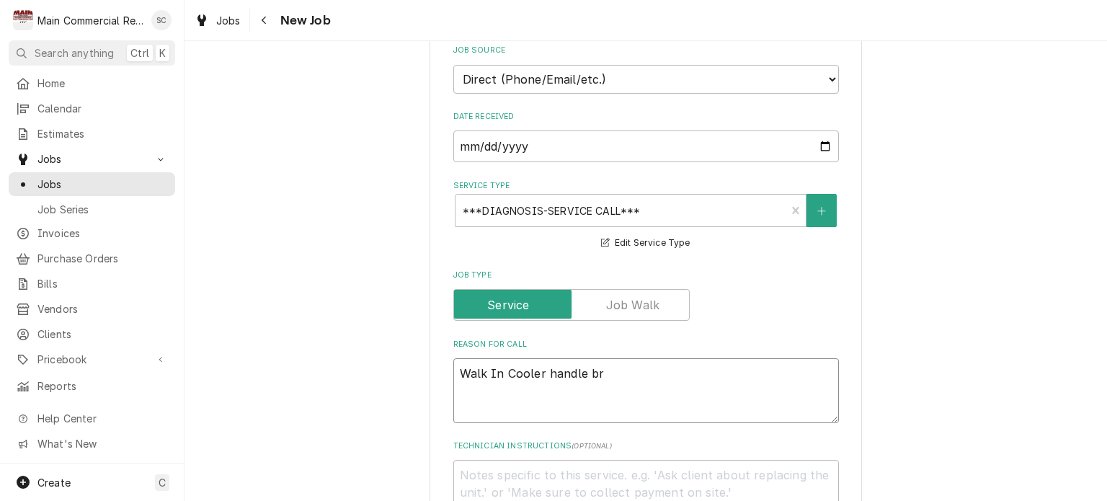
type textarea "Walk In Cooler handle bro"
type textarea "x"
type textarea "Walk In Cooler handle brok"
type textarea "x"
type textarea "Walk In Cooler handle broke"
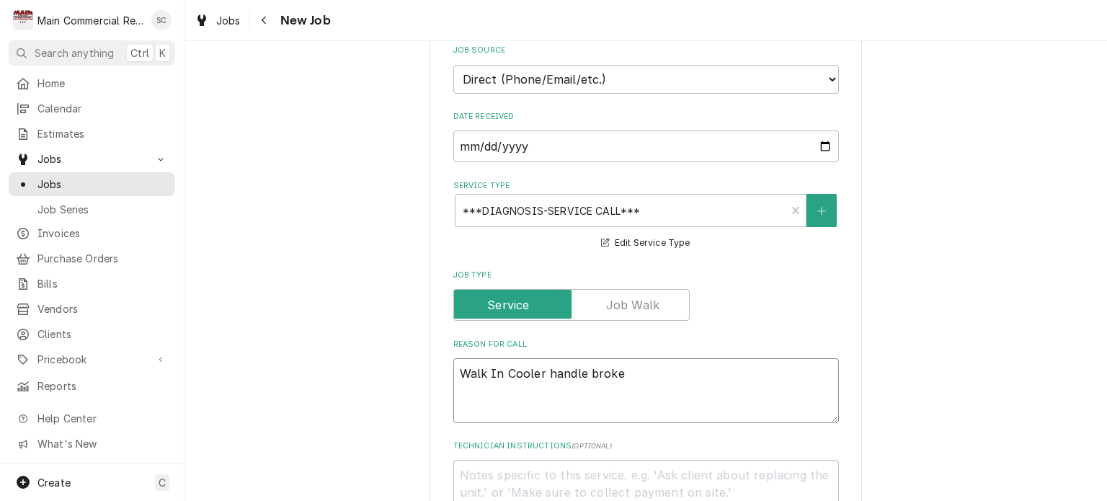
type textarea "x"
type textarea "Walk In Cooler handle broke"
type textarea "x"
type textarea "Walk In Cooler handle broke o"
type textarea "x"
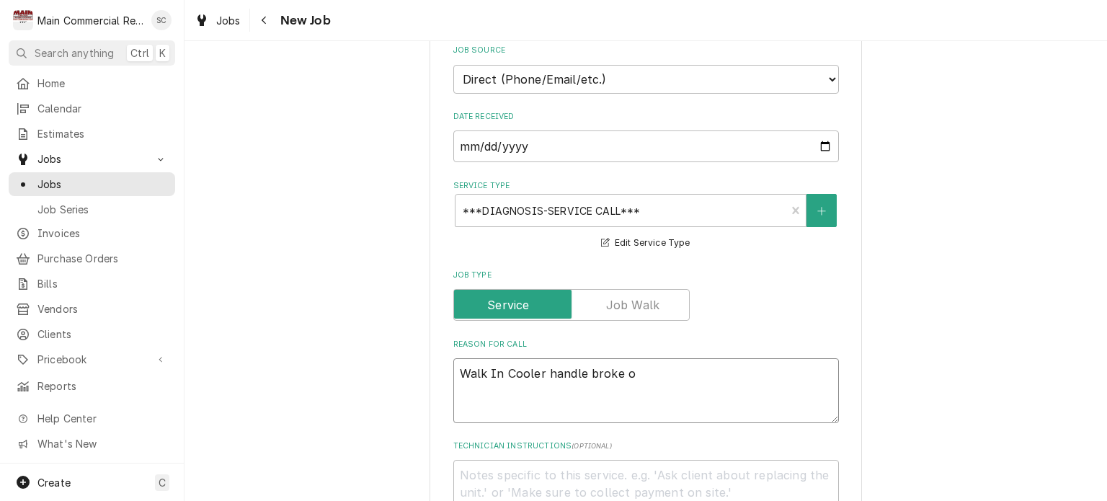
type textarea "Walk In Cooler handle broke of"
type textarea "x"
type textarea "Walk In Cooler handle broke off"
type textarea "x"
type textarea "Walk In Cooler handle broke off"
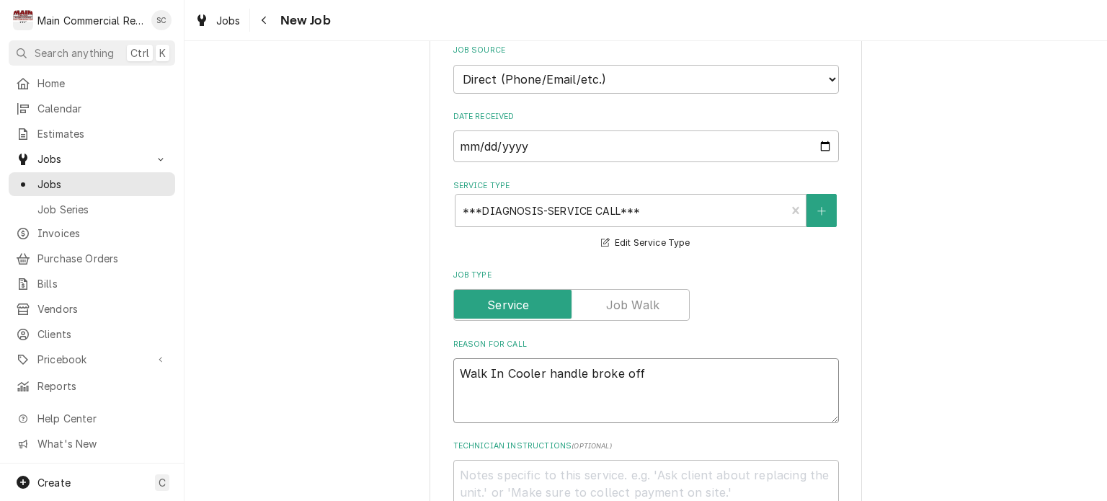
type textarea "x"
type textarea "Walk In Cooler handle broke off P"
type textarea "x"
type textarea "Walk In Cooler handle broke off Pe"
type textarea "x"
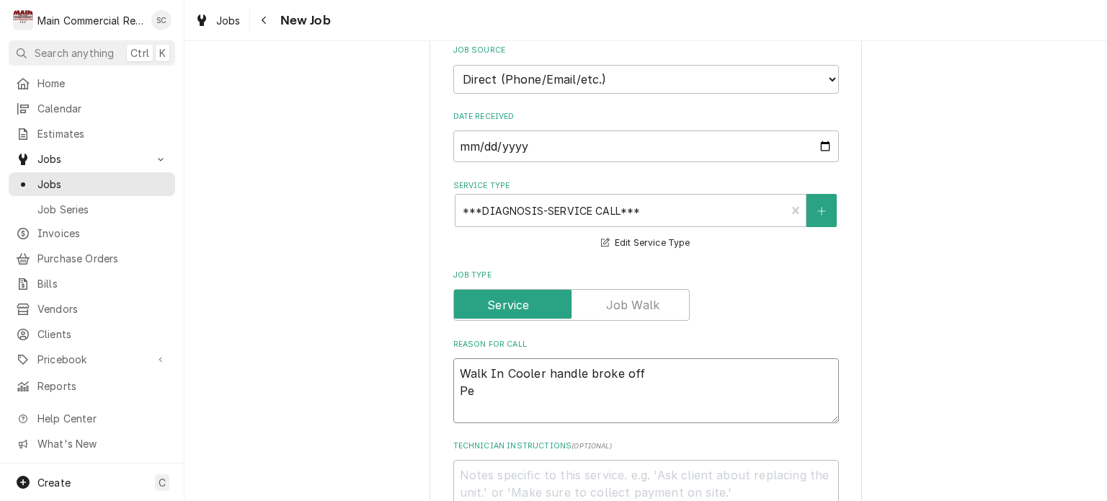
type textarea "Walk In Cooler handle broke off Per"
type textarea "x"
type textarea "Walk In Cooler handle broke off Per"
type textarea "x"
type textarea "Walk In Cooler handle broke off Per S"
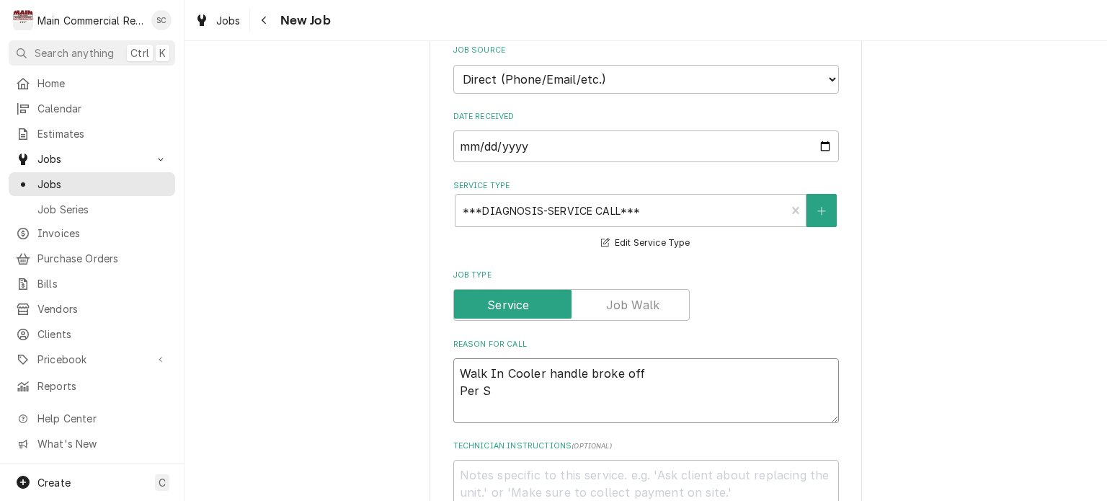
type textarea "x"
type textarea "Walk In Cooler handle broke off Per Sa"
type textarea "x"
type textarea "Walk In Cooler handle broke off Per Sam"
type textarea "x"
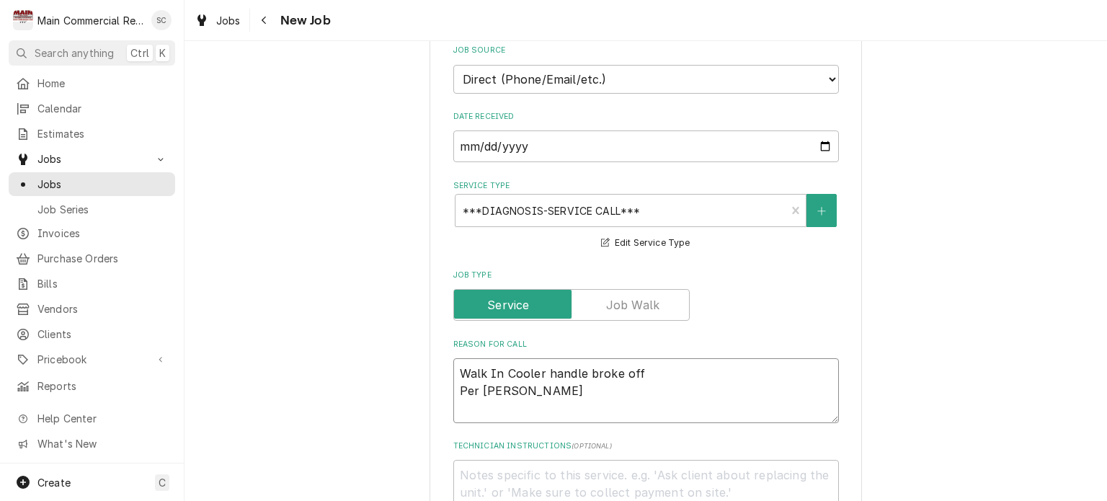
type textarea "Walk In Cooler handle broke off Per Sam"
type textarea "x"
type textarea "Walk In Cooler handle broke off Per Sam 7"
type textarea "x"
type textarea "Walk In Cooler handle broke off Per Sam 72"
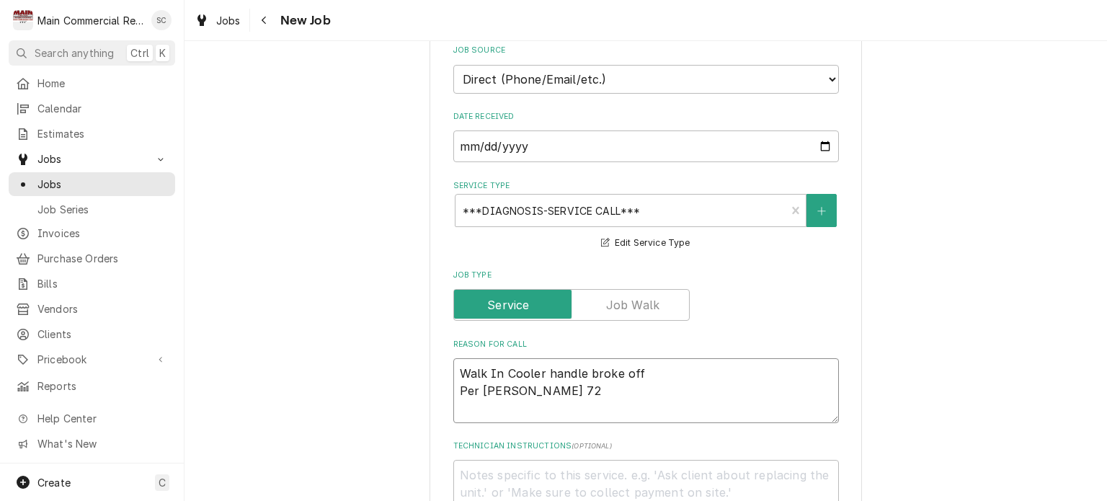
type textarea "x"
type textarea "Walk In Cooler handle broke off Per Sam 727"
type textarea "x"
type textarea "Walk In Cooler handle broke off Per Sam 727-"
type textarea "x"
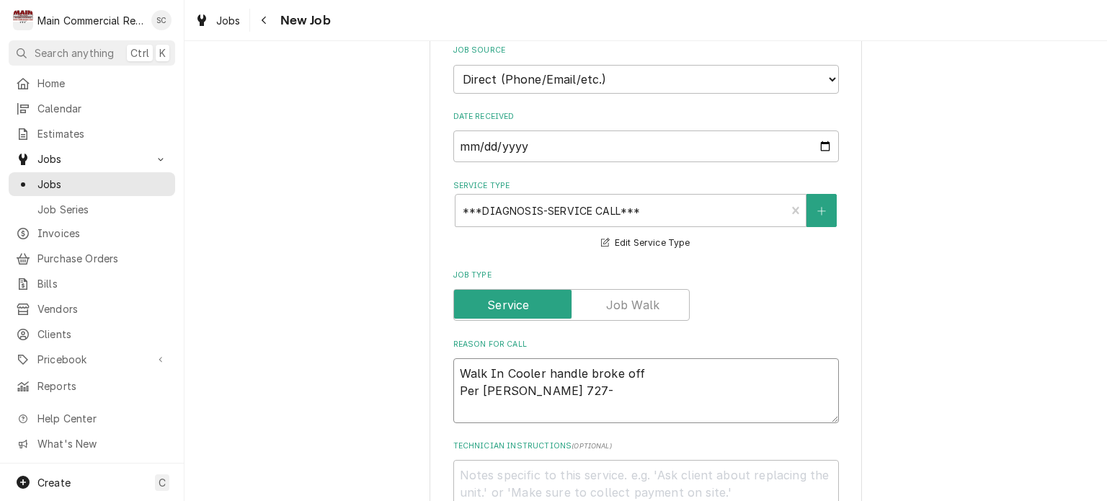
type textarea "Walk In Cooler handle broke off Per Sam 727-2"
type textarea "x"
type textarea "Walk In Cooler handle broke off Per Sam 727-23"
type textarea "x"
type textarea "Walk In Cooler handle broke off Per Sam 727-239"
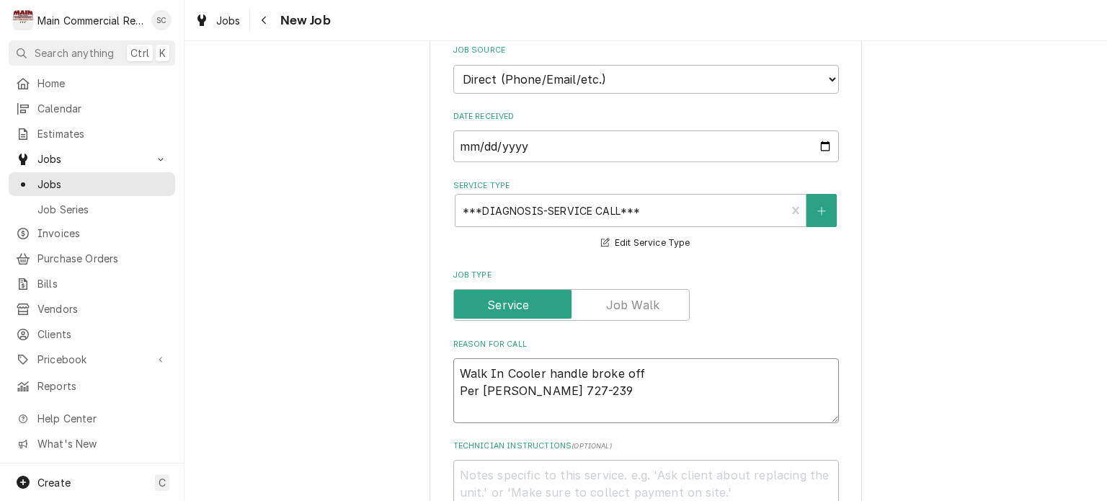
type textarea "x"
type textarea "Walk In Cooler handle broke off Per Sam 727-239-"
type textarea "x"
type textarea "Walk In Cooler handle broke off Per Sam 727-239-1"
type textarea "x"
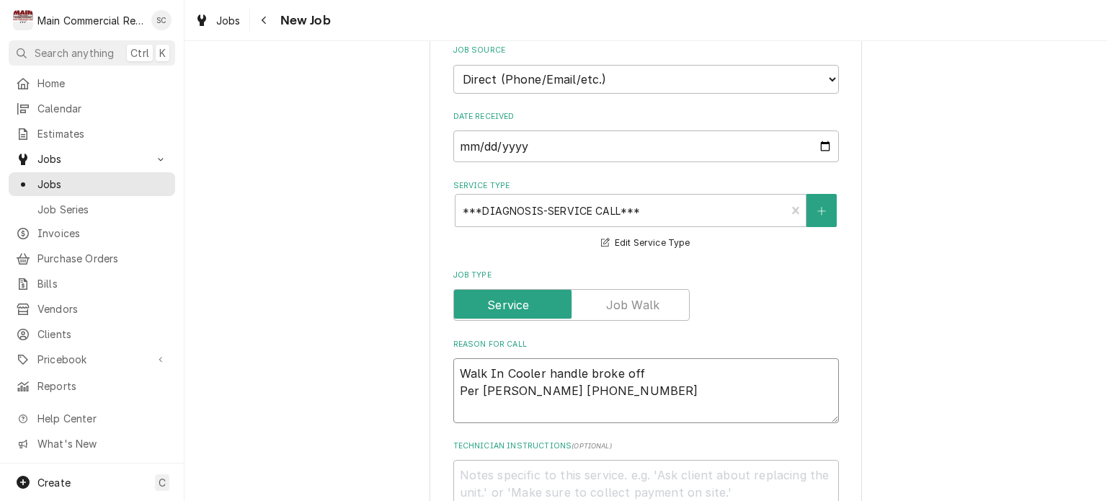
type textarea "Walk In Cooler handle broke off Per Sam 727-239-16"
type textarea "x"
type textarea "Walk In Cooler handle broke off Per Sam 727-239-160"
type textarea "x"
type textarea "Walk In Cooler handle broke off Per Sam 727-239-1609"
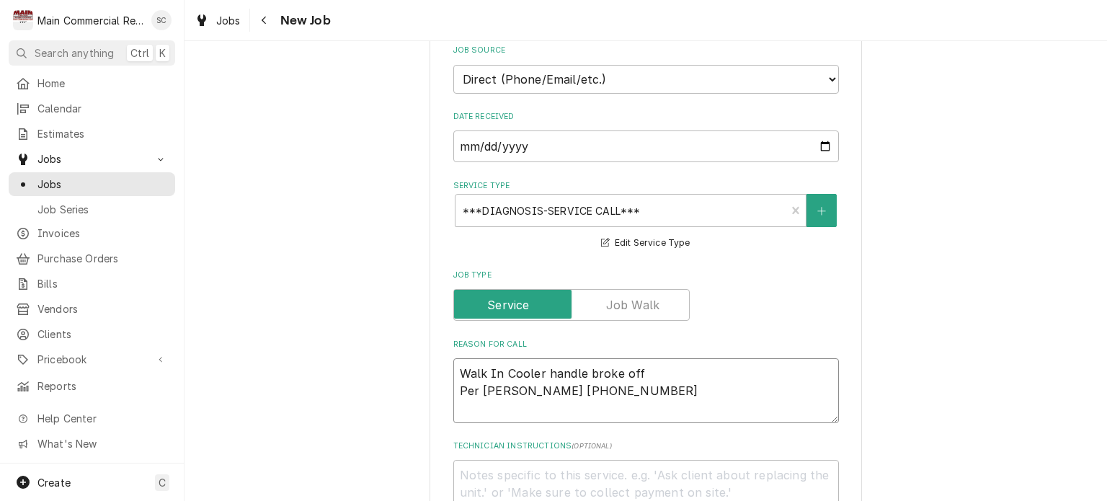
type textarea "x"
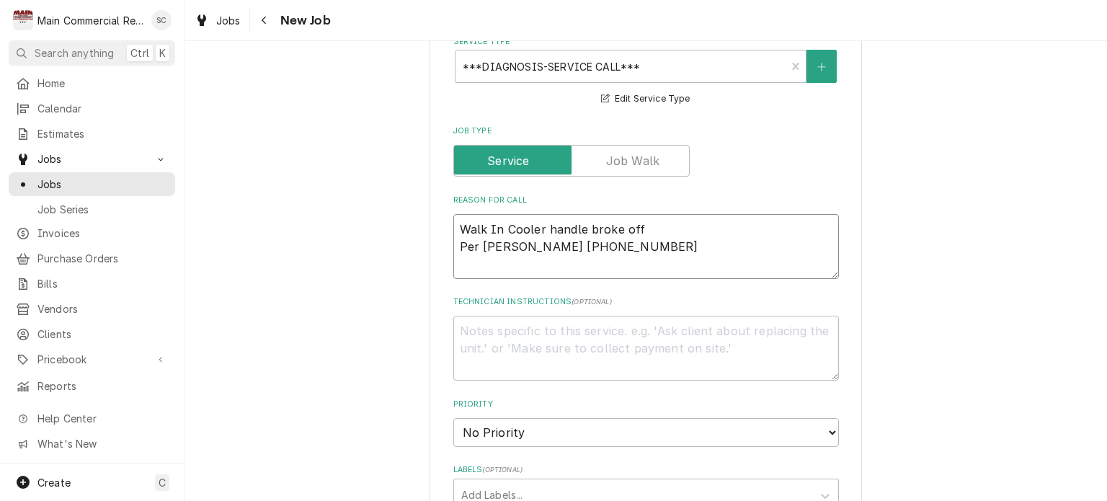
scroll to position [721, 0]
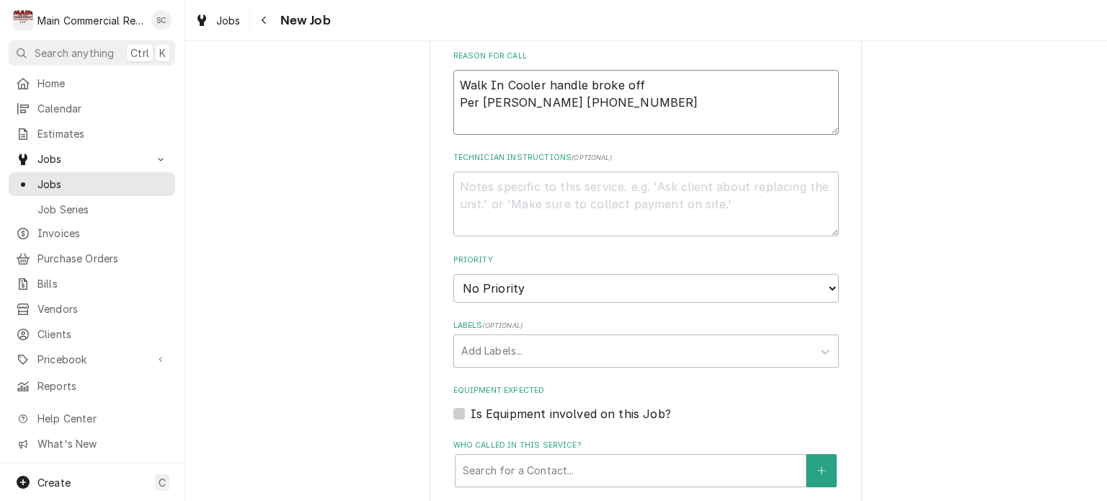
type textarea "Walk In Cooler handle broke off Per Sam 727-239-1609"
click at [548, 274] on select "No Priority Urgent High Medium Low" at bounding box center [646, 288] width 386 height 29
select select "2"
click at [453, 274] on select "No Priority Urgent High Medium Low" at bounding box center [646, 288] width 386 height 29
type textarea "x"
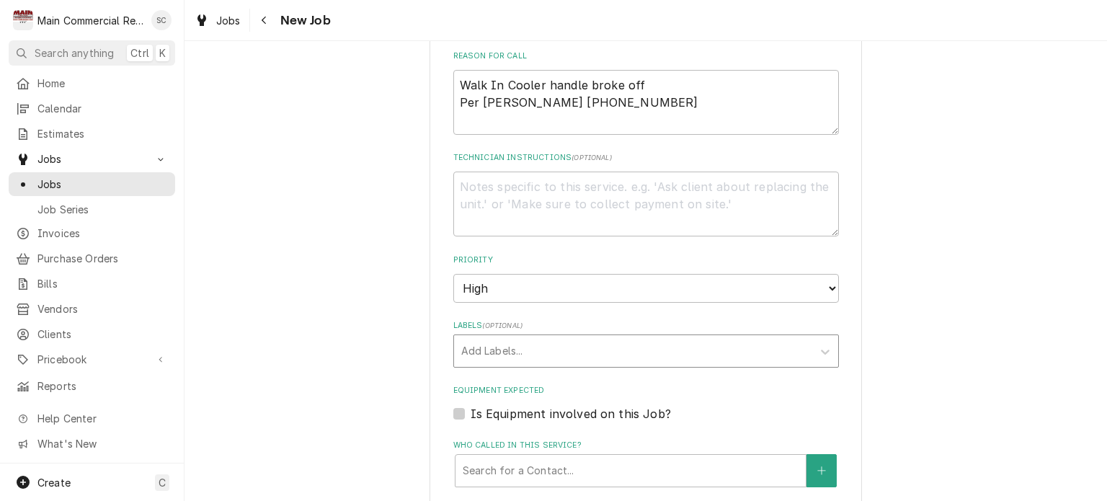
click at [527, 338] on div "Labels" at bounding box center [633, 351] width 344 height 26
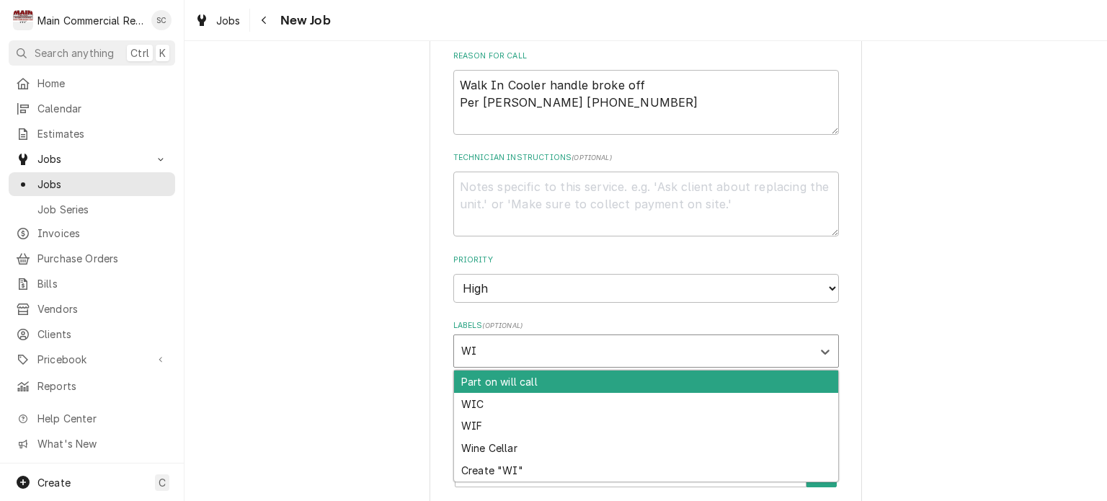
type input "WIC"
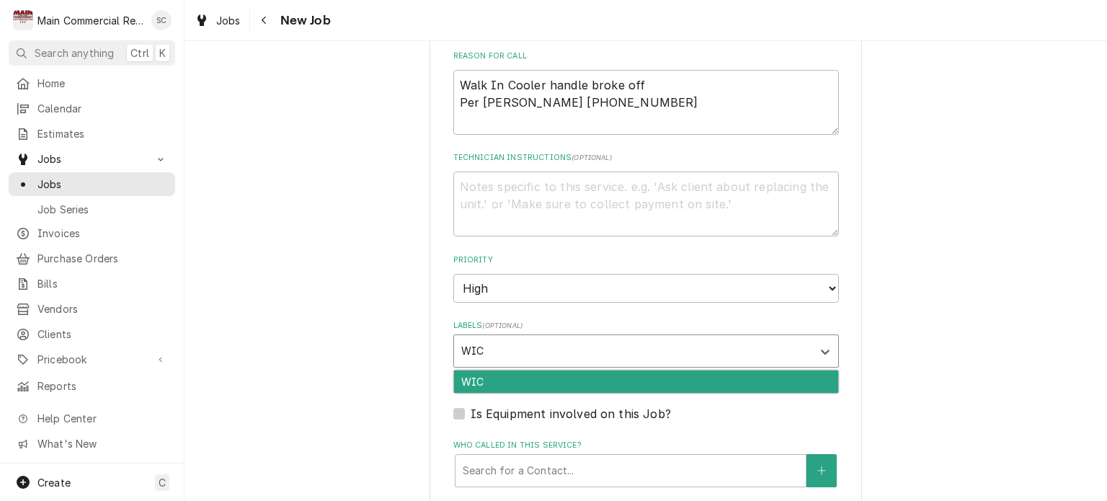
click at [510, 371] on div "WIC" at bounding box center [646, 382] width 384 height 22
type textarea "x"
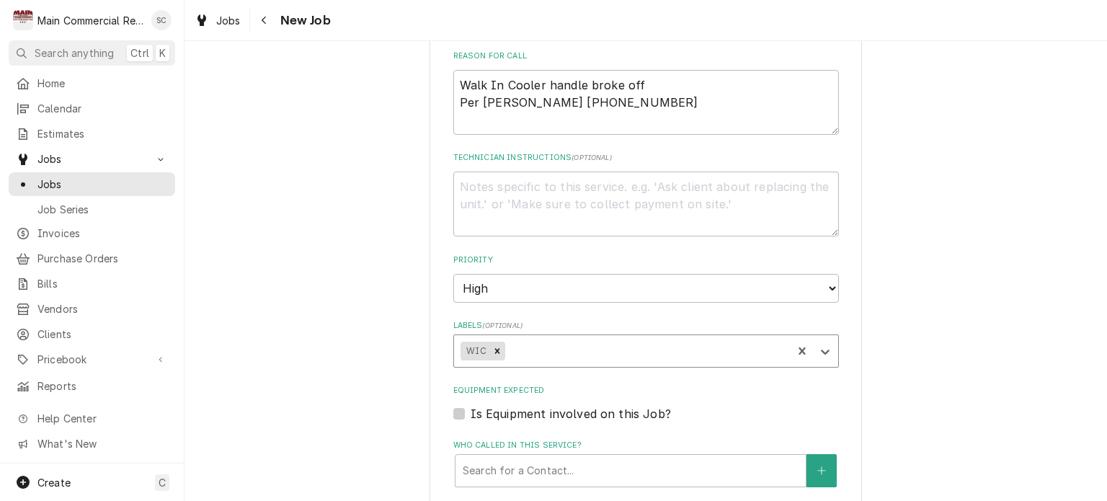
scroll to position [937, 0]
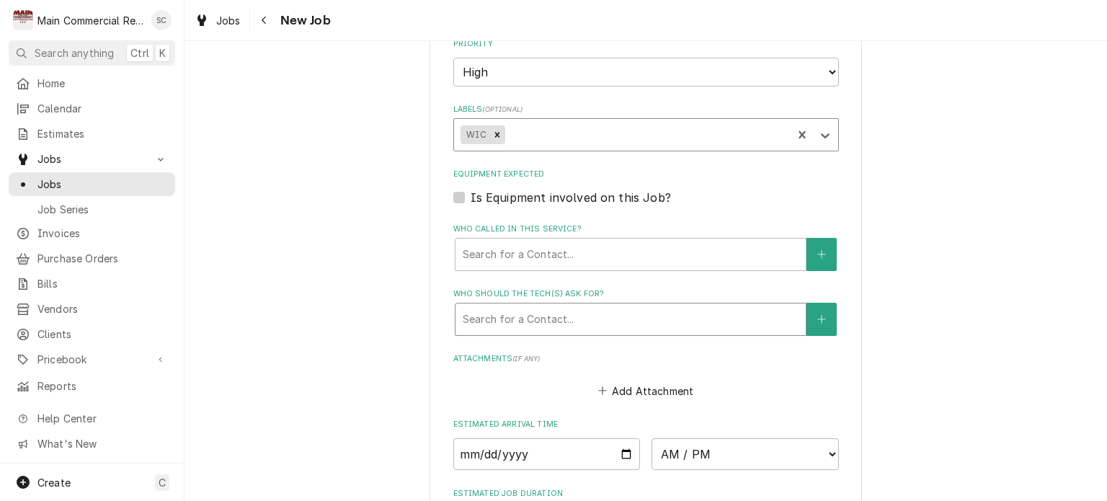
type textarea "x"
click at [471, 189] on label "Is Equipment involved on this Job?" at bounding box center [571, 197] width 200 height 17
click at [471, 189] on input "Equipment Expected" at bounding box center [664, 205] width 386 height 32
checkbox input "true"
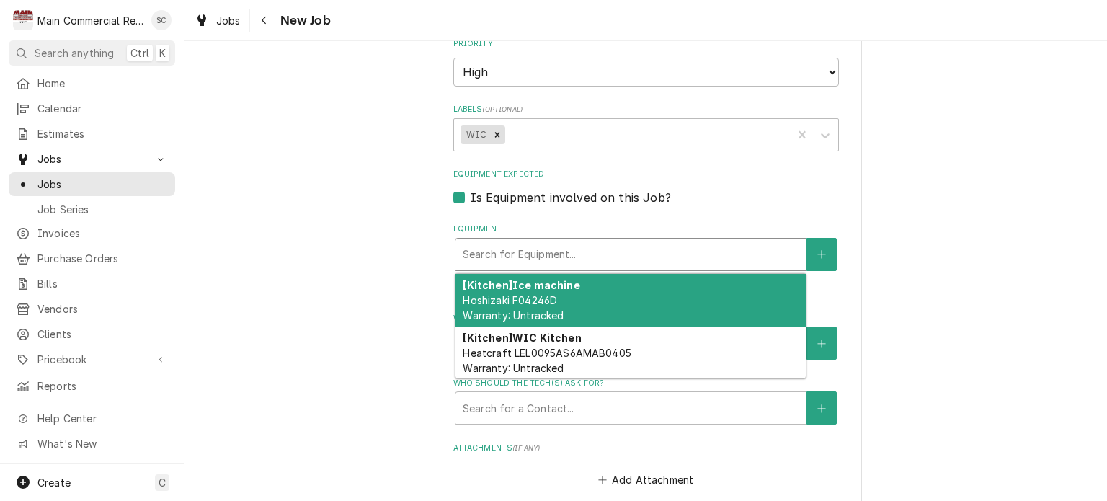
click at [520, 242] on div "Equipment" at bounding box center [631, 255] width 336 height 26
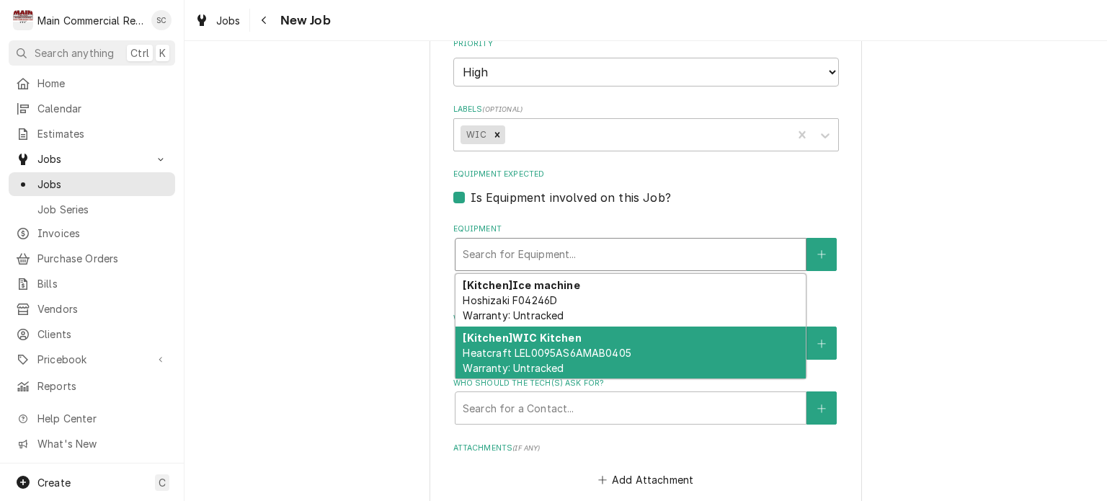
click at [546, 347] on span "Heatcraft LEL0095AS6AMAB0405 Warranty: Untracked" at bounding box center [547, 360] width 168 height 27
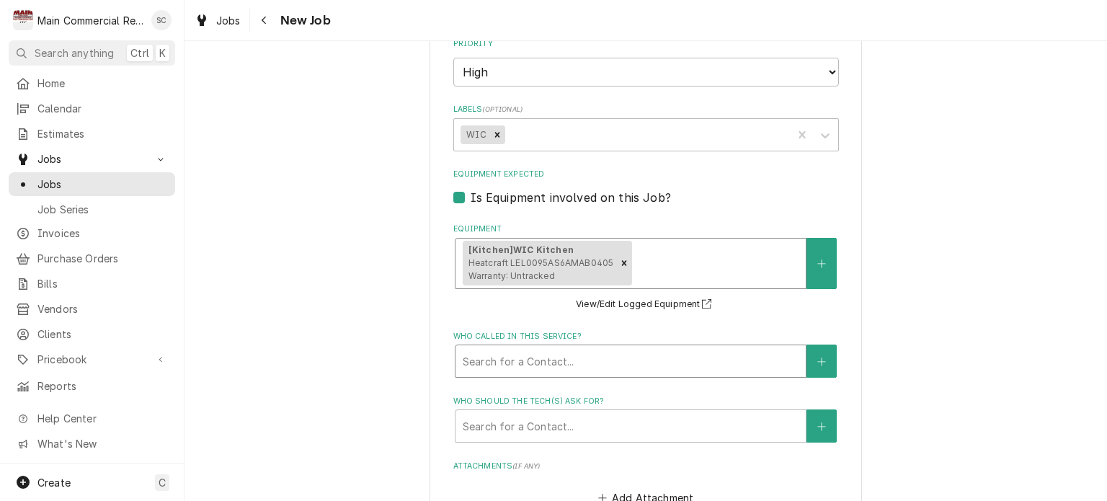
click at [557, 348] on div "Who called in this service?" at bounding box center [631, 361] width 336 height 26
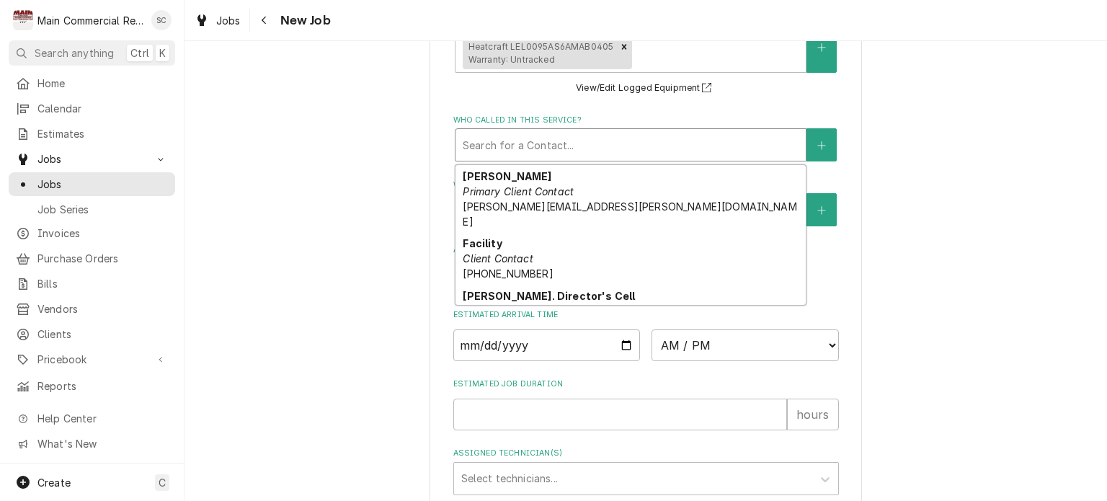
scroll to position [84, 0]
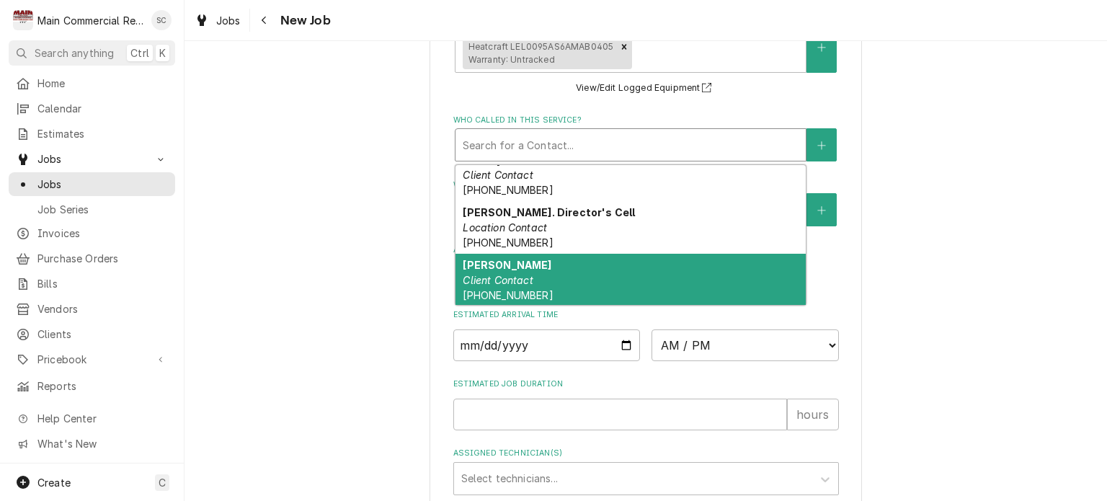
click at [669, 254] on div "Sam Grawcock Client Contact (727) 239-1609 sam.grawcock@leisurecare.com" at bounding box center [631, 295] width 350 height 83
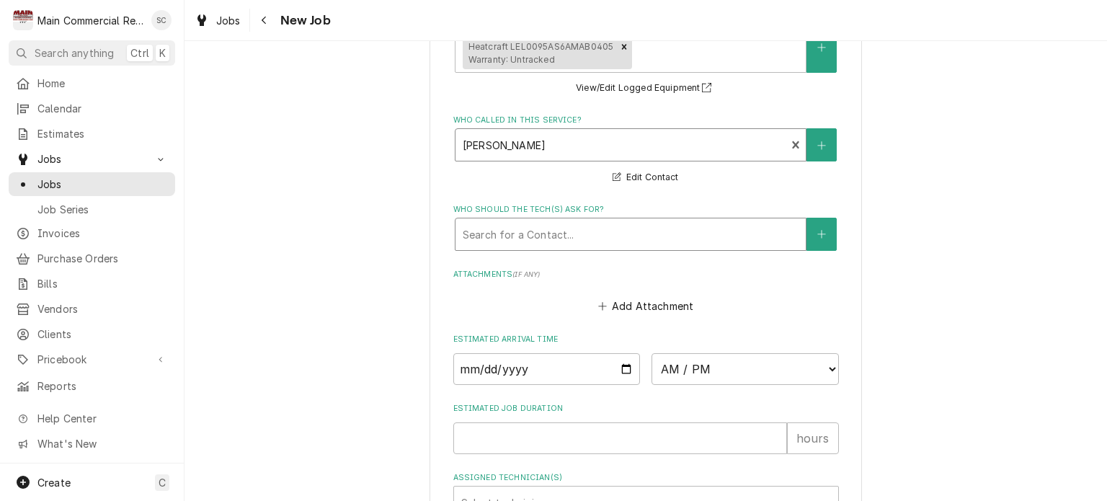
click at [615, 221] on div "Who should the tech(s) ask for?" at bounding box center [631, 234] width 336 height 26
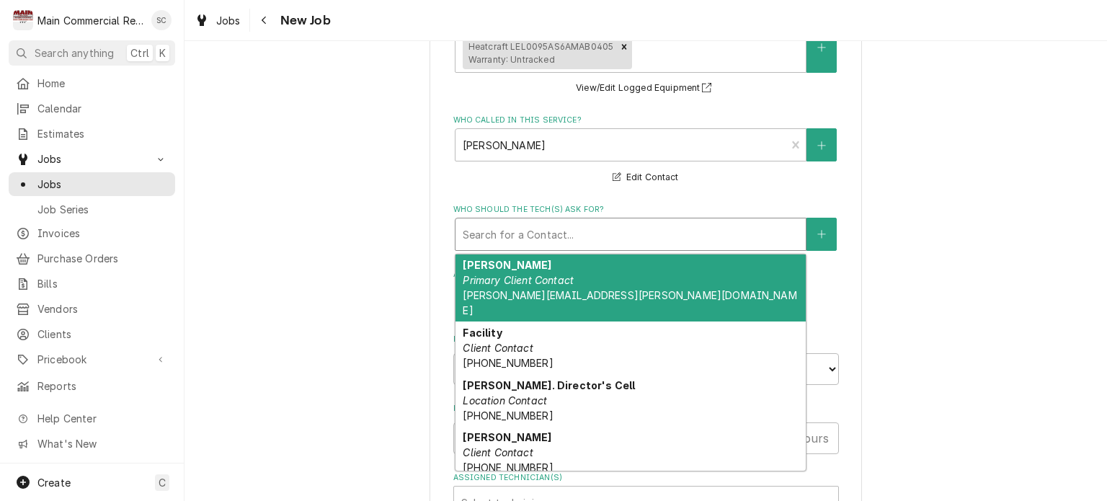
scroll to position [8, 0]
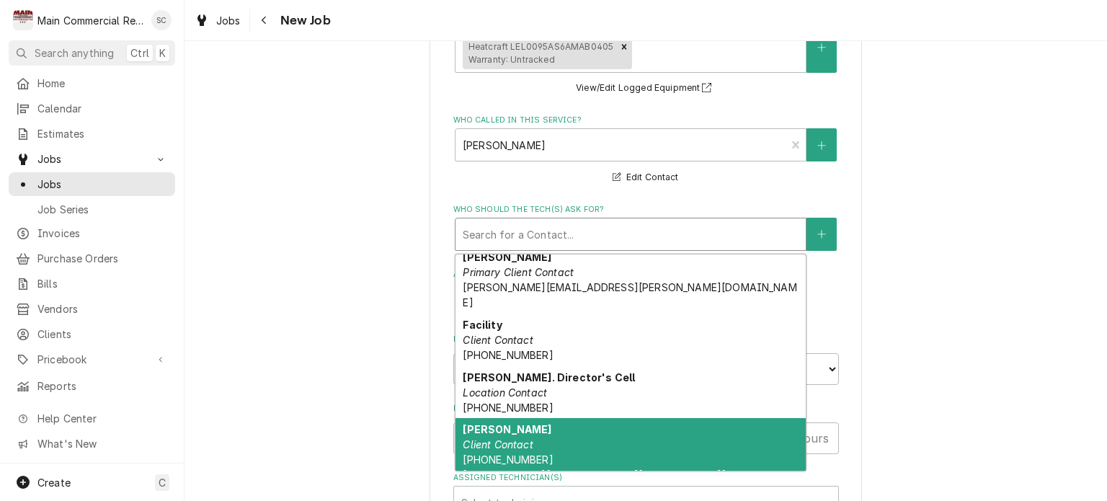
click at [555, 418] on div "Sam Grawcock Client Contact (727) 239-1609 sam.grawcock@leisurecare.com" at bounding box center [631, 459] width 350 height 83
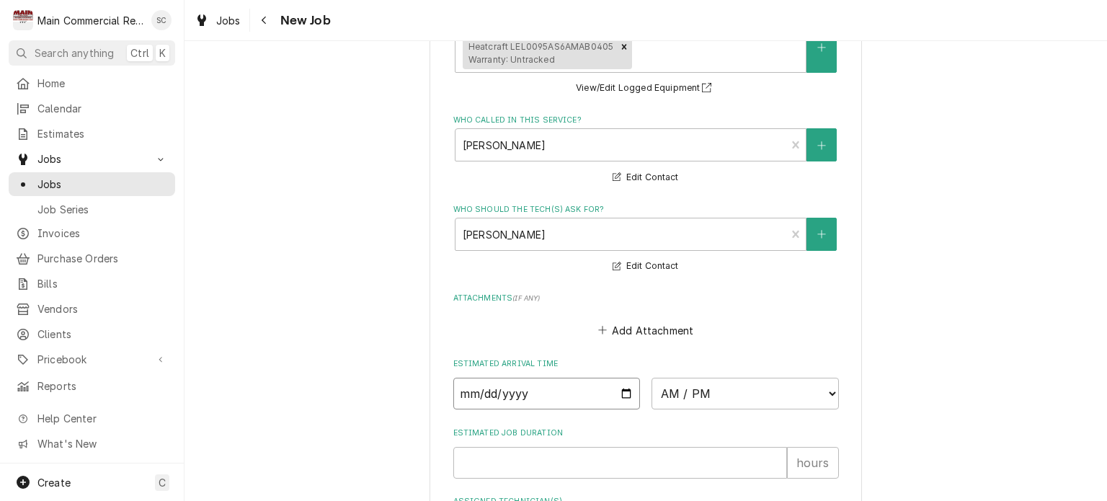
click at [618, 378] on input "Date" at bounding box center [546, 394] width 187 height 32
type textarea "x"
type input "2025-09-30"
click at [686, 378] on select "AM / PM 6:00 AM 6:15 AM 6:30 AM 6:45 AM 7:00 AM 7:15 AM 7:30 AM 7:45 AM 8:00 AM…" at bounding box center [745, 394] width 187 height 32
click at [571, 378] on input "2025-09-30" at bounding box center [546, 394] width 187 height 32
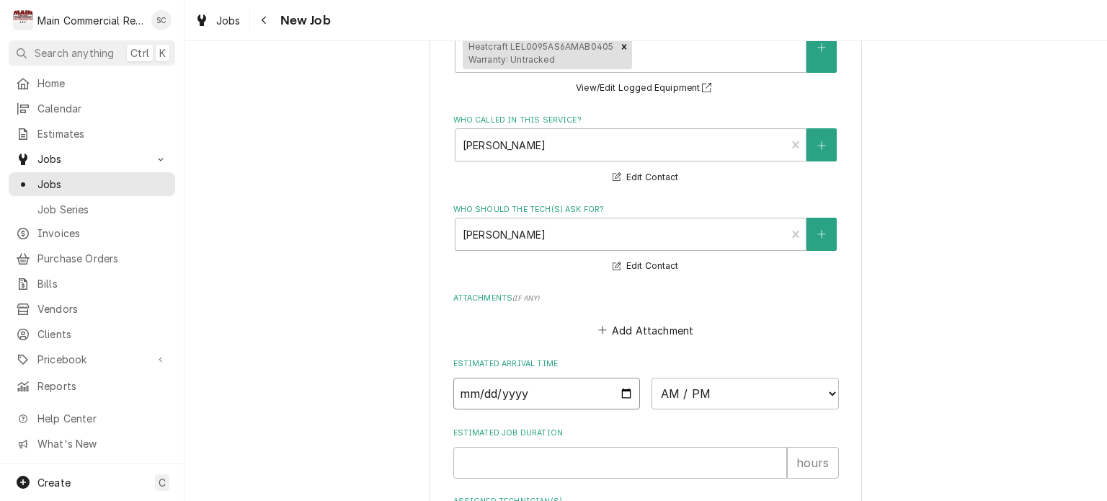
click at [571, 378] on input "2025-09-30" at bounding box center [546, 394] width 187 height 32
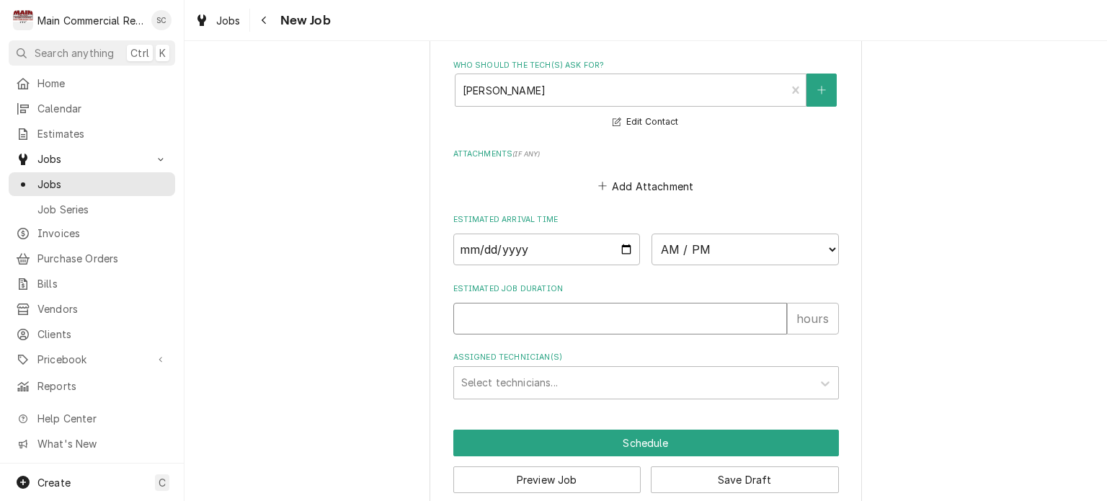
click at [585, 303] on input "Estimated Job Duration" at bounding box center [620, 319] width 334 height 32
type textarea "x"
type input "2"
type textarea "x"
type input "2"
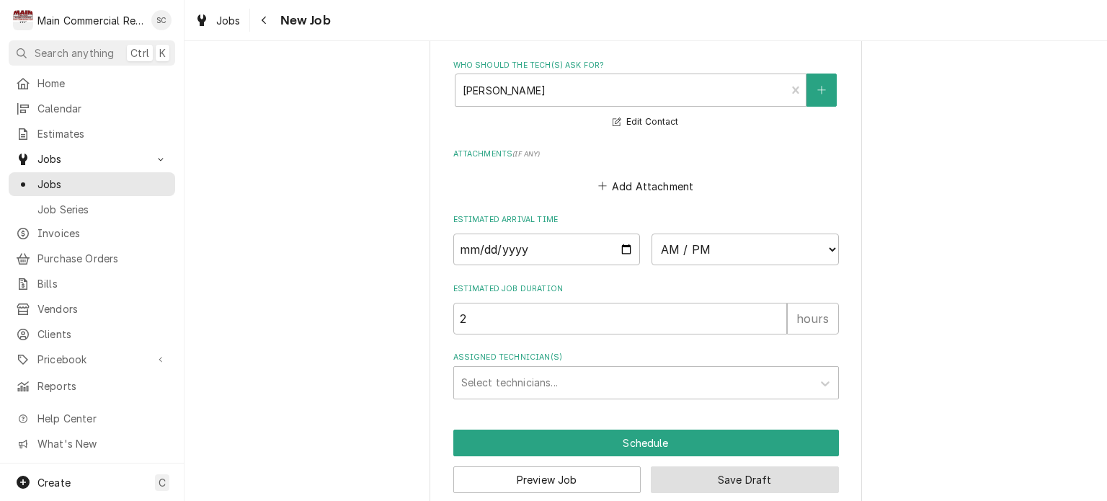
click at [702, 466] on button "Save Draft" at bounding box center [745, 479] width 188 height 27
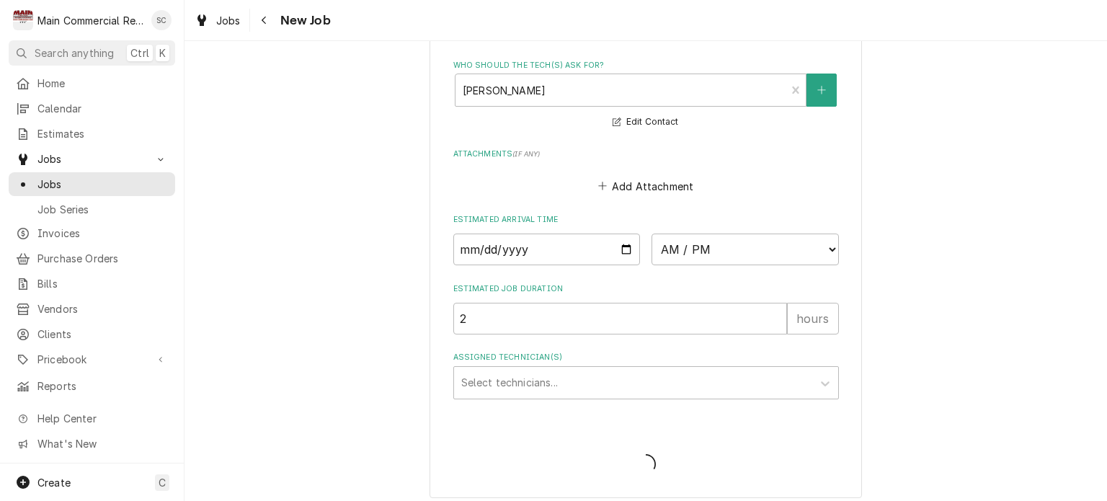
scroll to position [1285, 0]
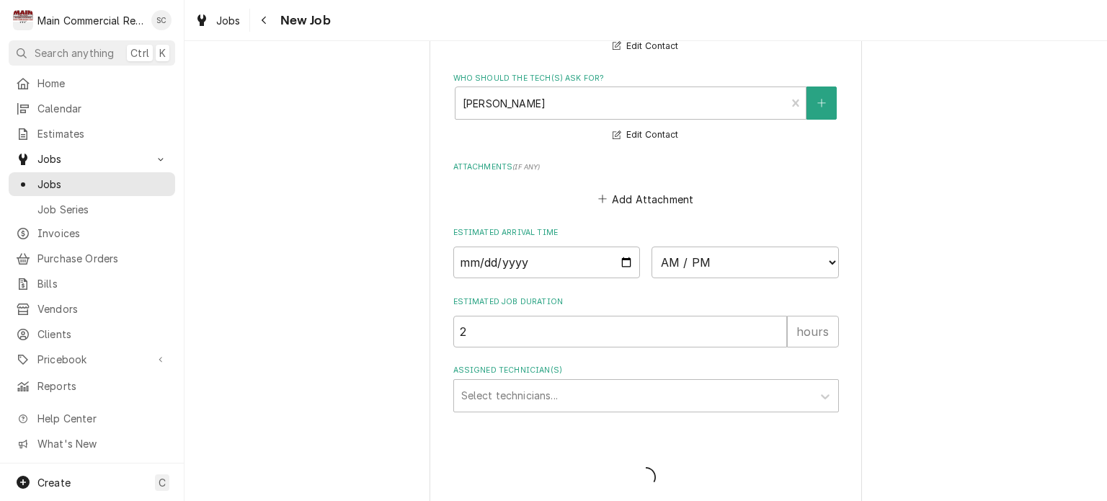
type textarea "x"
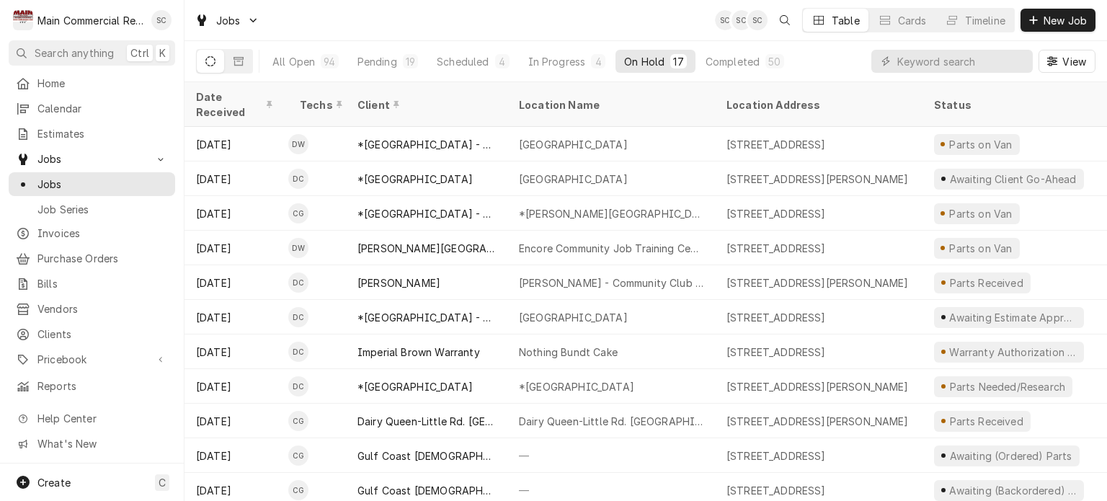
click at [691, 31] on div "Jobs SC SC SC Table Cards Timeline New Job" at bounding box center [646, 20] width 923 height 40
click at [944, 63] on input "Dynamic Content Wrapper" at bounding box center [962, 61] width 128 height 23
click at [1066, 25] on span "New Job" at bounding box center [1065, 20] width 49 height 15
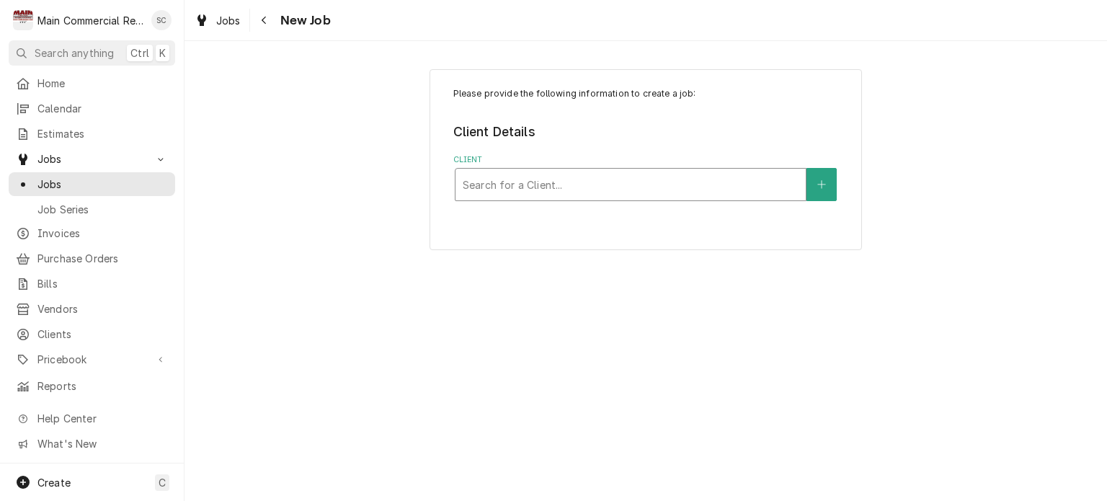
click at [776, 193] on div "Client" at bounding box center [631, 185] width 336 height 26
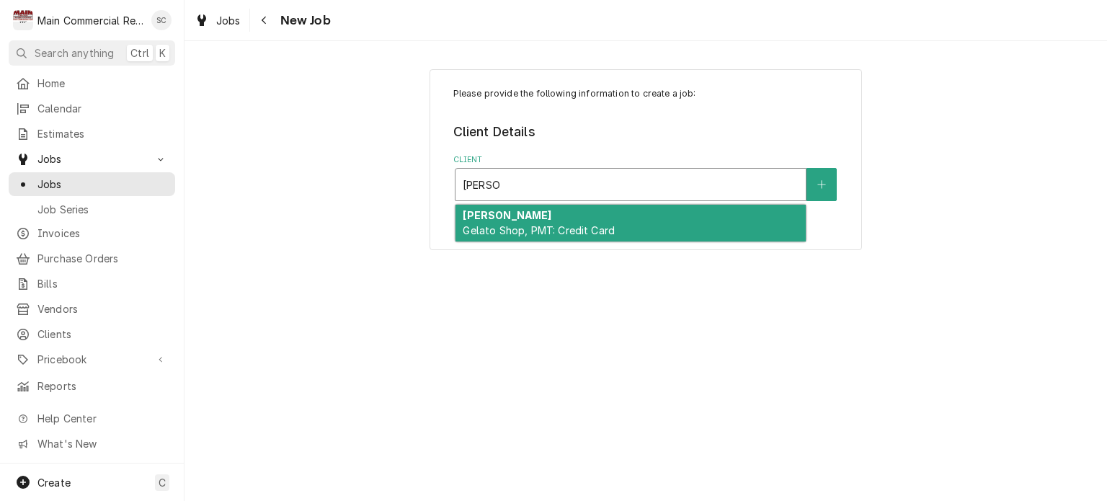
type input "Amorino"
click at [742, 234] on div "[PERSON_NAME] Gelato Shop, PMT: Credit Card" at bounding box center [631, 223] width 350 height 37
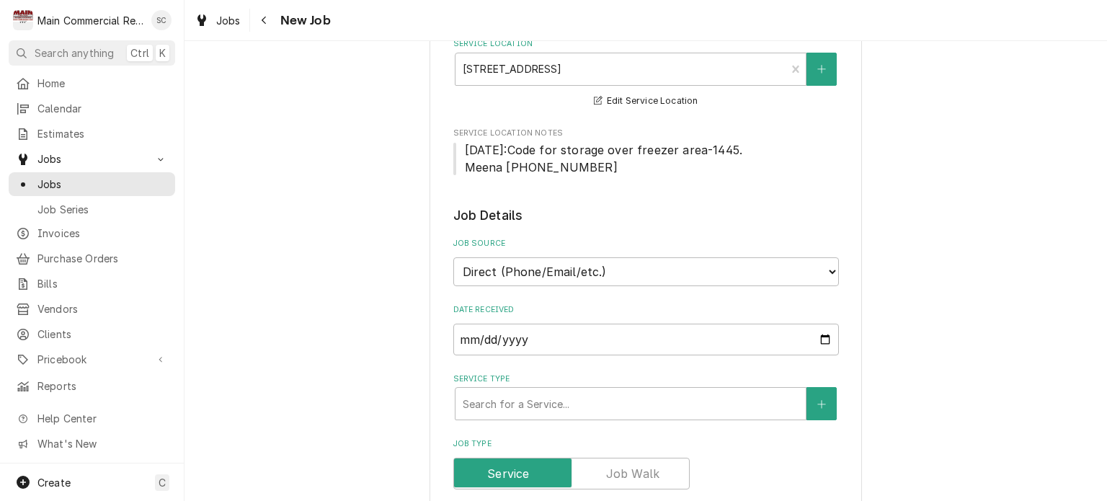
scroll to position [433, 0]
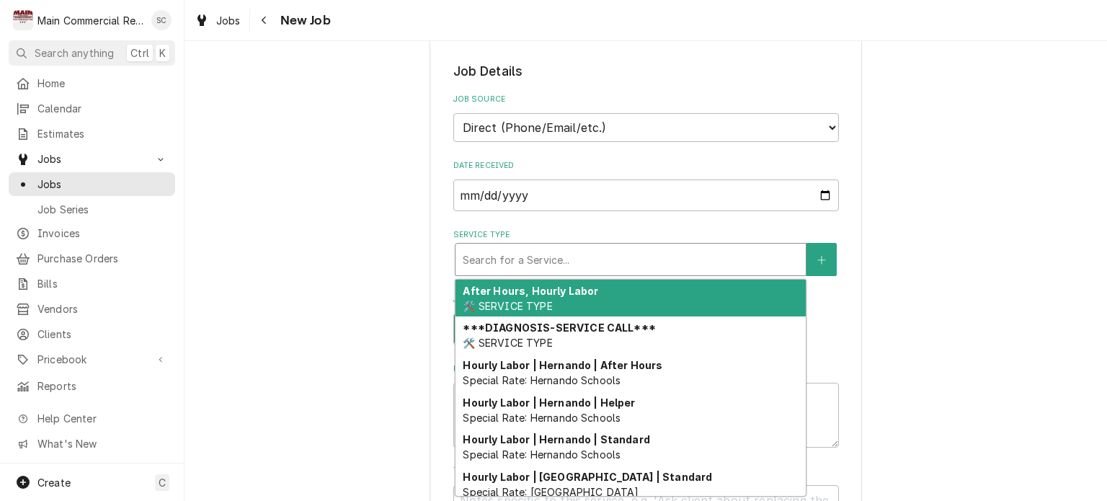
click at [580, 259] on div "Service Type" at bounding box center [631, 260] width 336 height 26
type textarea "x"
type input "r"
type textarea "x"
type input "re"
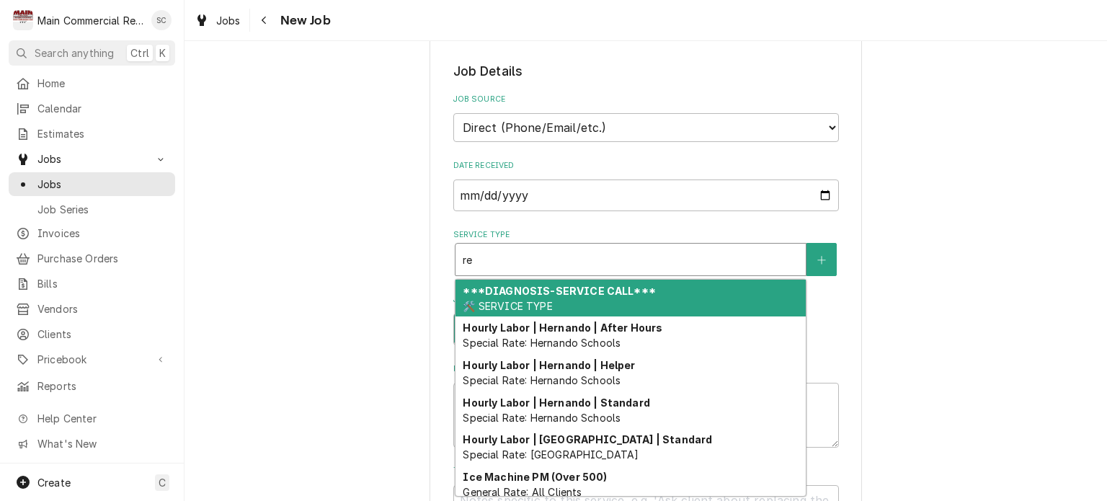
type textarea "x"
type input "rep"
type textarea "x"
type input "repa"
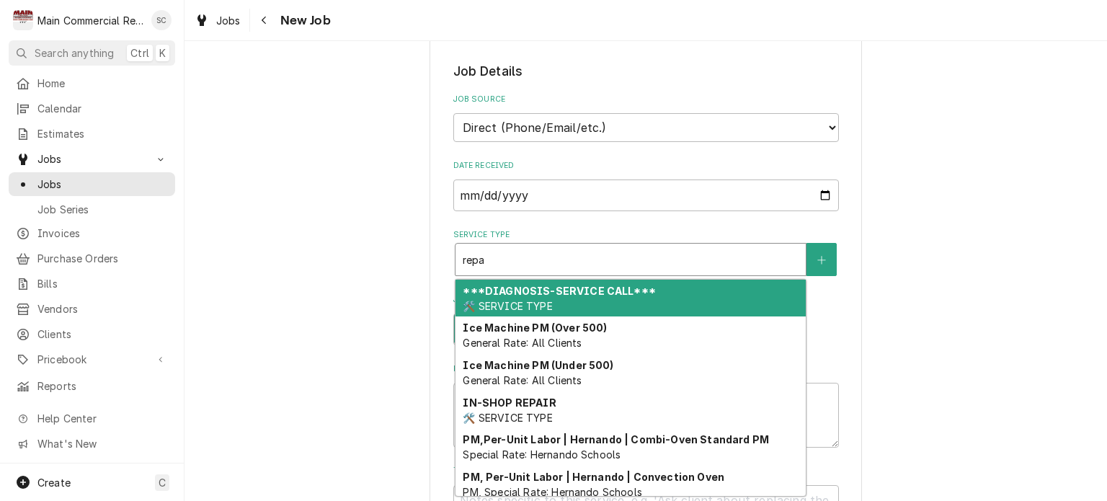
type textarea "x"
type input "repai"
type textarea "x"
type input "repair"
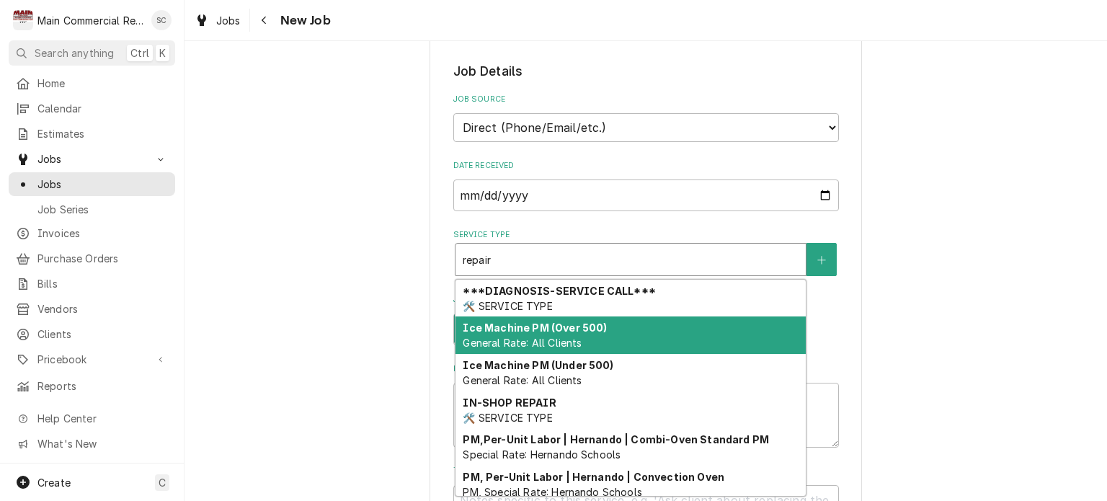
scroll to position [156, 0]
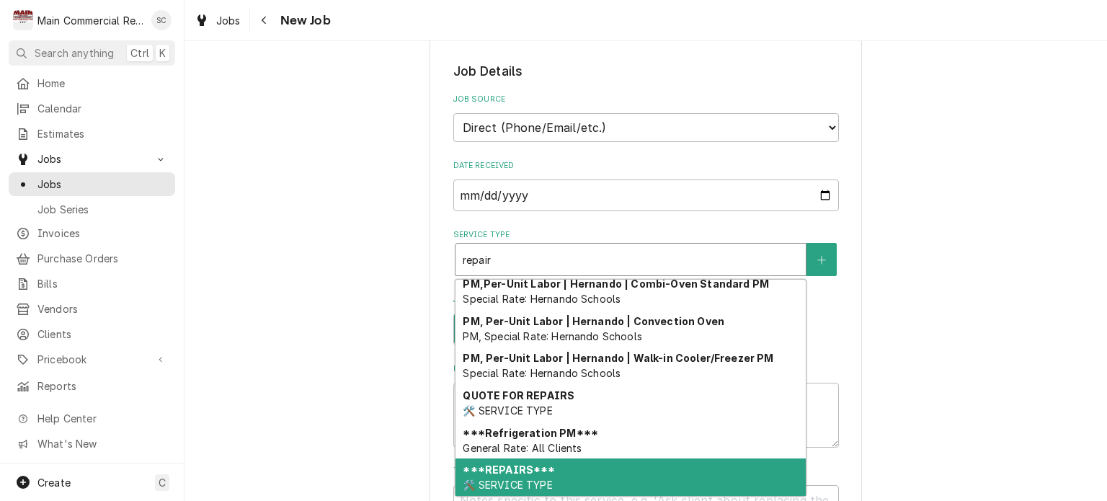
click at [575, 471] on div "***REPAIRS*** 🛠️ SERVICE TYPE" at bounding box center [631, 477] width 350 height 37
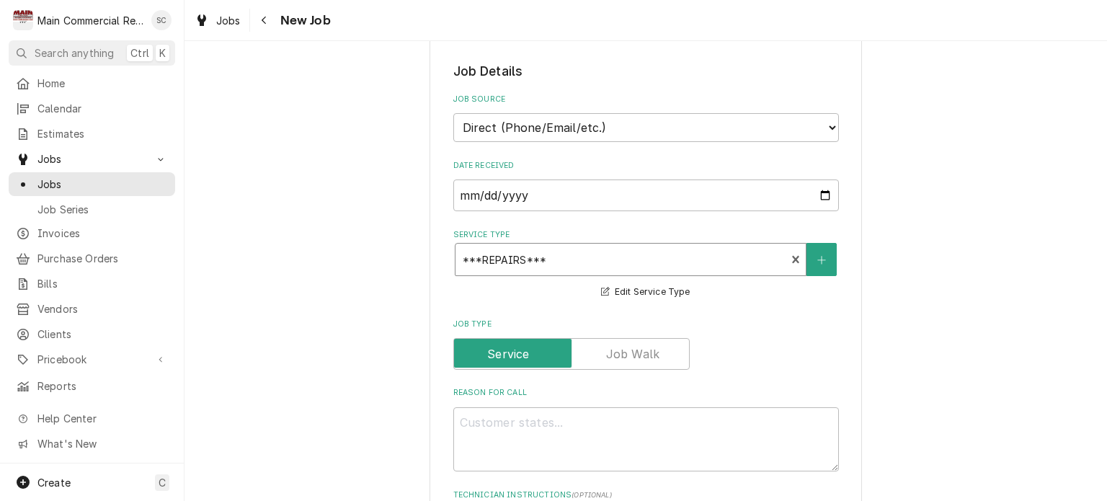
scroll to position [577, 0]
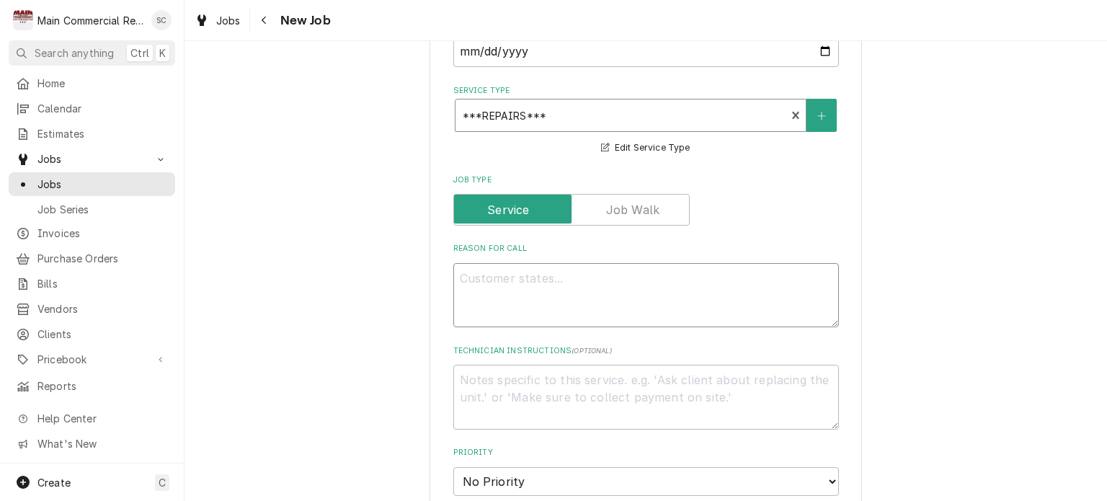
click at [610, 273] on textarea "Reason For Call" at bounding box center [646, 295] width 386 height 65
click at [648, 273] on textarea "Reason For Call" at bounding box center [646, 295] width 386 height 65
paste textarea "Ice Cream Equipment Manufacturer CeredaAnito Model Number N/A Serial Number N/A…"
type textarea "x"
type textarea "Ice Cream Equipment Manufacturer CeredaAnito Model Number N/A Serial Number N/A…"
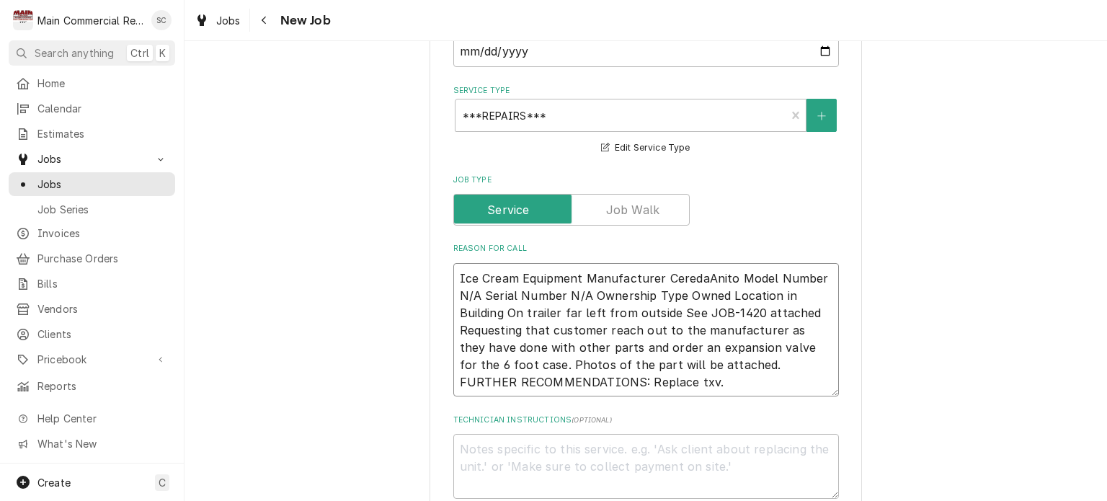
click at [730, 276] on textarea "Ice Cream Equipment Manufacturer CeredaAnito Model Number N/A Serial Number N/A…" at bounding box center [646, 330] width 386 height 134
type textarea "x"
type textarea "Ice Cream Equipment Manufacturer CeredaAnito Model Number N/A Serial Number N/A…"
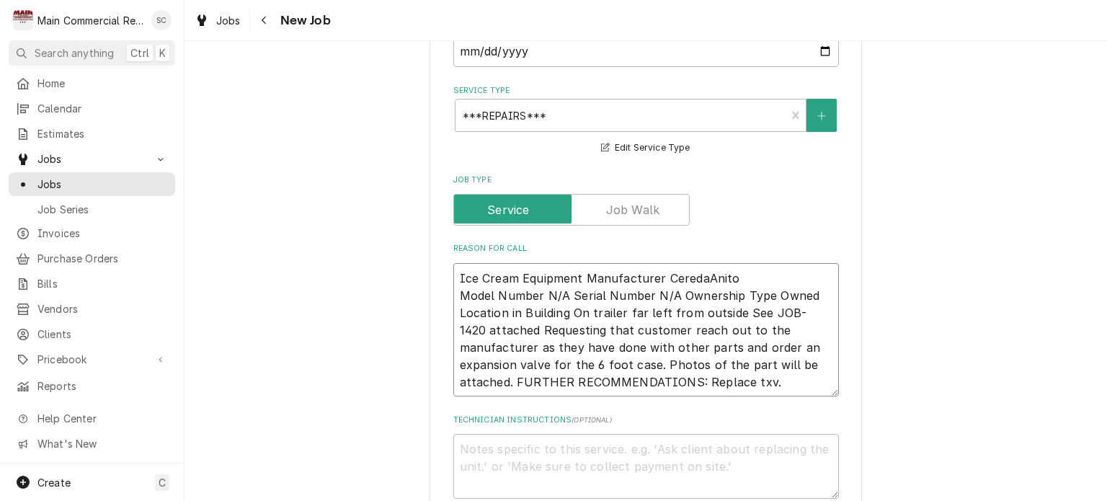
click at [564, 291] on textarea "Ice Cream Equipment Manufacturer CeredaAnito Model Number N/A Serial Number N/A…" at bounding box center [646, 330] width 386 height 134
type textarea "x"
type textarea "Ice Cream Equipment Manufacturer CeredaAnito Model Number N/A Serial Number N/A…"
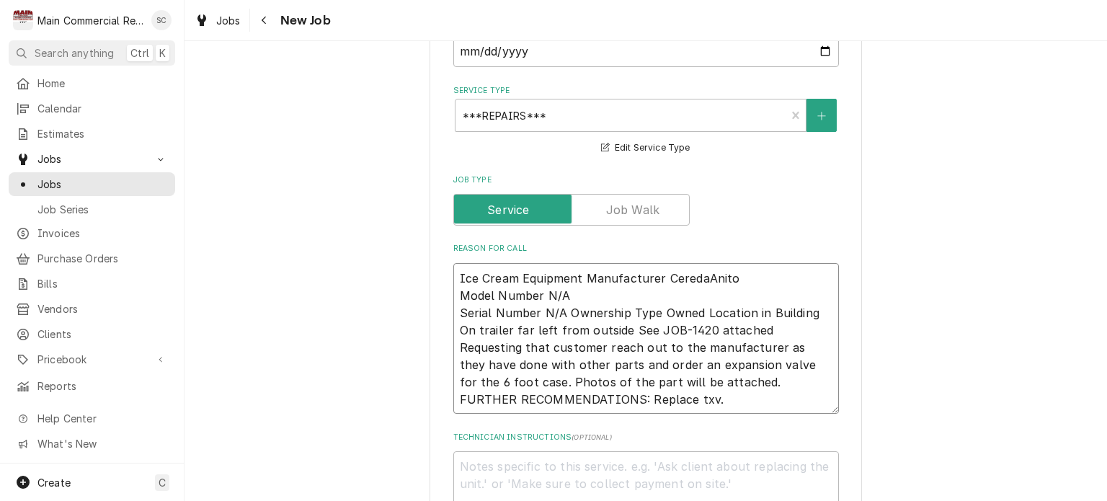
click at [563, 311] on textarea "Ice Cream Equipment Manufacturer CeredaAnito Model Number N/A Serial Number N/A…" at bounding box center [646, 338] width 386 height 151
type textarea "x"
type textarea "Ice Cream Equipment Manufacturer CeredaAnito Model Number N/A Serial Number N/A…"
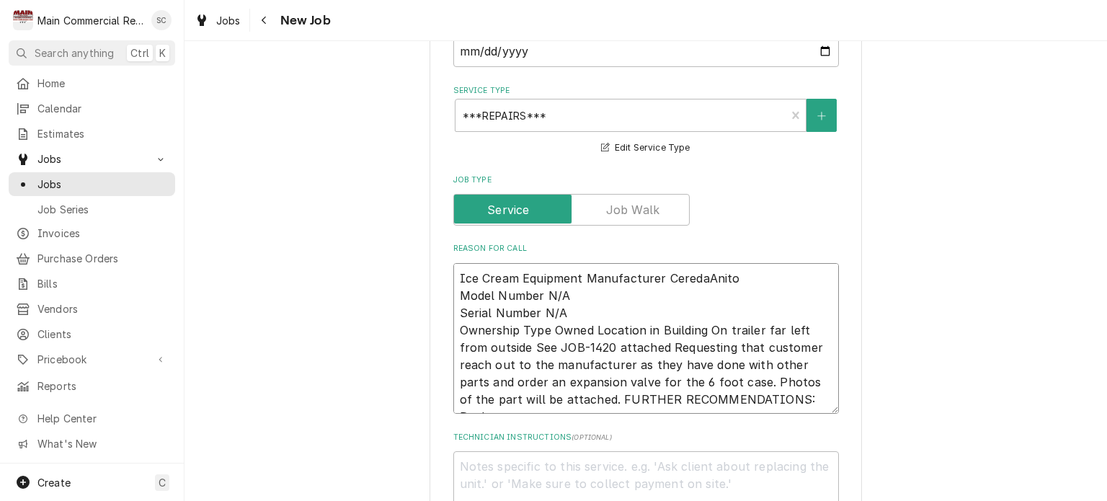
drag, startPoint x: 588, startPoint y: 327, endPoint x: 444, endPoint y: 288, distance: 149.3
click at [444, 288] on div "Please provide the following information to create a job: Client Details Client…" at bounding box center [646, 418] width 433 height 1852
type textarea "x"
type textarea "Ice Cream Equipment Manufacturer CeredaAnito Location in Building On trailer fa…"
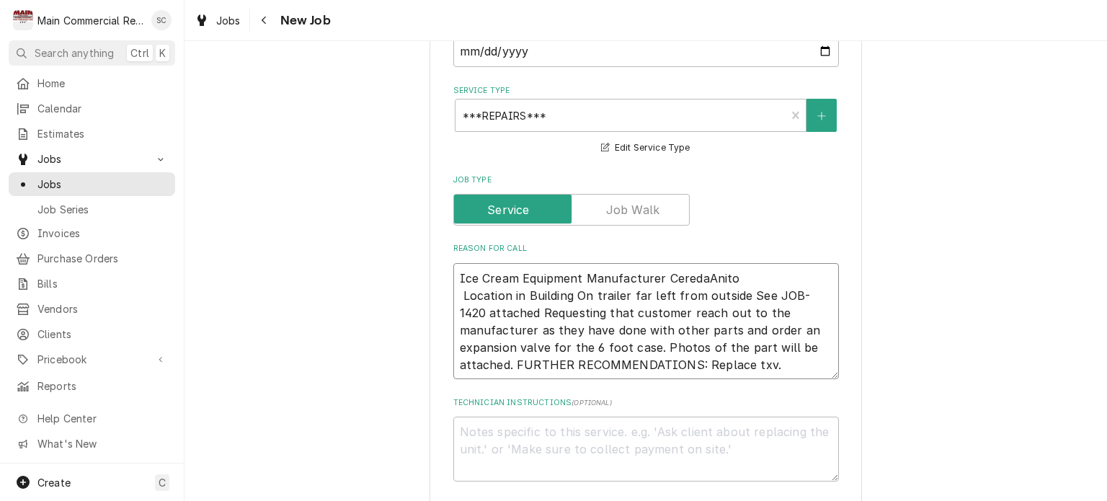
type textarea "x"
type textarea "Ice Cream Equipment Manufacturer CeredaAnito Location in Building On trailer fa…"
type textarea "x"
type textarea "Ice Cream Equipment Manufacturer CeredaAnito Location in Building On trailer fa…"
click at [670, 296] on textarea "Ice Cream Equipment Manufacturer CeredaAnito Location in Building On trailer fa…" at bounding box center [646, 321] width 386 height 117
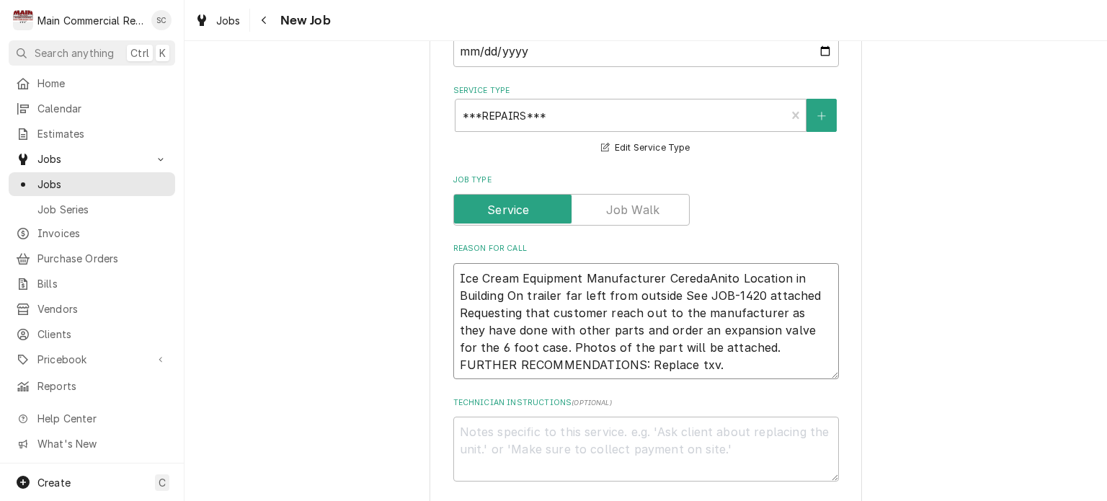
type textarea "x"
type textarea "Ice Cream Equipment Manufacturer CeredaAnito Location in Building On trailer fa…"
drag, startPoint x: 749, startPoint y: 322, endPoint x: 735, endPoint y: 316, distance: 15.5
click at [735, 316] on textarea "Ice Cream Equipment Manufacturer CeredaAnito Location in Building On trailer fa…" at bounding box center [646, 321] width 386 height 117
type textarea "x"
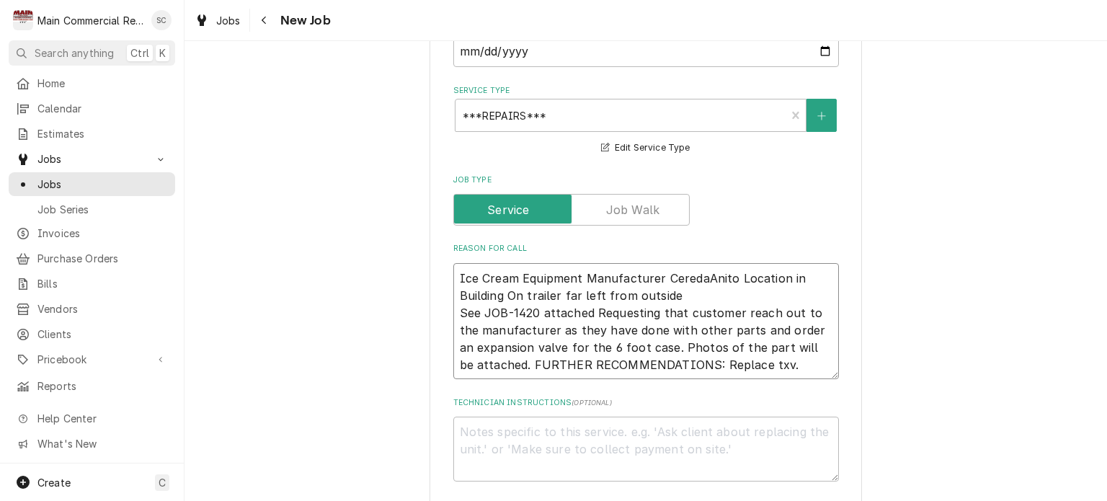
type textarea "Ice Cream Equipment Manufacturer CeredaAnito Location in Building On trailer fa…"
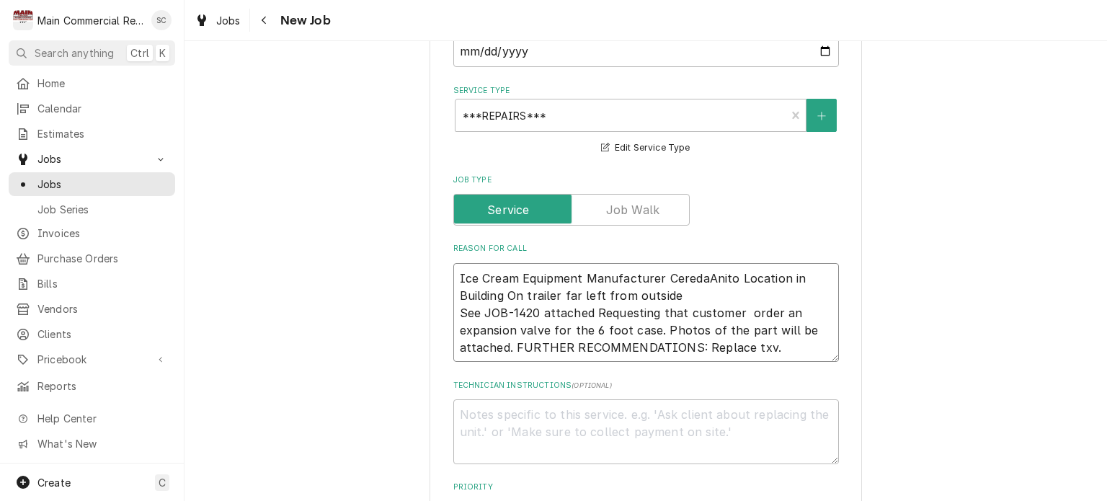
drag, startPoint x: 685, startPoint y: 311, endPoint x: 456, endPoint y: 316, distance: 229.3
click at [456, 316] on textarea "Ice Cream Equipment Manufacturer CeredaAnito Location in Building On trailer fa…" at bounding box center [646, 312] width 386 height 99
type textarea "x"
type textarea "Ice Cream Equipment Manufacturer CeredaAnito Location in Building On trailer fa…"
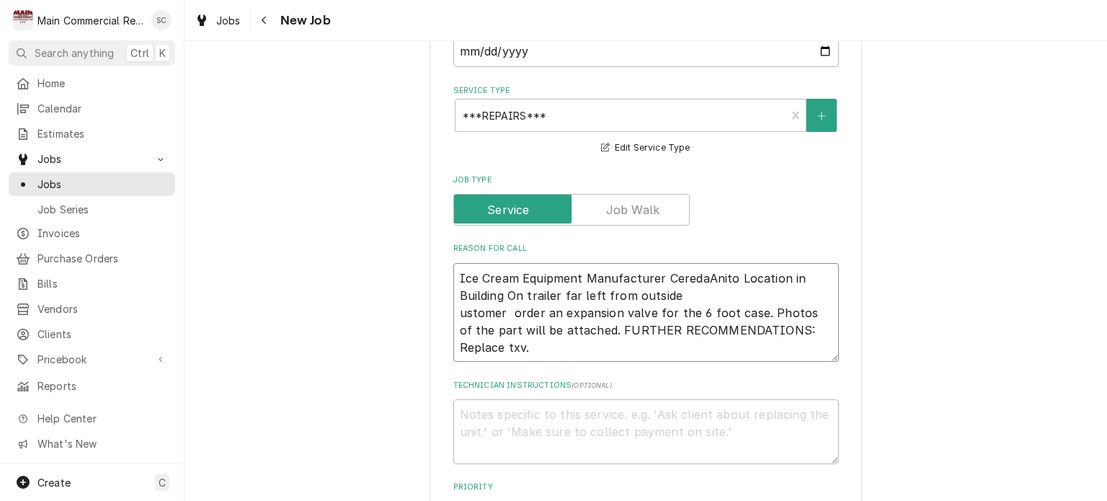
type textarea "x"
type textarea "Ice Cream Equipment Manufacturer CeredaAnito Location in Building On trailer fa…"
click at [511, 311] on textarea "Ice Cream Equipment Manufacturer CeredaAnito Location in Building On trailer fa…" at bounding box center [646, 312] width 386 height 99
type textarea "x"
type textarea "Ice Cream Equipment Manufacturer CeredaAnito Location in Building On trailer fa…"
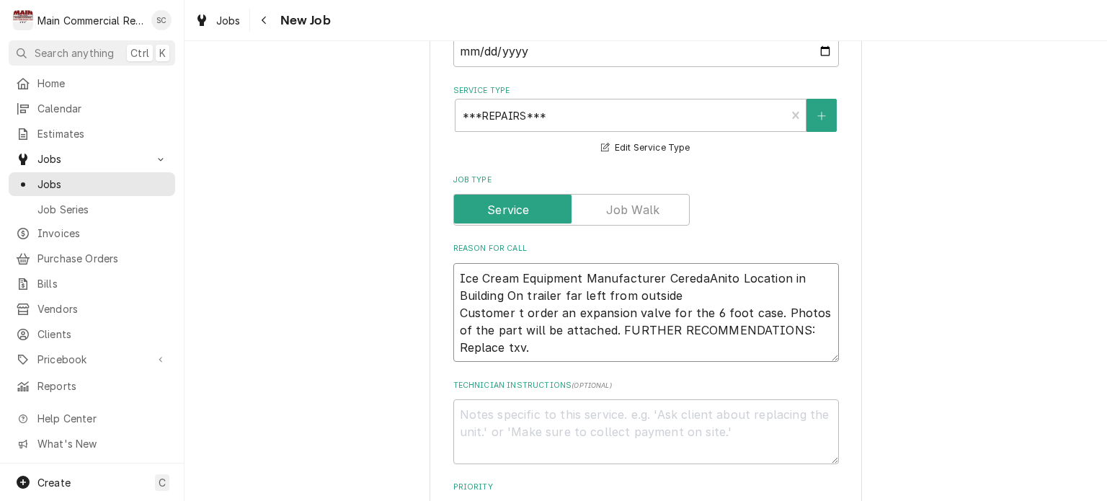
type textarea "x"
type textarea "Ice Cream Equipment Manufacturer CeredaAnito Location in Building On trailer fa…"
drag, startPoint x: 611, startPoint y: 328, endPoint x: 800, endPoint y: 314, distance: 188.7
click at [800, 314] on textarea "Ice Cream Equipment Manufacturer CeredaAnito Location in Building On trailer fa…" at bounding box center [646, 312] width 386 height 99
drag, startPoint x: 778, startPoint y: 307, endPoint x: 797, endPoint y: 322, distance: 24.1
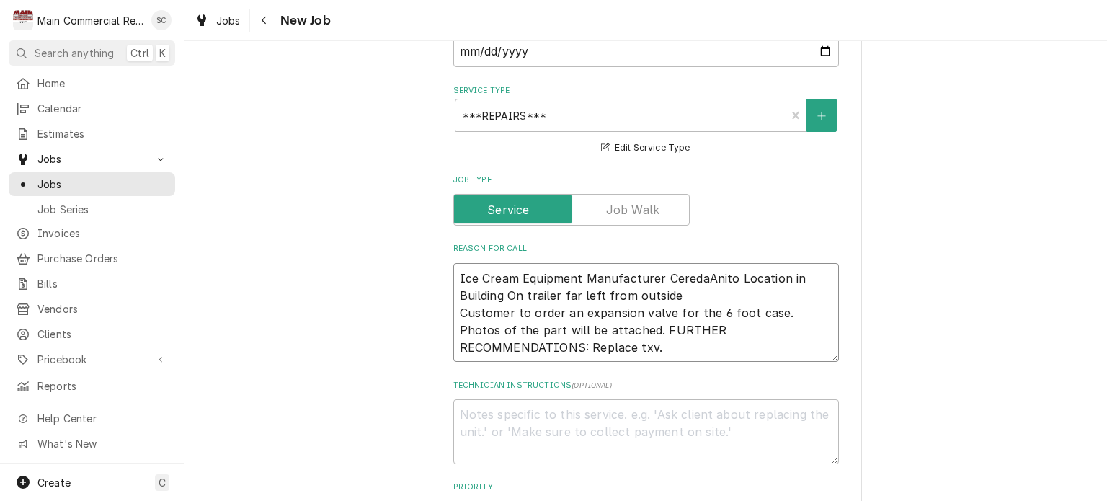
click at [797, 322] on textarea "Ice Cream Equipment Manufacturer CeredaAnito Location in Building On trailer fa…" at bounding box center [646, 312] width 386 height 99
type textarea "x"
type textarea "Ice Cream Equipment Manufacturer CeredaAnito Location in Building On trailer fa…"
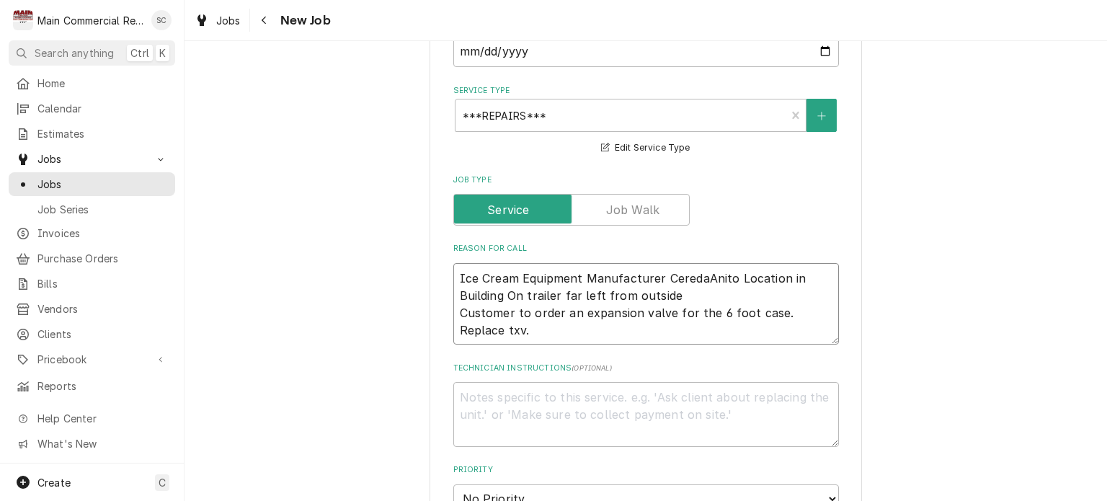
type textarea "x"
type textarea "Ice Cream Equipment Manufacturer CeredaAnito Location in Building On trailer fa…"
type textarea "x"
type textarea "Ice Cream Equipment Manufacturer CeredaAnito Location in Building On trailer fa…"
click at [748, 394] on textarea "Technician Instructions ( optional )" at bounding box center [646, 414] width 386 height 65
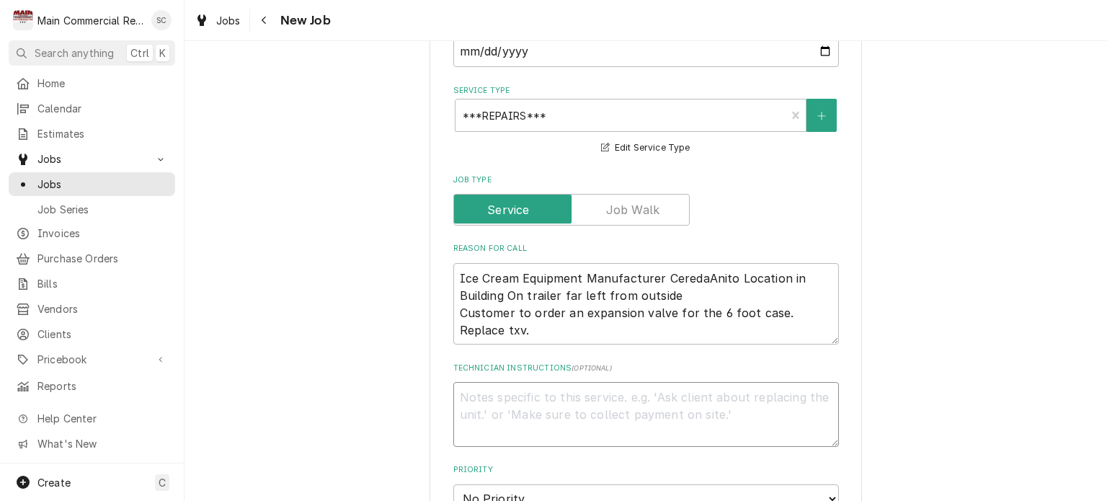
click at [619, 389] on textarea "Technician Instructions ( optional )" at bounding box center [646, 414] width 386 height 65
type textarea "x"
type textarea "Q"
type textarea "x"
type textarea "Q-"
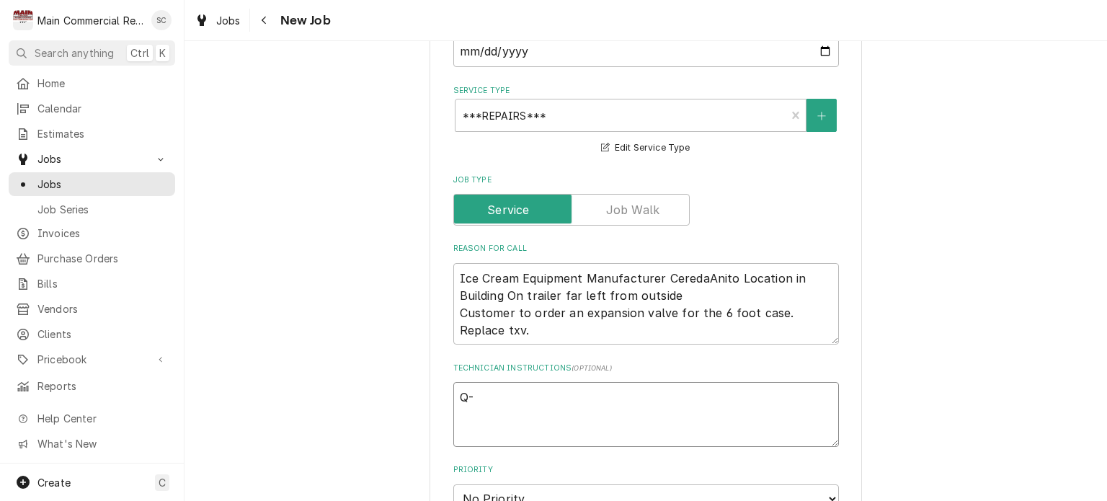
type textarea "x"
type textarea "Q-3"
type textarea "x"
type textarea "Q-38"
type textarea "x"
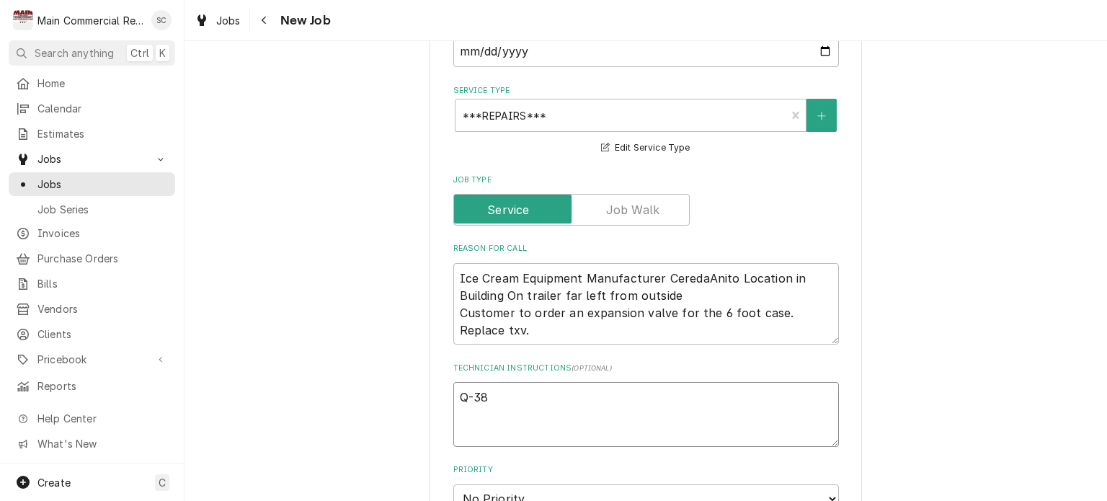
type textarea "Q-386"
type textarea "x"
type textarea "Q-3866"
type textarea "x"
type textarea "Q-3866,"
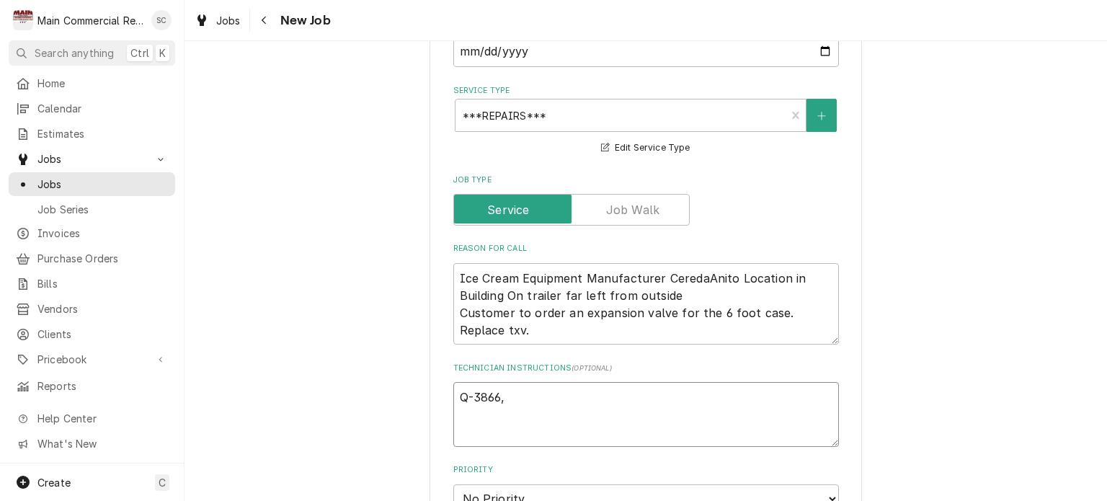
type textarea "x"
type textarea "Q-3866,"
click at [559, 393] on textarea "Q-3866," at bounding box center [646, 414] width 386 height 65
type textarea "x"
type textarea "Q-3866,$"
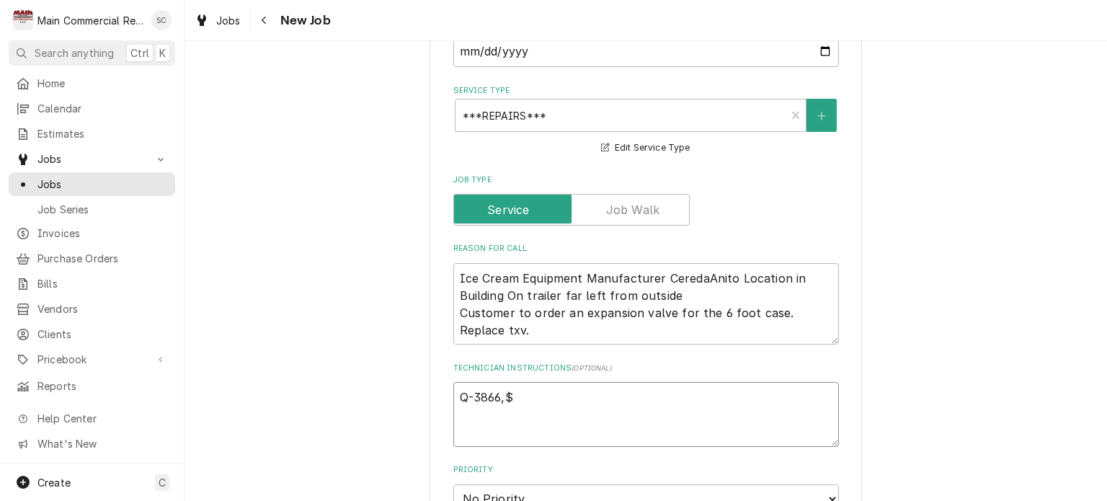
type textarea "x"
type textarea "Q-3866,$1"
type textarea "x"
type textarea "Q-3866,$1,"
type textarea "x"
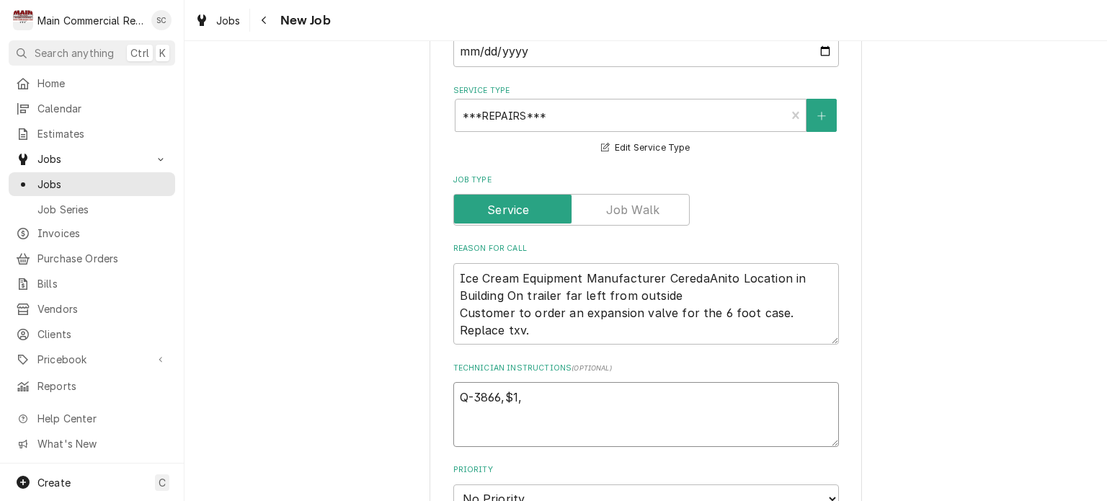
type textarea "Q-3866,$1,6"
type textarea "x"
type textarea "Q-3866,$1,69"
type textarea "x"
type textarea "Q-3866,$1,691"
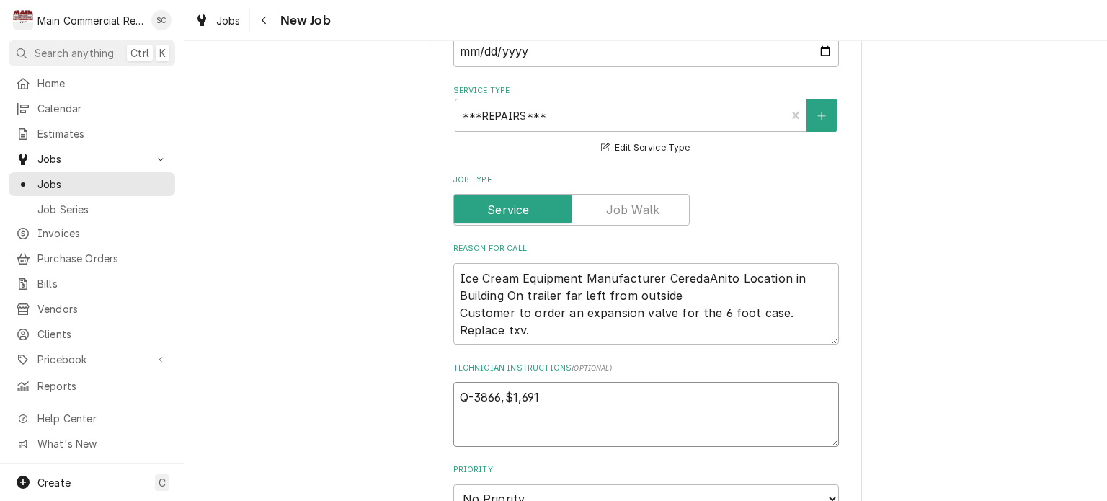
type textarea "x"
type textarea "Q-3866,$1,691."
type textarea "x"
type textarea "Q-3866,$1,691.5"
type textarea "x"
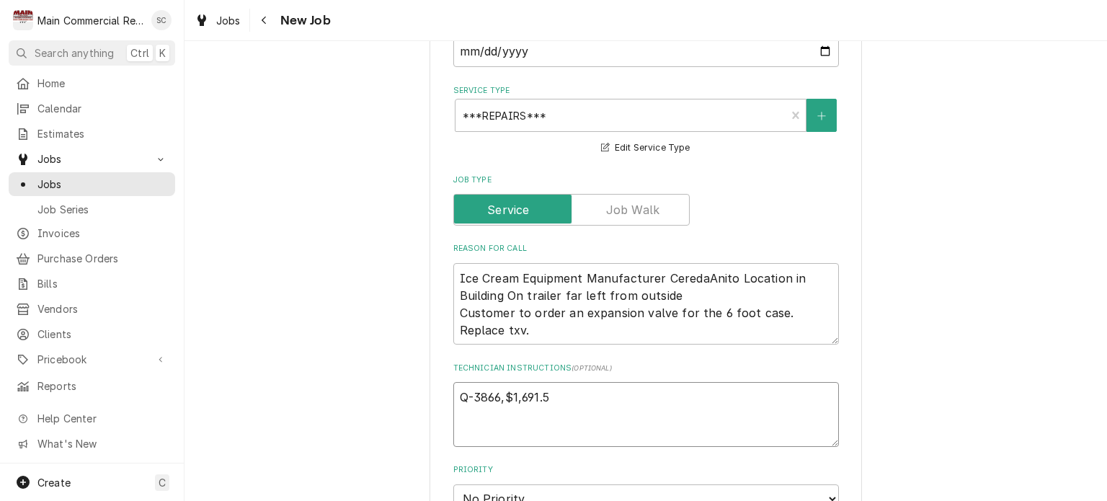
type textarea "Q-3866,$1,691.56"
type textarea "x"
type textarea "Q-3866,$1,691.56"
type textarea "x"
type textarea "Q-3866,$1,691.56 L"
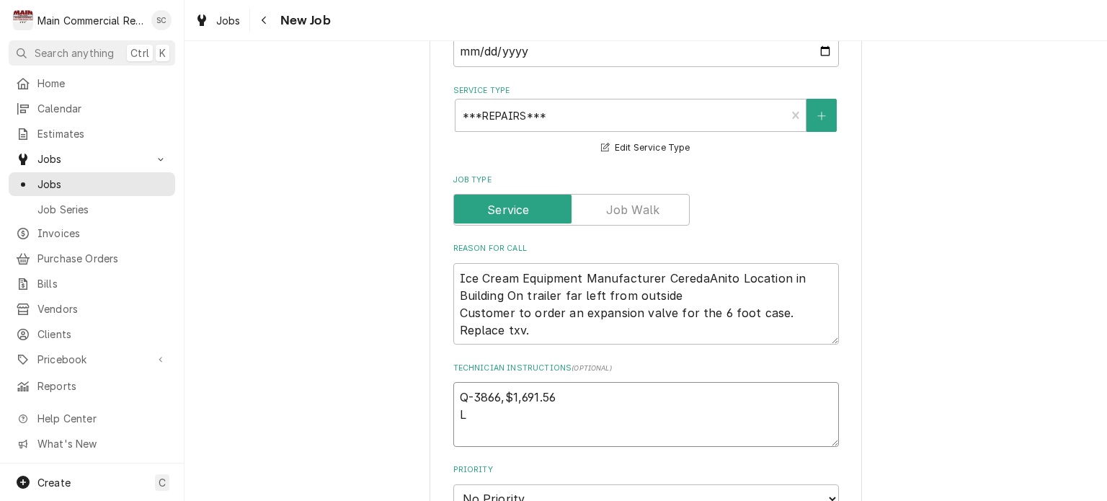
type textarea "x"
type textarea "Q-3866,$1,691.56 La"
type textarea "x"
type textarea "Q-3866,$1,691.56 Lab"
type textarea "x"
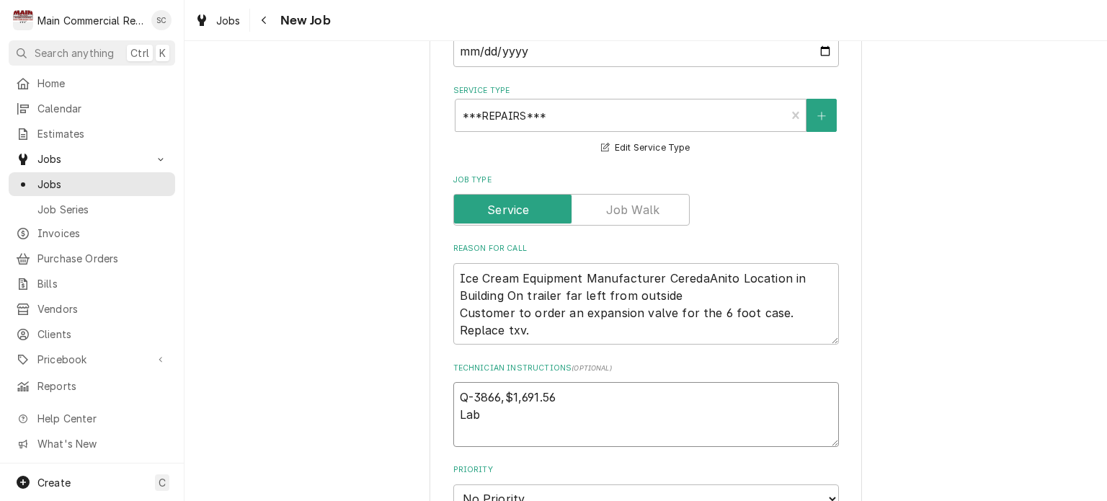
type textarea "Q-3866,$1,691.56 Labo"
type textarea "x"
type textarea "Q-3866,$1,691.56 Labor"
type textarea "x"
type textarea "Q-3866,$1,691.56 Labor"
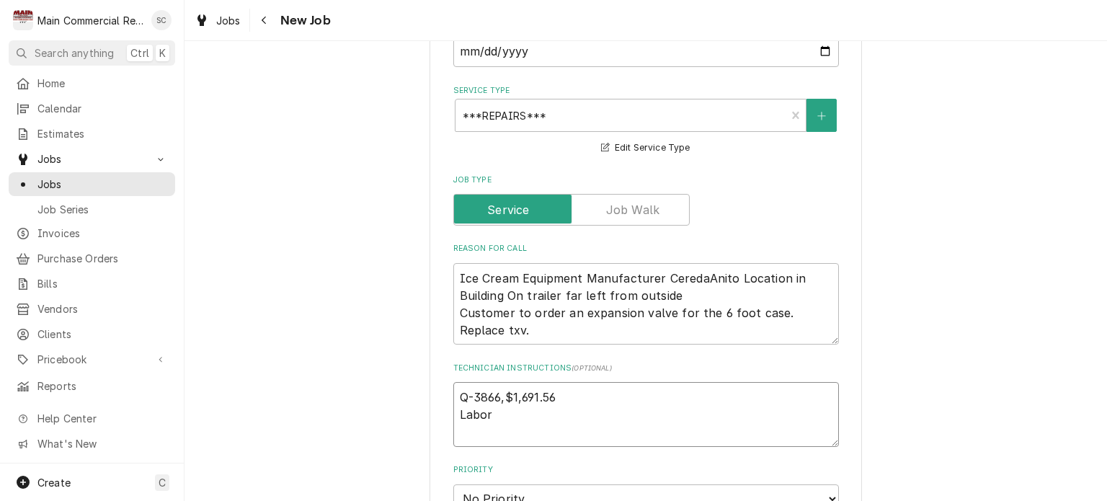
type textarea "x"
type textarea "Q-3866,$1,691.56 Labor 1"
type textarea "x"
type textarea "Q-3866,$1,691.56 Labor 1"
type textarea "x"
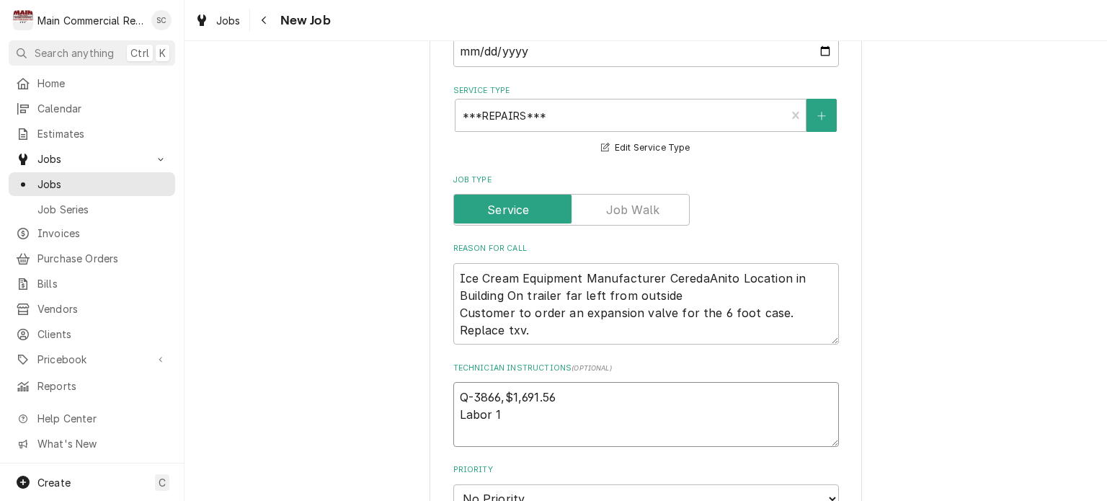
type textarea "Q-3866,$1,691.56 Labor 1 t"
type textarea "x"
type textarea "Q-3866,$1,691.56 Labor 1 te"
type textarea "x"
type textarea "Q-3866,$1,691.56 Labor 1 tec"
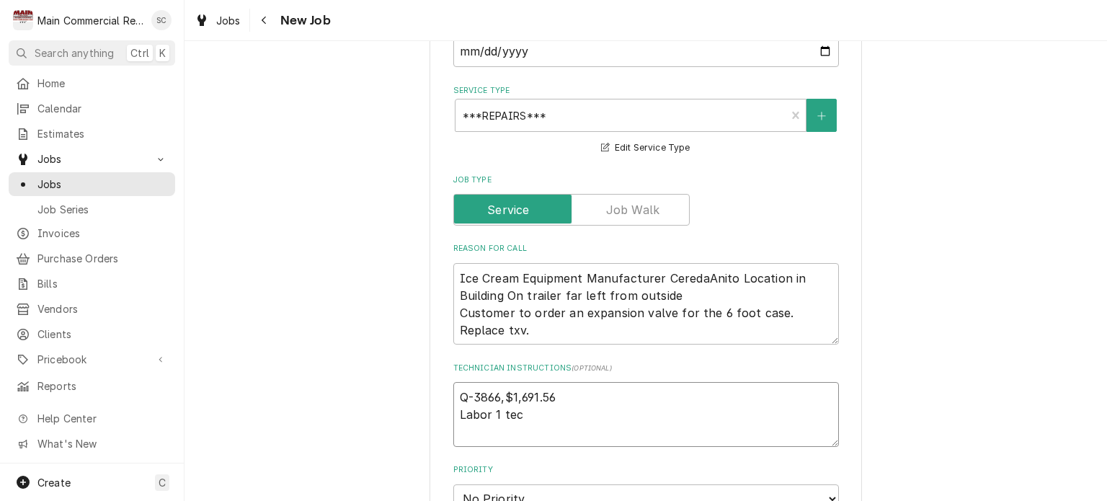
type textarea "x"
type textarea "Q-3866,$1,691.56 Labor 1 tech"
type textarea "x"
type textarea "Q-3866,$1,691.56 Labor 1 tech"
type textarea "x"
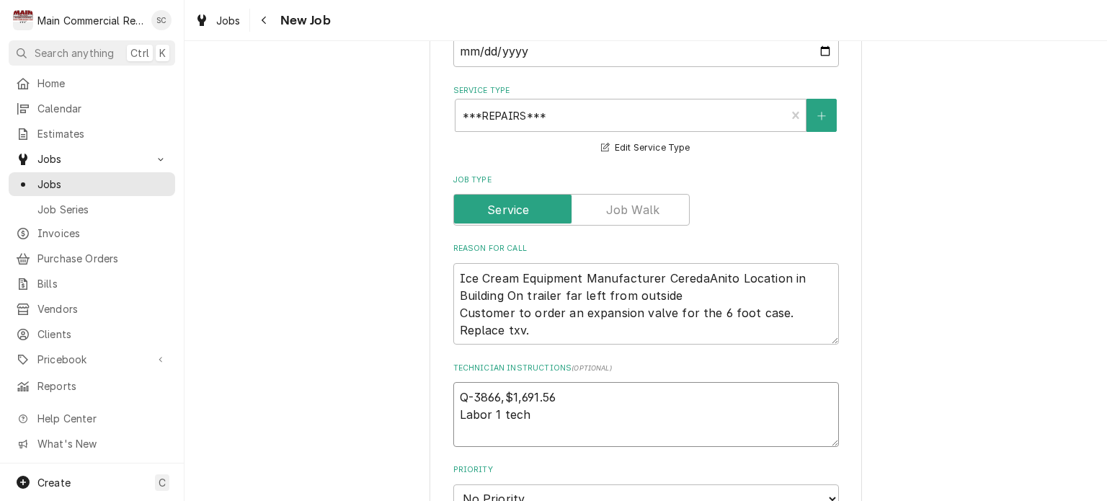
type textarea "Q-3866,$1,691.56 Labor 1 tech 8"
type textarea "x"
type textarea "Q-3866,$1,691.56 Labor 1 tech 8h"
type textarea "x"
type textarea "Q-3866,$1,691.56 Labor 1 tech 8hr"
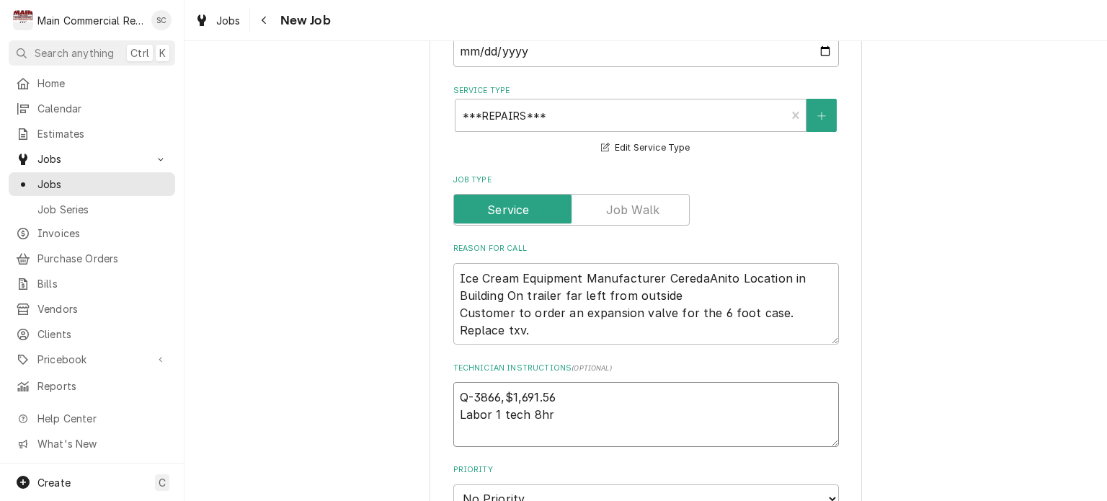
type textarea "x"
type textarea "Q-3866,$1,691.56 Labor 1 tech 8hrs"
type textarea "x"
type textarea "Q-3866,$1,691.56 Labor 1 tech 8hrs"
type textarea "x"
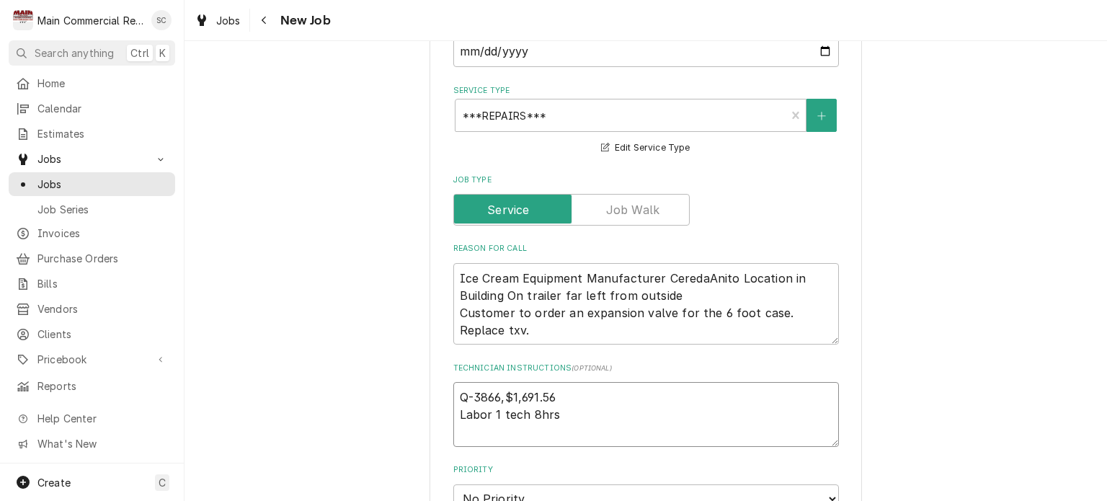
type textarea "Q-3866,$1,691.56 Labor 1 tech 8hrs"
type textarea "x"
type textarea "Q-3866,$1,691.56 Labor 1 tech 8hrs,"
type textarea "x"
type textarea "Q-3866,$1,691.56 Labor 1 tech 8hrs,"
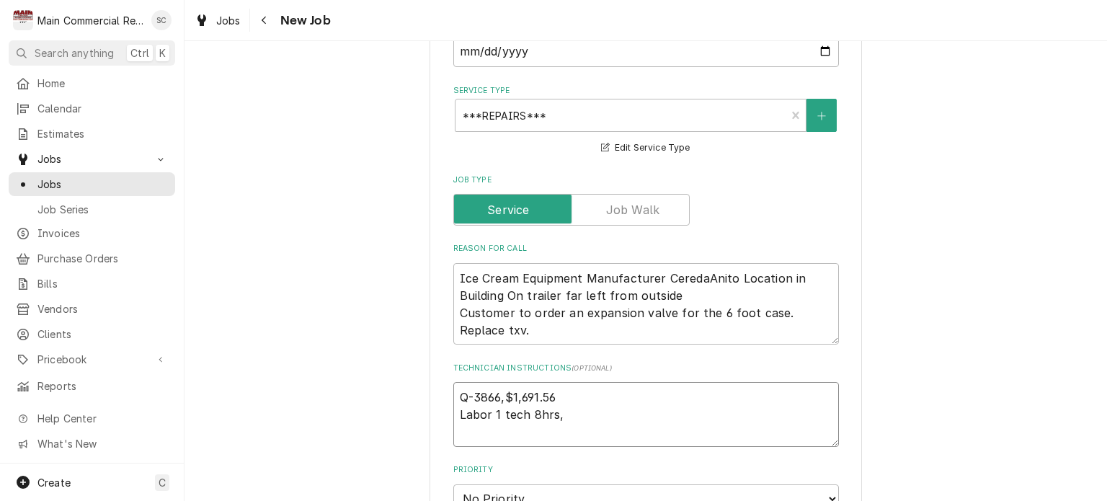
type textarea "x"
type textarea "Q-3866,$1,691.56 Labor 1 tech 8hrs, 2"
type textarea "x"
type textarea "Q-3866,$1,691.56 Labor 1 tech 8hrs, 2n"
type textarea "x"
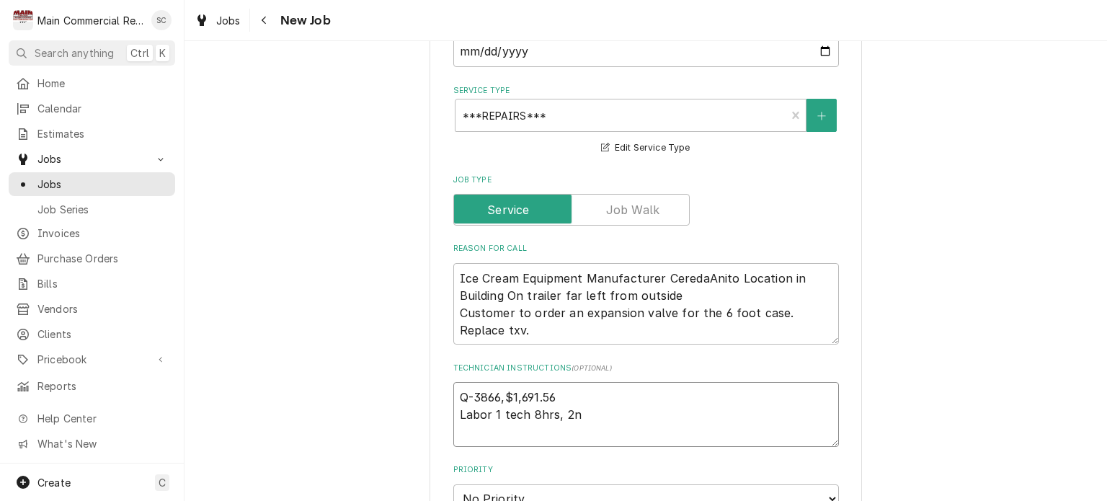
type textarea "Q-3866,$1,691.56 Labor 1 tech 8hrs, 2nd"
type textarea "x"
type textarea "Q-3866,$1,691.56 Labor 1 tech 8hrs, 2nd"
type textarea "x"
type textarea "Q-3866,$1,691.56 Labor 1 tech 8hrs, 2nd t"
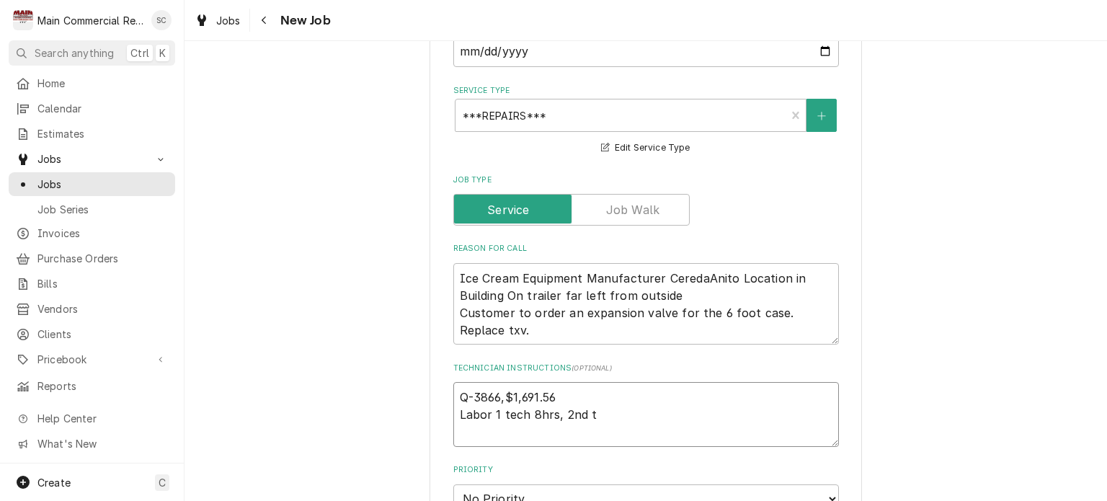
type textarea "x"
type textarea "Q-3866,$1,691.56 Labor 1 tech 8hrs, 2nd te"
type textarea "x"
type textarea "Q-3866,$1,691.56 Labor 1 tech 8hrs, 2nd tec"
type textarea "x"
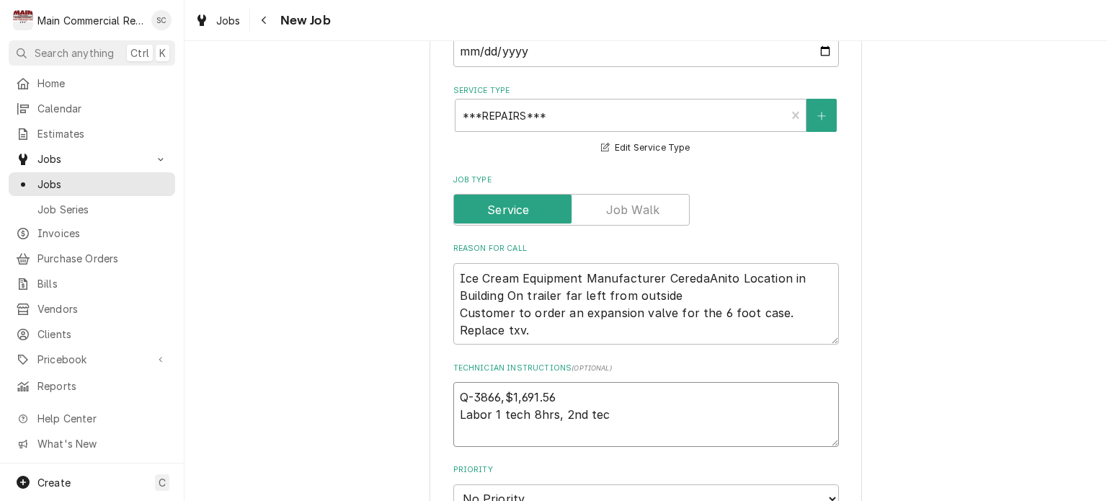
type textarea "Q-3866,$1,691.56 Labor 1 tech 8hrs, 2nd tech"
type textarea "x"
type textarea "Q-3866,$1,691.56 Labor 1 tech 8hrs, 2nd tech"
type textarea "x"
type textarea "Q-3866,$1,691.56 Labor 1 tech 8hrs, 2nd tech 4"
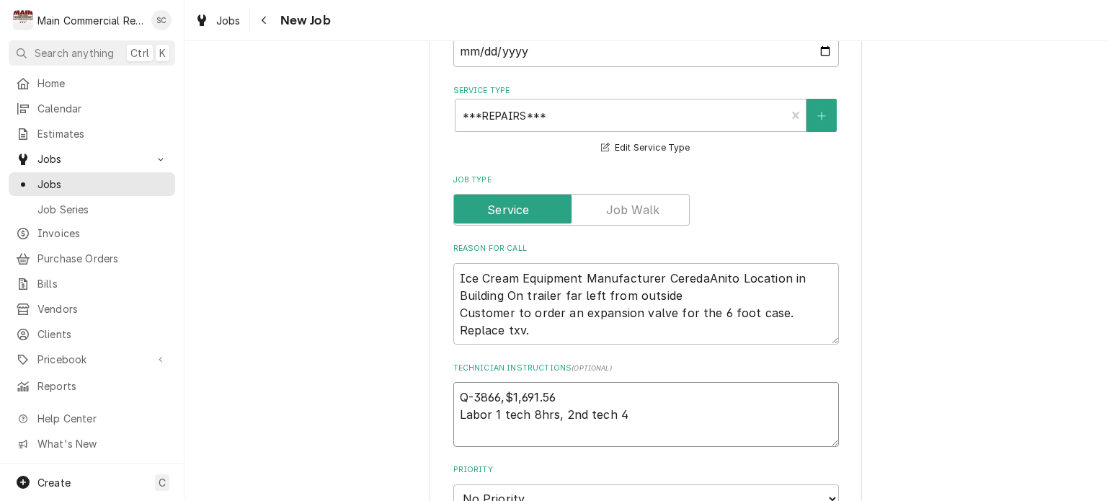
type textarea "x"
type textarea "Q-3866,$1,691.56 Labor 1 tech 8hrs, 2nd tech 4h"
type textarea "x"
type textarea "Q-3866,$1,691.56 Labor 1 tech 8hrs, 2nd tech 4hr"
type textarea "x"
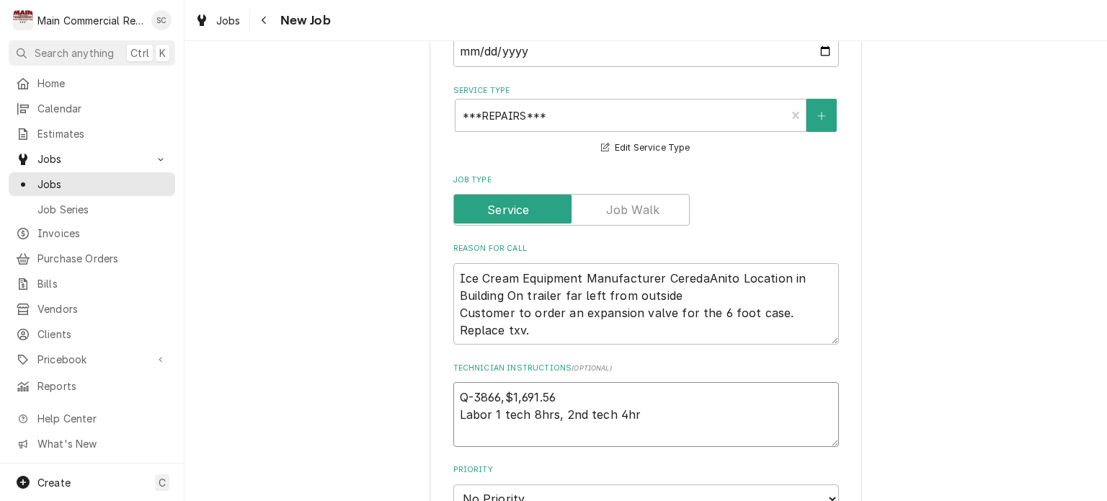
type textarea "Q-3866,$1,691.56 Labor 1 tech 8hrs, 2nd tech 4hrs"
type textarea "x"
type textarea "Q-3866,$1,691.56 Labor 1 tech 8hrs, 2nd tech 4hrs"
type textarea "x"
type textarea "Q-3866,$1,691.56 Labor 1 tech 8hrs, 2nd tech 4hrs t"
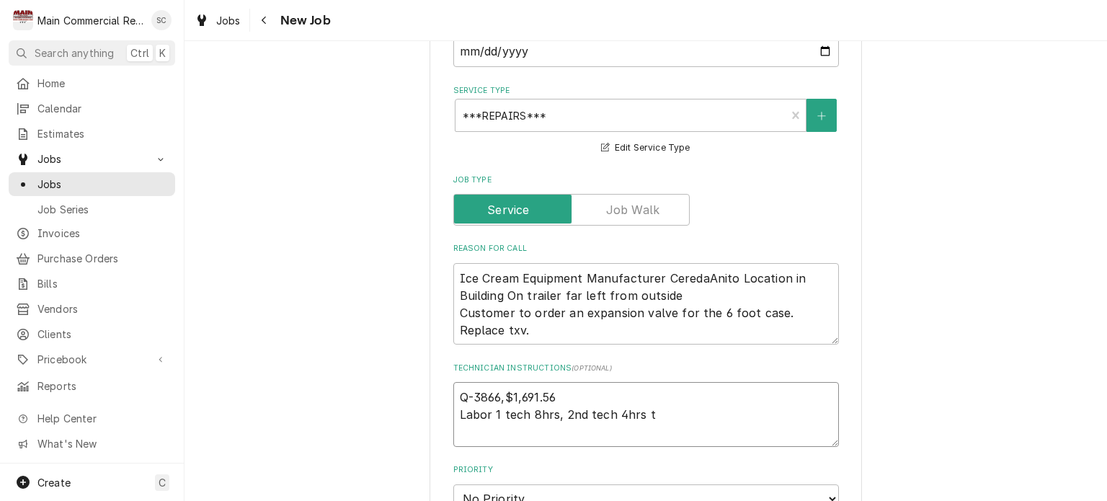
type textarea "x"
type textarea "Q-3866,$1,691.56 Labor 1 tech 8hrs, 2nd tech 4hrs to"
type textarea "x"
type textarea "Q-3866,$1,691.56 Labor 1 tech 8hrs, 2nd tech 4hrs to"
type textarea "x"
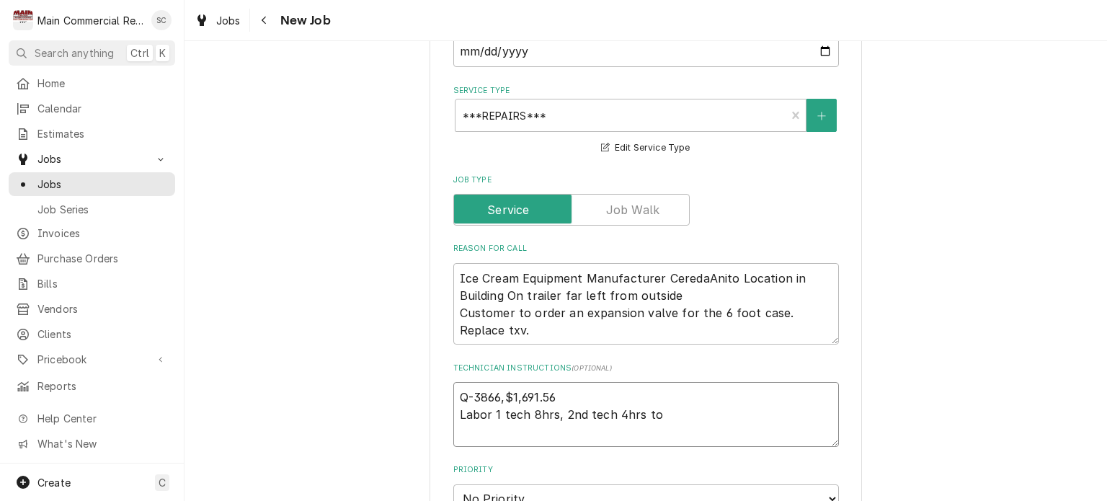
type textarea "Q-3866,$1,691.56 Labor 1 tech 8hrs, 2nd tech 4hrs to e"
type textarea "x"
type textarea "Q-3866,$1,691.56 Labor 1 tech 8hrs, 2nd tech 4hrs to eh"
type textarea "x"
type textarea "Q-3866,$1,691.56 Labor 1 tech 8hrs, 2nd tech 4hrs to e"
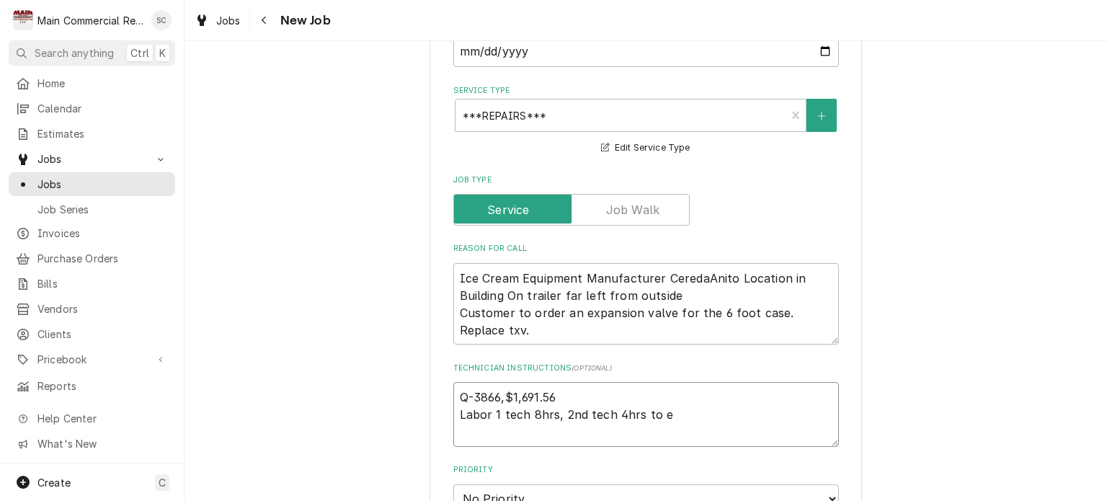
type textarea "x"
type textarea "Q-3866,$1,691.56 Labor 1 tech 8hrs, 2nd tech 4hrs to"
type textarea "x"
type textarea "Q-3866,$1,691.56 Labor 1 tech 8hrs, 2nd tech 4hrs to h"
type textarea "x"
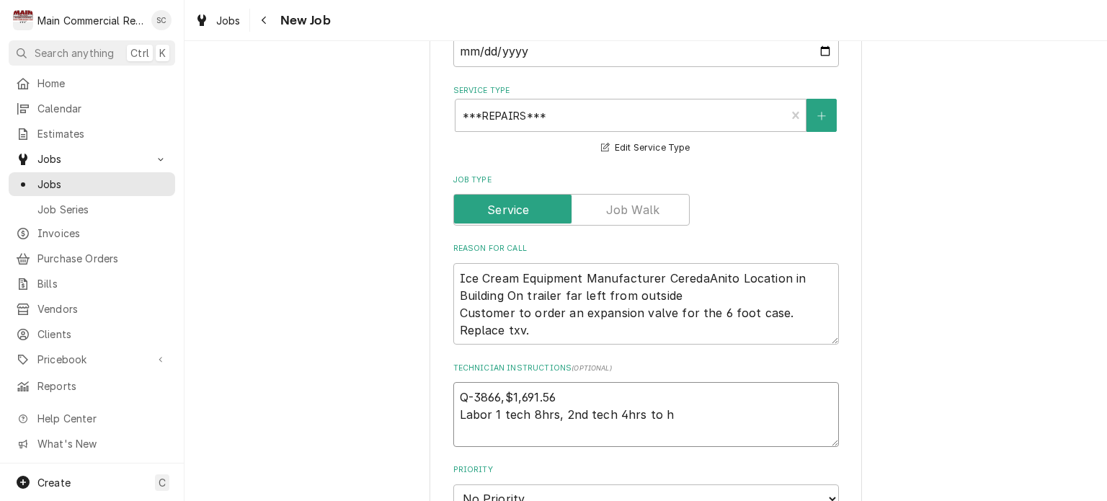
type textarea "Q-3866,$1,691.56 Labor 1 tech 8hrs, 2nd tech 4hrs to he"
type textarea "x"
type textarea "Q-3866,$1,691.56 Labor 1 tech 8hrs, 2nd tech 4hrs to hel"
type textarea "x"
type textarea "Q-3866,$1,691.56 Labor 1 tech 8hrs, 2nd tech 4hrs to help"
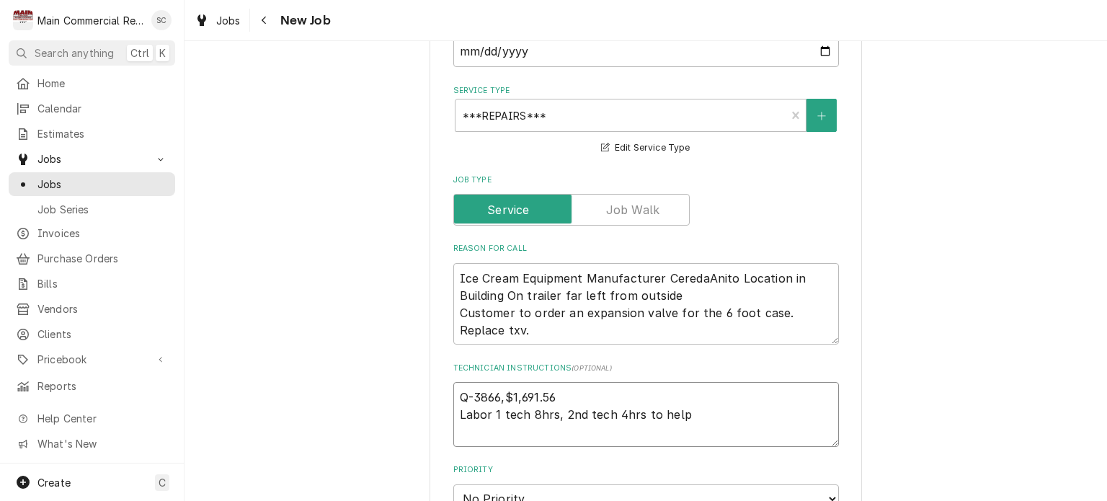
type textarea "x"
type textarea "Q-3866,$1,691.56 Labor 1 tech 8hrs, 2nd tech 4hrs to help"
type textarea "x"
type textarea "Q-3866,$1,691.56 Labor 1 tech 8hrs, 2nd tech 4hrs to help w"
type textarea "x"
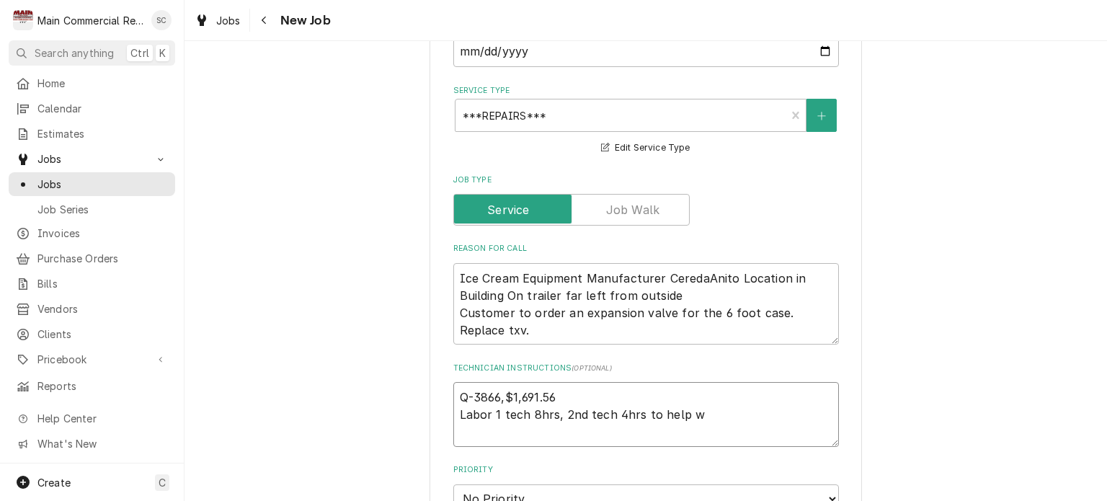
type textarea "Q-3866,$1,691.56 Labor 1 tech 8hrs, 2nd tech 4hrs to help wi"
type textarea "x"
type textarea "Q-3866,$1,691.56 Labor 1 tech 8hrs, 2nd tech 4hrs to help wit"
type textarea "x"
type textarea "Q-3866,$1,691.56 Labor 1 tech 8hrs, 2nd tech 4hrs to help with"
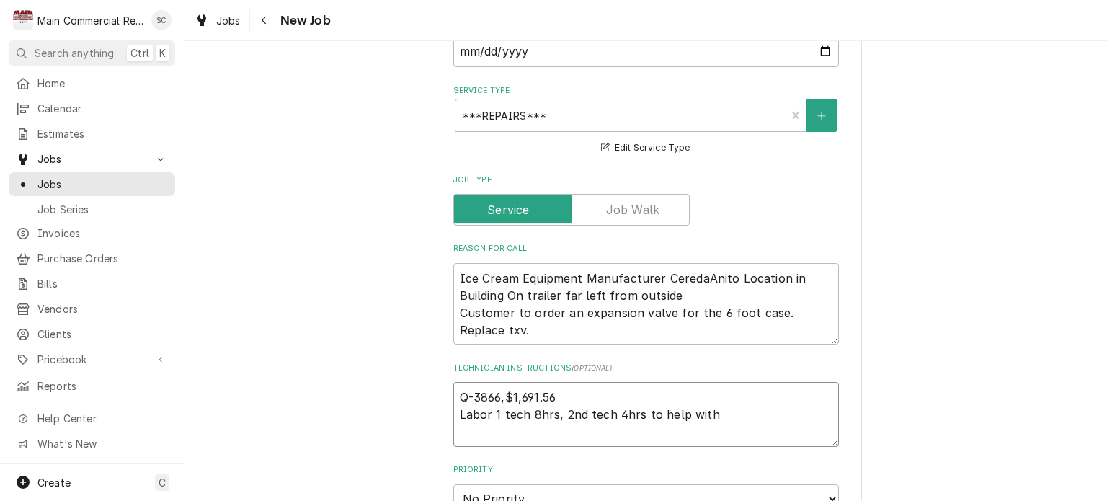
type textarea "x"
type textarea "Q-3866,$1,691.56 Labor 1 tech 8hrs, 2nd tech 4hrs to help with t"
type textarea "x"
type textarea "Q-3866,$1,691.56 Labor 1 tech 8hrs, 2nd tech 4hrs to help with the"
type textarea "x"
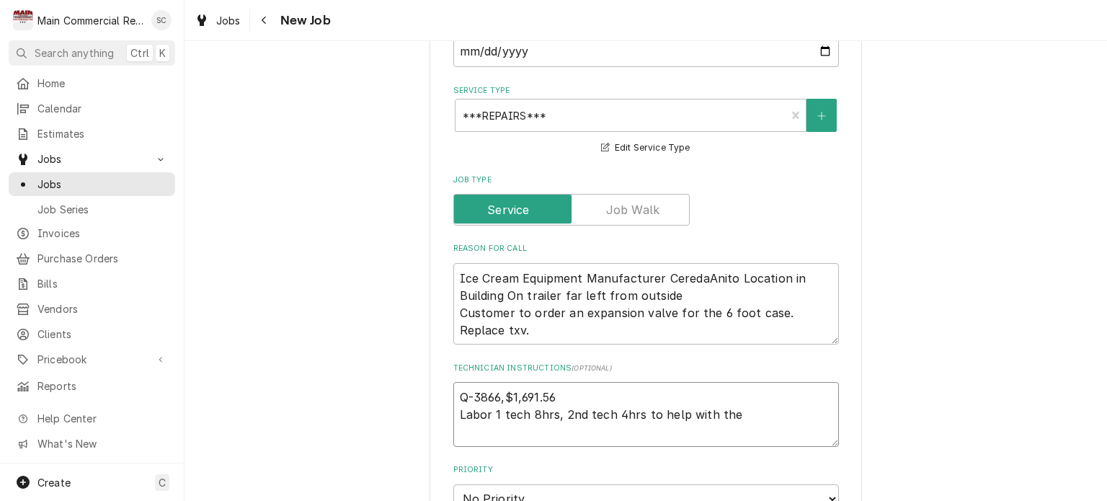
type textarea "Q-3866,$1,691.56 Labor 1 tech 8hrs, 2nd tech 4hrs to help with the"
type textarea "x"
type textarea "Q-3866,$1,691.56 Labor 1 tech 8hrs, 2nd tech 4hrs to help with the g"
type textarea "x"
type textarea "Q-3866,$1,691.56 Labor 1 tech 8hrs, 2nd tech 4hrs to help with the gl"
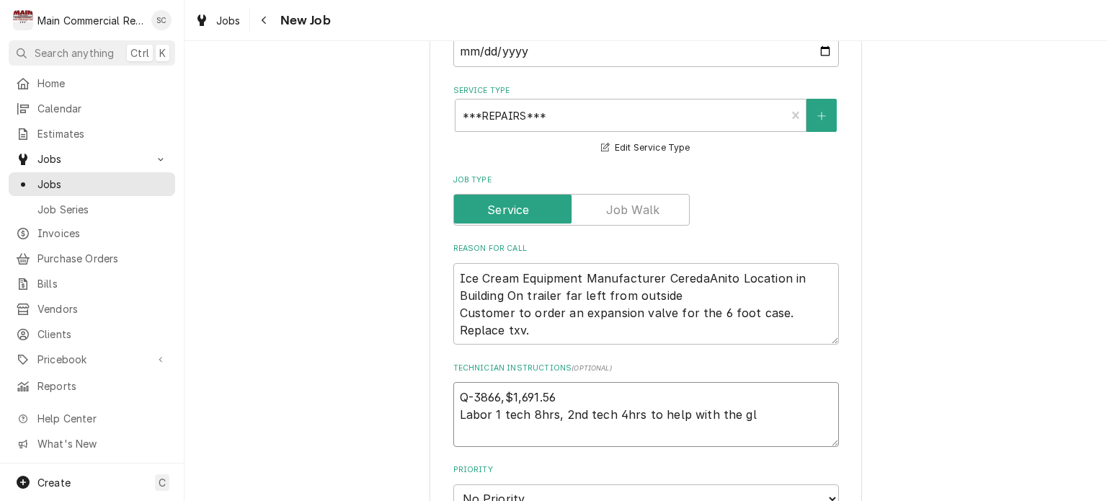
type textarea "x"
type textarea "Q-3866,$1,691.56 Labor 1 tech 8hrs, 2nd tech 4hrs to help with the gla"
type textarea "x"
type textarea "Q-3866,$1,691.56 Labor 1 tech 8hrs, 2nd tech 4hrs to help with the glas"
type textarea "x"
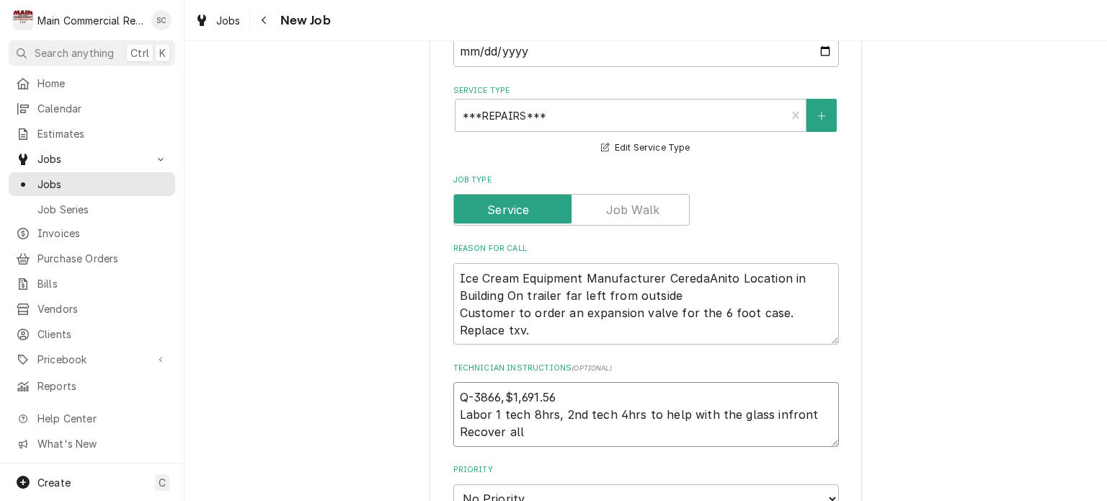
scroll to position [865, 0]
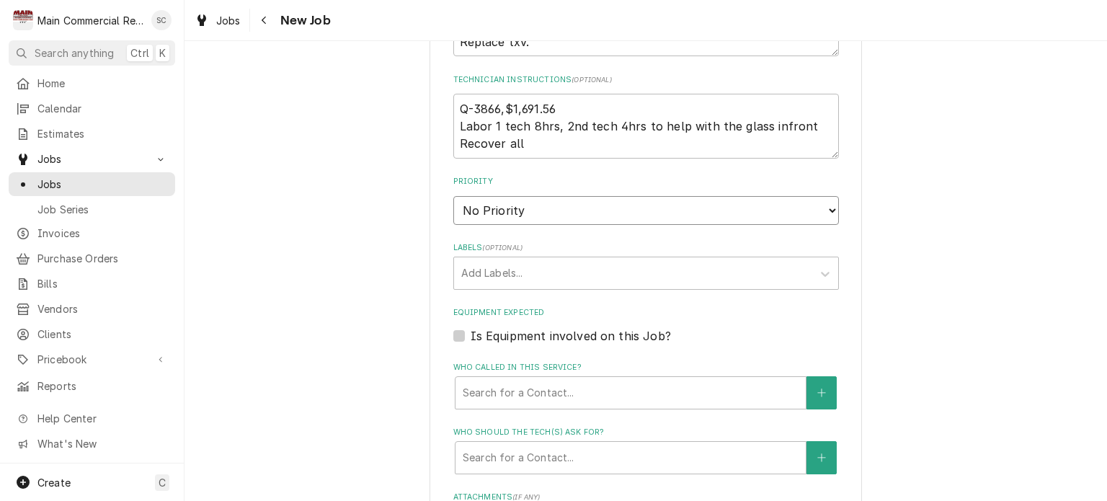
click at [588, 213] on select "No Priority Urgent High Medium Low" at bounding box center [646, 210] width 386 height 29
click at [453, 196] on select "No Priority Urgent High Medium Low" at bounding box center [646, 210] width 386 height 29
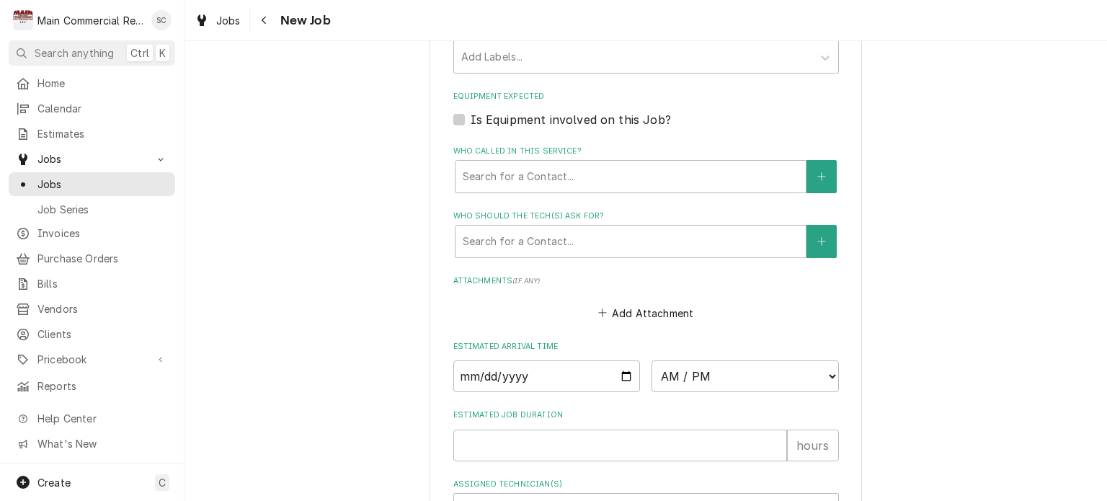
scroll to position [937, 0]
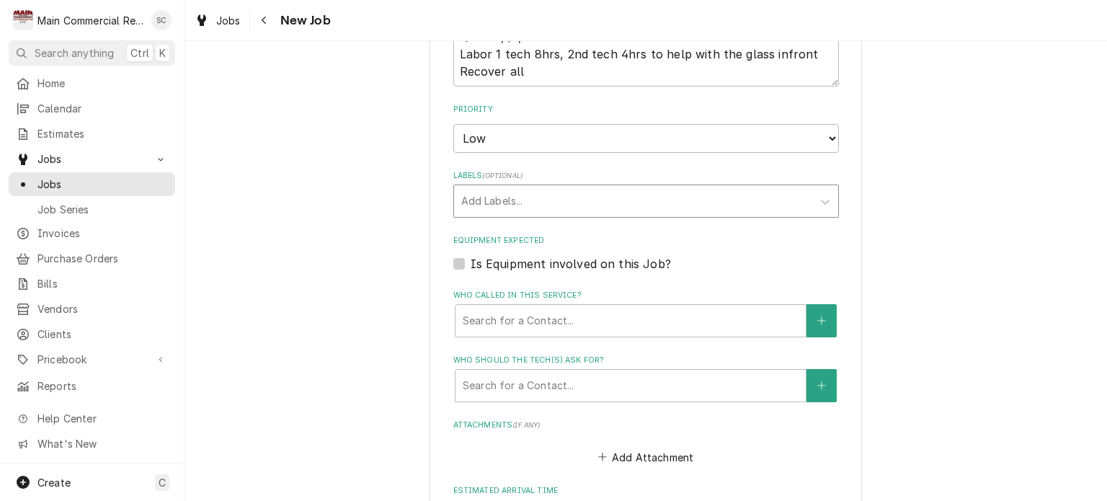
click at [564, 200] on div "Labels" at bounding box center [633, 201] width 344 height 26
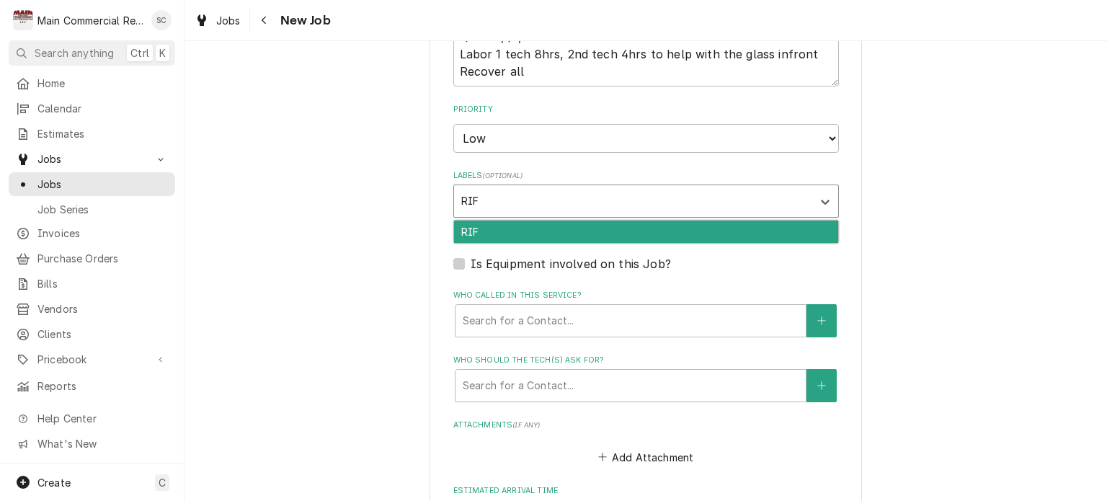
click at [559, 231] on div "RIF" at bounding box center [646, 232] width 384 height 22
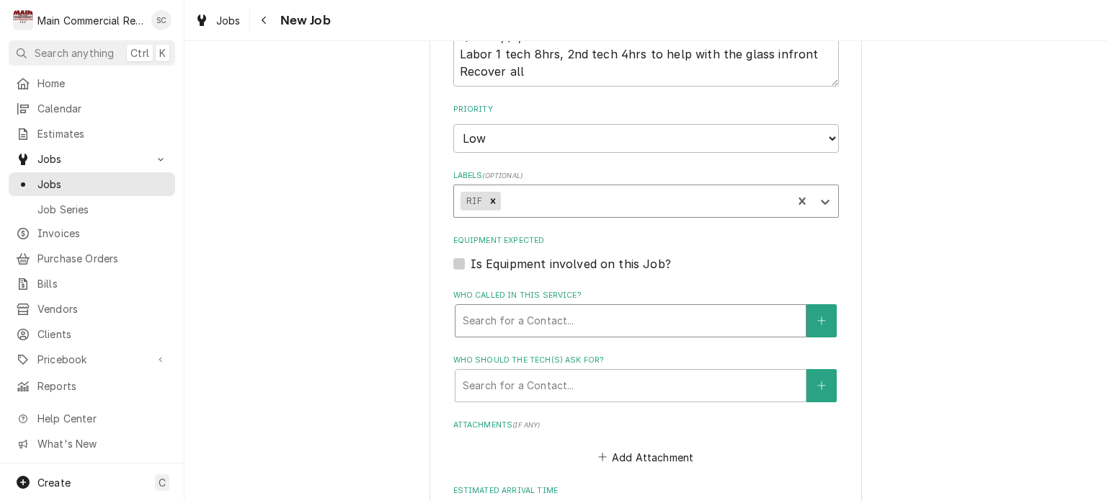
click at [567, 322] on div "Who called in this service?" at bounding box center [631, 321] width 336 height 26
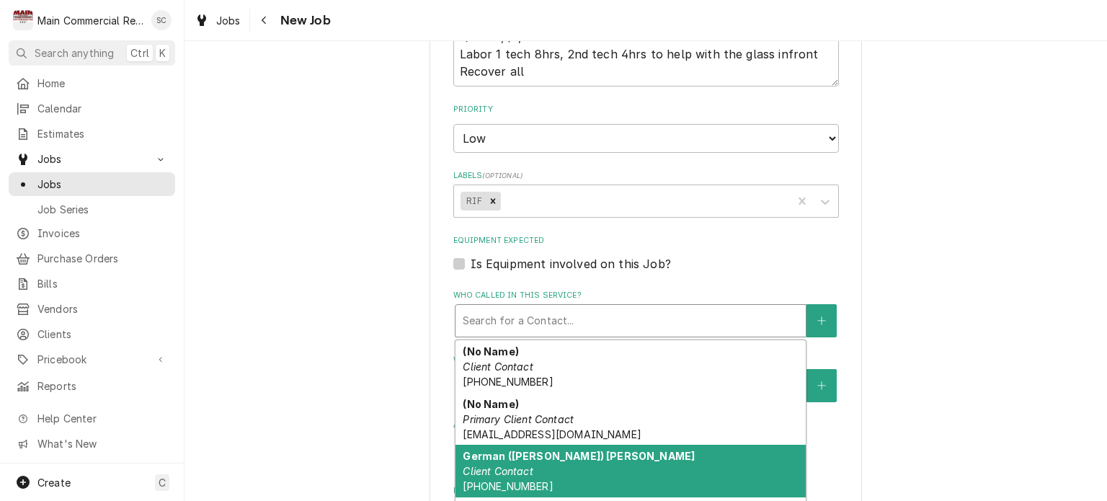
scroll to position [46, 0]
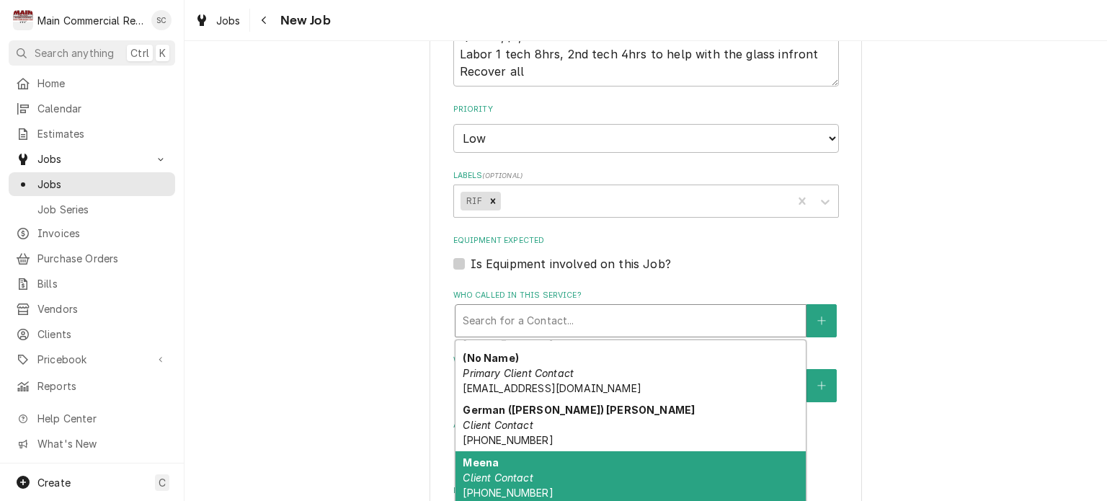
click at [562, 461] on div "Meena Client Contact (817) 805-4372" at bounding box center [631, 477] width 350 height 53
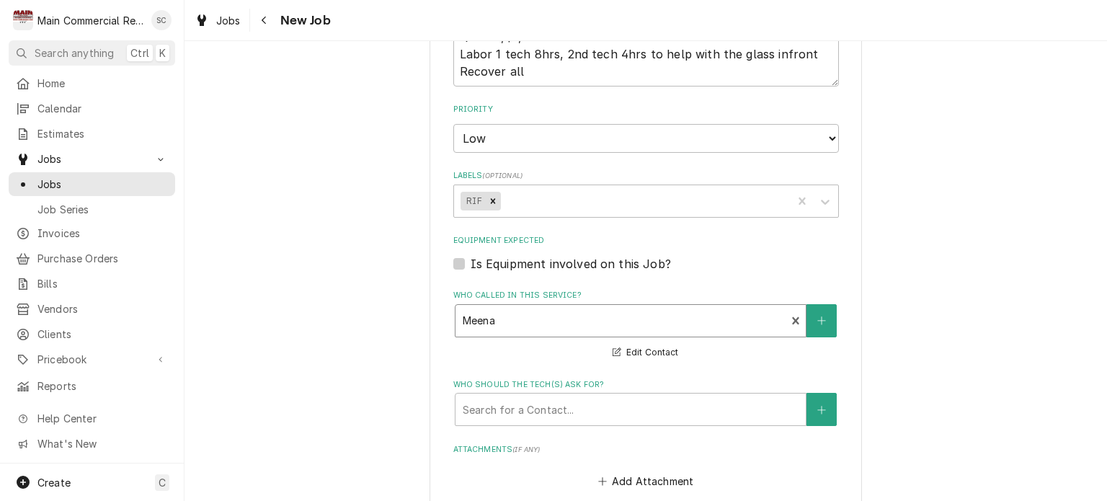
scroll to position [1153, 0]
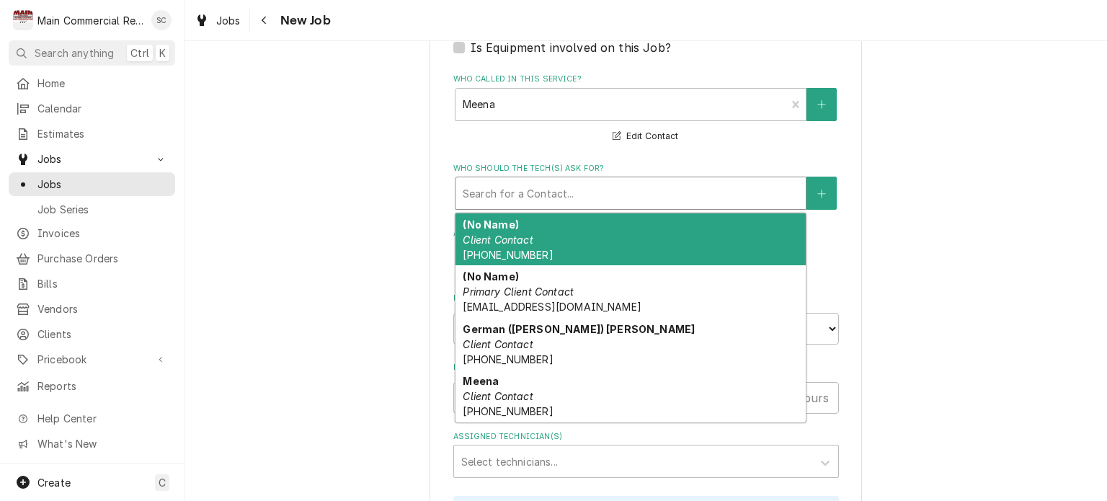
click at [568, 192] on div "Who should the tech(s) ask for?" at bounding box center [631, 193] width 336 height 26
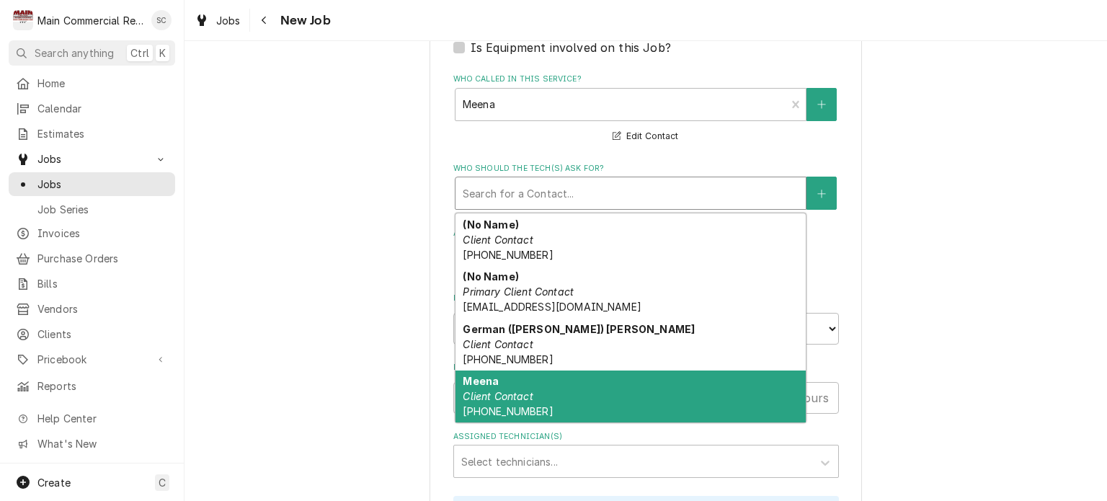
click at [555, 376] on div "Meena Client Contact (817) 805-4372" at bounding box center [631, 397] width 350 height 53
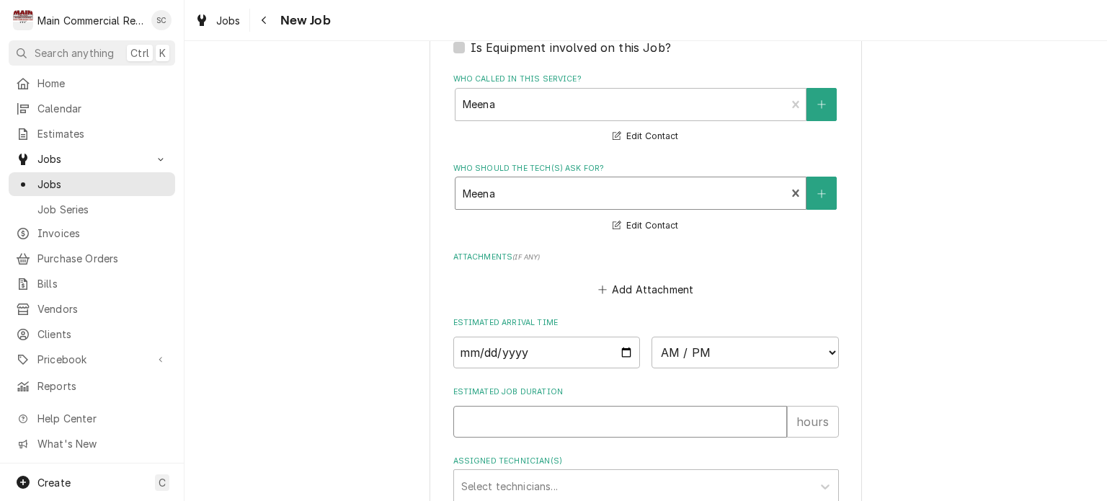
click at [596, 419] on input "Estimated Job Duration" at bounding box center [620, 422] width 334 height 32
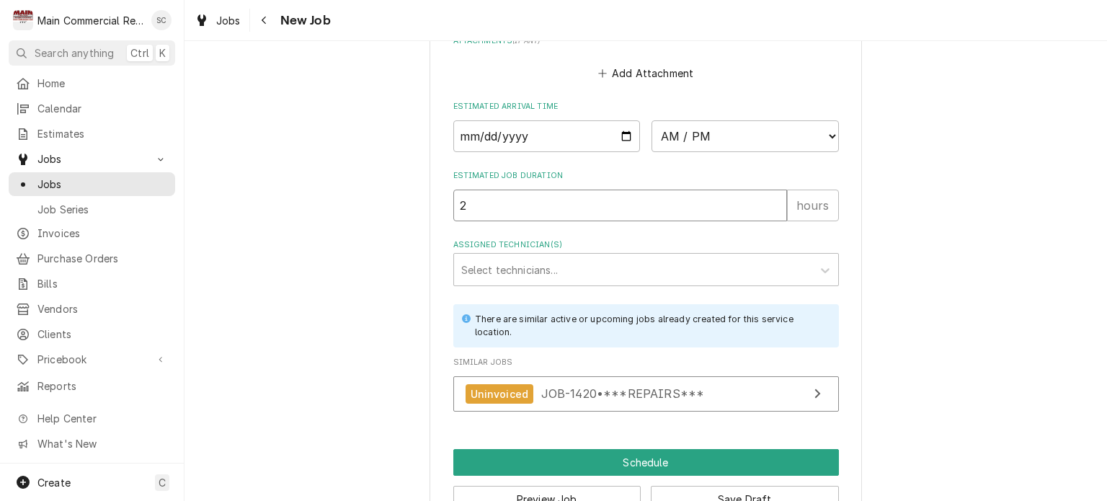
drag, startPoint x: 512, startPoint y: 209, endPoint x: 437, endPoint y: 198, distance: 75.9
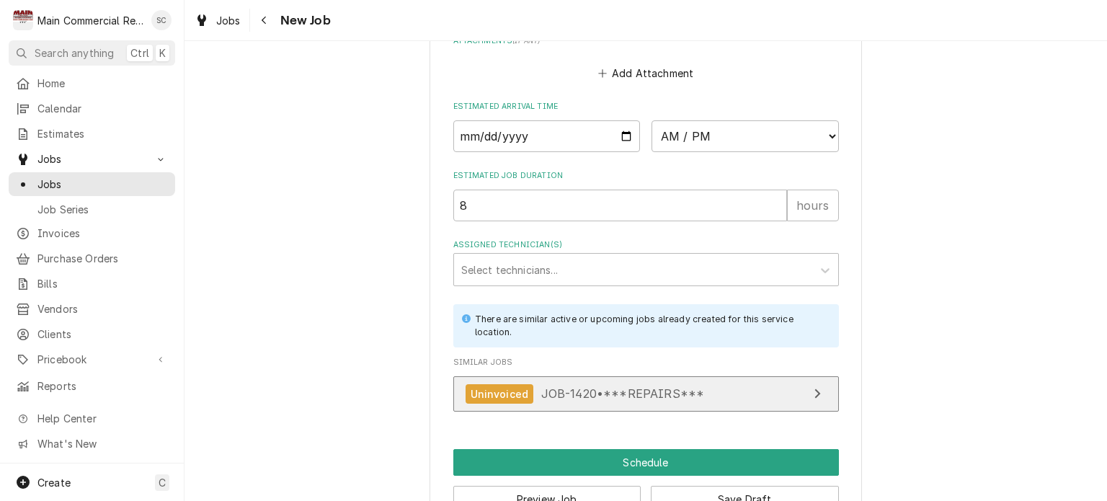
scroll to position [1406, 0]
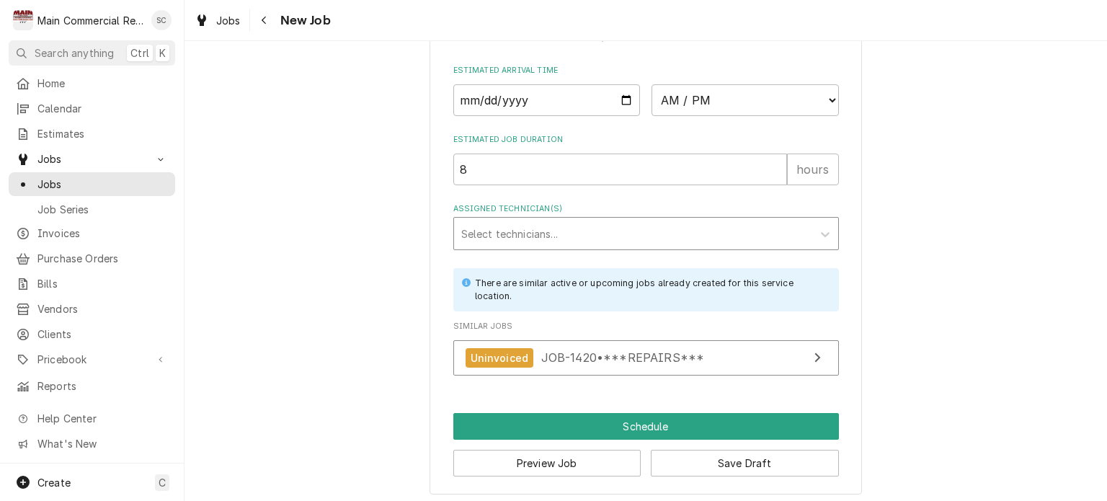
click at [576, 230] on div "Assigned Technician(s)" at bounding box center [633, 234] width 344 height 26
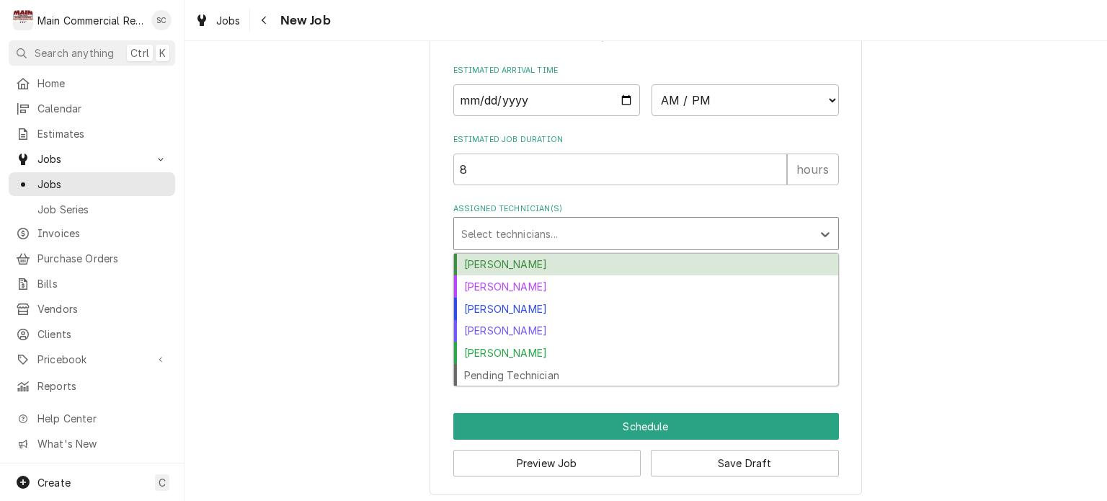
click at [565, 259] on div "[PERSON_NAME]" at bounding box center [646, 265] width 384 height 22
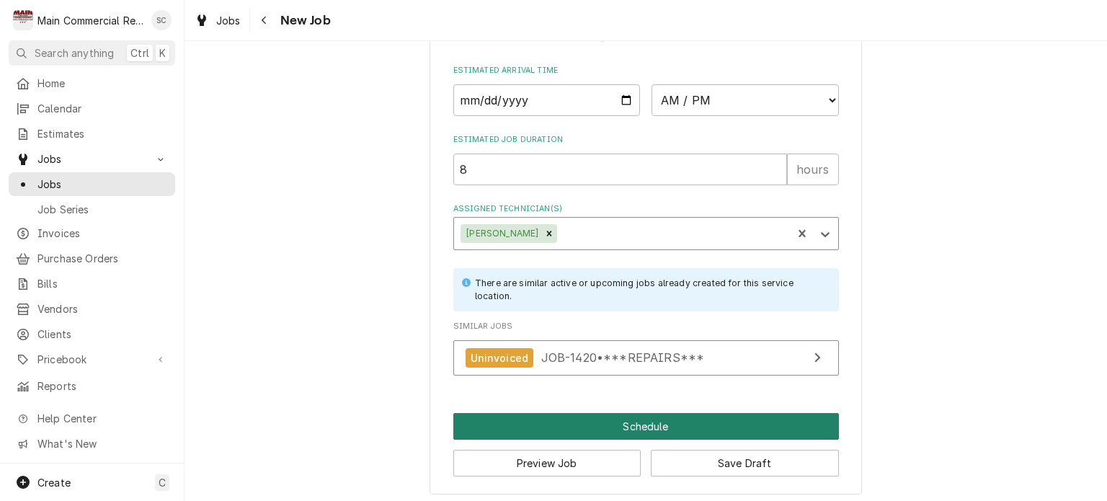
click at [700, 420] on button "Schedule" at bounding box center [646, 426] width 386 height 27
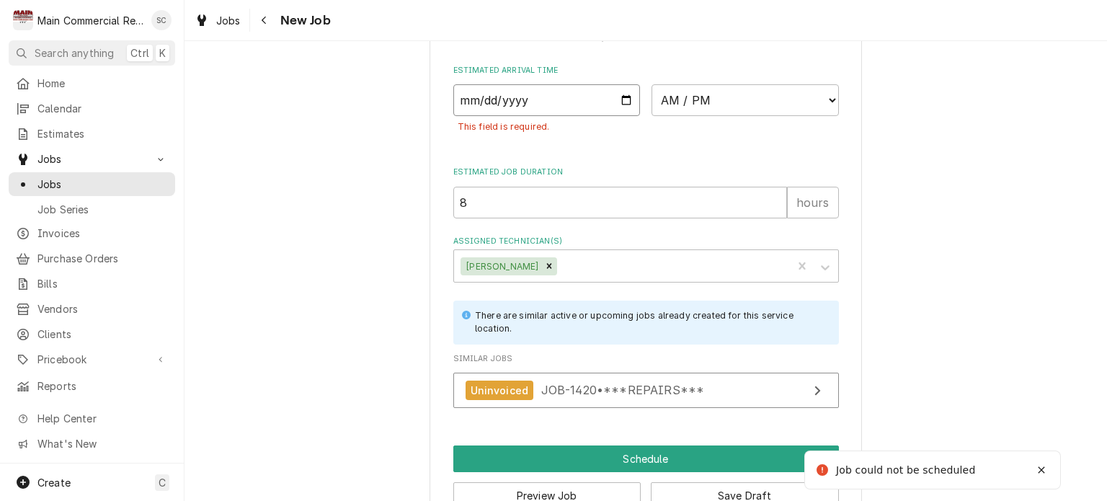
click at [518, 89] on input "Date" at bounding box center [546, 100] width 187 height 32
click at [616, 94] on input "Date" at bounding box center [546, 100] width 187 height 32
click at [710, 97] on select "AM / PM 6:00 AM 6:15 AM 6:30 AM 6:45 AM 7:00 AM 7:15 AM 7:30 AM 7:45 AM 8:00 AM…" at bounding box center [745, 100] width 187 height 32
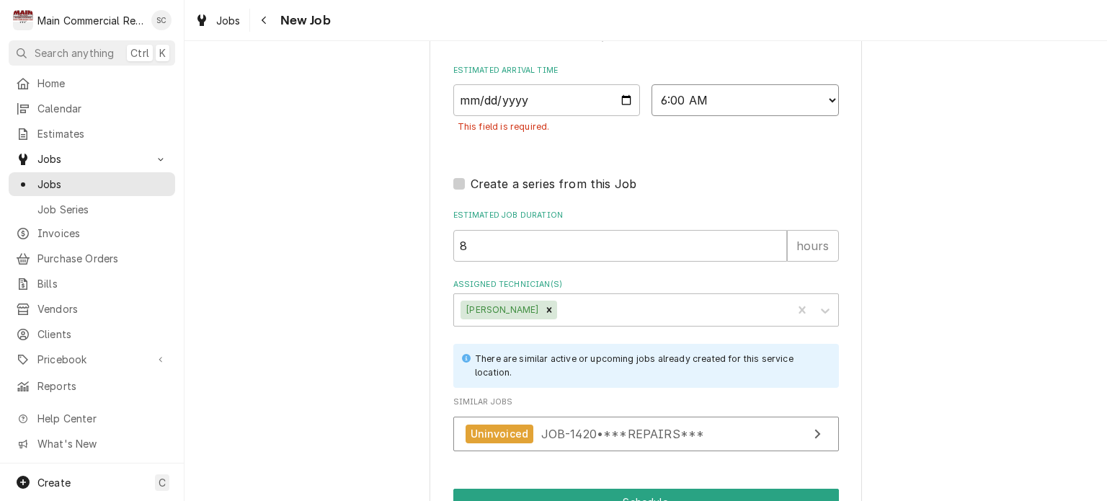
scroll to position [1482, 0]
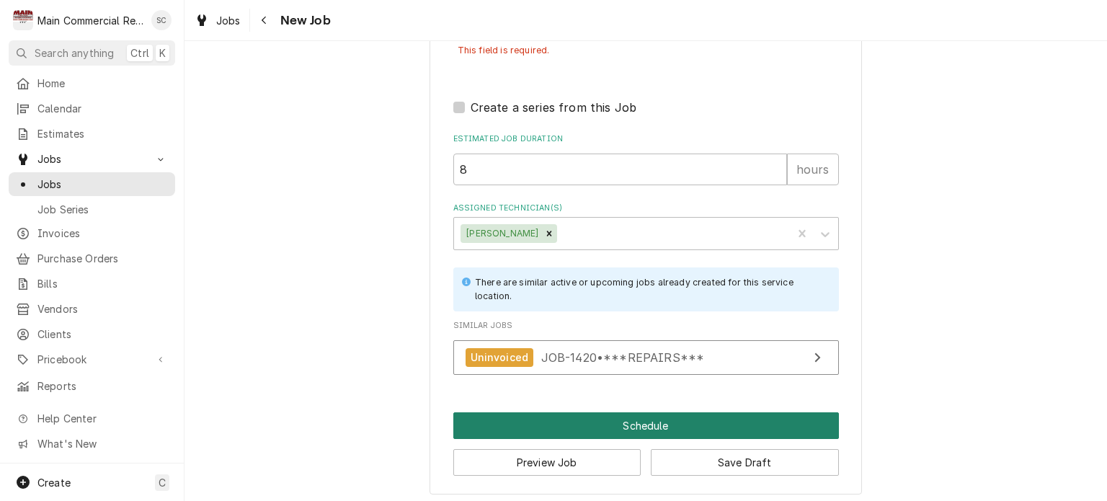
click at [694, 420] on button "Schedule" at bounding box center [646, 425] width 386 height 27
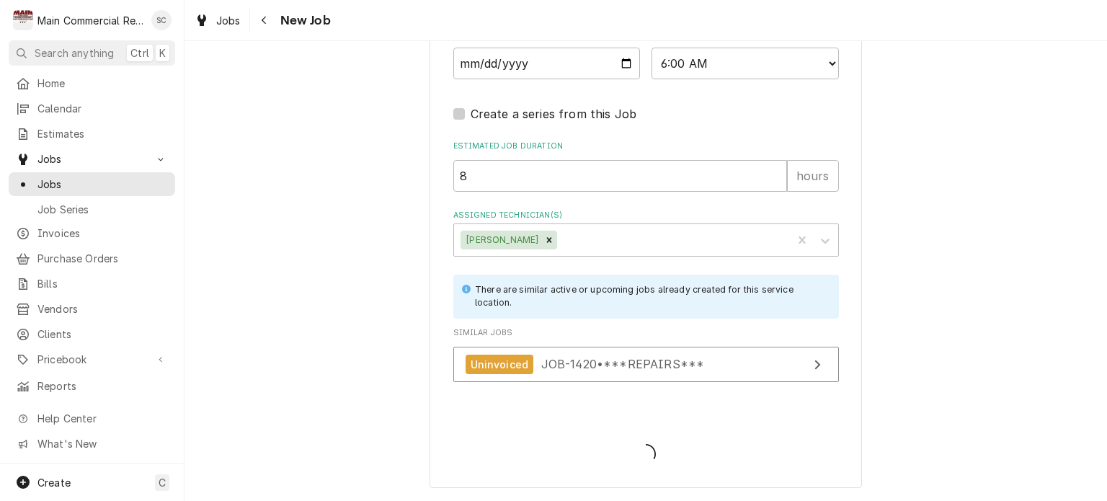
scroll to position [1437, 0]
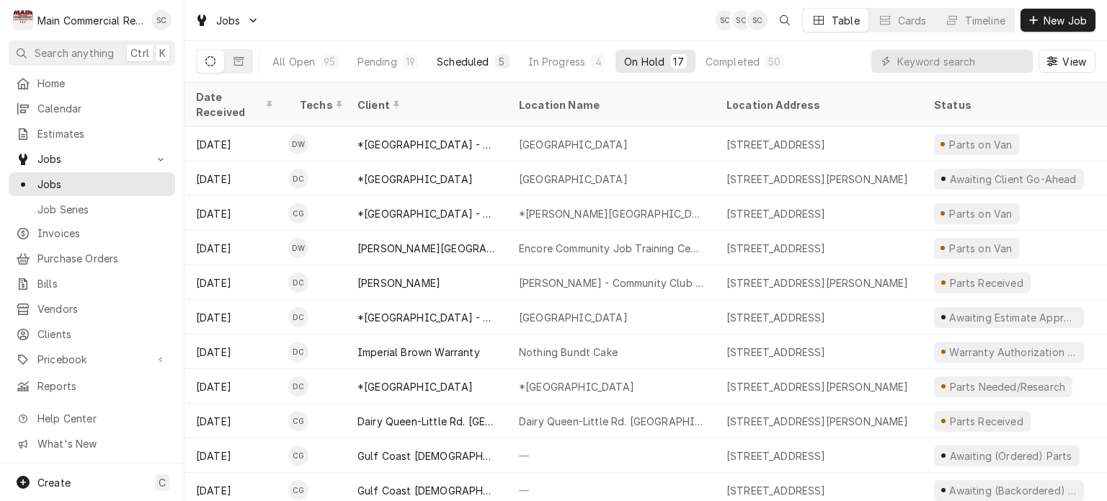
click at [490, 57] on button "Scheduled 5" at bounding box center [472, 61] width 89 height 23
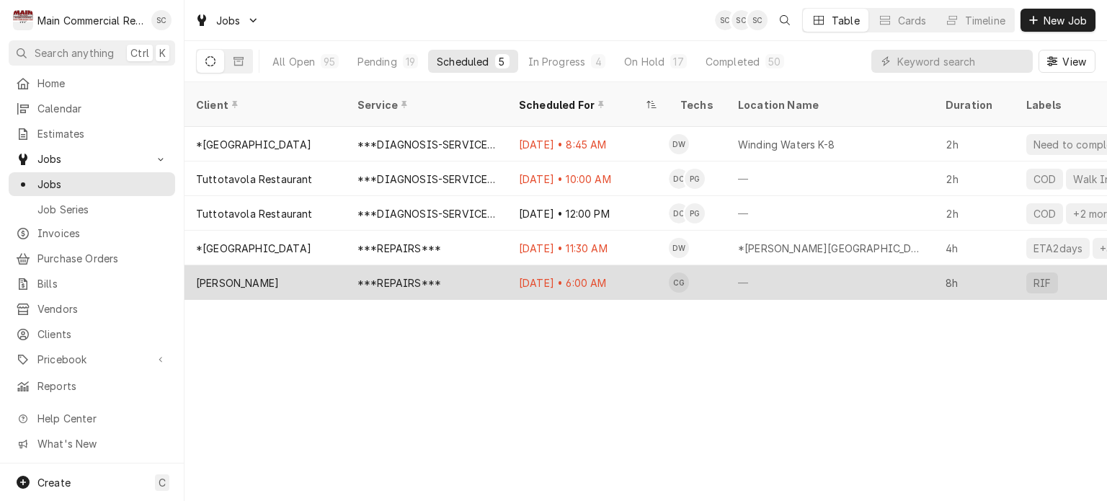
click at [466, 265] on div "***REPAIRS***" at bounding box center [426, 282] width 161 height 35
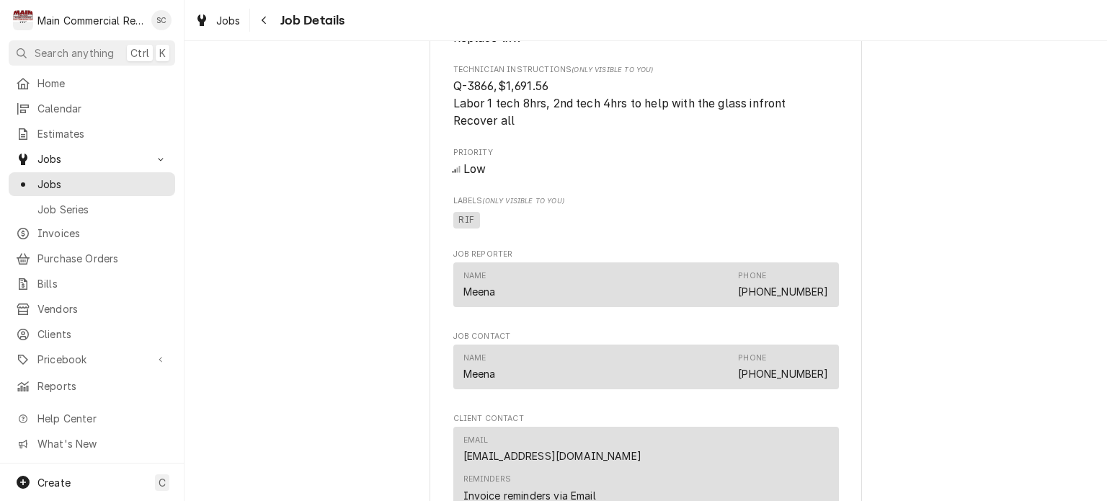
scroll to position [1226, 0]
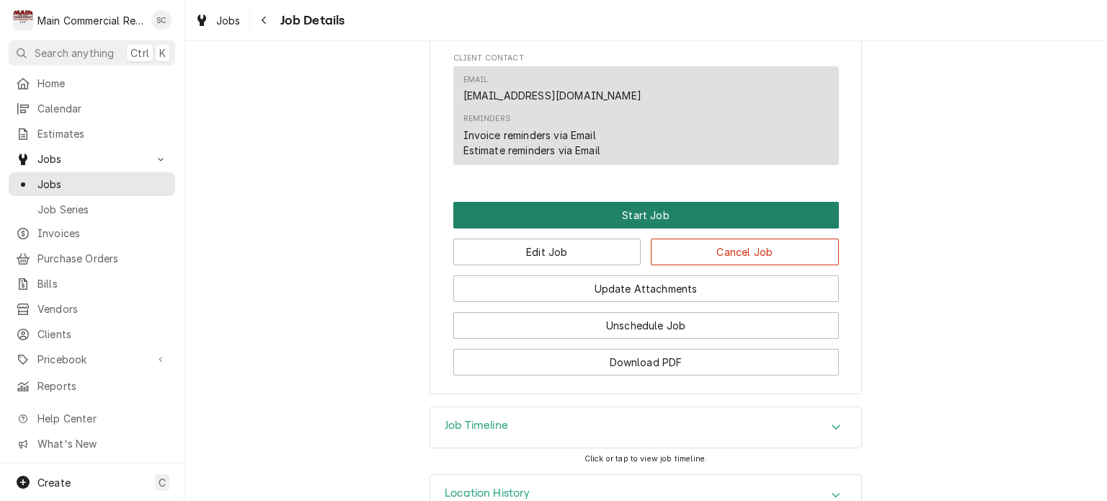
click at [660, 229] on button "Start Job" at bounding box center [646, 215] width 386 height 27
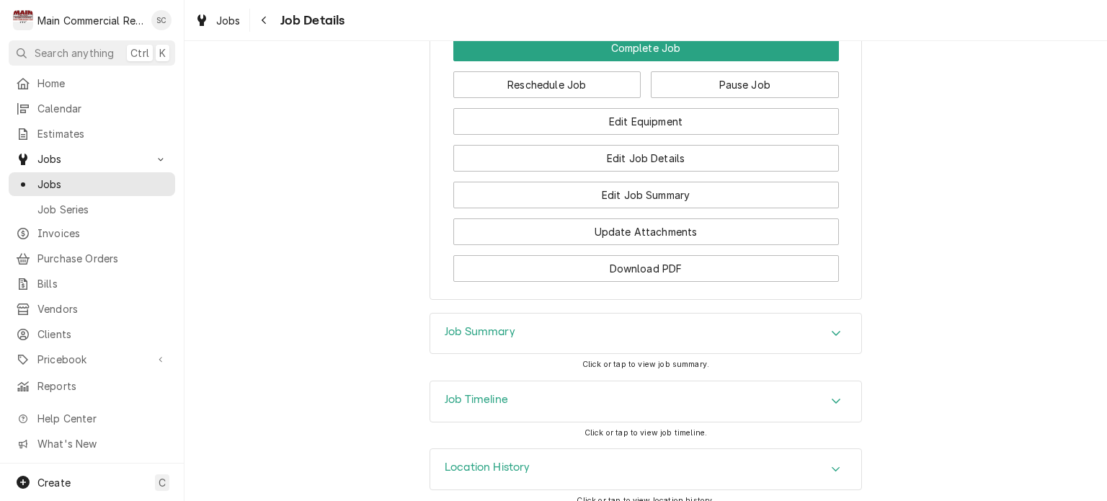
scroll to position [1471, 0]
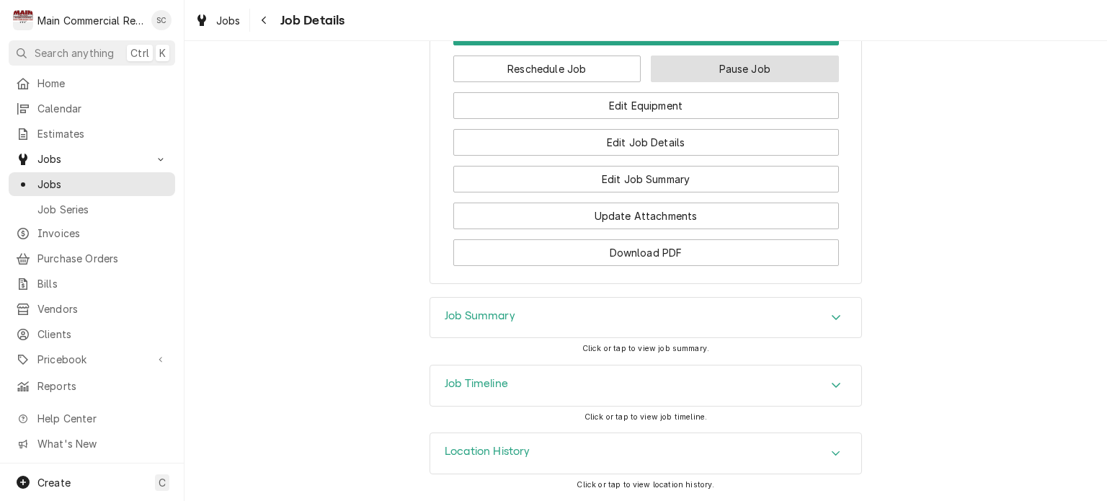
click at [712, 73] on button "Pause Job" at bounding box center [745, 69] width 188 height 27
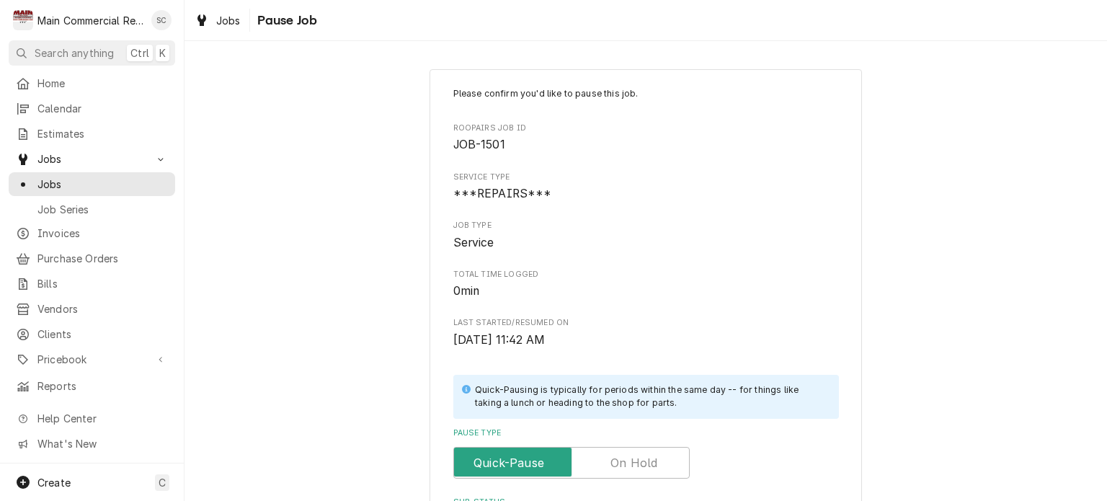
scroll to position [216, 0]
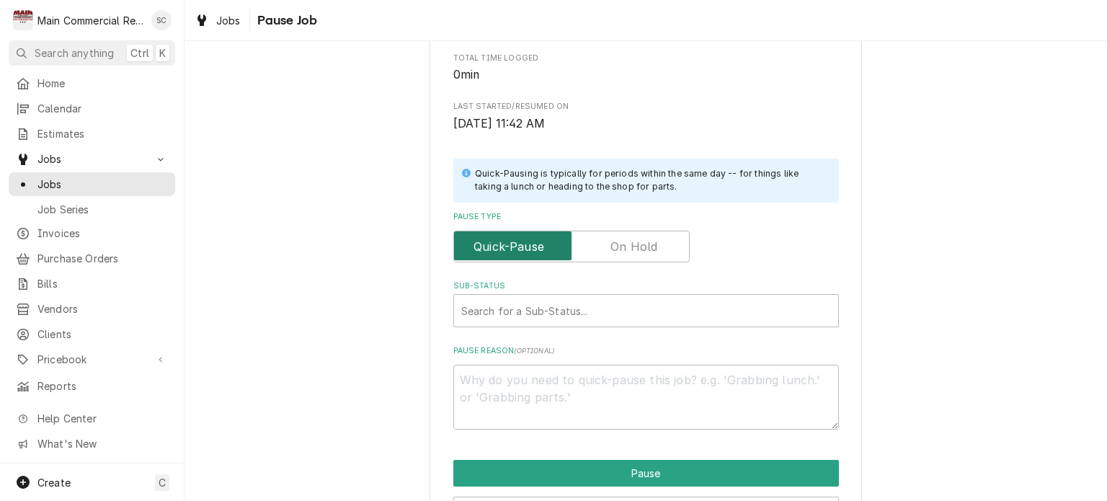
click at [662, 242] on input "Pause Type" at bounding box center [571, 247] width 223 height 32
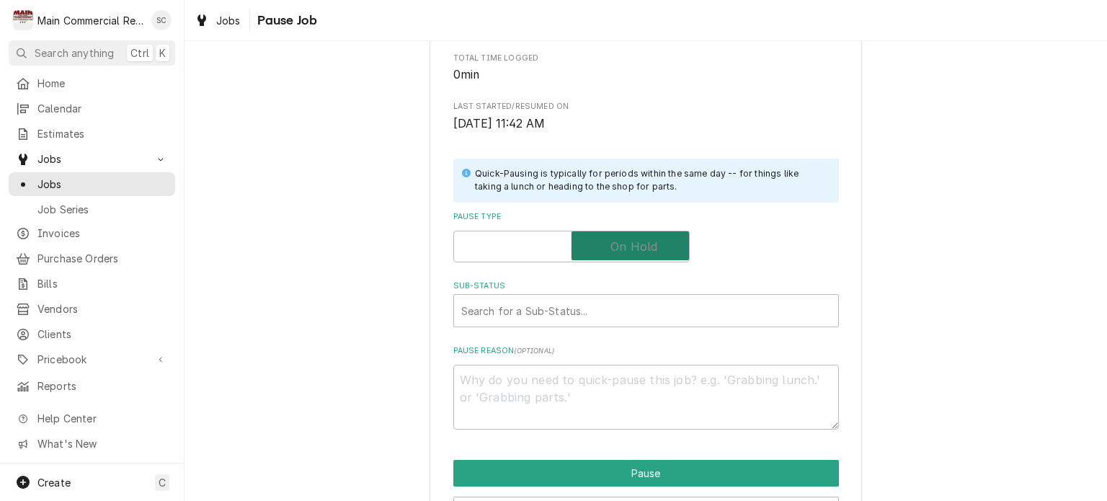
checkbox input "true"
click at [618, 314] on div "Sub-Status" at bounding box center [646, 311] width 370 height 26
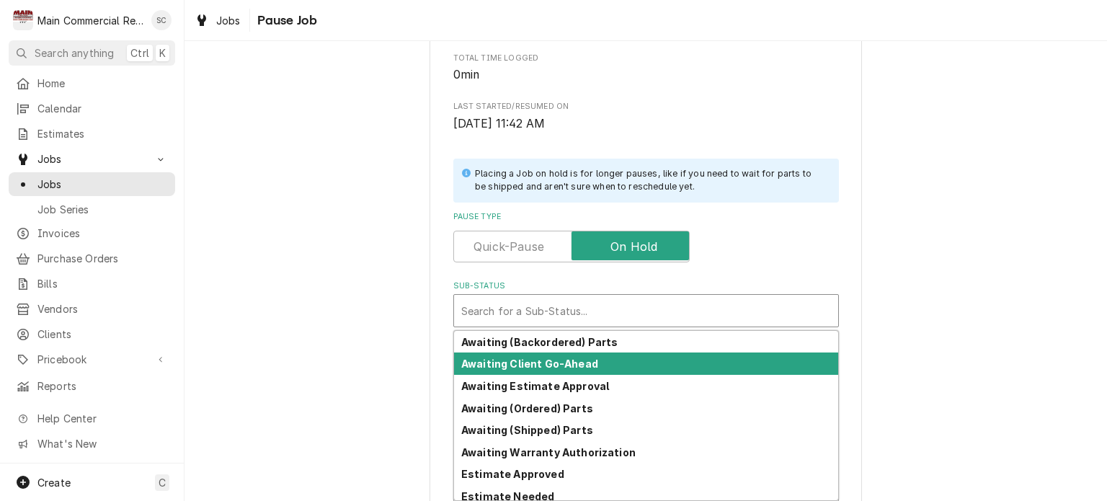
click at [576, 365] on strong "Awaiting Client Go-Ahead" at bounding box center [529, 364] width 137 height 12
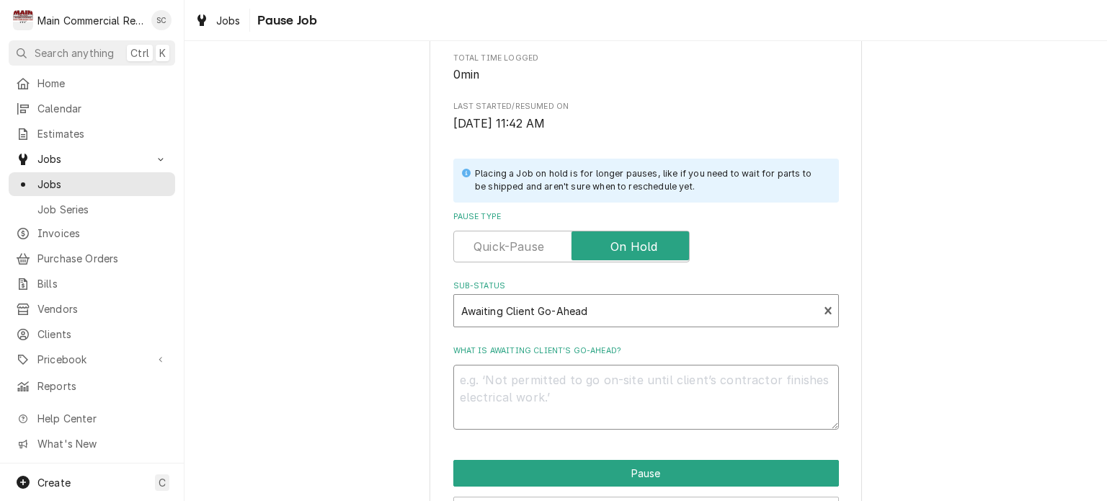
click at [607, 377] on textarea "What is awaiting client’s go-ahead?" at bounding box center [646, 397] width 386 height 65
type textarea "x"
type textarea "C"
type textarea "x"
type textarea "Cu"
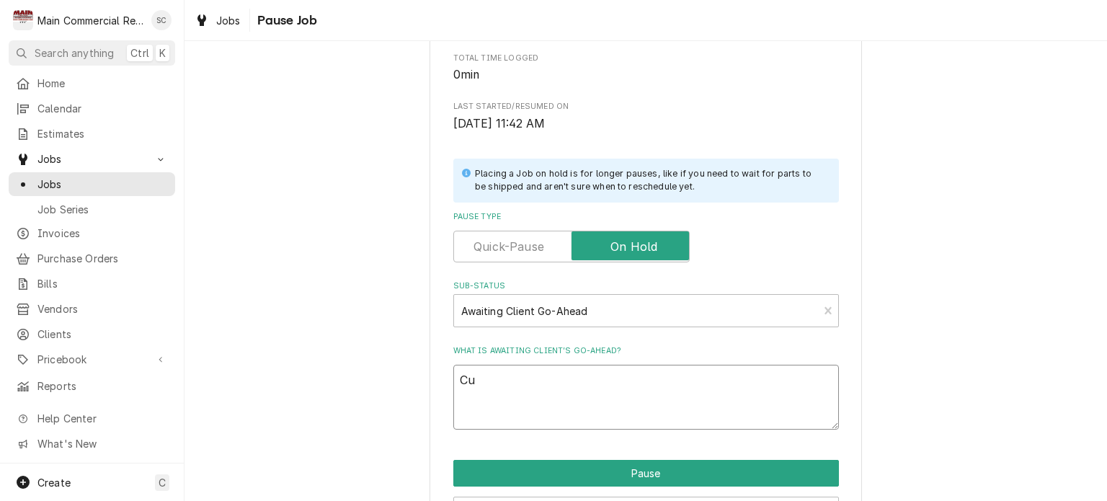
type textarea "x"
type textarea "Cus"
type textarea "x"
type textarea "Cust"
type textarea "x"
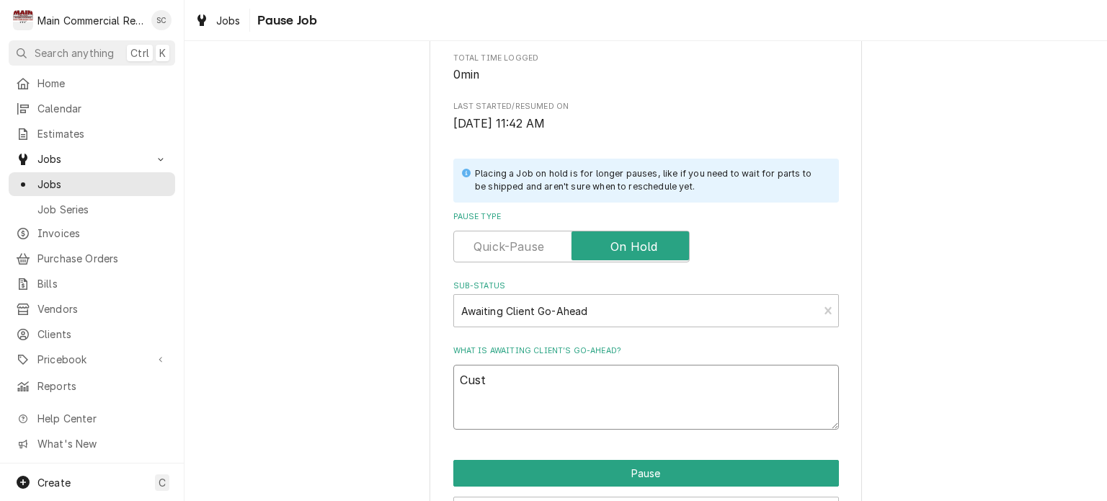
type textarea "Custo"
type textarea "x"
type textarea "Custom"
type textarea "x"
type textarea "Custome"
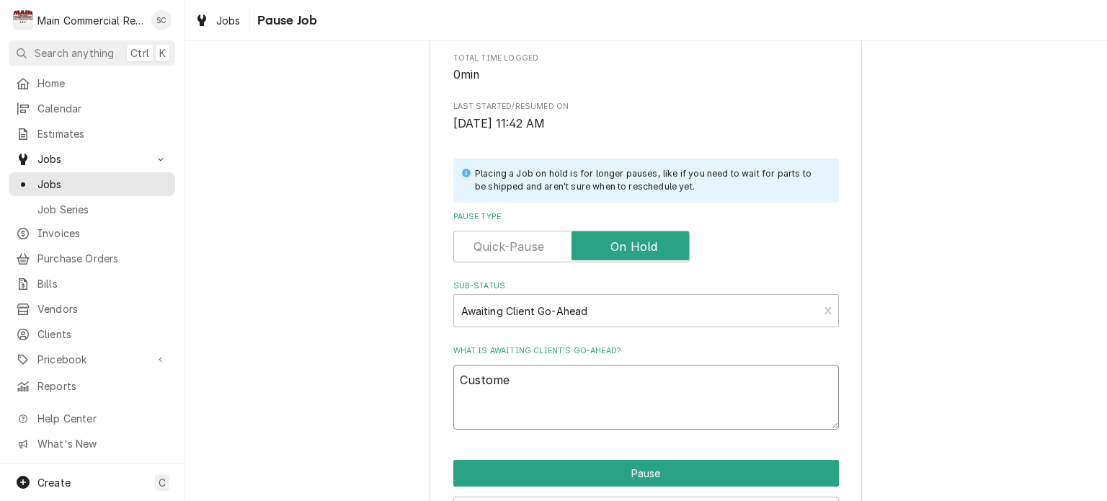
type textarea "x"
type textarea "Customer"
type textarea "x"
type textarea "Customer"
type textarea "x"
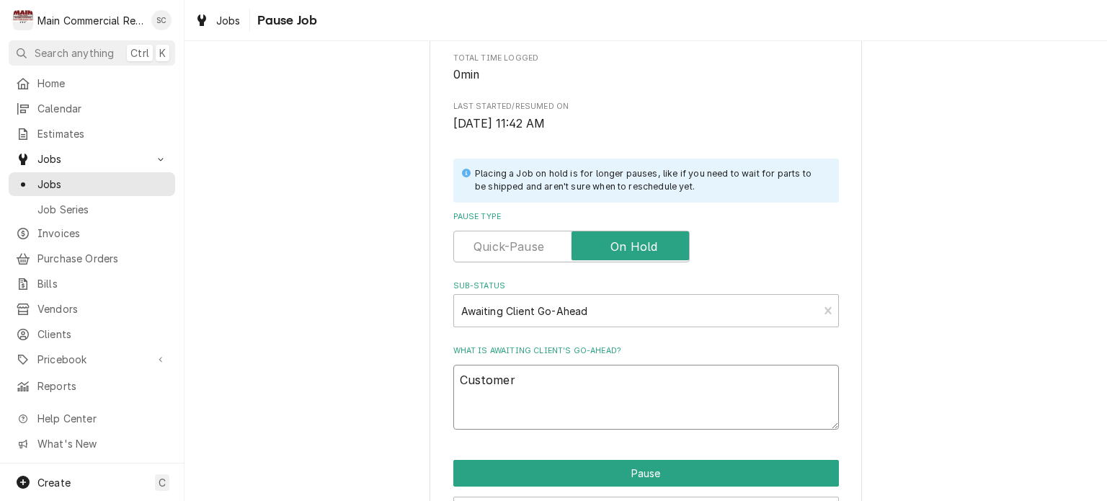
type textarea "Customer t"
type textarea "x"
type textarea "Customer to"
type textarea "x"
type textarea "Customer to"
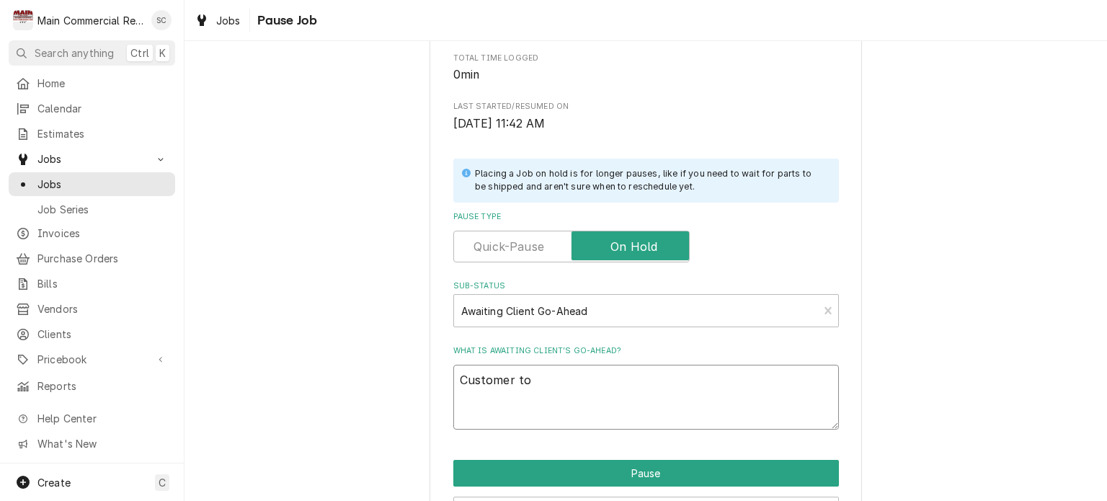
type textarea "x"
type textarea "Customer to g"
type textarea "x"
type textarea "Customer to ge"
type textarea "x"
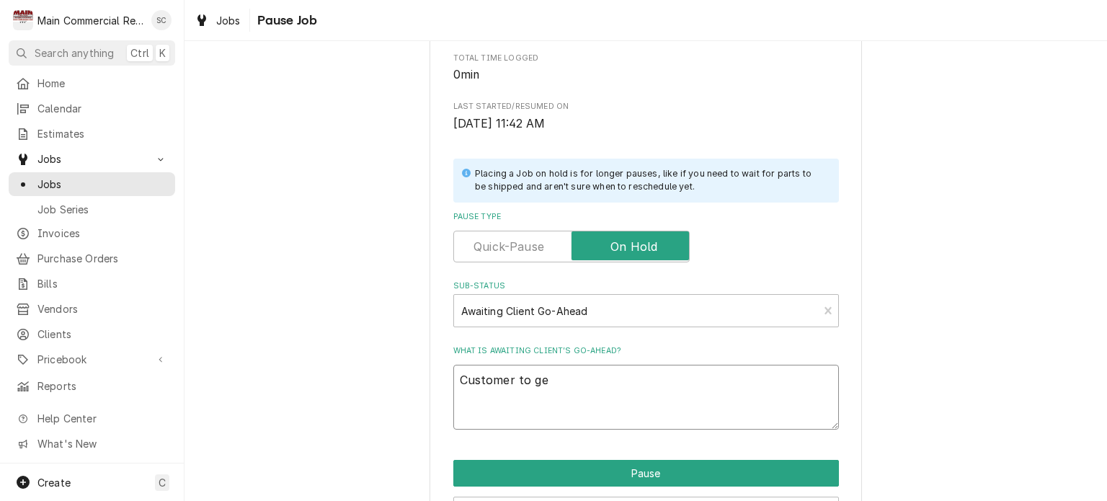
type textarea "Customer to get"
type textarea "x"
type textarea "Customer to get"
type textarea "x"
type textarea "Customer to get t"
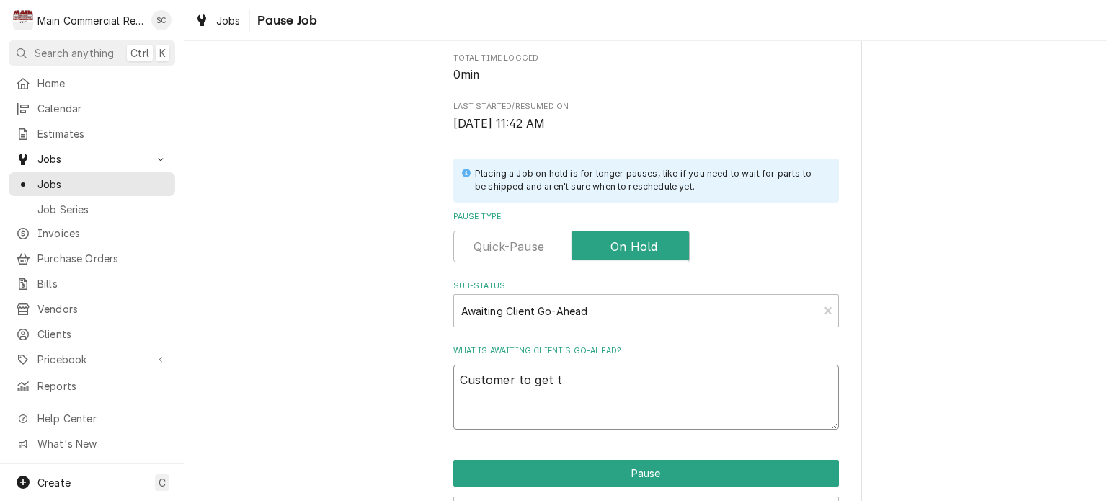
type textarea "x"
type textarea "Customer to get th"
type textarea "x"
type textarea "Customer to get the"
type textarea "x"
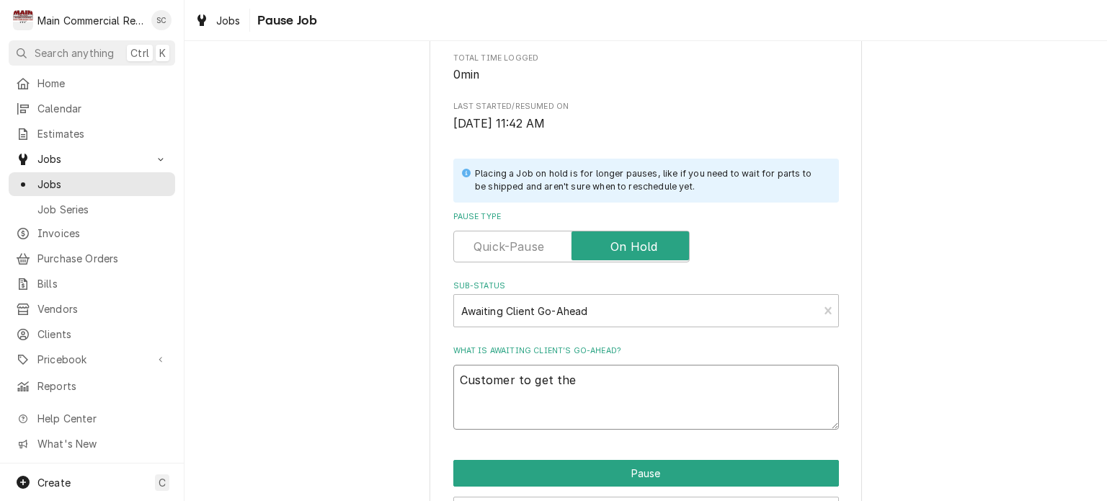
type textarea "Customer to get the"
type textarea "x"
type textarea "Customer to get the T"
type textarea "x"
type textarea "Customer to get the [GEOGRAPHIC_DATA]"
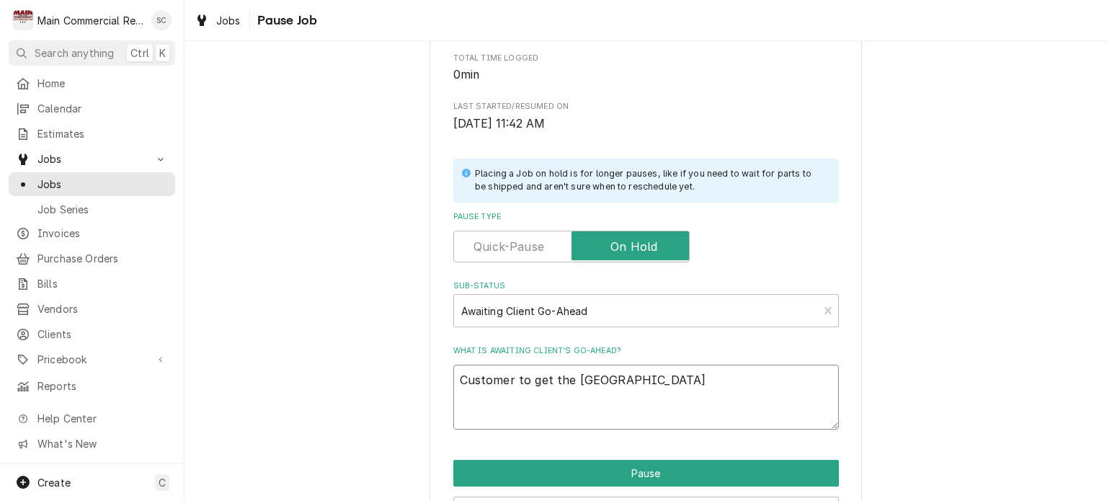
type textarea "x"
type textarea "Customer to get the TXX"
type textarea "x"
type textarea "Customer to get the [GEOGRAPHIC_DATA]"
type textarea "x"
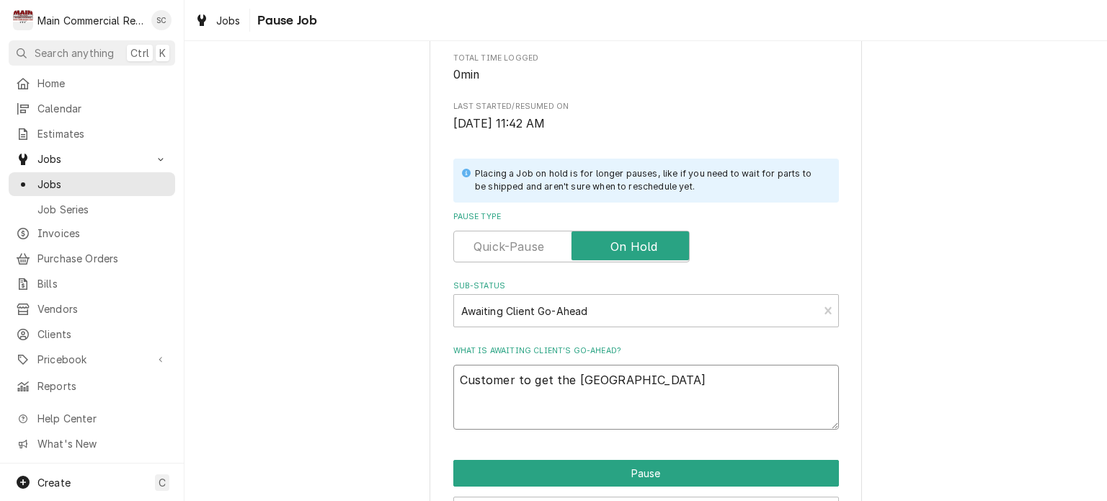
type textarea "Customer to get the TXV"
type textarea "x"
type textarea "Customer to get the TXV"
type textarea "x"
type textarea "Customer to get the TXV t"
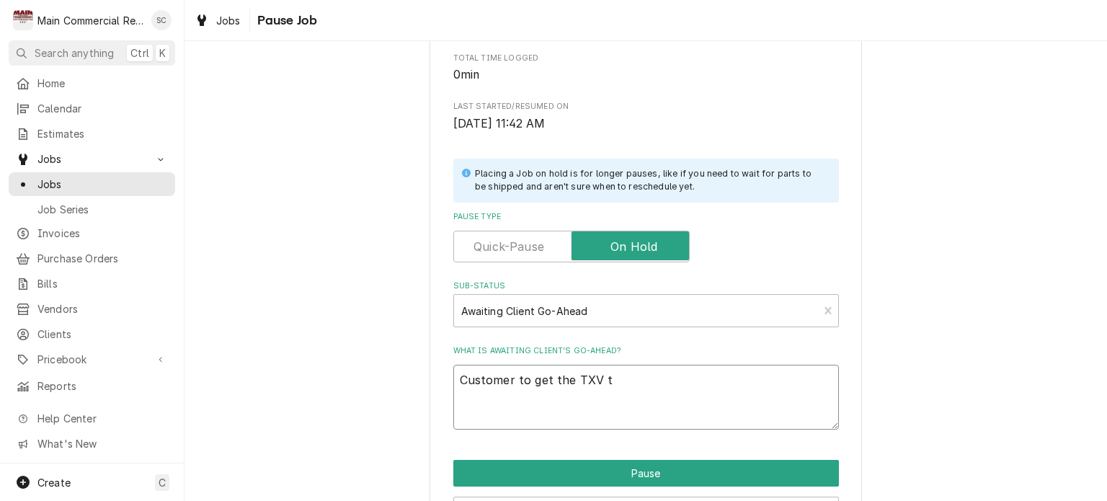
type textarea "x"
type textarea "Customer to get the TXV th"
type textarea "x"
type textarea "Customer to get the TXV tha"
type textarea "x"
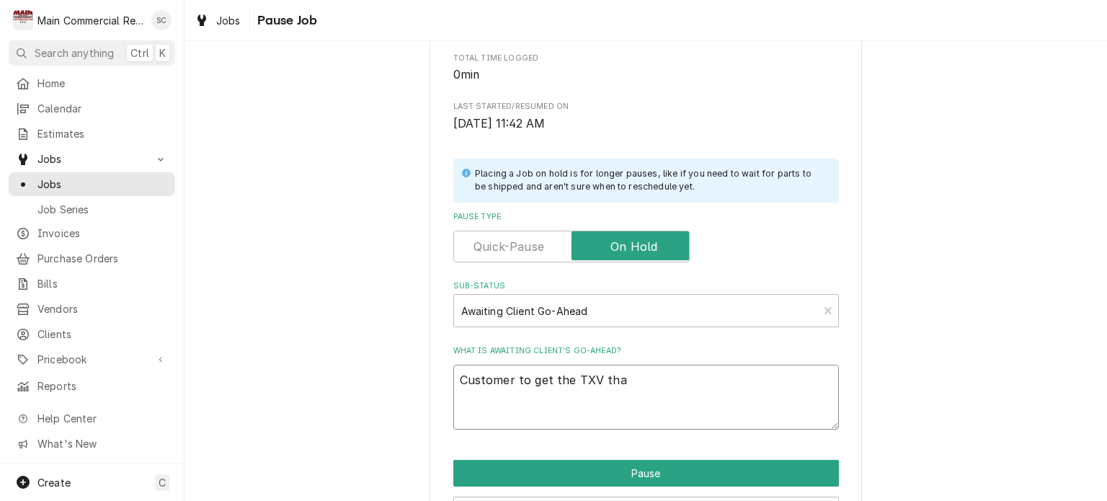
type textarea "Customer to get the TXV that"
type textarea "x"
type textarea "Customer to get the TXV that"
type textarea "x"
type textarea "Customer to get the TXV that i"
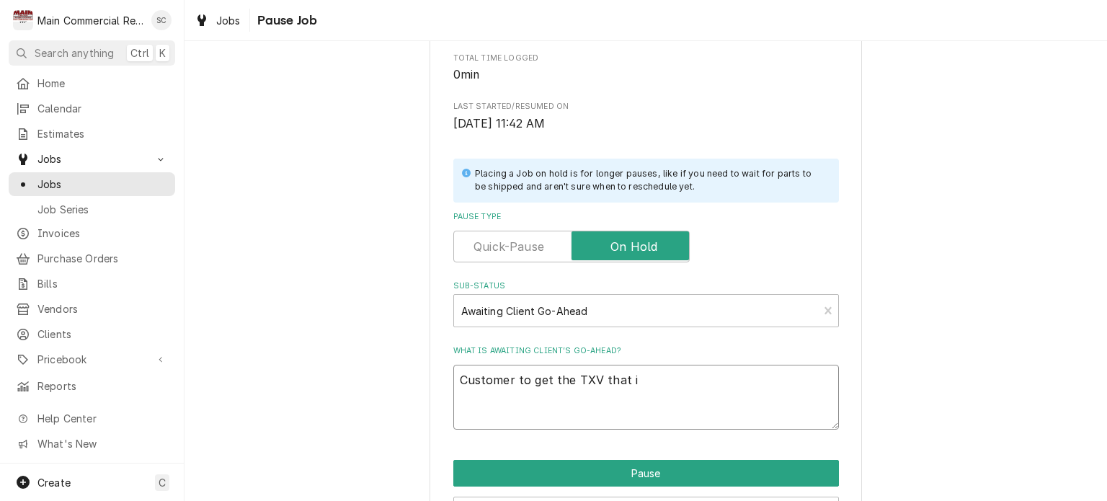
type textarea "x"
type textarea "Customer to get the TXV that is"
type textarea "x"
type textarea "Customer to get the TXV that is"
type textarea "x"
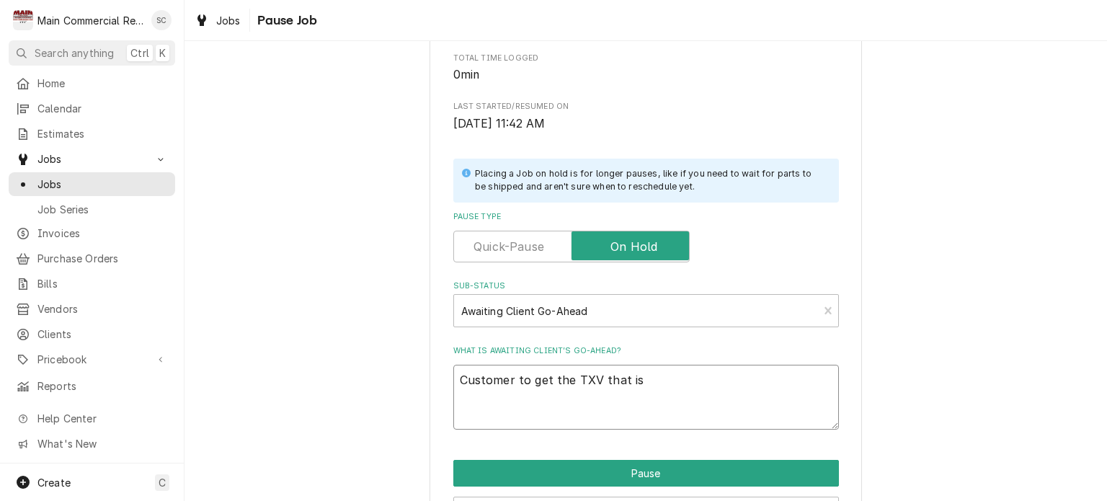
type textarea "Customer to get the TXV that is n"
type textarea "x"
type textarea "Customer to get the TXV that is ne"
type textarea "x"
type textarea "Customer to get the TXV that is nee"
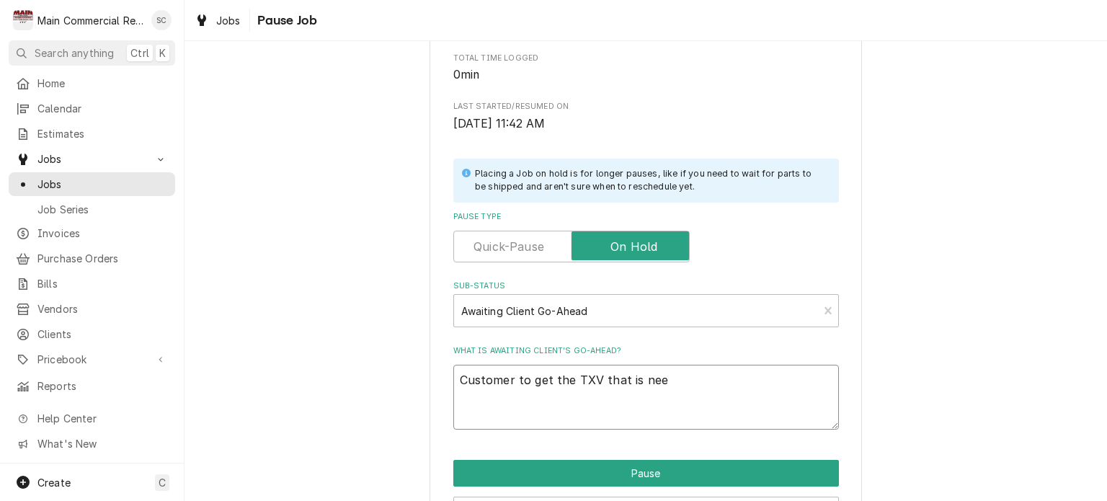
type textarea "x"
type textarea "Customer to get the TXV that is need"
type textarea "x"
type textarea "Customer to get the TXV that is neede"
type textarea "x"
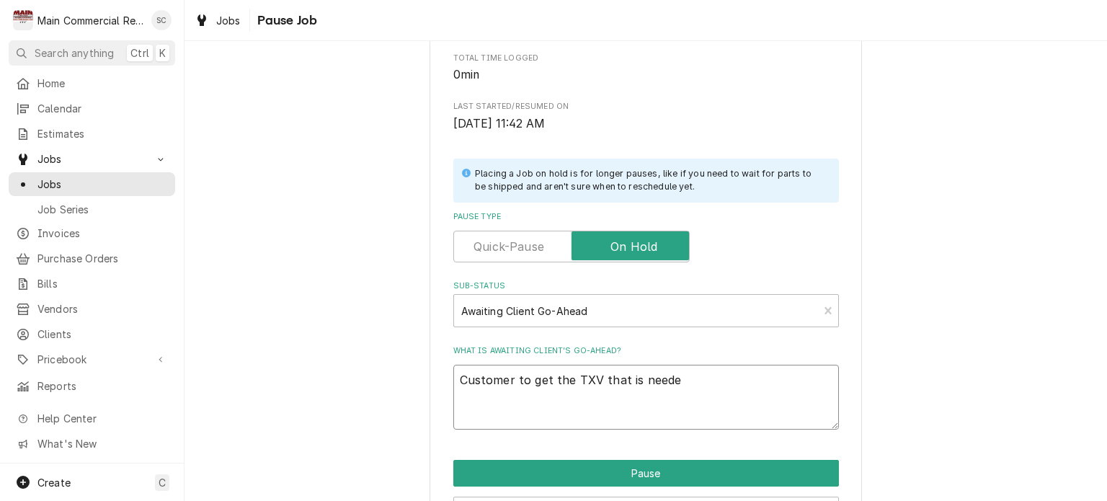
type textarea "Customer to get the TXV that is needed"
type textarea "x"
type textarea "Customer to get the TXV that is needed."
type textarea "x"
type textarea "Customer to get the TXV that is needed."
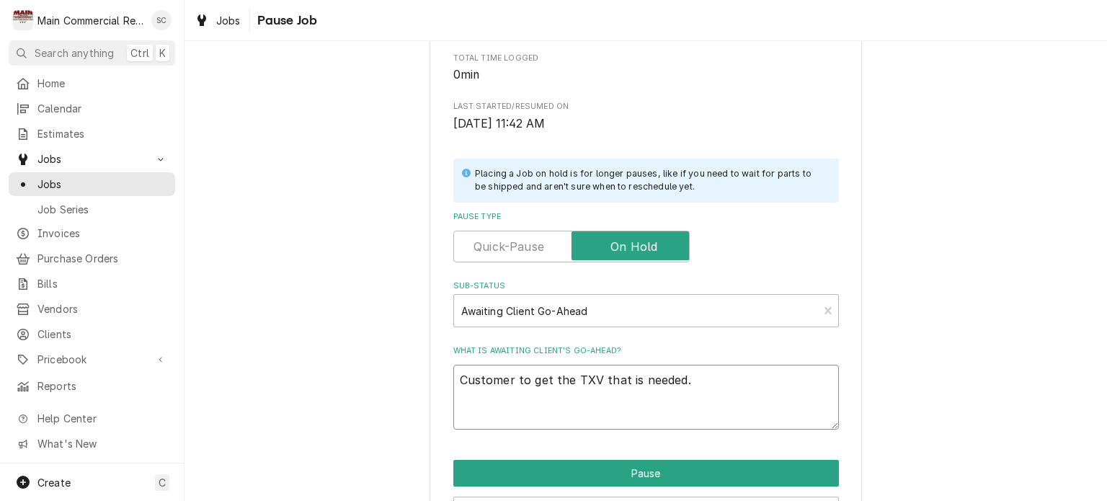
type textarea "x"
type textarea "Customer to get the TXV that is needed. -"
type textarea "x"
type textarea "Customer to get the TXV that is needed. -s"
type textarea "x"
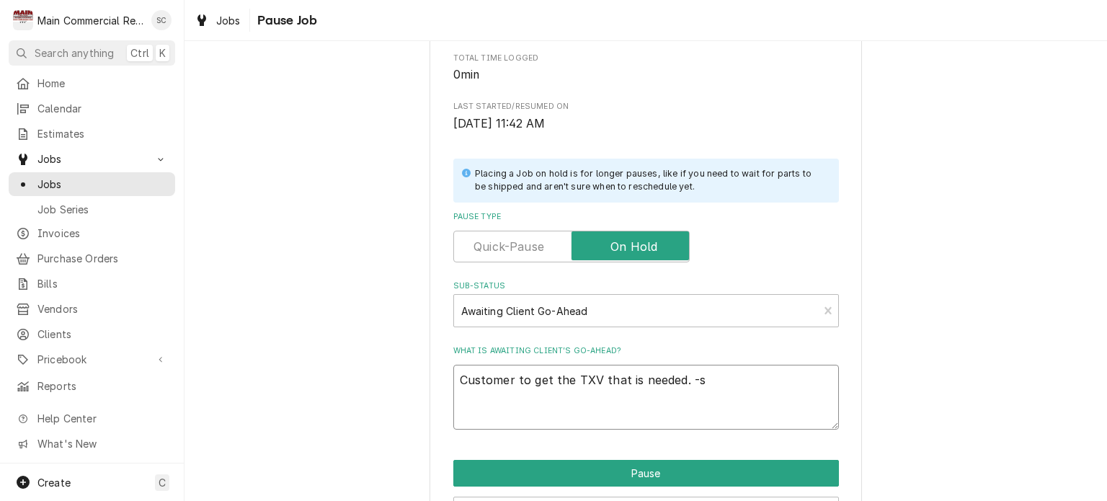
type textarea "Customer to get the TXV that is needed. -sr"
type textarea "x"
type textarea "Customer to get the TXV that is needed. -src"
type textarea "x"
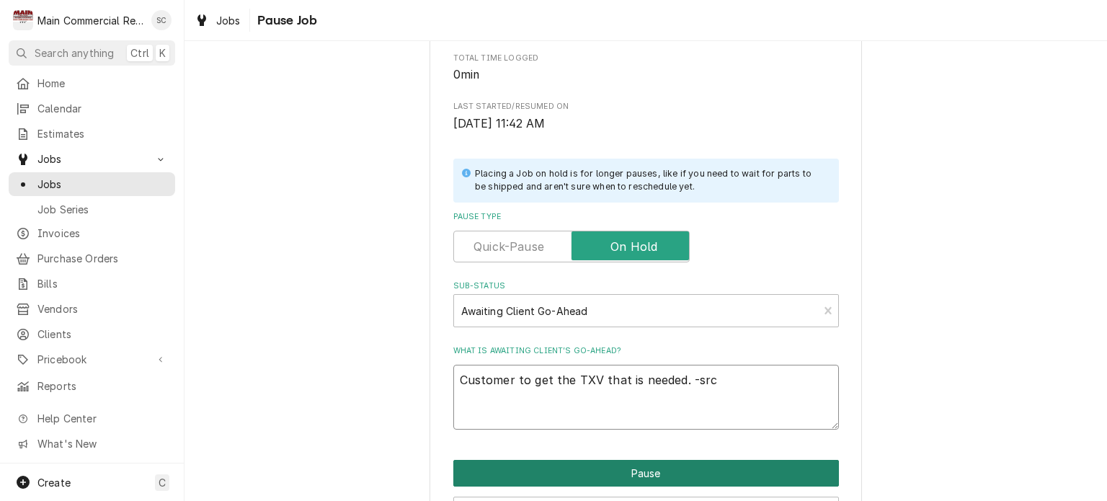
type textarea "Customer to get the TXV that is needed. -src"
click at [593, 477] on button "Pause" at bounding box center [646, 473] width 386 height 27
type textarea "x"
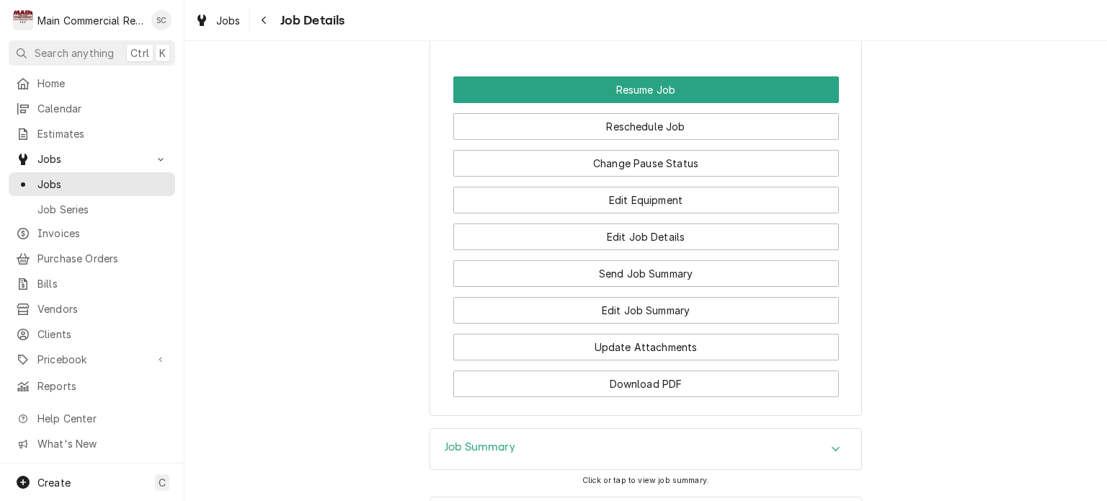
scroll to position [1658, 0]
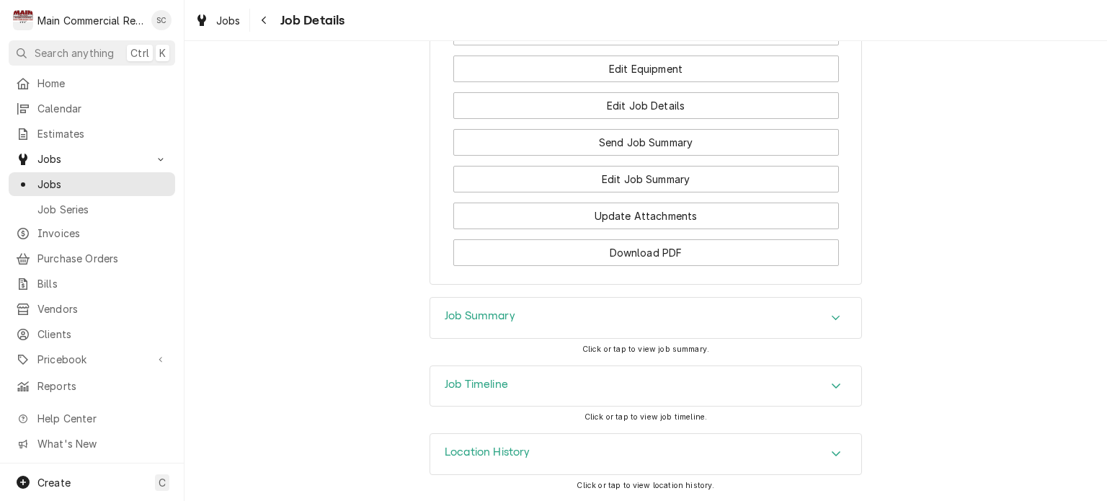
click at [831, 320] on icon "Accordion Header" at bounding box center [836, 318] width 10 height 12
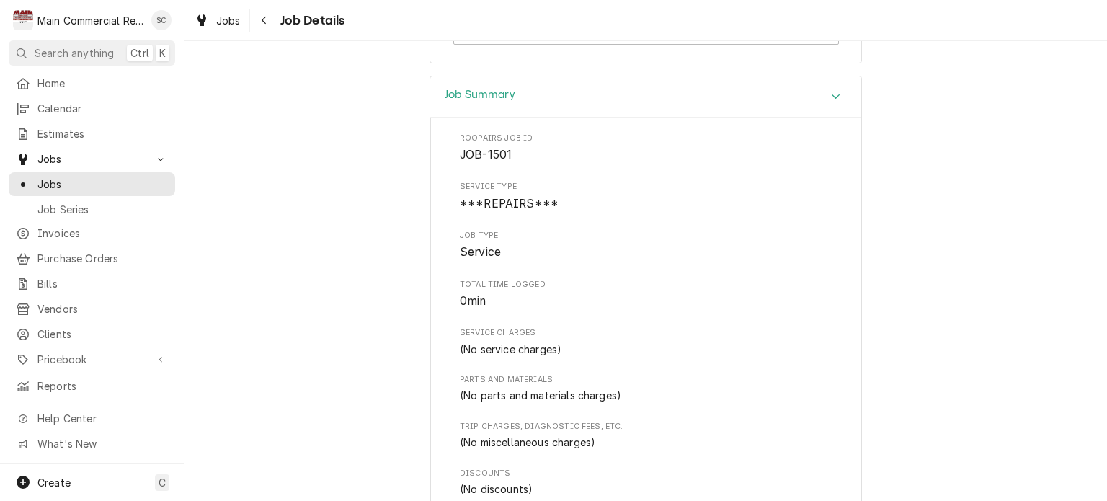
scroll to position [2155, 0]
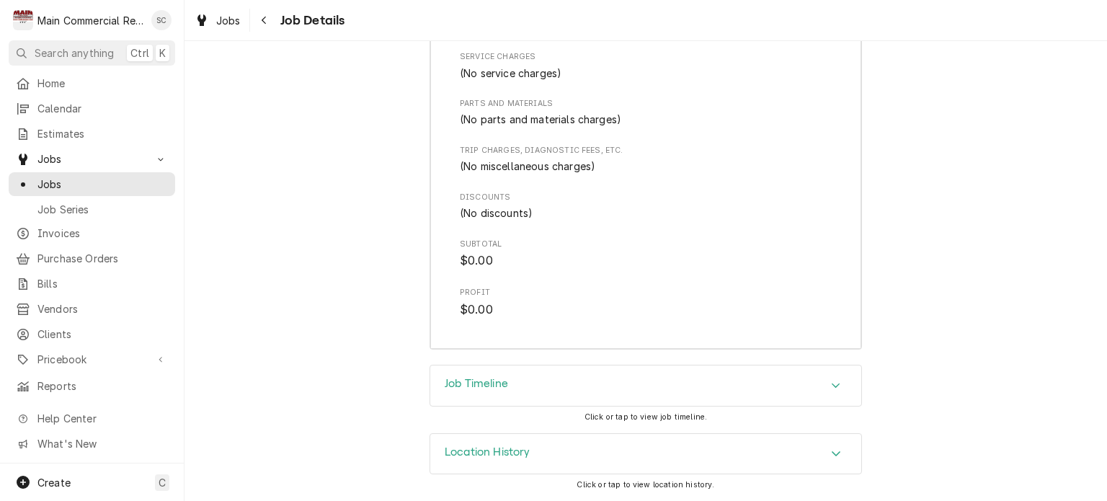
click at [912, 241] on div "Job Summary Roopairs Job ID JOB-1501 Service Type ***REPAIRS*** Job Type Servic…" at bounding box center [646, 82] width 923 height 565
click at [825, 384] on div "Accordion Header" at bounding box center [836, 385] width 22 height 17
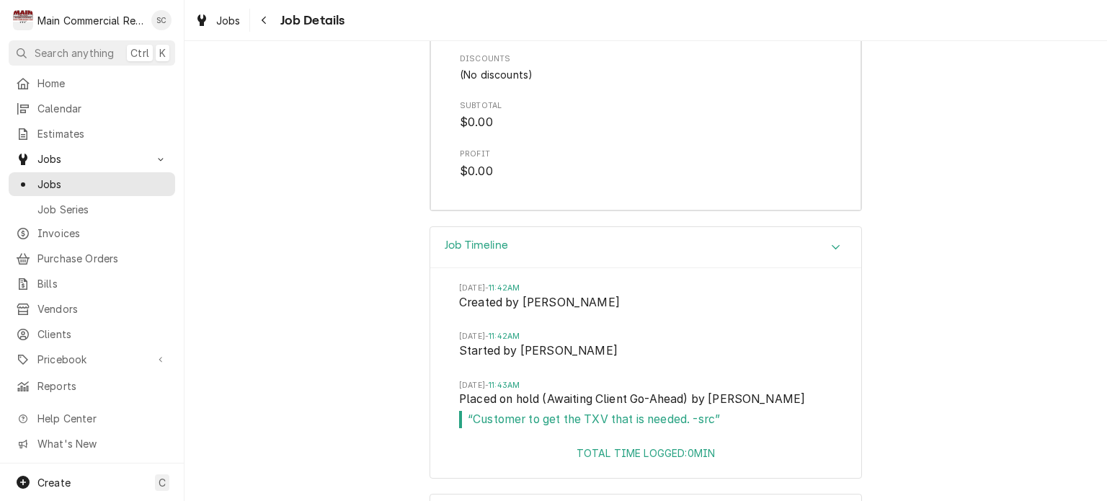
scroll to position [2353, 0]
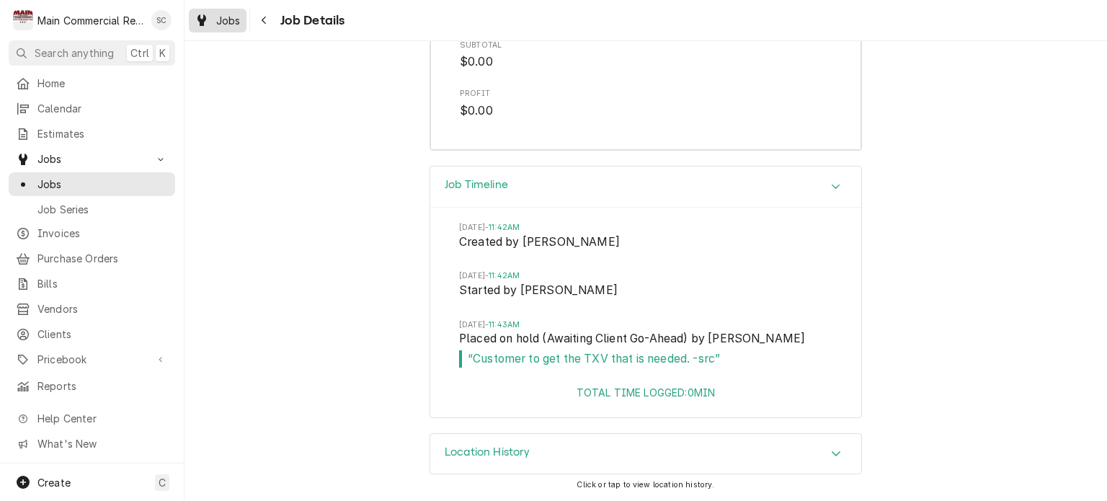
click at [216, 22] on span "Jobs" at bounding box center [228, 20] width 25 height 15
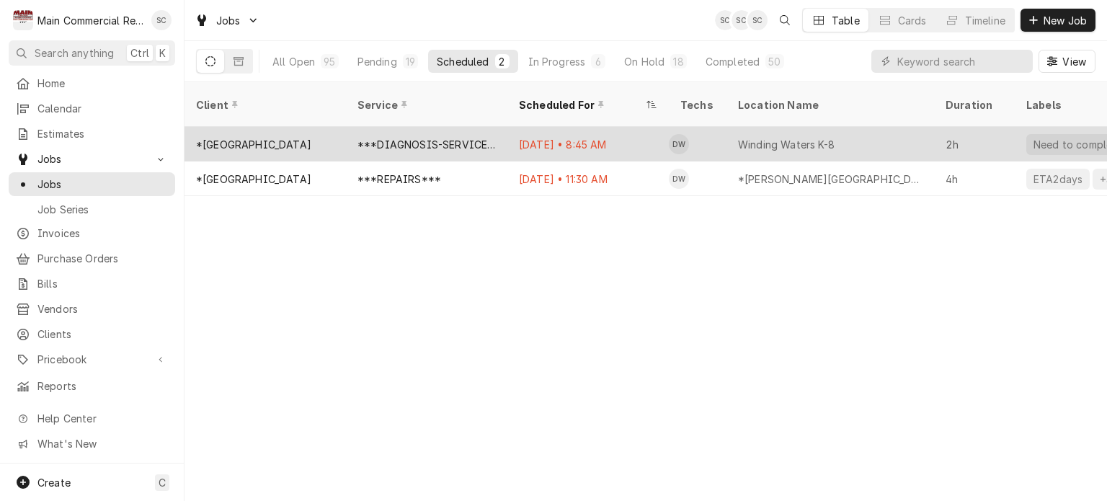
click at [452, 137] on div "***DIAGNOSIS-SERVICE CALL***" at bounding box center [427, 144] width 138 height 15
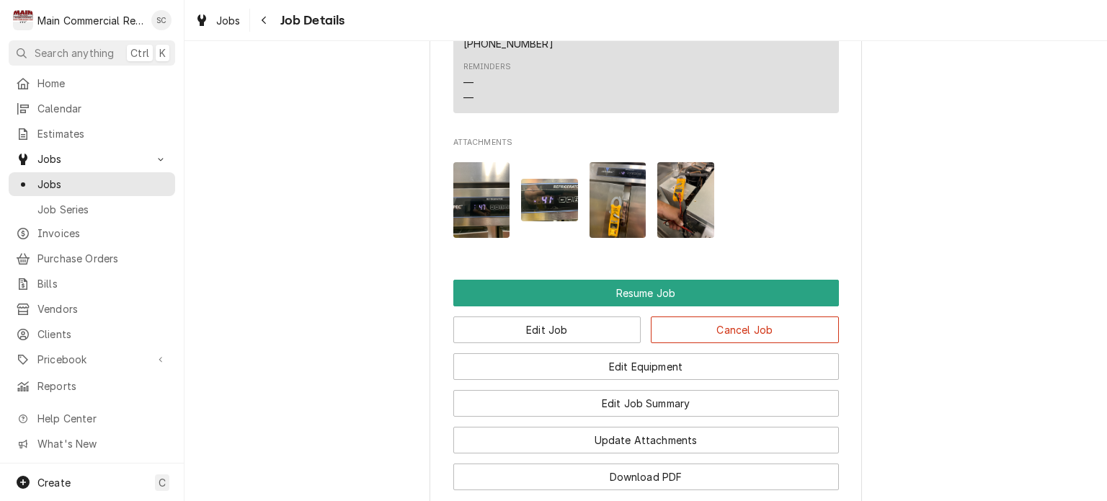
scroll to position [2303, 0]
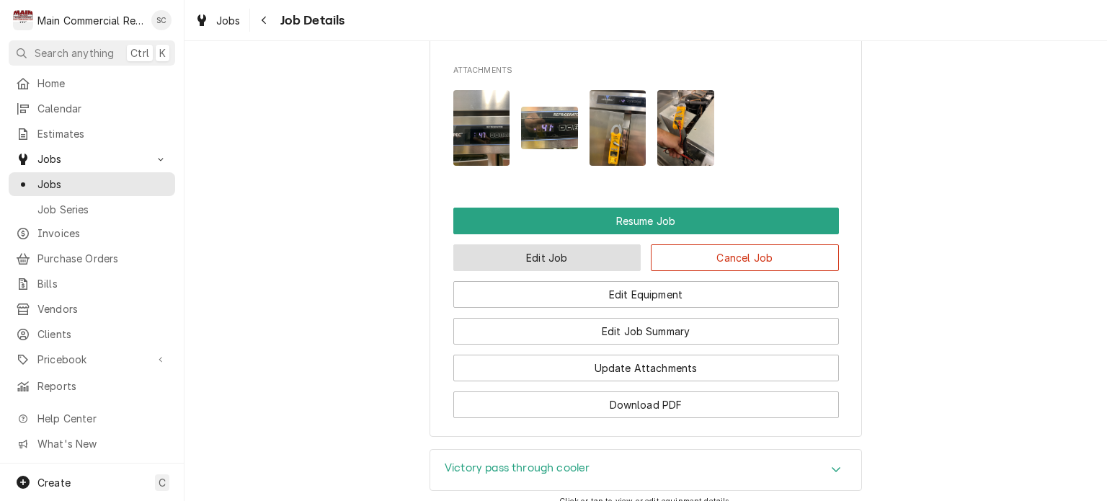
click at [591, 255] on button "Edit Job" at bounding box center [547, 257] width 188 height 27
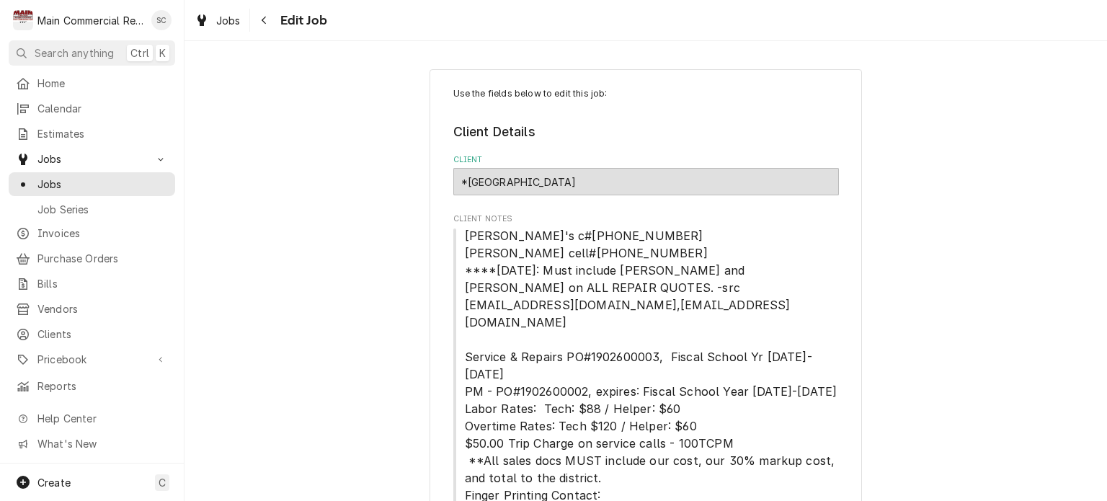
type textarea "x"
click at [270, 16] on div "Navigate back" at bounding box center [264, 20] width 14 height 14
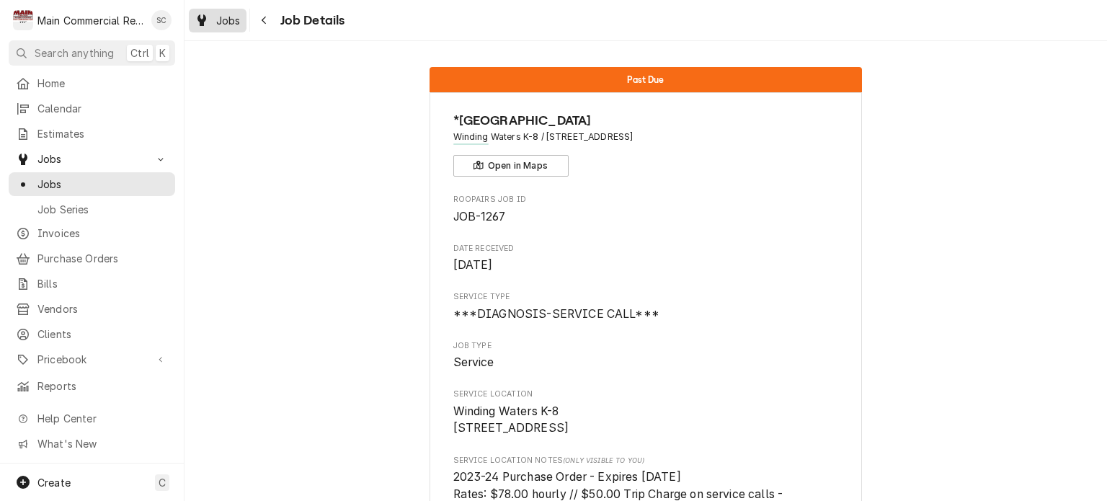
click at [228, 20] on span "Jobs" at bounding box center [228, 20] width 25 height 15
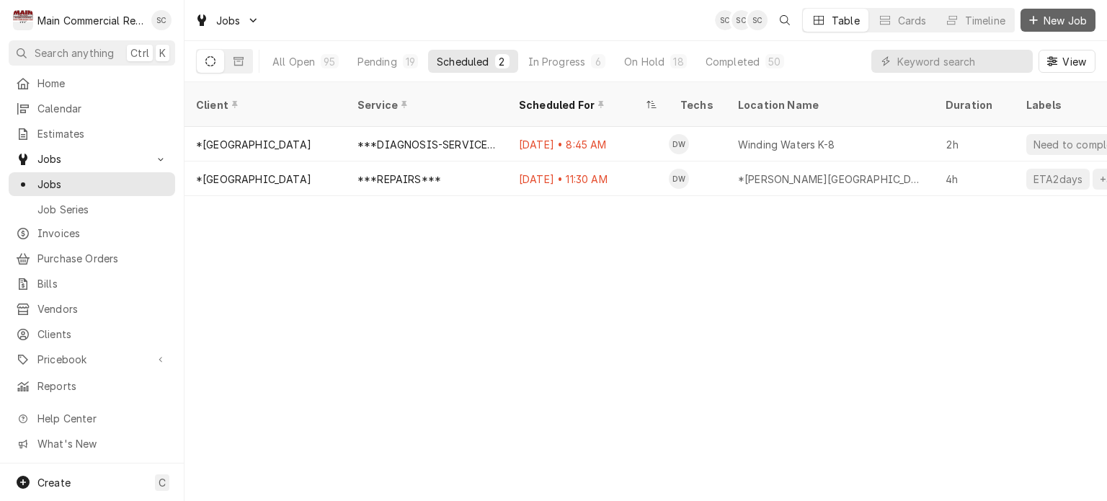
click at [1078, 22] on span "New Job" at bounding box center [1065, 20] width 49 height 15
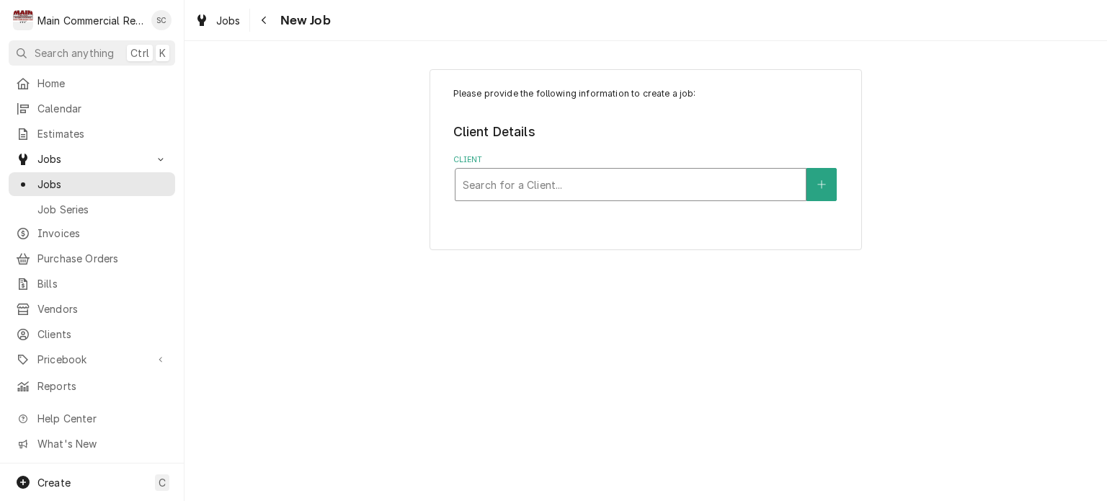
click at [644, 178] on div "Client" at bounding box center [631, 185] width 336 height 26
type input "Steph"
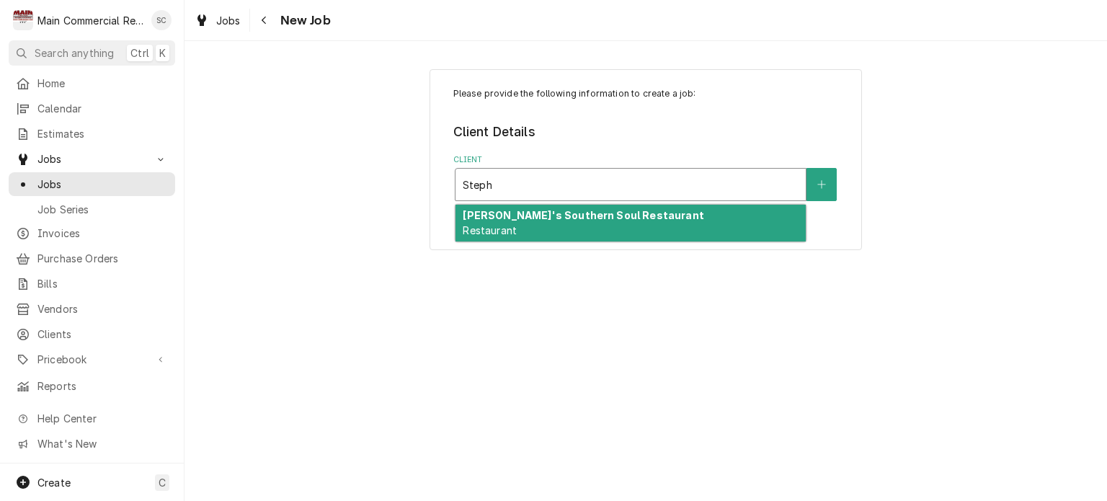
click at [628, 230] on div "Steph's Southern Soul Restaurant Restaurant" at bounding box center [631, 223] width 350 height 37
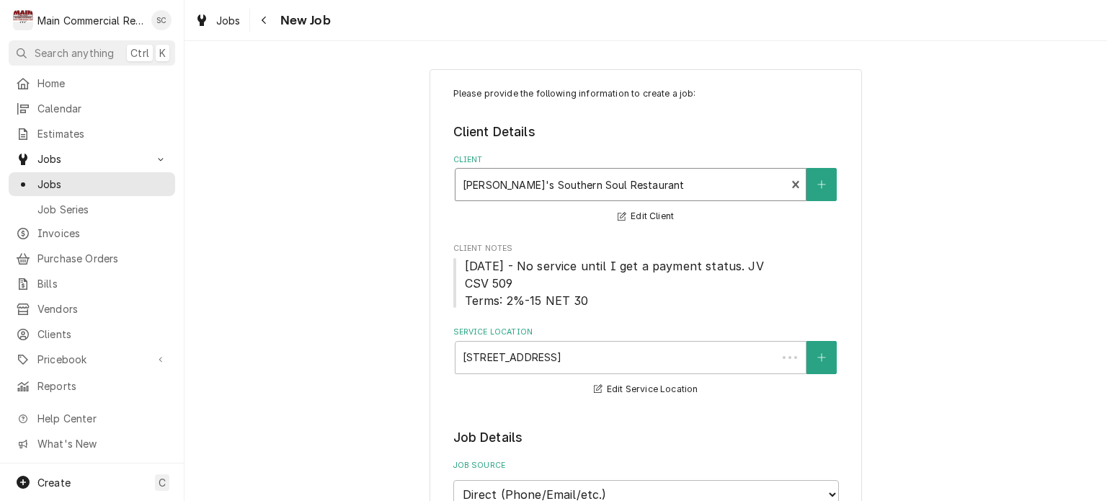
scroll to position [288, 0]
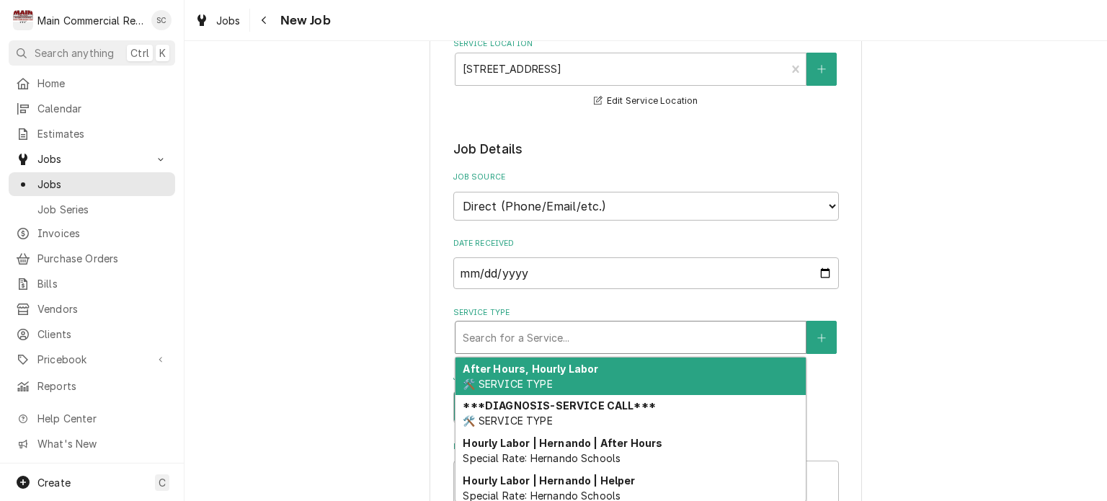
click at [577, 328] on div "Service Type" at bounding box center [631, 337] width 336 height 26
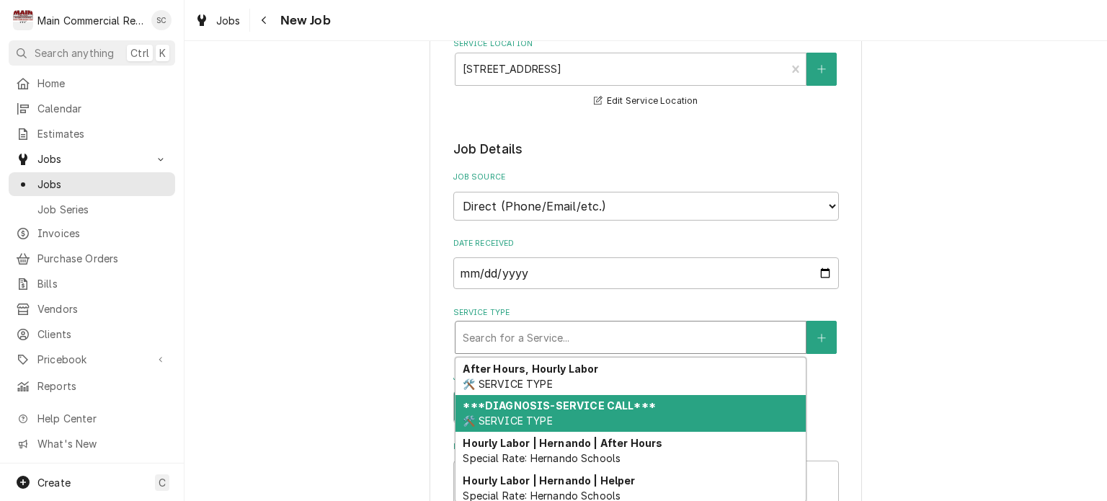
click at [553, 399] on strong "***DIAGNOSIS-SERVICE CALL***" at bounding box center [559, 405] width 192 height 12
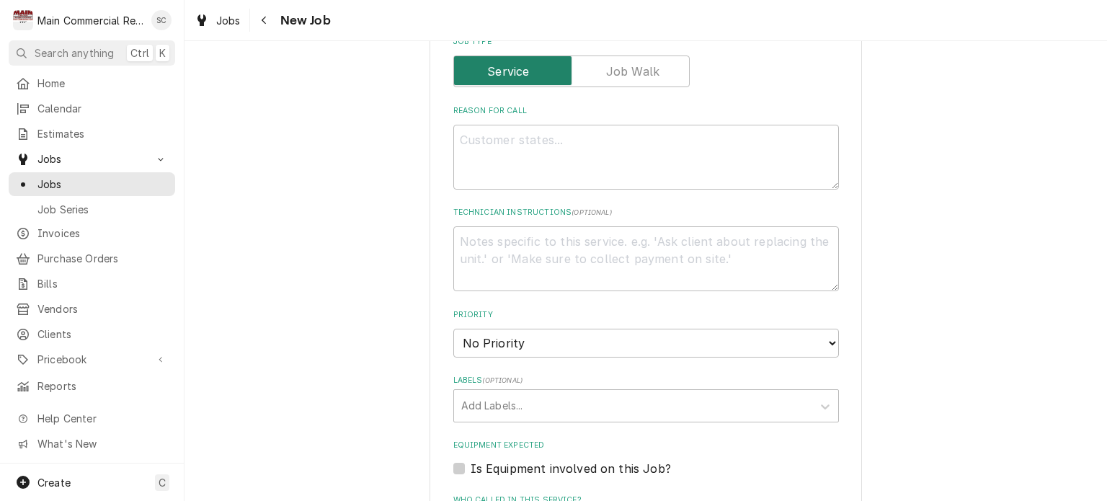
scroll to position [577, 0]
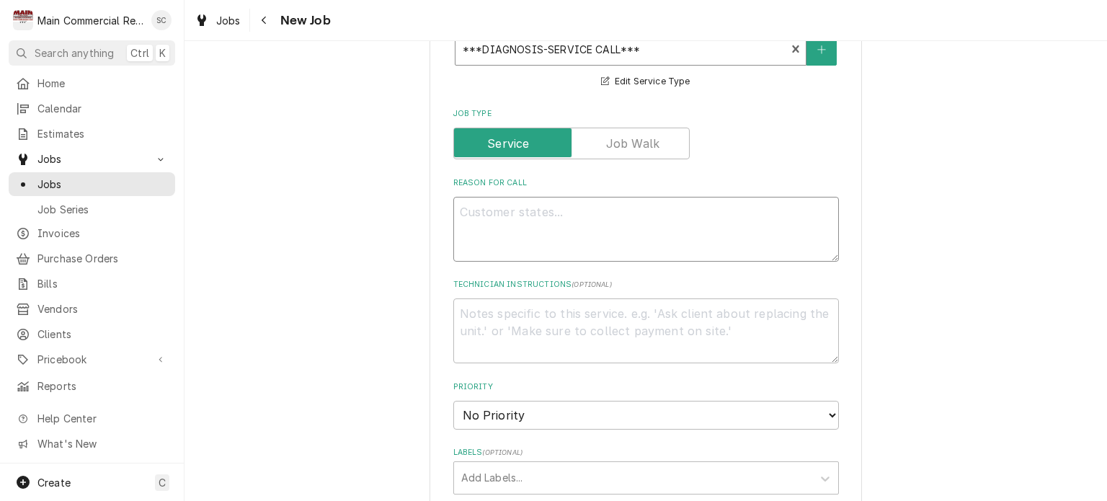
click at [528, 209] on textarea "Reason For Call" at bounding box center [646, 229] width 386 height 65
type textarea "x"
type textarea "R"
type textarea "x"
type textarea "RI"
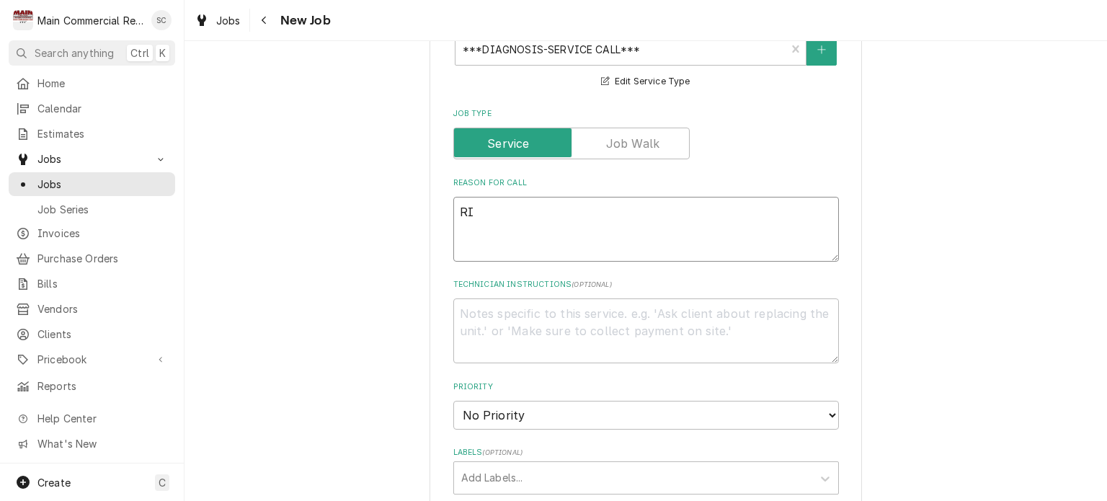
type textarea "x"
type textarea "RIC"
type textarea "x"
type textarea "RIC"
type textarea "x"
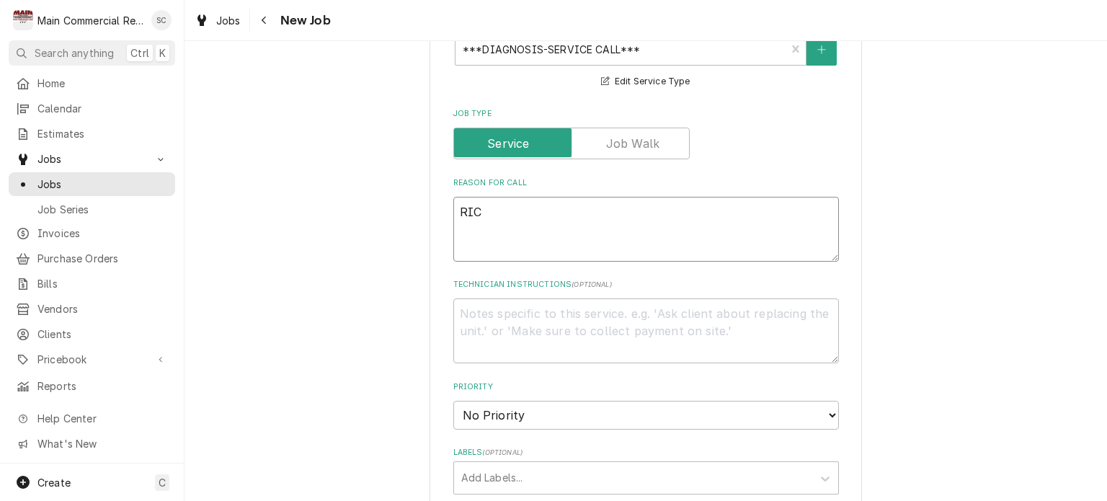
type textarea "RIC i"
type textarea "x"
type textarea "RIC in"
type textarea "x"
type textarea "RIC in"
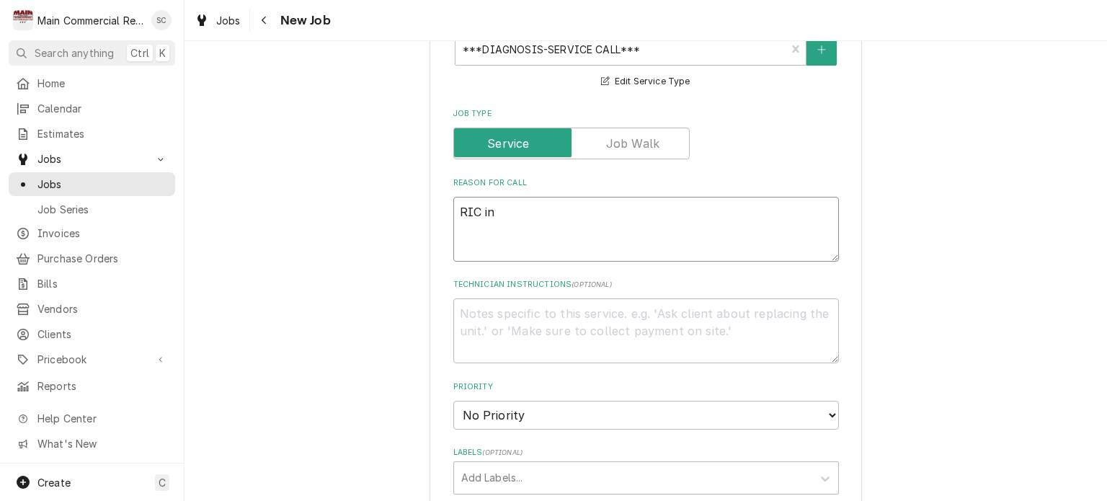
type textarea "x"
type textarea "RIC in i"
type textarea "x"
type textarea "RIC in"
type textarea "x"
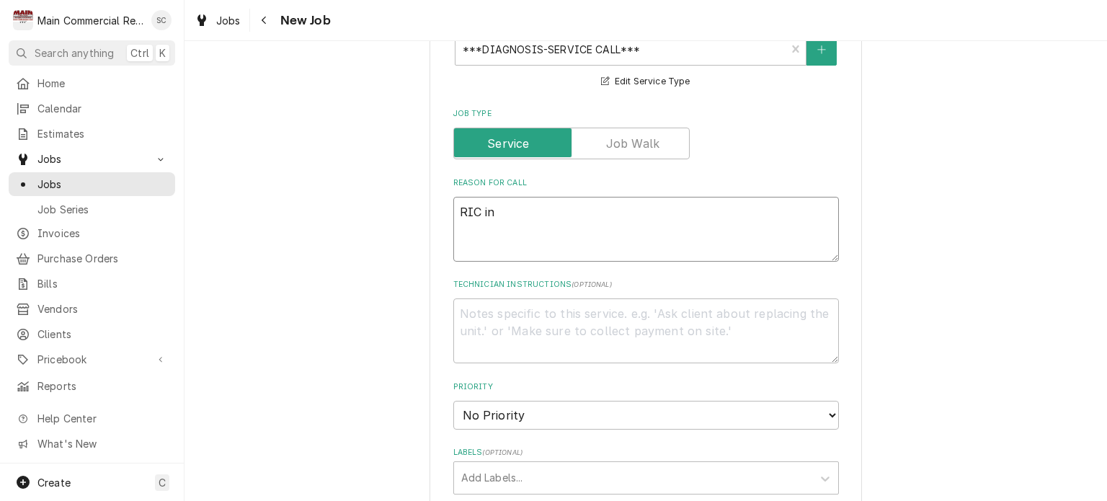
type textarea "RIC in k"
type textarea "x"
type textarea "RIC in ki"
type textarea "x"
type textarea "RIC in kit"
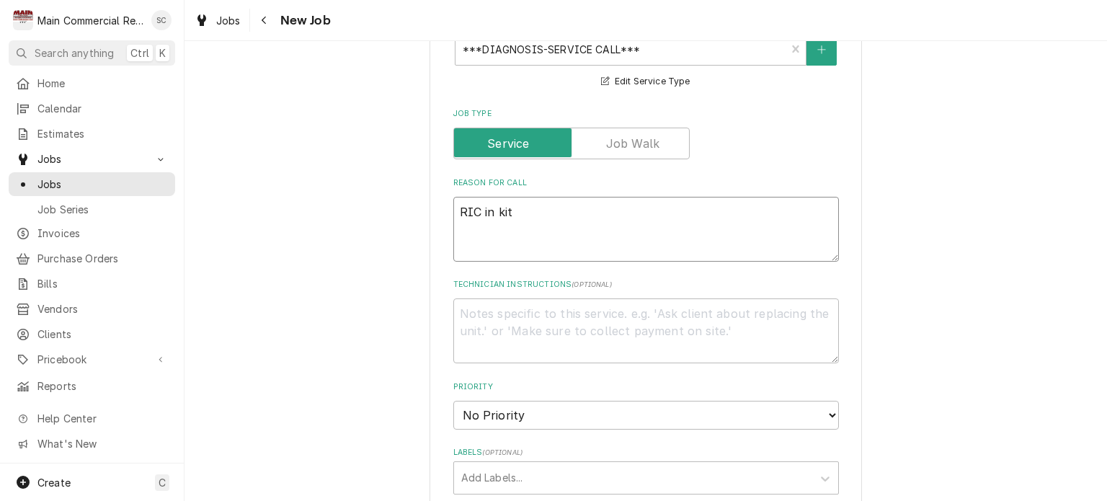
type textarea "x"
type textarea "RIC in kitc"
type textarea "x"
type textarea "RIC in kitch"
type textarea "x"
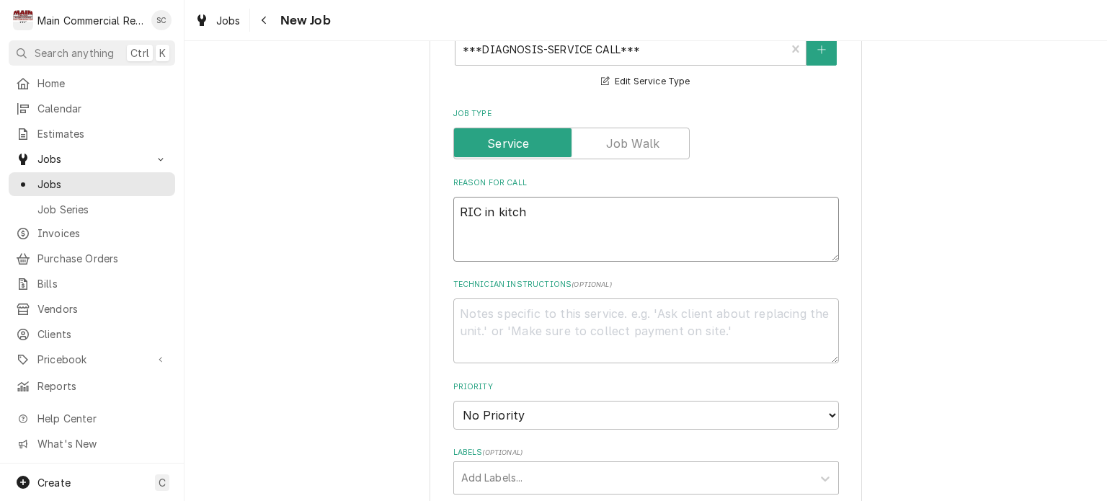
type textarea "RIC in kitche"
type textarea "x"
type textarea "RIC in kitchen"
type textarea "x"
type textarea "RIC in kitchen"
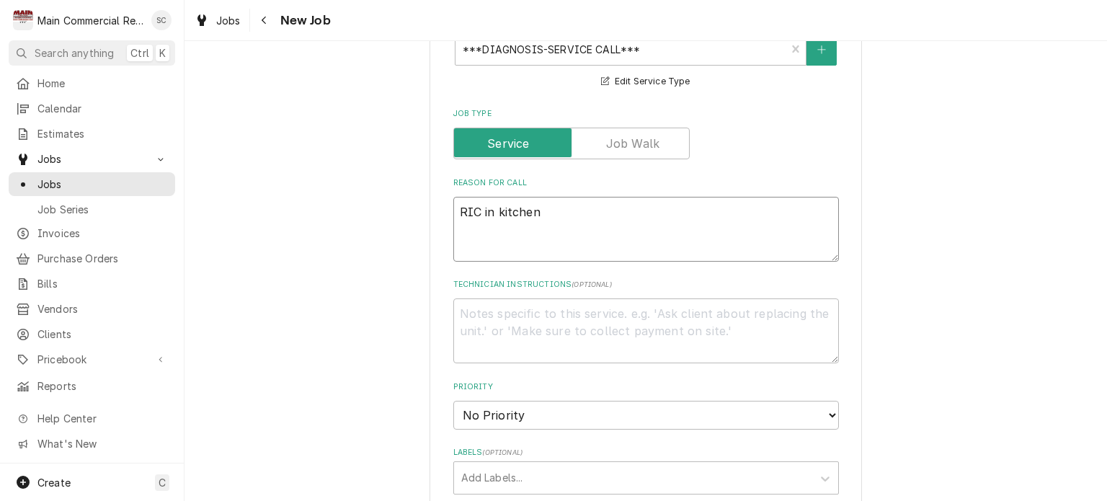
type textarea "x"
type textarea "RIC in kitchen n"
type textarea "x"
type textarea "RIC in kitchen no"
type textarea "x"
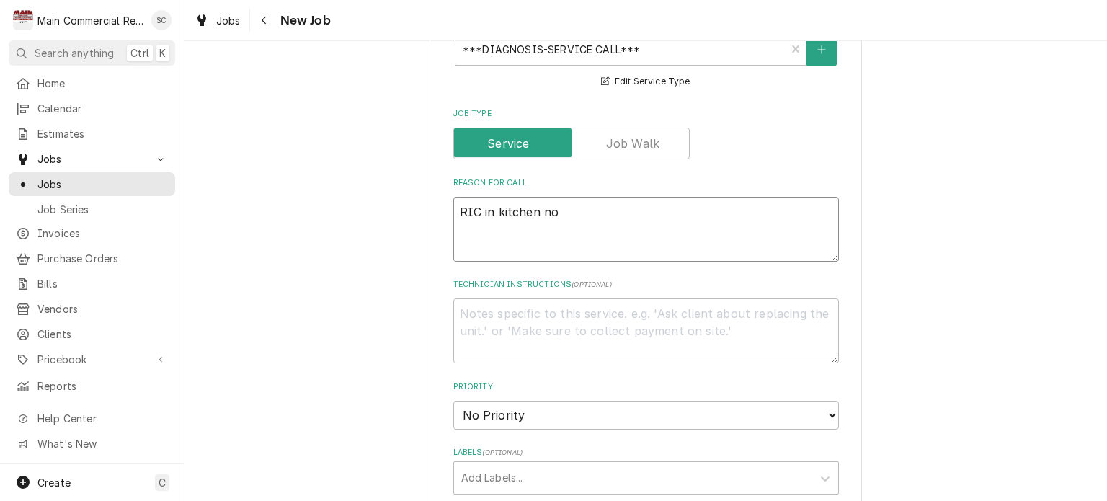
type textarea "RIC in kitchen not"
type textarea "x"
type textarea "RIC in kitchen not"
type textarea "x"
type textarea "RIC in kitchen not g"
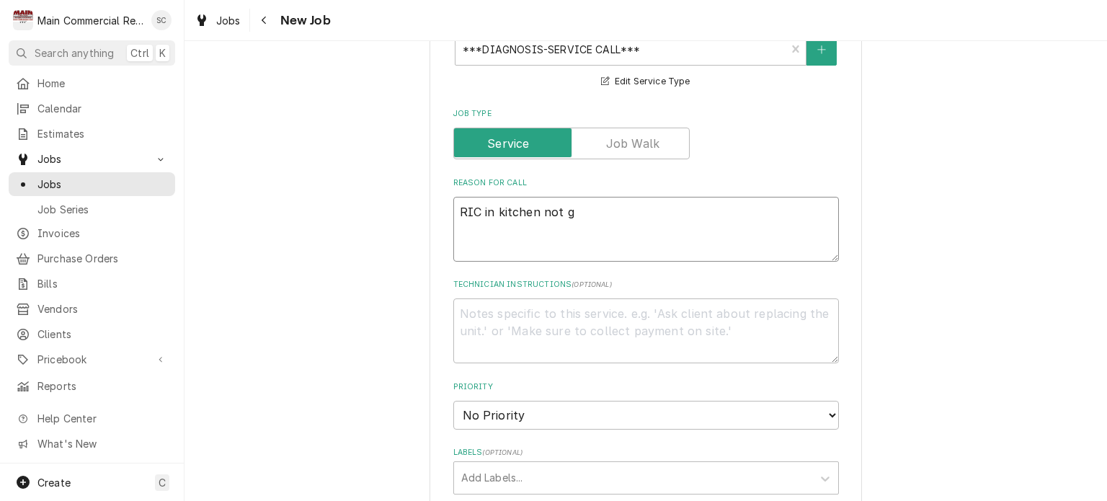
type textarea "x"
type textarea "RIC in kitchen not ge"
type textarea "x"
type textarea "RIC in kitchen not get"
type textarea "x"
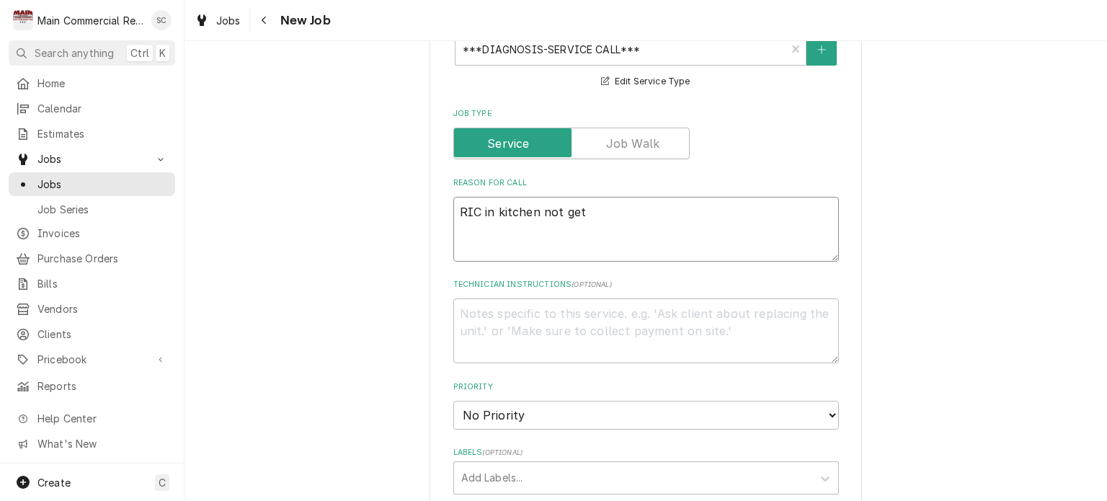
type textarea "RIC in kitchen not gett"
type textarea "x"
type textarea "RIC in kitchen not getti"
type textarea "x"
type textarea "RIC in kitchen not gettin"
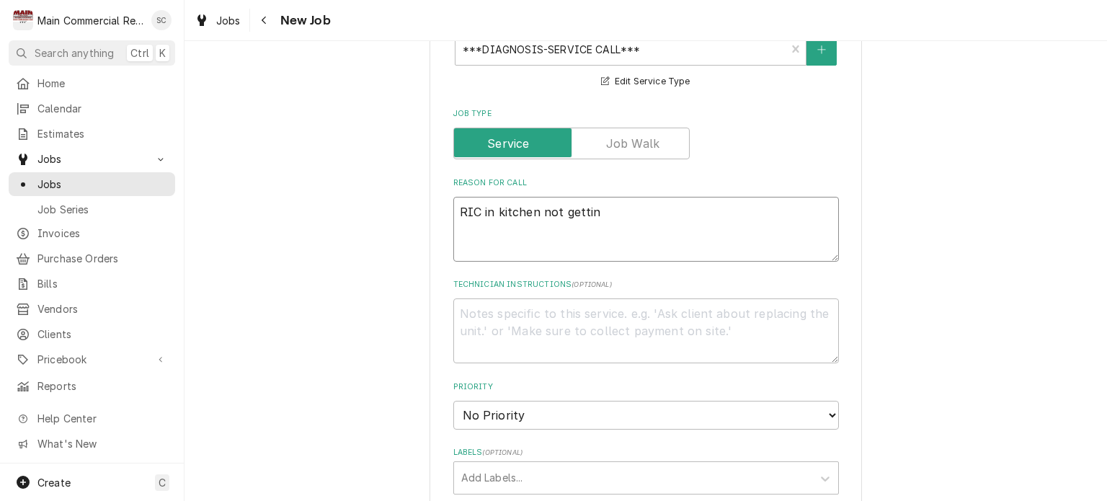
type textarea "x"
type textarea "RIC in kitchen not gettin"
type textarea "x"
type textarea "RIC in kitchen not gettin"
type textarea "x"
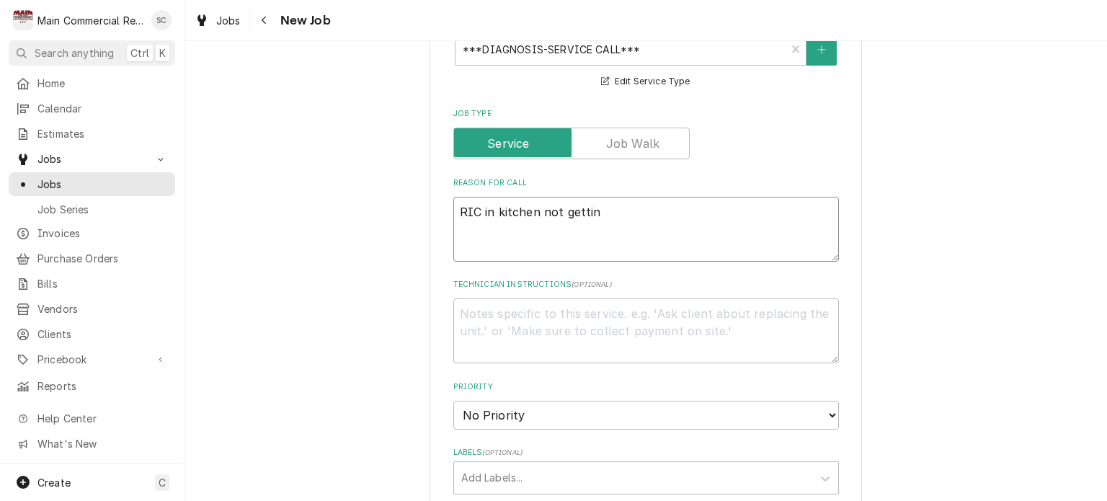
type textarea "RIC in kitchen not getting"
type textarea "x"
type textarea "RIC in kitchen not getting"
type textarea "x"
type textarea "RIC in kitchen not getting c"
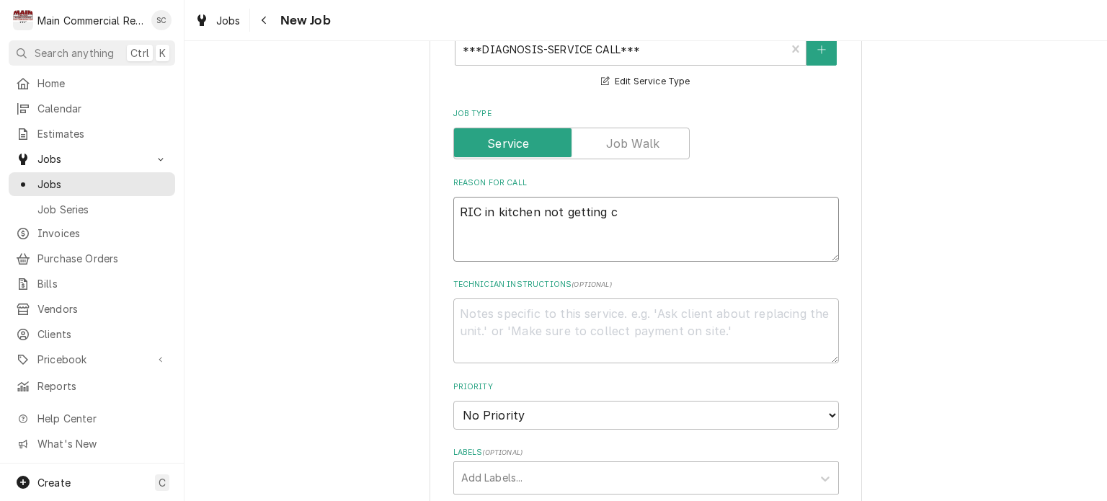
type textarea "x"
type textarea "RIC in kitchen not getting co"
type textarea "x"
type textarea "RIC in kitchen not getting col"
type textarea "x"
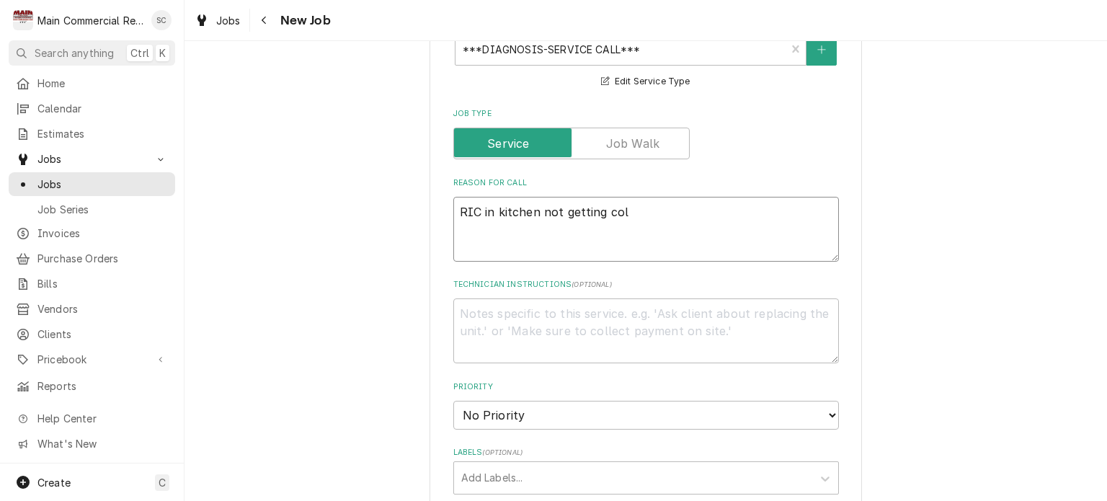
type textarea "RIC in kitchen not getting cold"
type textarea "x"
type textarea "RIC in kitchen not getting cold"
type textarea "x"
type textarea "RIC in kitchen not getting cold P"
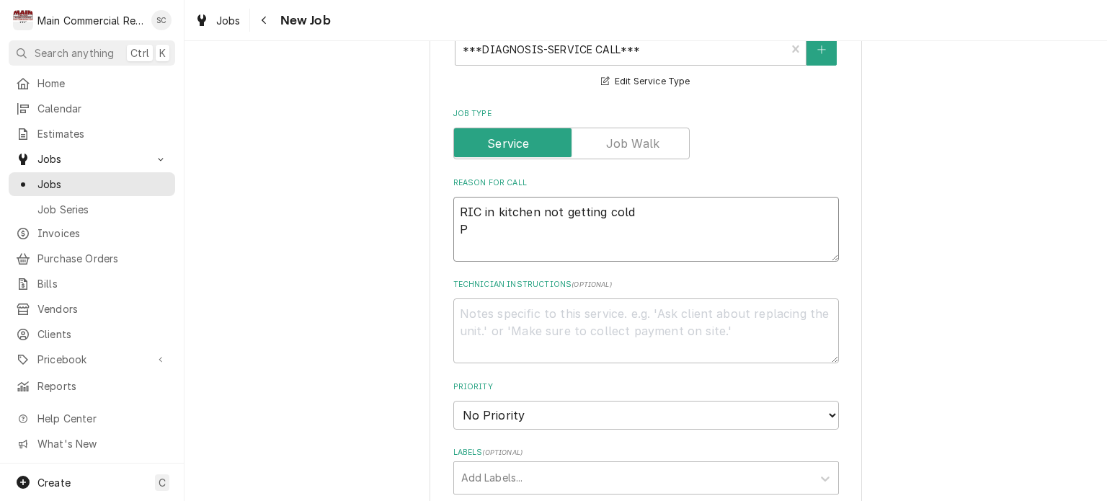
type textarea "x"
type textarea "RIC in kitchen not getting cold Pe"
type textarea "x"
type textarea "RIC in kitchen not getting cold Per"
type textarea "x"
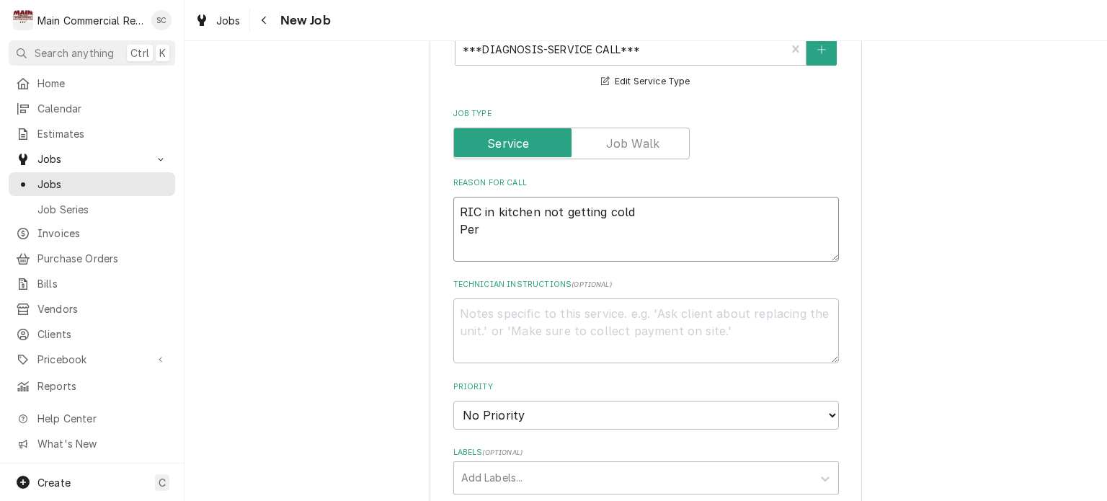
type textarea "RIC in kitchen not getting cold Per"
type textarea "x"
type textarea "RIC in kitchen not getting cold Per H"
type textarea "x"
type textarea "RIC in kitchen not getting cold Per Ha"
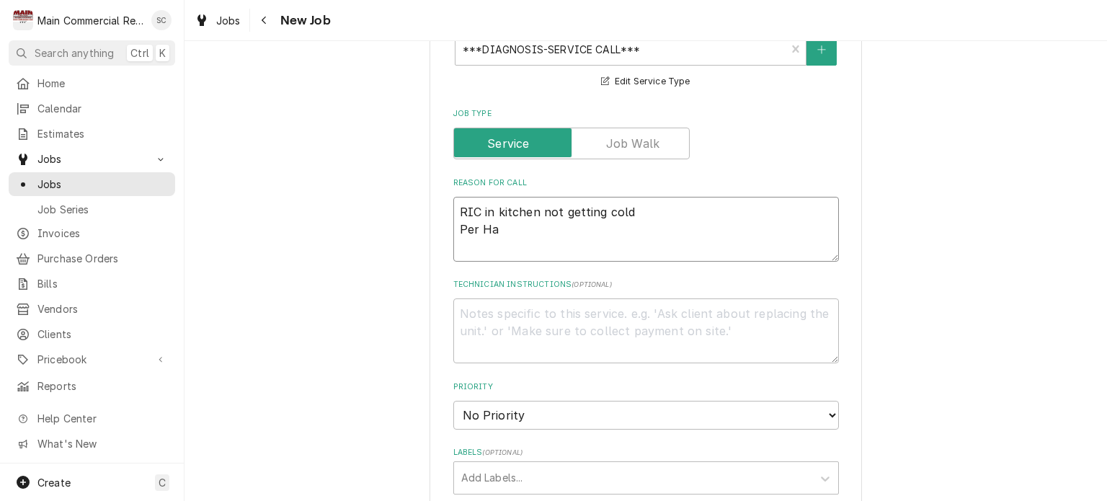
type textarea "x"
type textarea "RIC in kitchen not getting cold Per Har"
type textarea "x"
type textarea "RIC in kitchen not getting cold Per Haro"
type textarea "x"
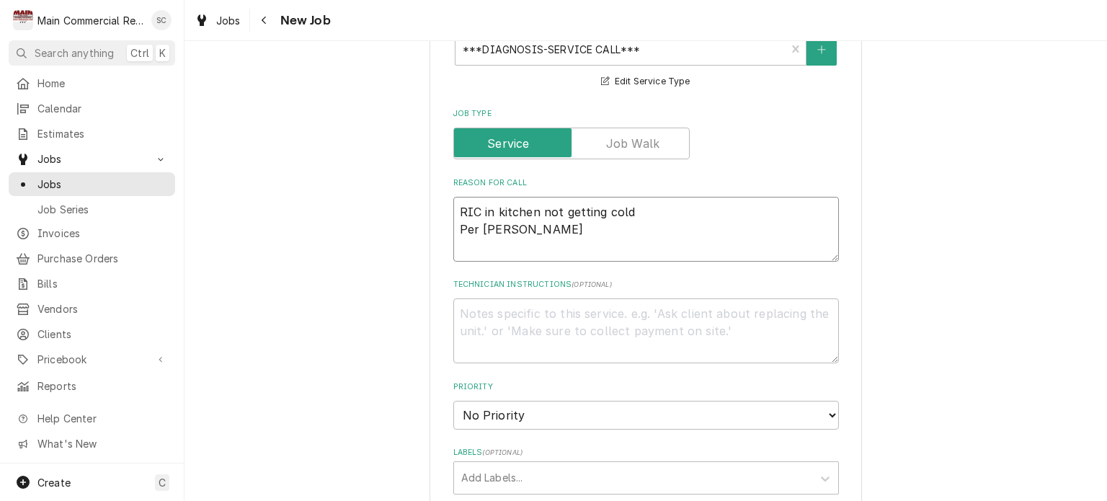
type textarea "RIC in kitchen not getting cold Per Harol"
type textarea "x"
type textarea "RIC in kitchen not getting cold Per Harold"
type textarea "x"
type textarea "RIC in kitchen not getting cold Per Harold,"
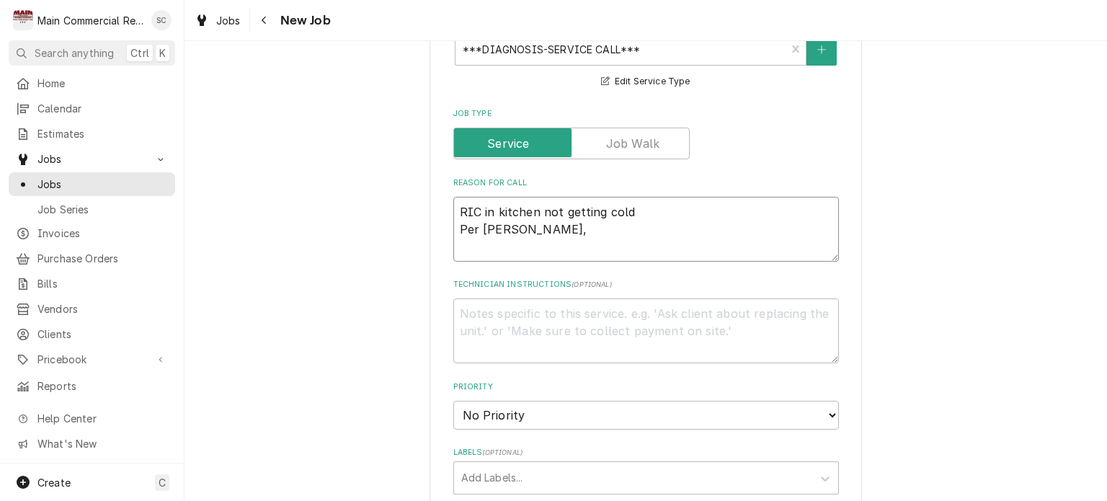
type textarea "x"
type textarea "RIC in kitchen not getting cold Per Harold,"
type textarea "x"
type textarea "RIC in kitchen not getting cold Per Harold, h"
type textarea "x"
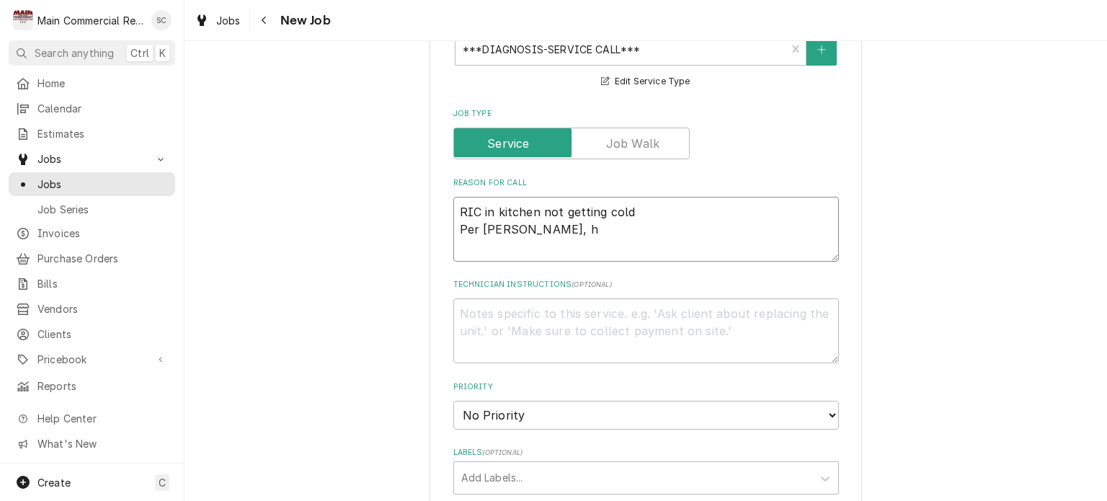
type textarea "RIC in kitchen not getting cold Per Harold, he"
type textarea "x"
type textarea "RIC in kitchen not getting cold Per Harold, he"
type textarea "x"
type textarea "RIC in kitchen not getting cold Per Harold, he i"
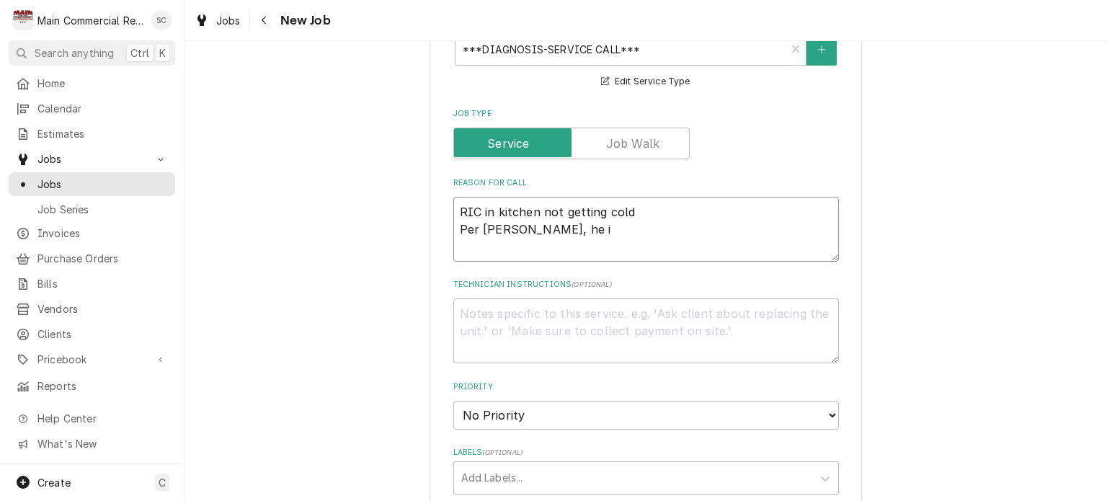
type textarea "x"
type textarea "RIC in kitchen not getting cold Per Harold, he is"
type textarea "x"
type textarea "RIC in kitchen not getting cold Per Harold, he is"
type textarea "x"
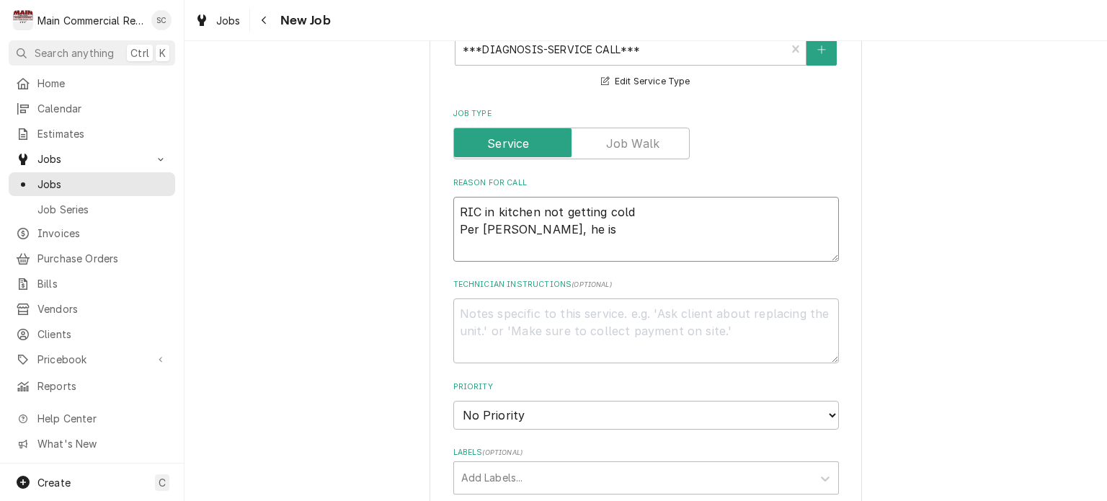
type textarea "RIC in kitchen not getting cold Per Harold, he is a"
type textarea "x"
type textarea "RIC in kitchen not getting cold Per Harold, he is ap"
type textarea "x"
type textarea "RIC in kitchen not getting cold Per Harold, he is app"
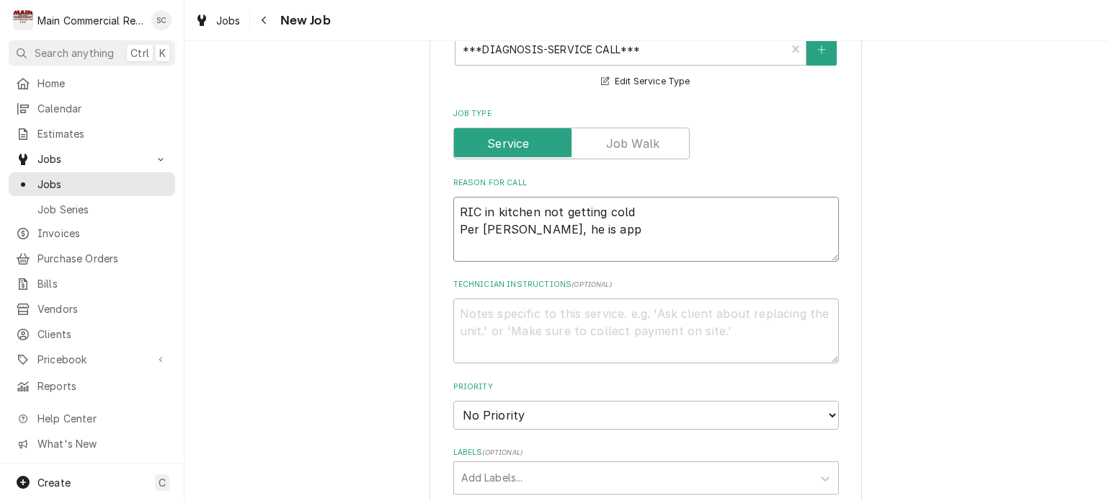
type textarea "x"
type textarea "RIC in kitchen not getting cold Per Harold, he is appr"
type textarea "x"
type textarea "RIC in kitchen not getting cold Per Harold, he is appro"
type textarea "x"
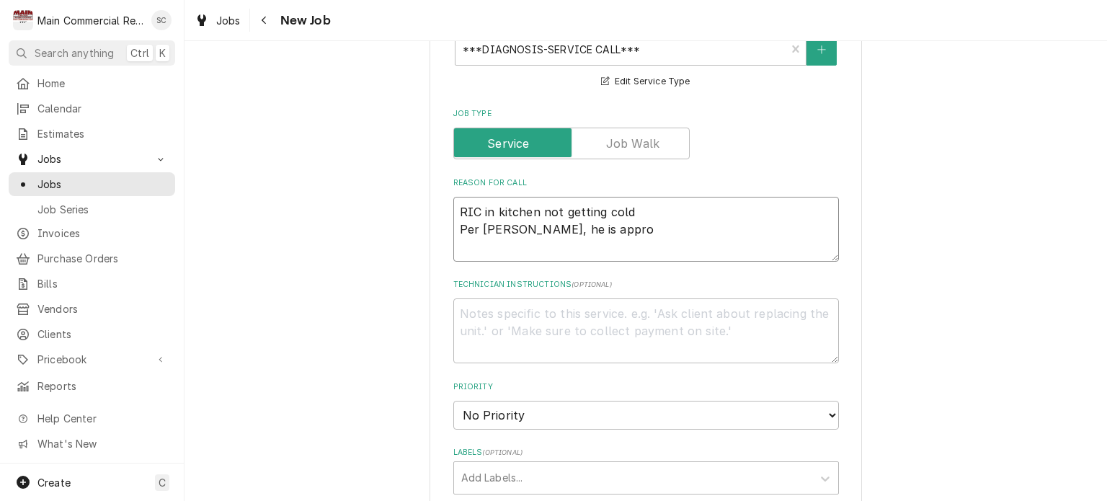
type textarea "RIC in kitchen not getting cold Per Harold, he is approv"
type textarea "x"
type textarea "RIC in kitchen not getting cold Per Harold, he is approvi"
type textarea "x"
type textarea "RIC in kitchen not getting cold Per Harold, he is approving"
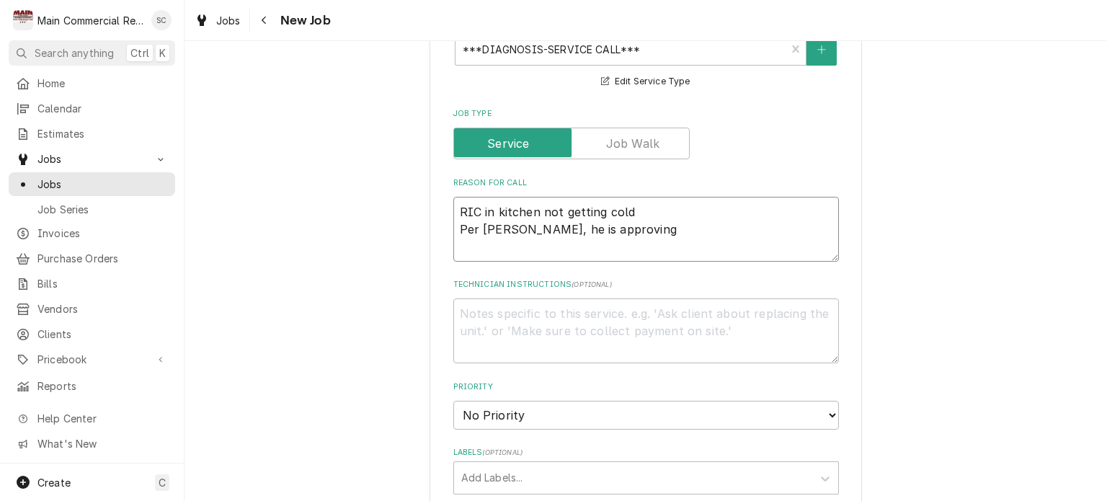
type textarea "x"
type textarea "RIC in kitchen not getting cold Per Harold, he is approving"
type textarea "x"
type textarea "RIC in kitchen not getting cold Per Harold, he is approving O"
type textarea "x"
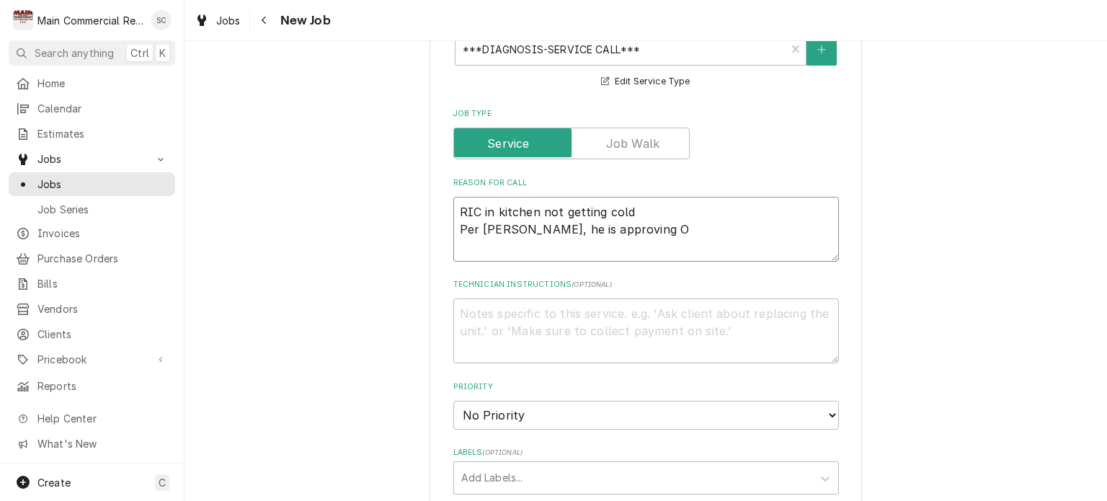
type textarea "RIC in kitchen not getting cold Per Harold, he is approving OT"
type textarea "x"
type textarea "RIC in kitchen not getting cold Per Harold, he is approving OT"
type textarea "x"
type textarea "RIC in kitchen not getting cold Per Harold, he is approving OT f"
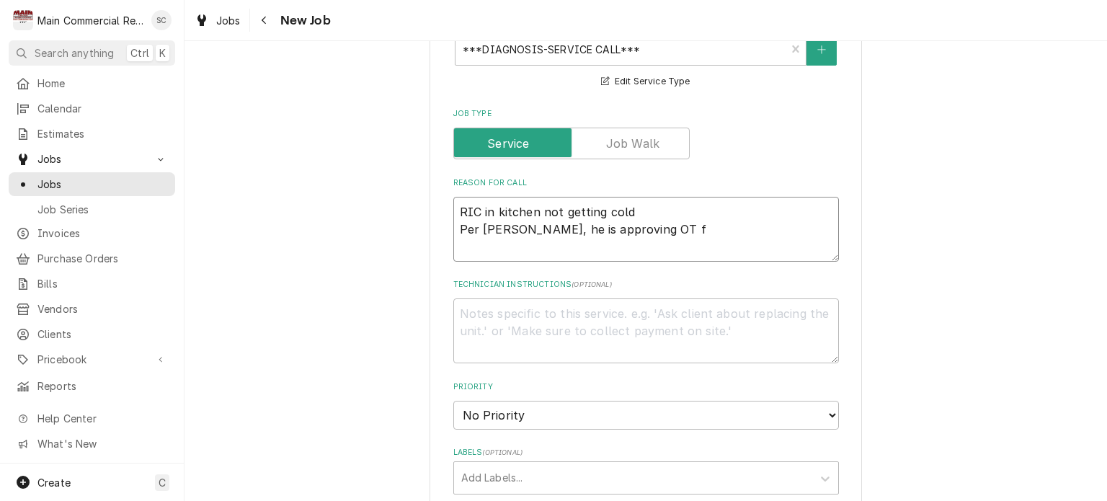
type textarea "x"
type textarea "RIC in kitchen not getting cold Per Harold, he is approving OT fo"
type textarea "x"
type textarea "RIC in kitchen not getting cold Per Harold, he is approving OT for"
type textarea "x"
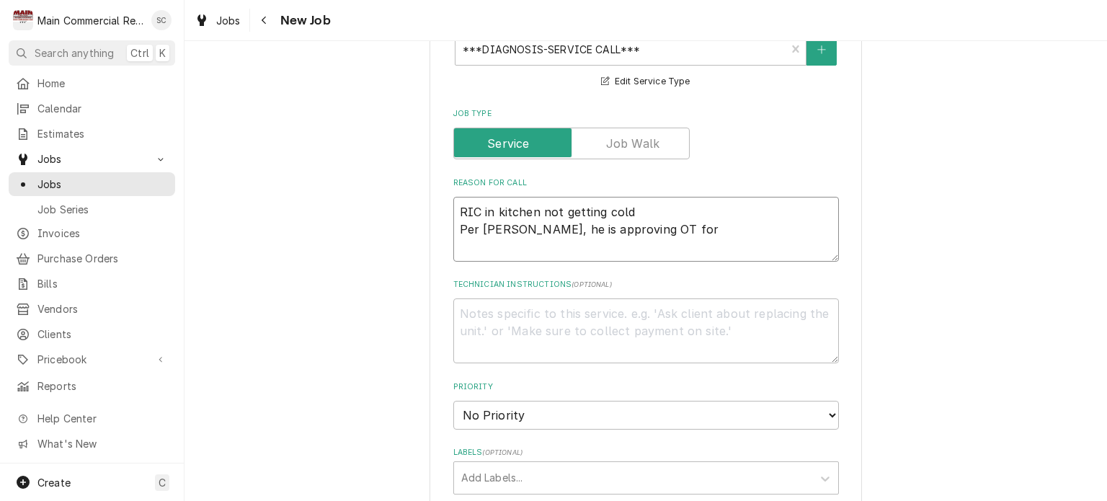
type textarea "RIC in kitchen not getting cold Per Harold, he is approving OT for"
type textarea "x"
type textarea "RIC in kitchen not getting cold Per Harold, he is approving OT for t"
type textarea "x"
type textarea "RIC in kitchen not getting cold Per Harold, he is approving OT for to"
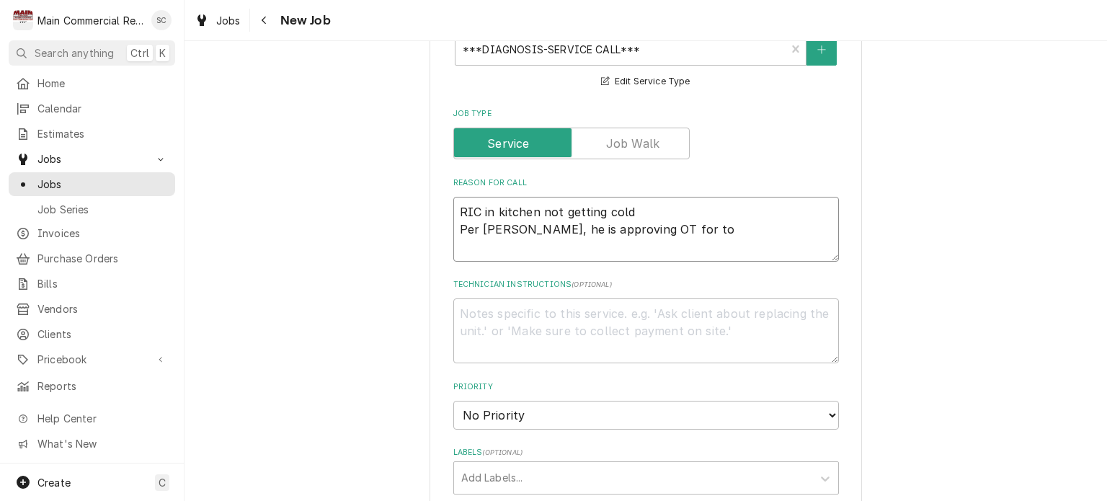
type textarea "x"
type textarea "RIC in kitchen not getting cold Per Harold, he is approving OT for tod"
type textarea "x"
type textarea "RIC in kitchen not getting cold Per Harold, he is approving OT for toda"
type textarea "x"
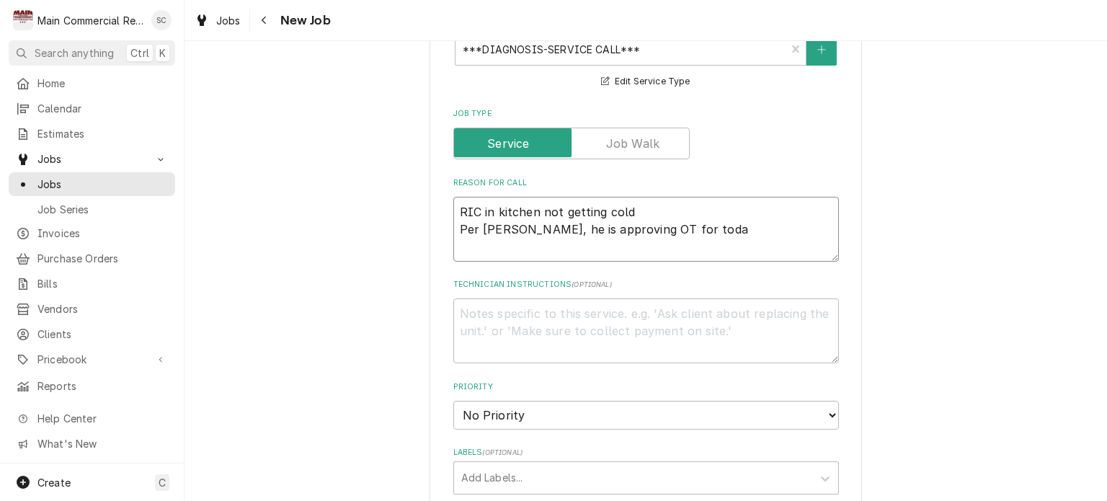
type textarea "RIC in kitchen not getting cold Per Harold, he is approving OT for today"
type textarea "x"
type textarea "RIC in kitchen not getting cold Per Harold, he is approving OT for today."
type textarea "x"
type textarea "RIC in kitchen not getting cold Per Harold, he is approving OT for today."
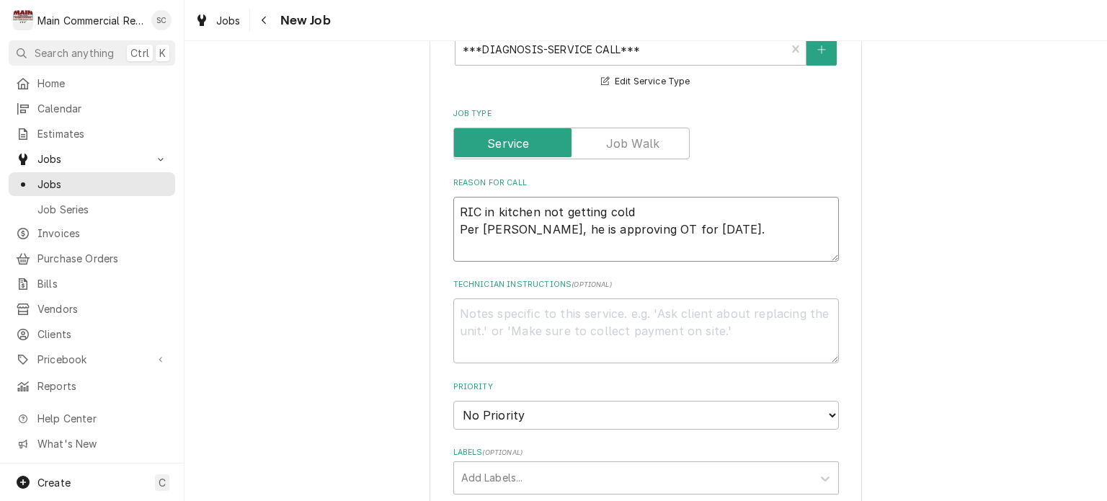
type textarea "x"
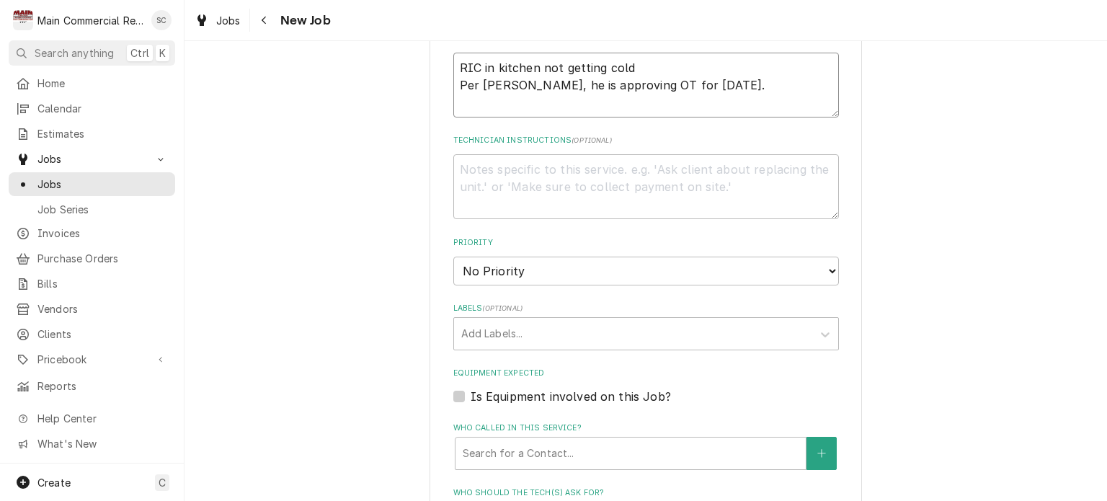
scroll to position [793, 0]
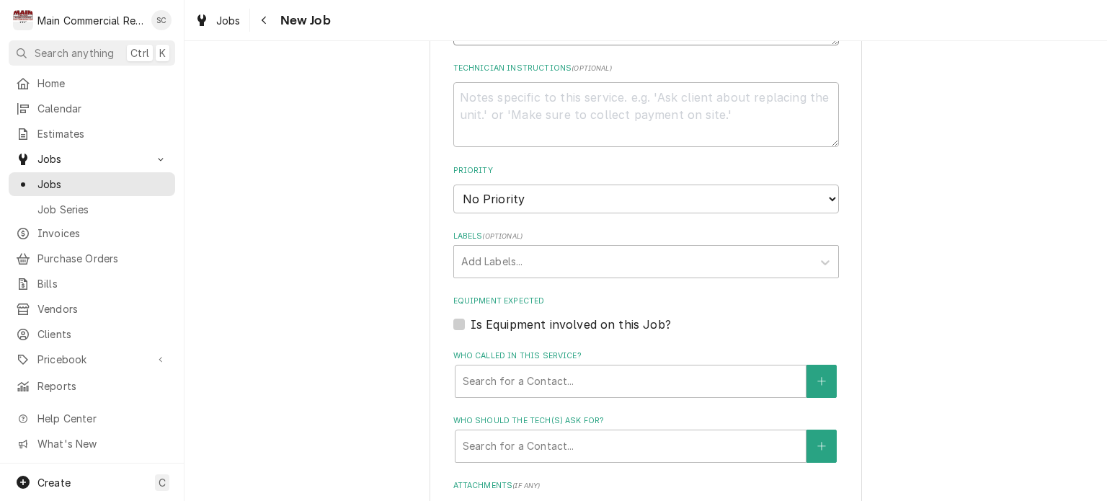
type textarea "RIC in kitchen not getting cold Per Harold, he is approving OT for today."
click at [546, 189] on select "No Priority Urgent High Medium Low" at bounding box center [646, 199] width 386 height 29
select select "1"
click at [453, 185] on select "No Priority Urgent High Medium Low" at bounding box center [646, 199] width 386 height 29
type textarea "x"
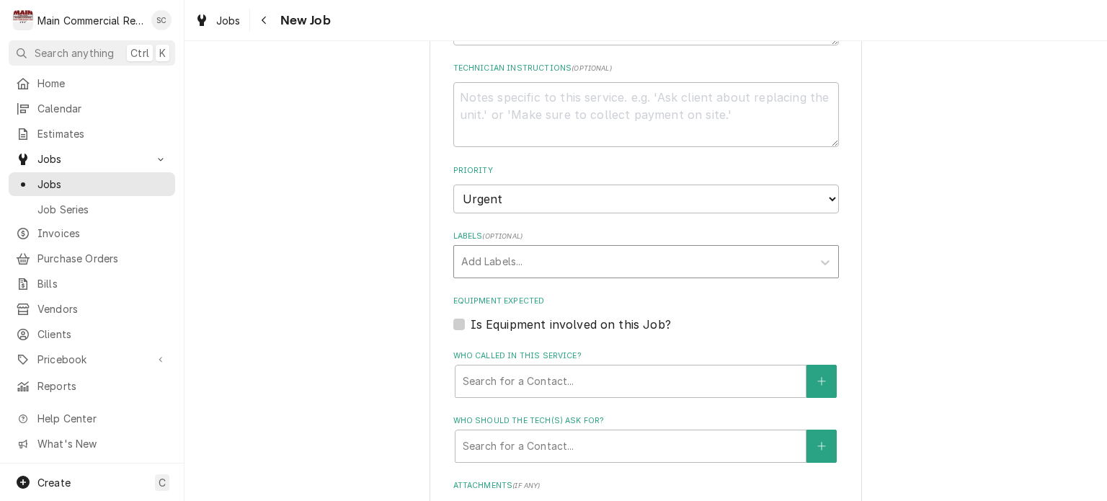
click at [542, 257] on div "Labels" at bounding box center [633, 262] width 344 height 26
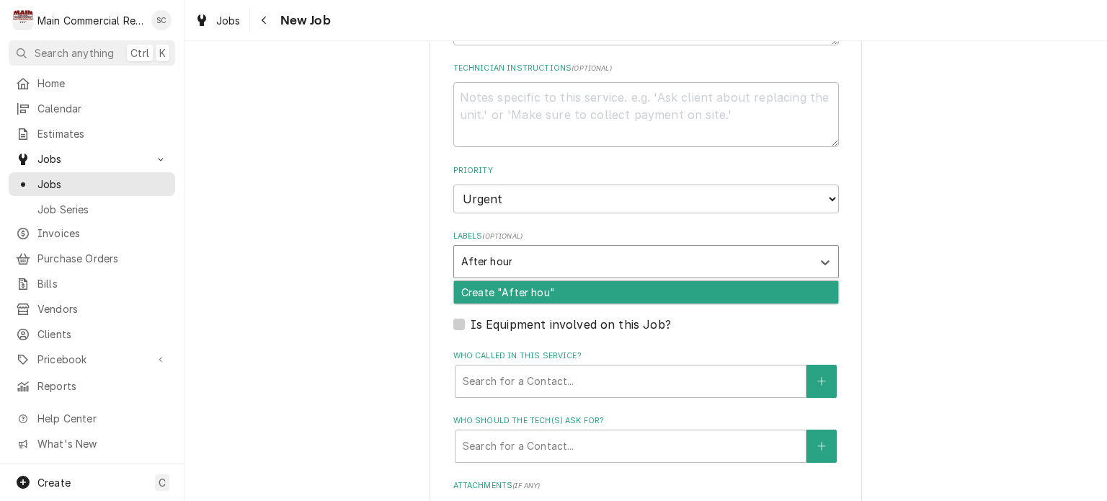
type input "After hours"
click at [532, 286] on div "Create "After hours"" at bounding box center [646, 292] width 384 height 22
type textarea "x"
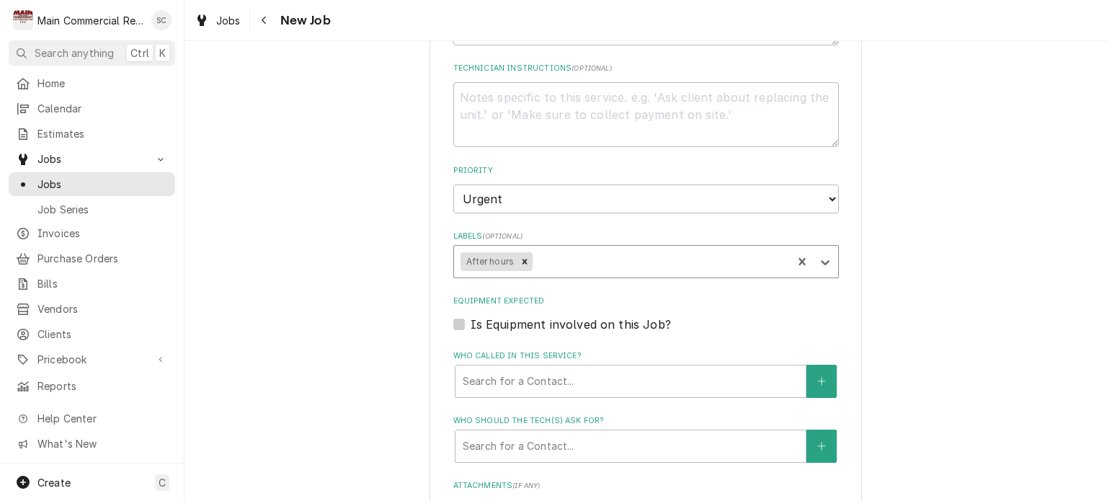
type textarea "x"
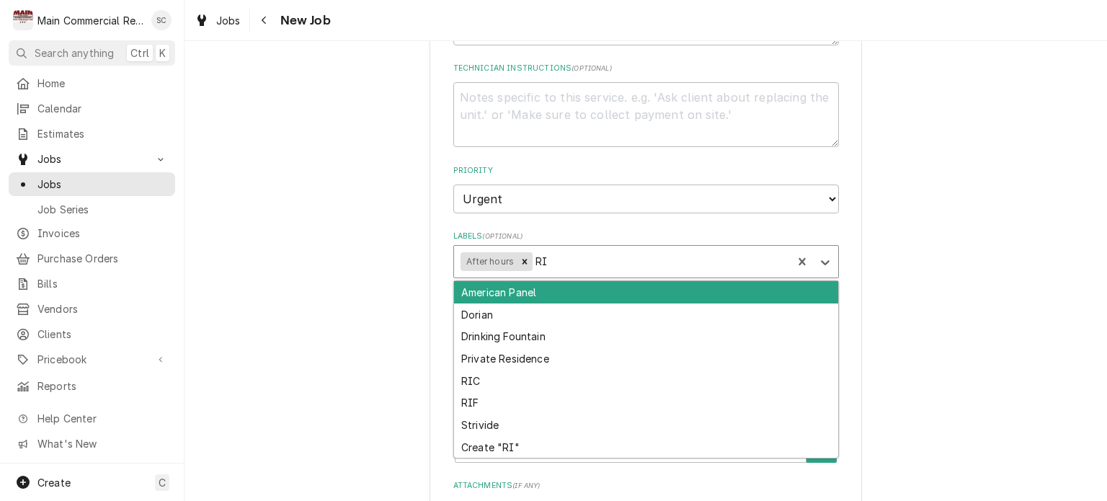
type input "RIC"
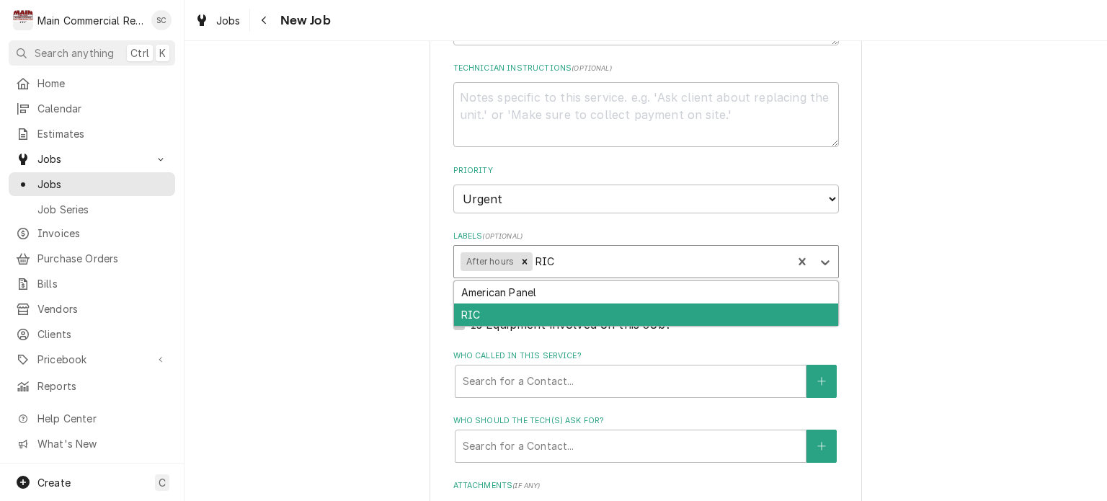
click at [542, 304] on div "RIC" at bounding box center [646, 315] width 384 height 22
type textarea "x"
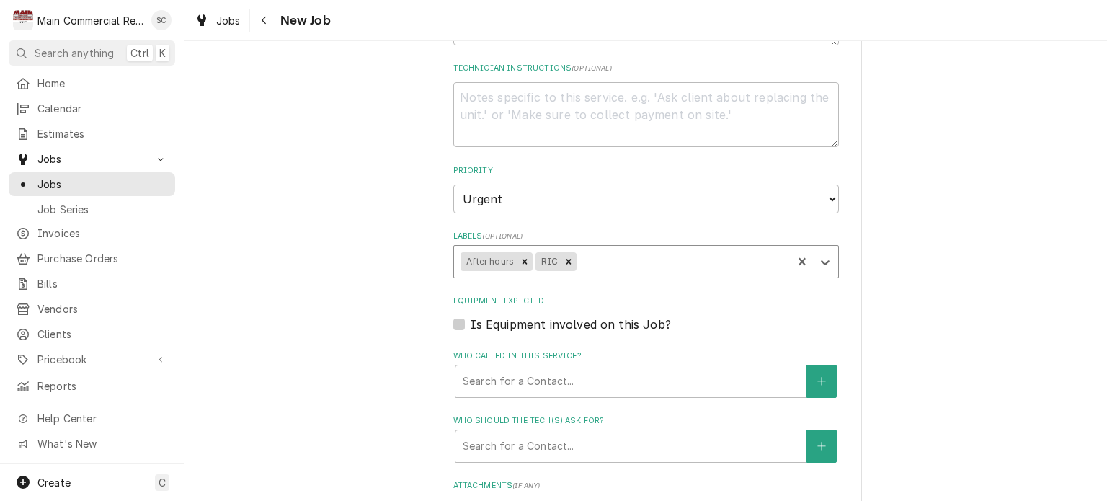
scroll to position [937, 0]
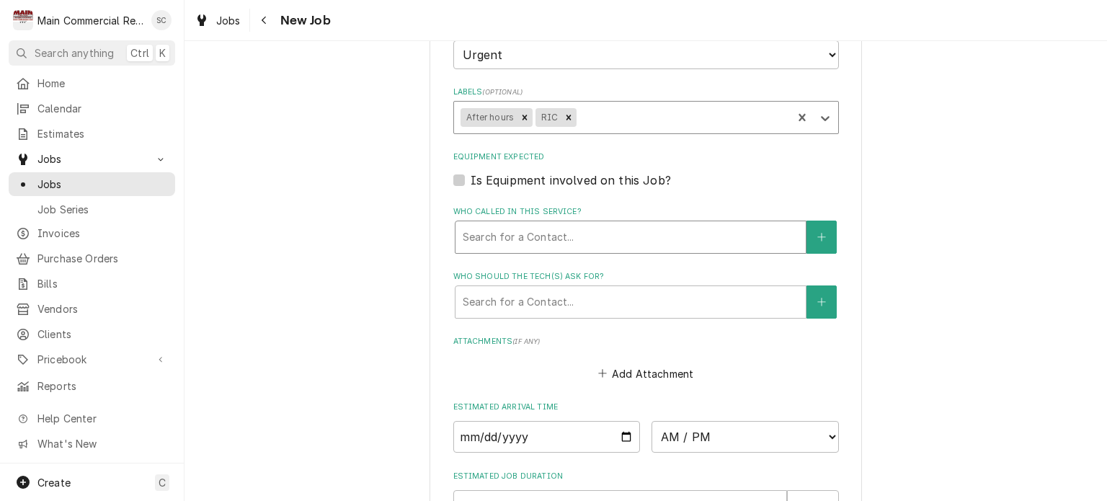
click at [567, 242] on div "Who called in this service?" at bounding box center [631, 237] width 336 height 26
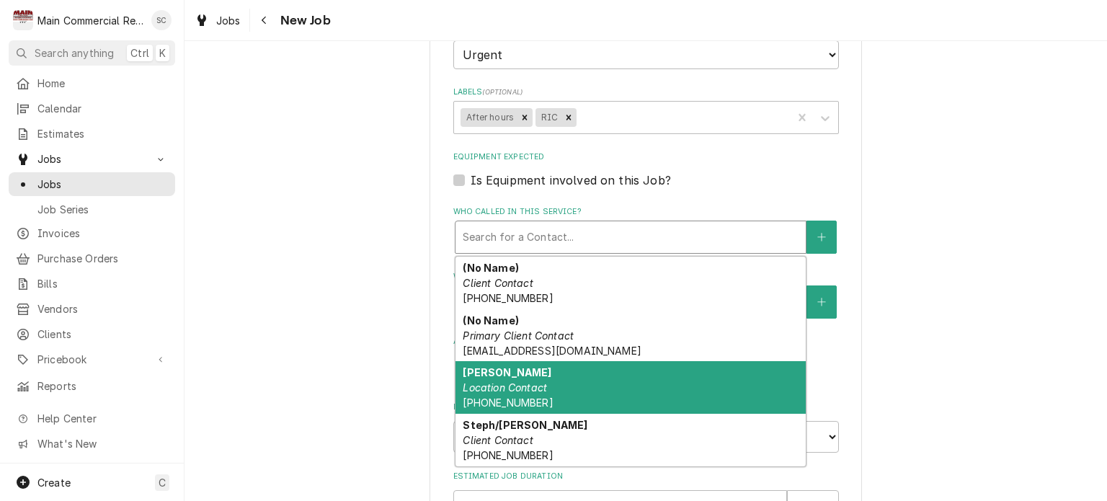
click at [543, 395] on div "Harold Location Contact (813) 730-3649" at bounding box center [631, 387] width 350 height 53
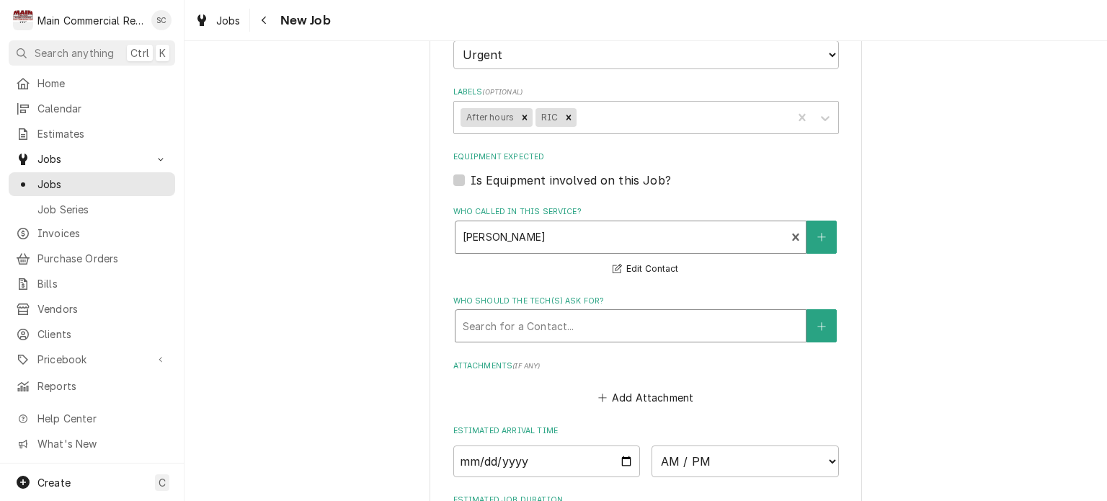
click at [585, 328] on div "Who should the tech(s) ask for?" at bounding box center [631, 326] width 336 height 26
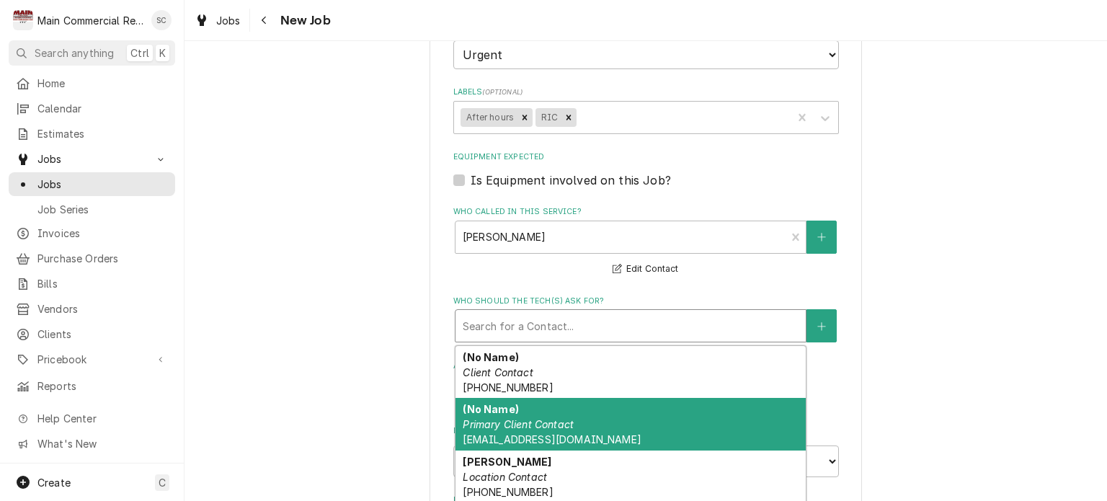
scroll to position [51, 0]
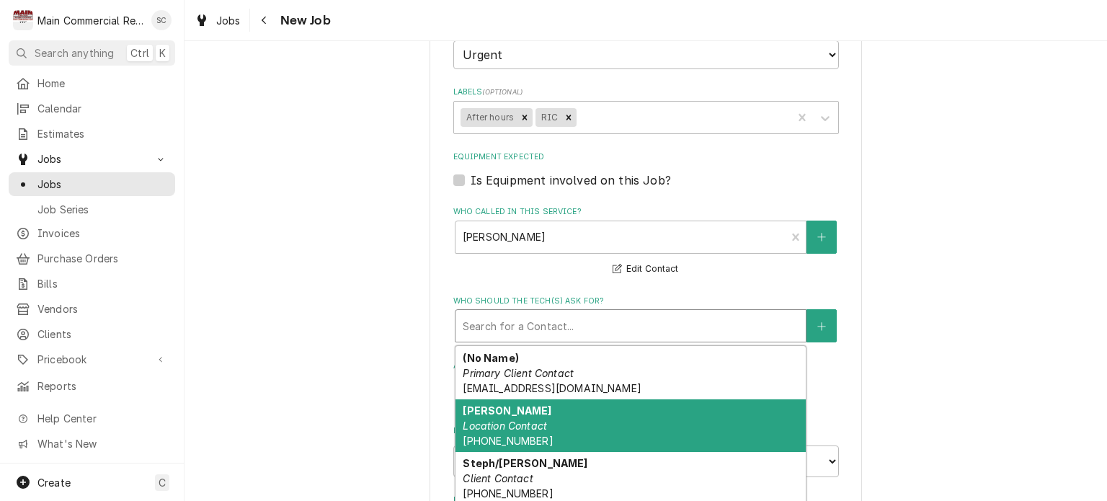
click at [566, 432] on div "Harold Location Contact (813) 730-3649" at bounding box center [631, 425] width 350 height 53
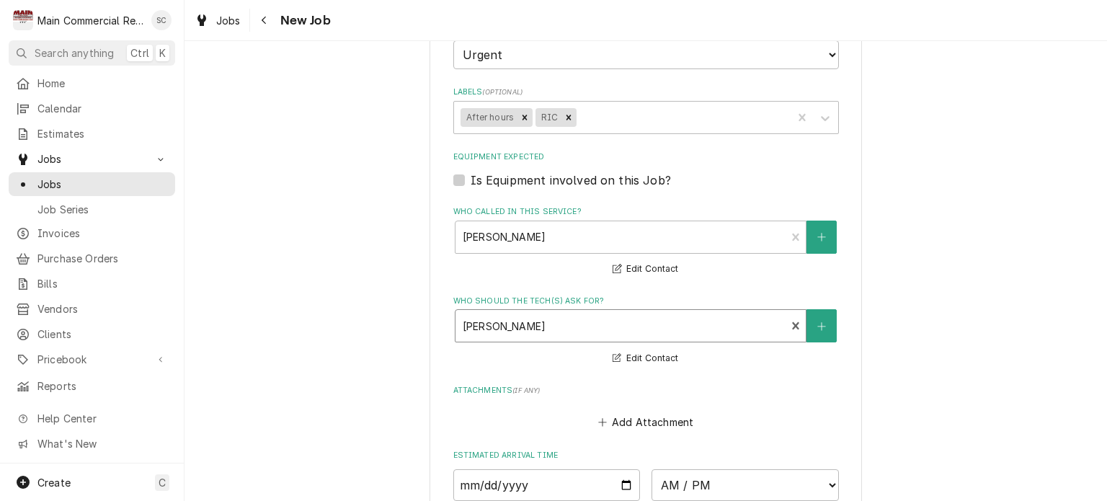
scroll to position [1191, 0]
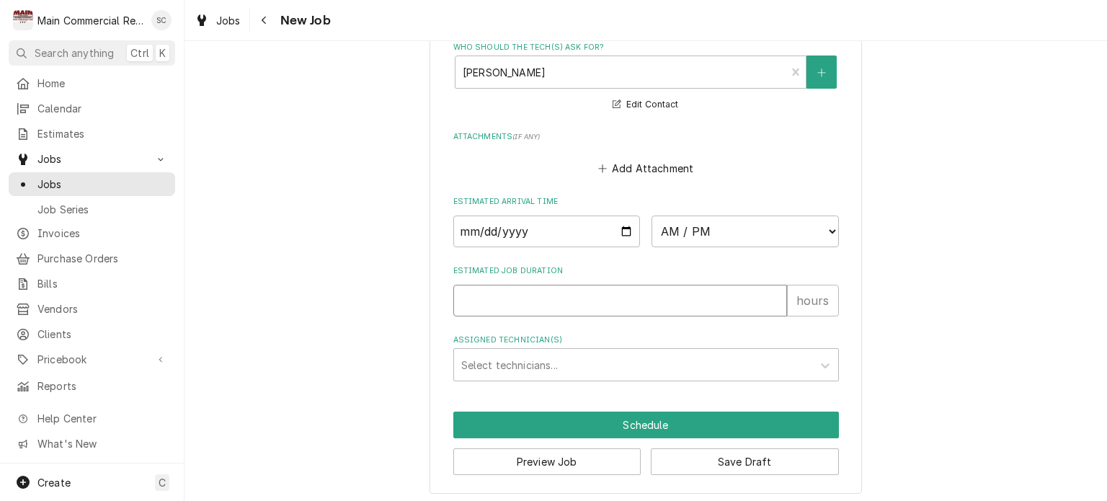
click at [619, 304] on input "Estimated Job Duration" at bounding box center [620, 301] width 334 height 32
type textarea "x"
type input "2"
type textarea "x"
type input "2"
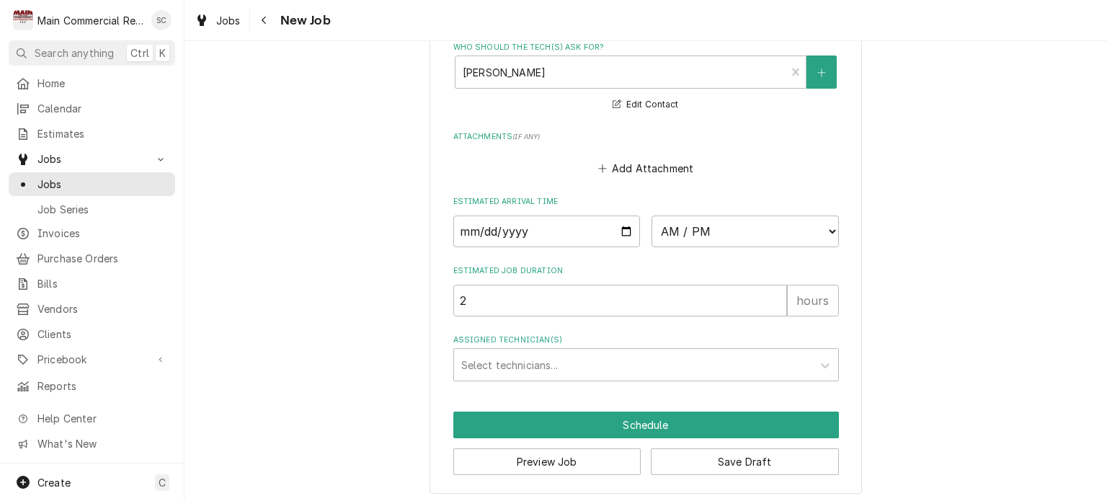
click at [657, 365] on div "Assigned Technician(s)" at bounding box center [633, 365] width 344 height 26
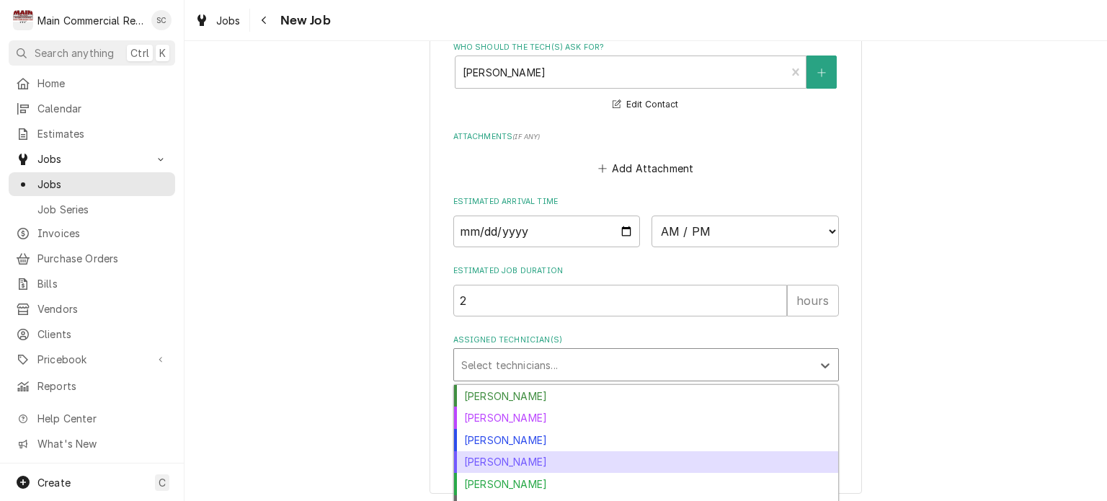
click at [570, 451] on div "[PERSON_NAME]" at bounding box center [646, 462] width 384 height 22
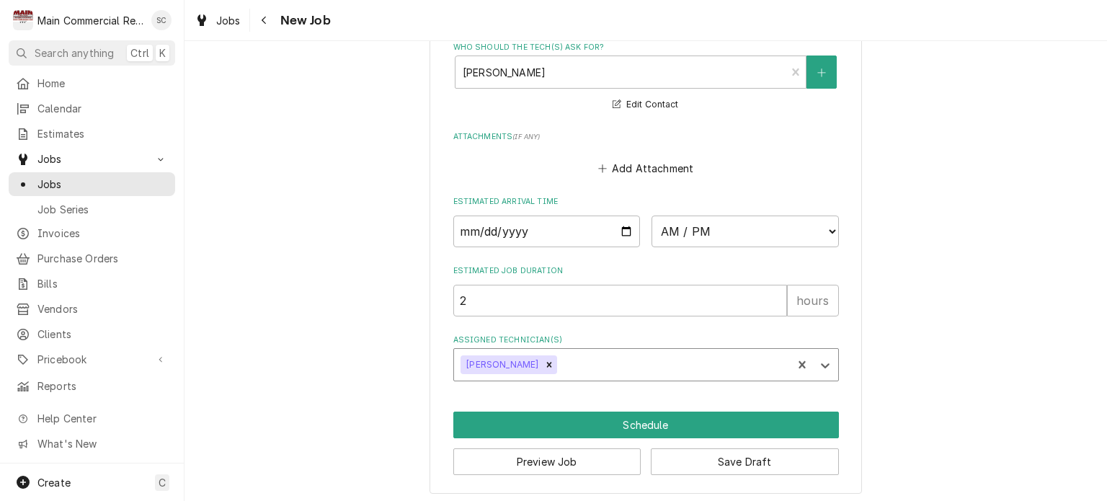
type textarea "x"
click at [683, 228] on select "AM / PM 6:00 AM 6:15 AM 6:30 AM 6:45 AM 7:00 AM 7:15 AM 7:30 AM 7:45 AM 8:00 AM…" at bounding box center [745, 232] width 187 height 32
select select "16:00:00"
click at [652, 216] on select "AM / PM 6:00 AM 6:15 AM 6:30 AM 6:45 AM 7:00 AM 7:15 AM 7:30 AM 7:45 AM 8:00 AM…" at bounding box center [745, 232] width 187 height 32
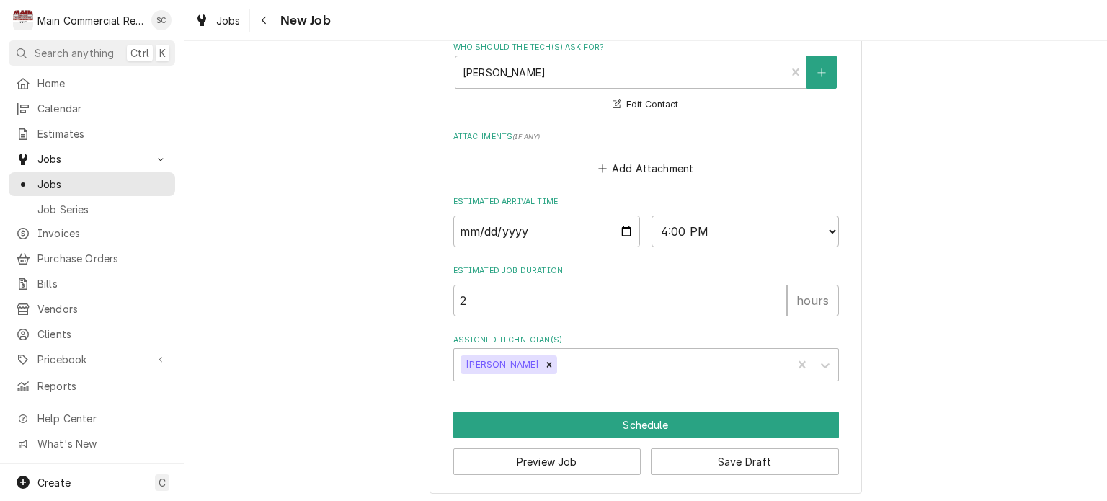
click at [683, 459] on button "Save Draft" at bounding box center [745, 461] width 188 height 27
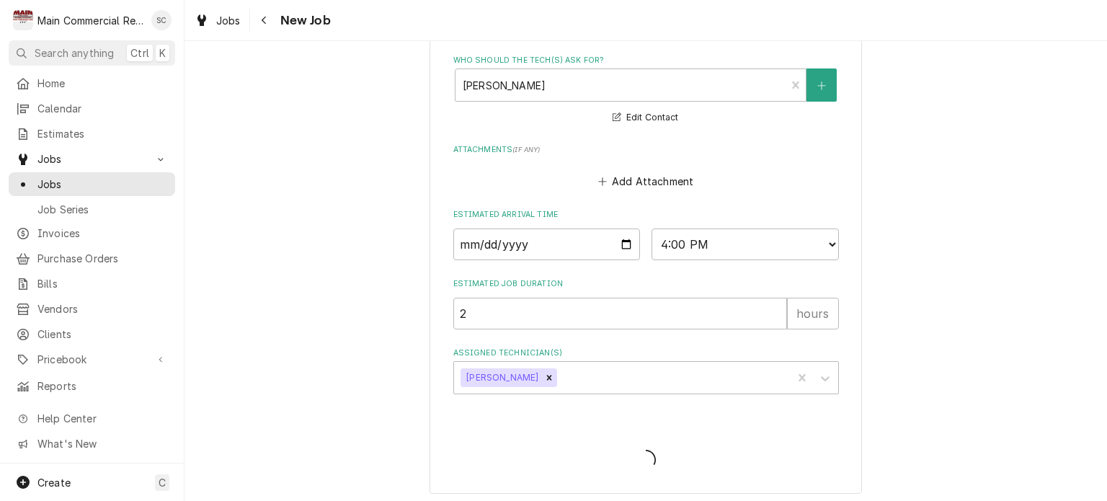
type textarea "x"
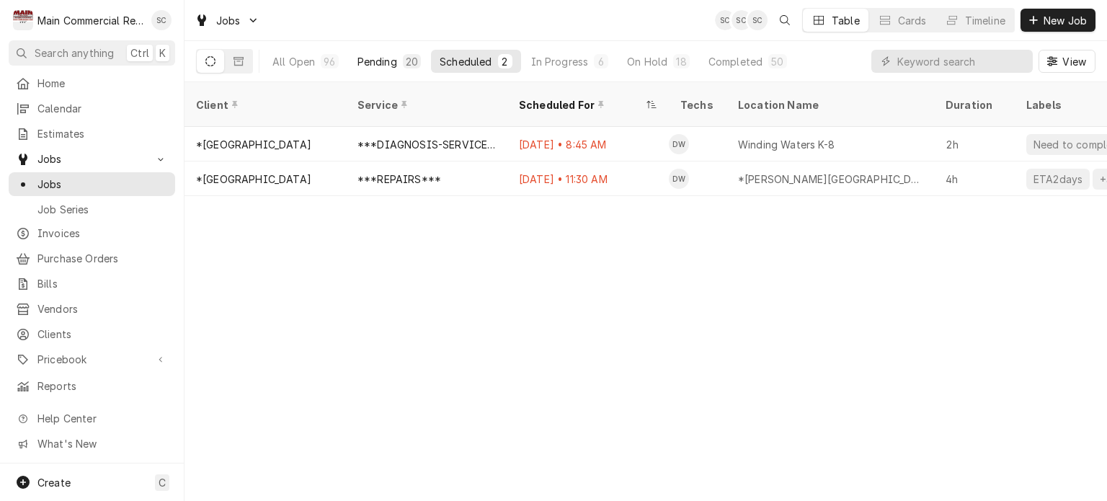
click at [384, 62] on div "Pending" at bounding box center [378, 61] width 40 height 15
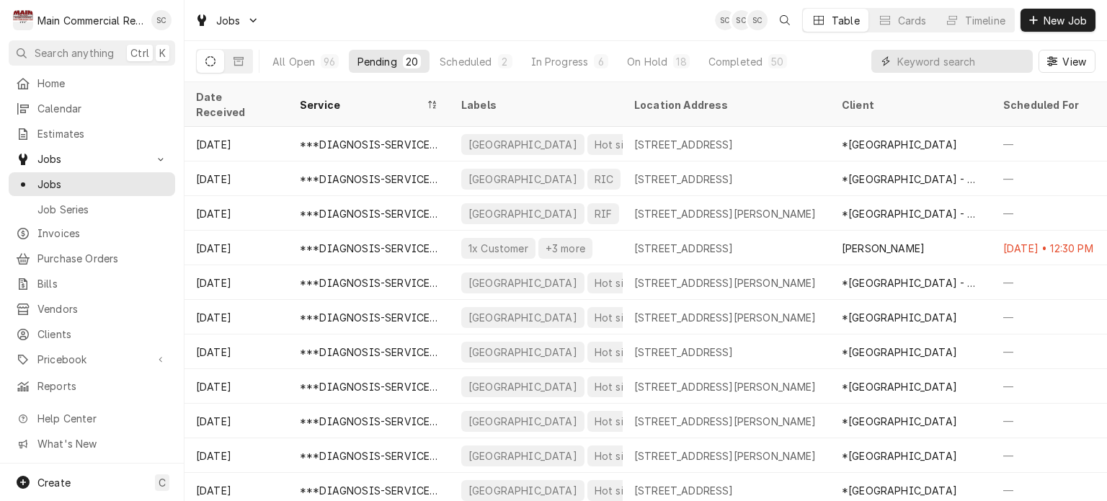
click at [934, 68] on input "Dynamic Content Wrapper" at bounding box center [962, 61] width 128 height 23
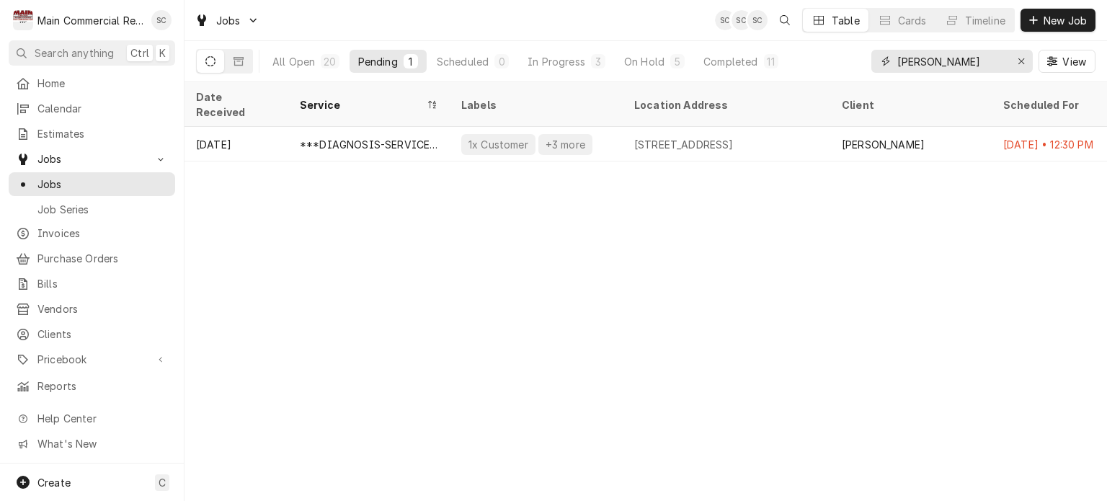
type input "Dylan"
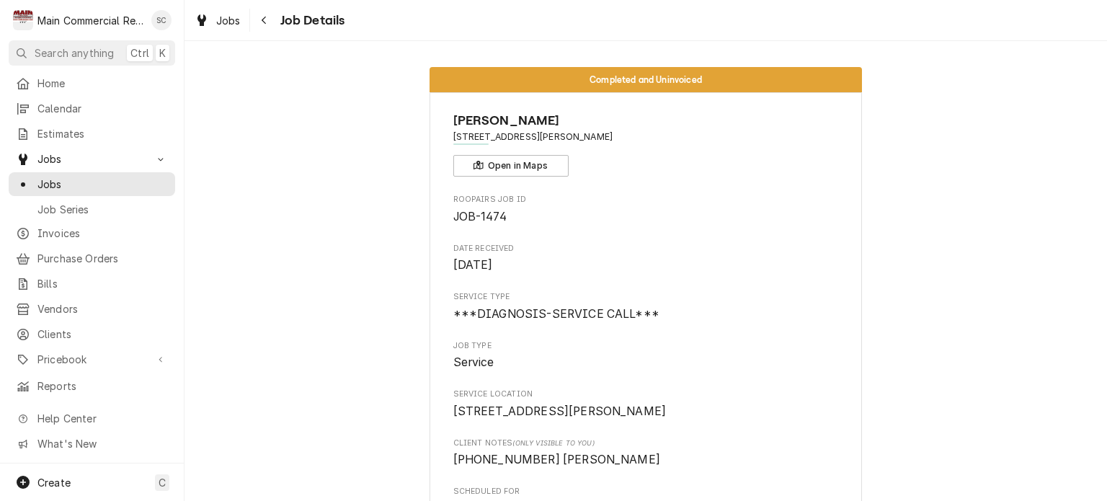
click at [280, 22] on span "Job Details" at bounding box center [310, 20] width 69 height 19
click at [241, 20] on div "Jobs" at bounding box center [218, 21] width 52 height 18
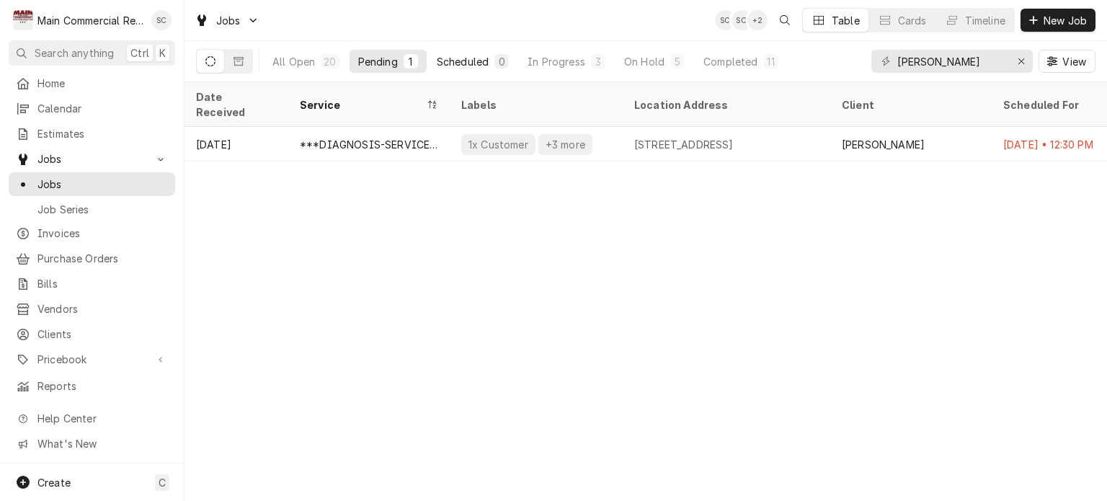
click at [446, 66] on div "Scheduled" at bounding box center [463, 61] width 52 height 15
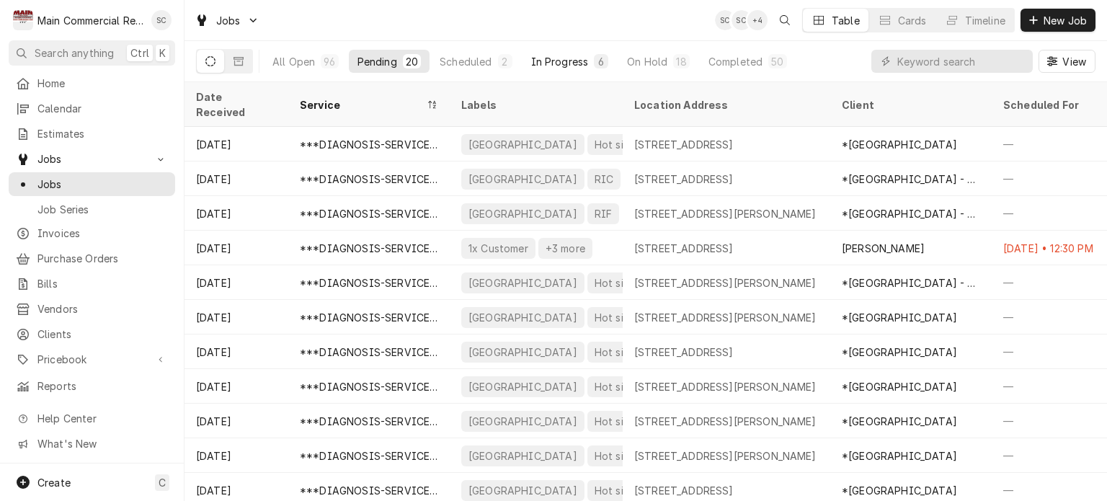
click at [585, 62] on div "In Progress" at bounding box center [560, 61] width 58 height 15
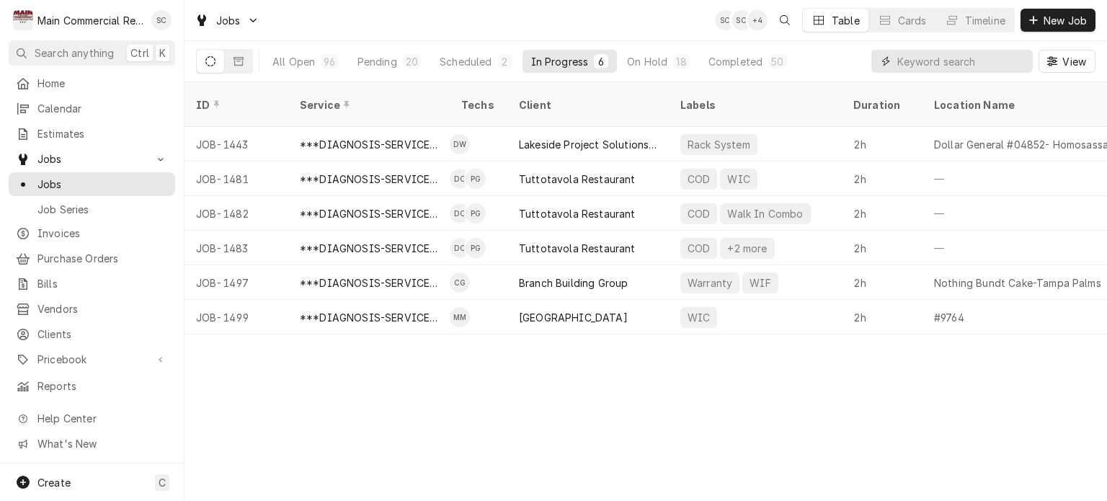
click at [919, 67] on input "Dynamic Content Wrapper" at bounding box center [962, 61] width 128 height 23
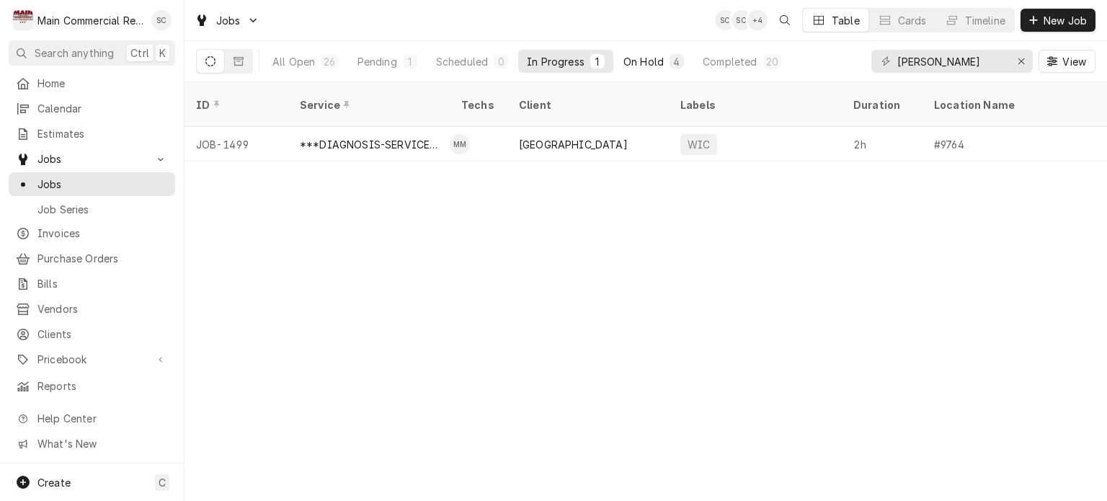
click at [652, 62] on div "On Hold" at bounding box center [644, 61] width 40 height 15
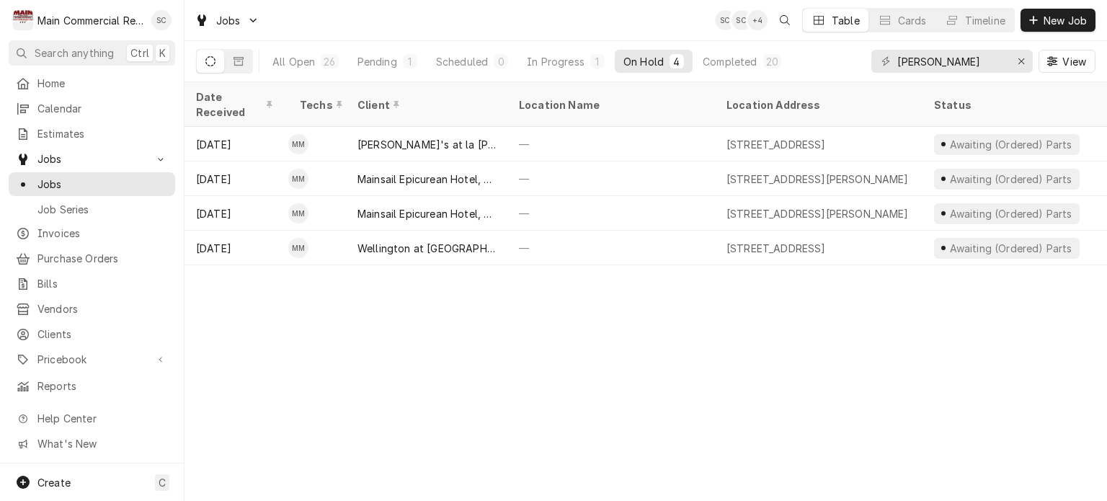
click at [644, 314] on div "Date Received Techs Client Location Name Location Address Status Labels Service…" at bounding box center [646, 291] width 923 height 419
click at [581, 65] on div "In Progress" at bounding box center [556, 61] width 58 height 15
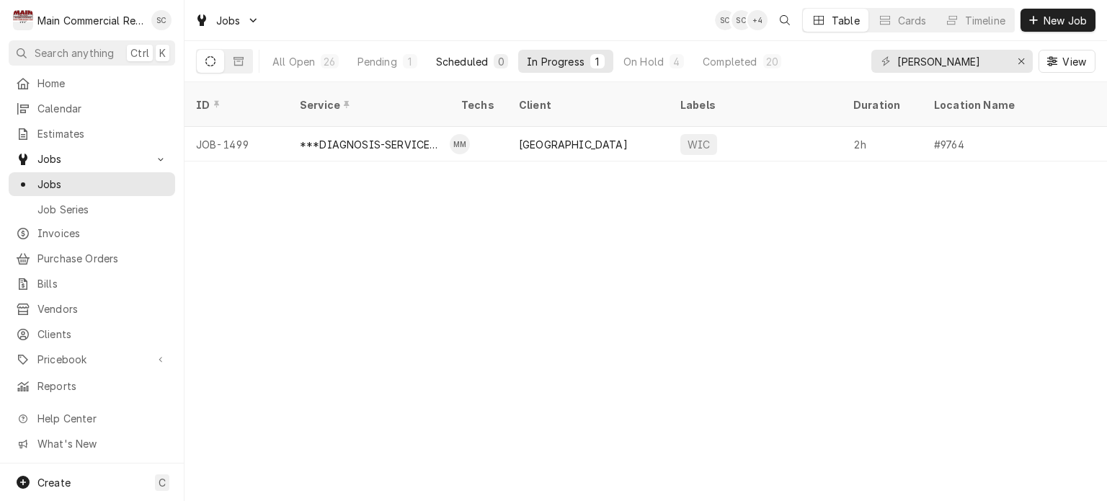
click at [467, 63] on div "Scheduled" at bounding box center [462, 61] width 52 height 15
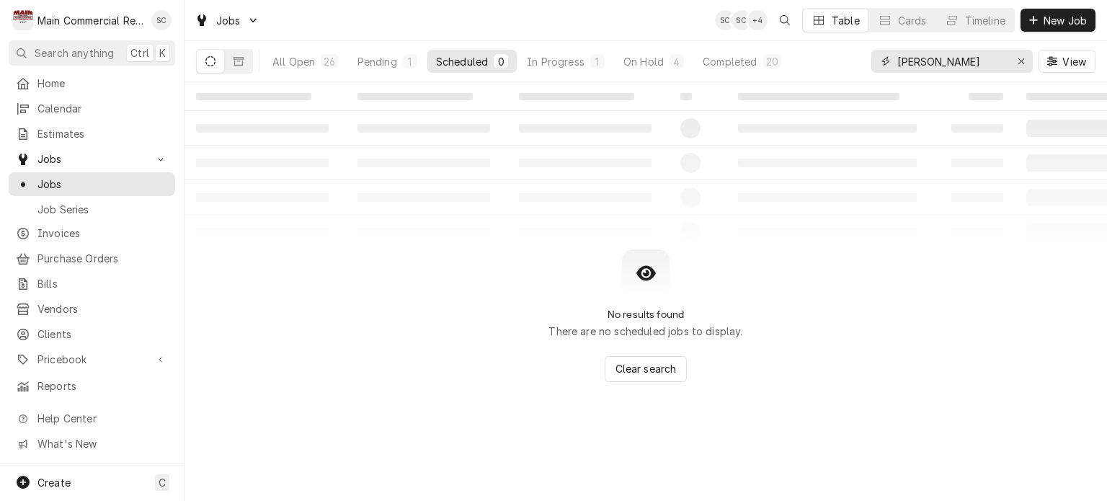
click at [926, 69] on input "Mike" at bounding box center [952, 61] width 108 height 23
drag, startPoint x: 926, startPoint y: 69, endPoint x: 894, endPoint y: 66, distance: 32.6
click at [894, 66] on div "Mike" at bounding box center [952, 61] width 161 height 23
type input "Mease"
click at [642, 58] on div "On Hold" at bounding box center [641, 61] width 40 height 15
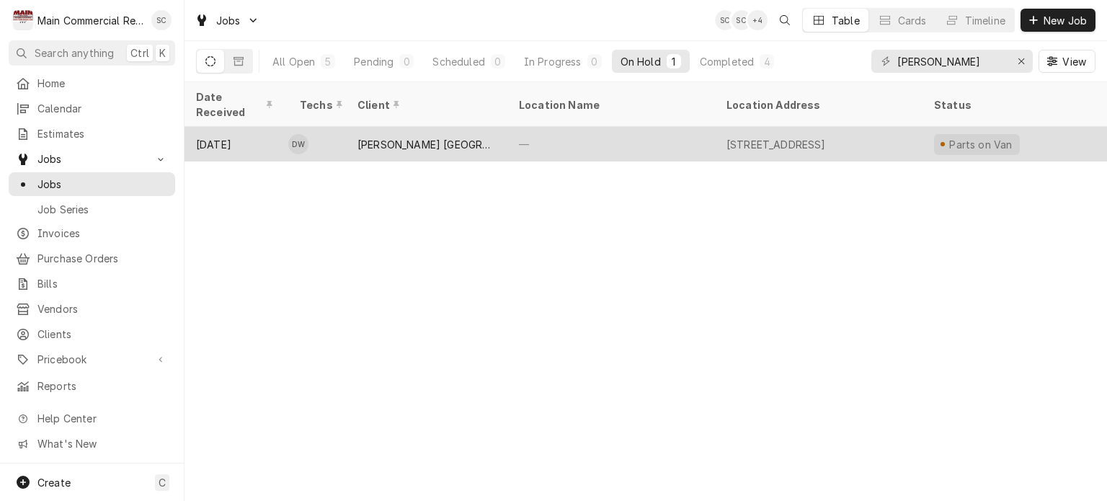
click at [638, 127] on div "—" at bounding box center [612, 144] width 208 height 35
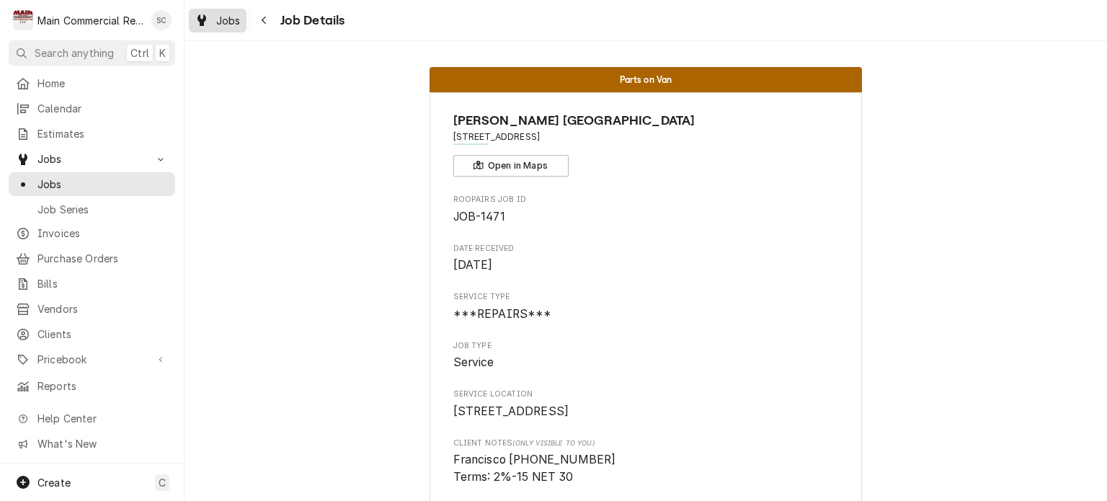
click at [222, 19] on span "Jobs" at bounding box center [228, 20] width 25 height 15
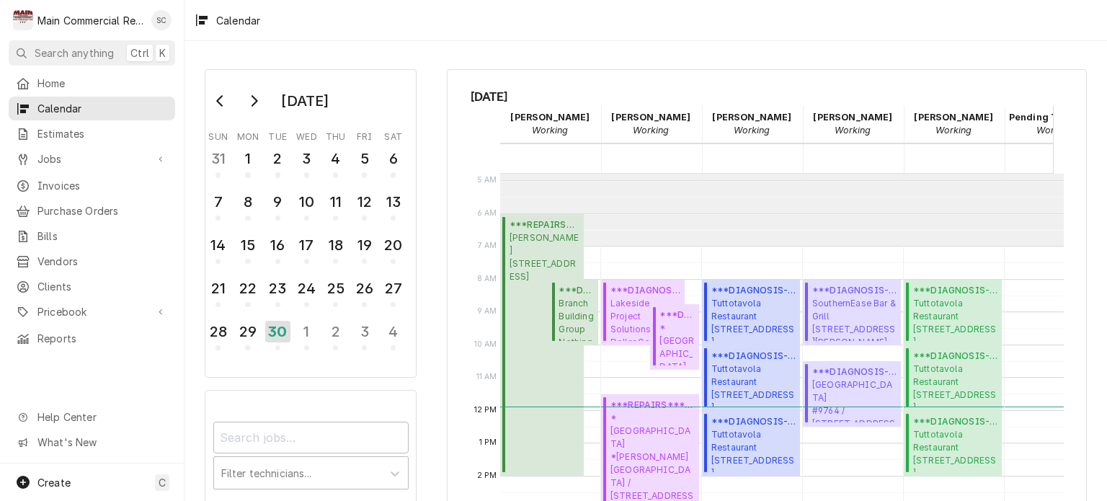
scroll to position [230, 0]
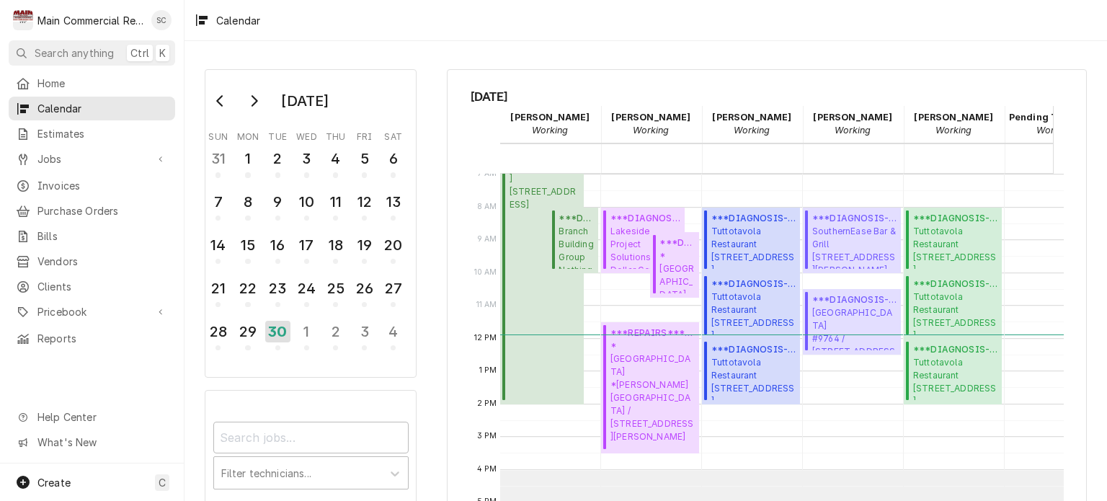
click at [878, 58] on div "[DATE] Sun Mon Tue Wed Thu Fri Sat 31 1 2 3 4 5 6 7 8 9 10 11 12 13 14 15 16 17…" at bounding box center [646, 348] width 923 height 585
